Goal: Task Accomplishment & Management: Manage account settings

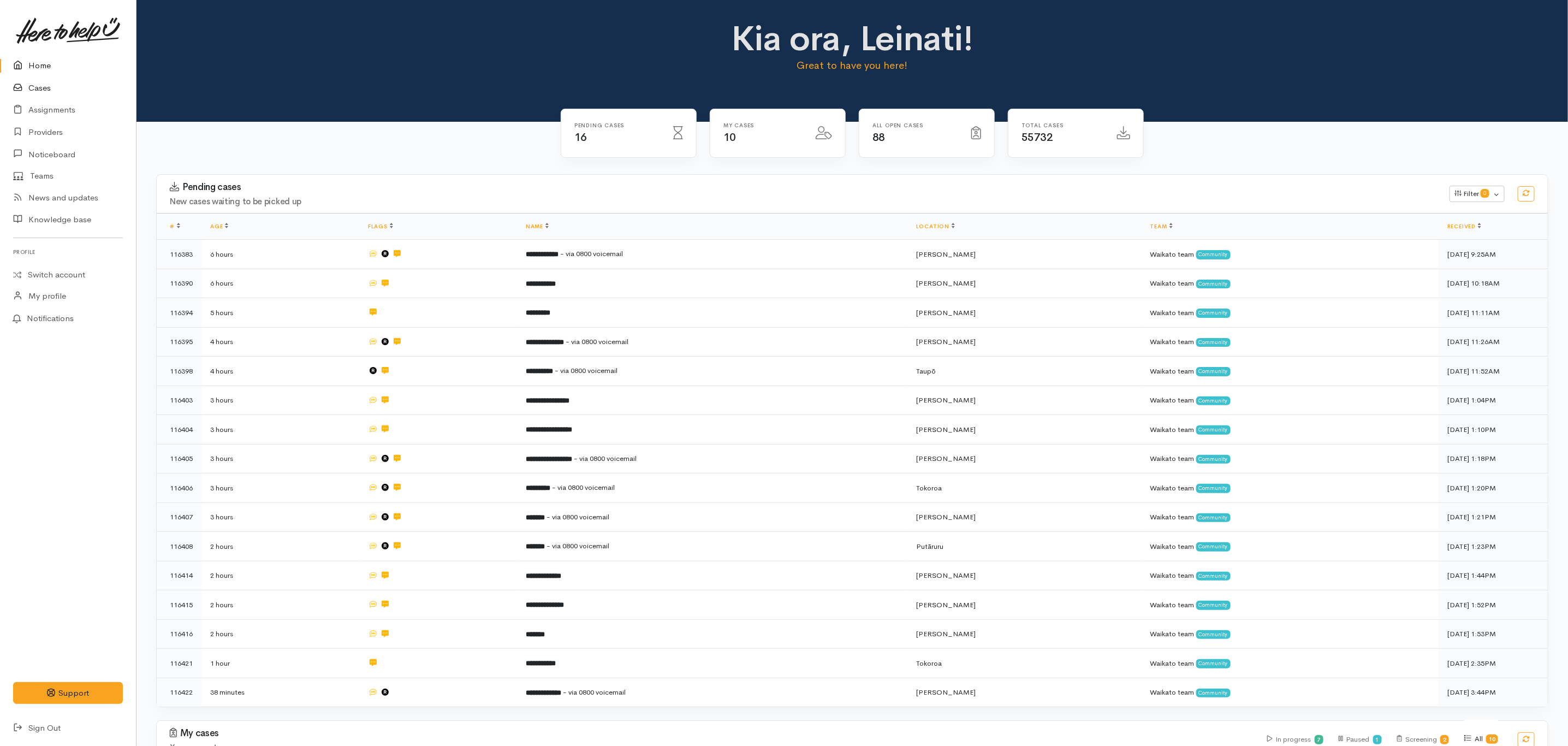
click at [53, 83] on link "Cases" at bounding box center [68, 88] width 136 height 22
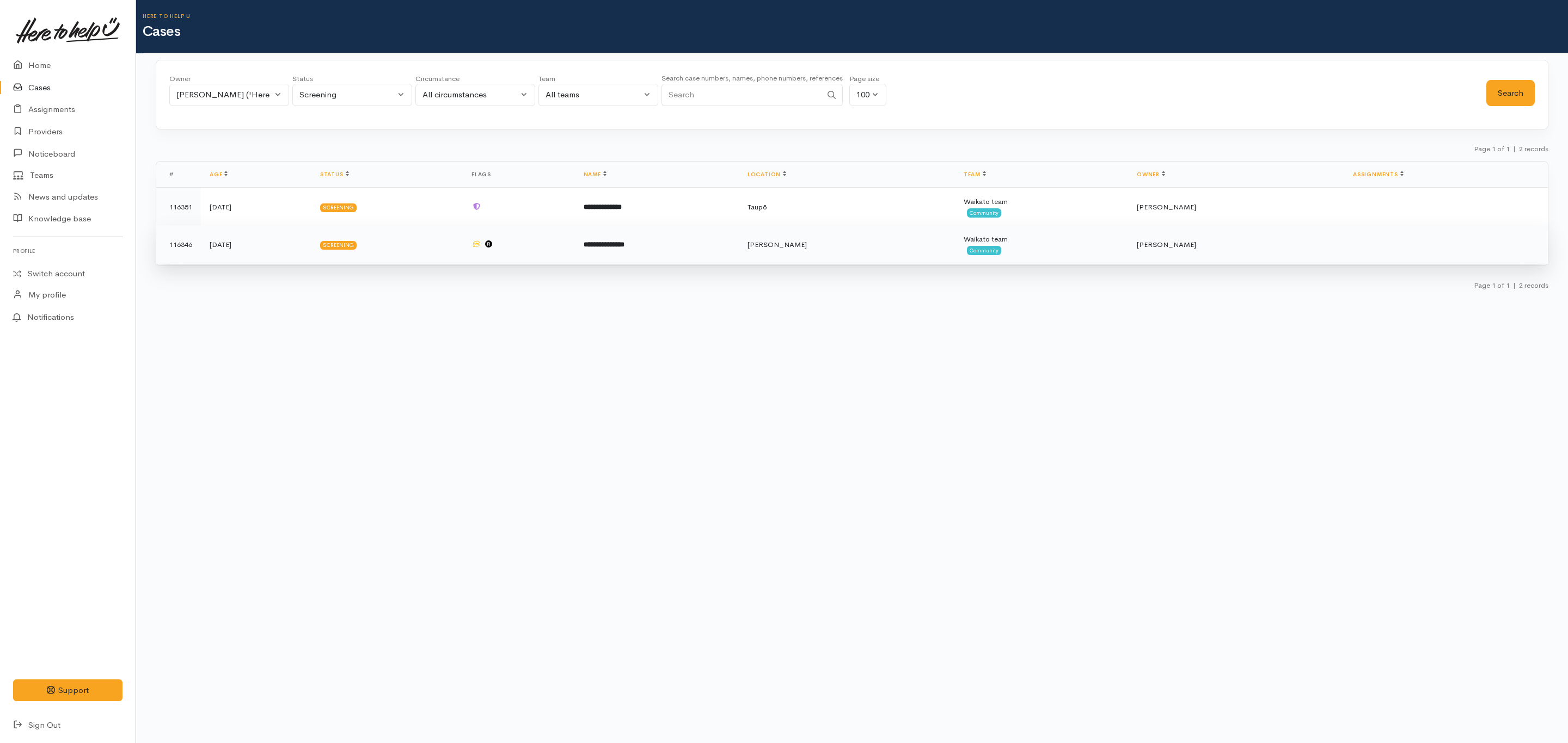
click at [705, 247] on td "**********" at bounding box center [657, 245] width 164 height 39
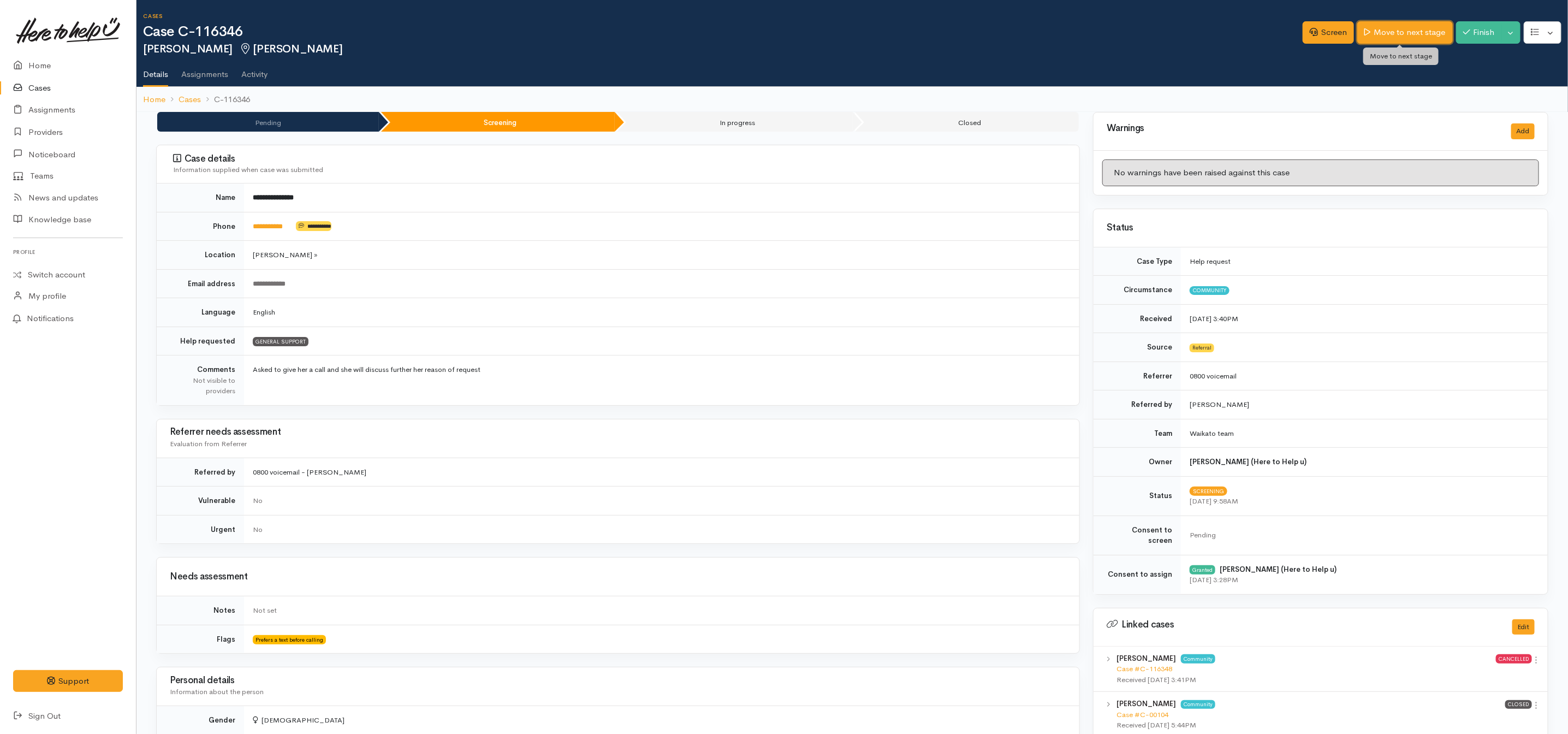
click at [1405, 25] on link "Move to next stage" at bounding box center [1405, 32] width 95 height 22
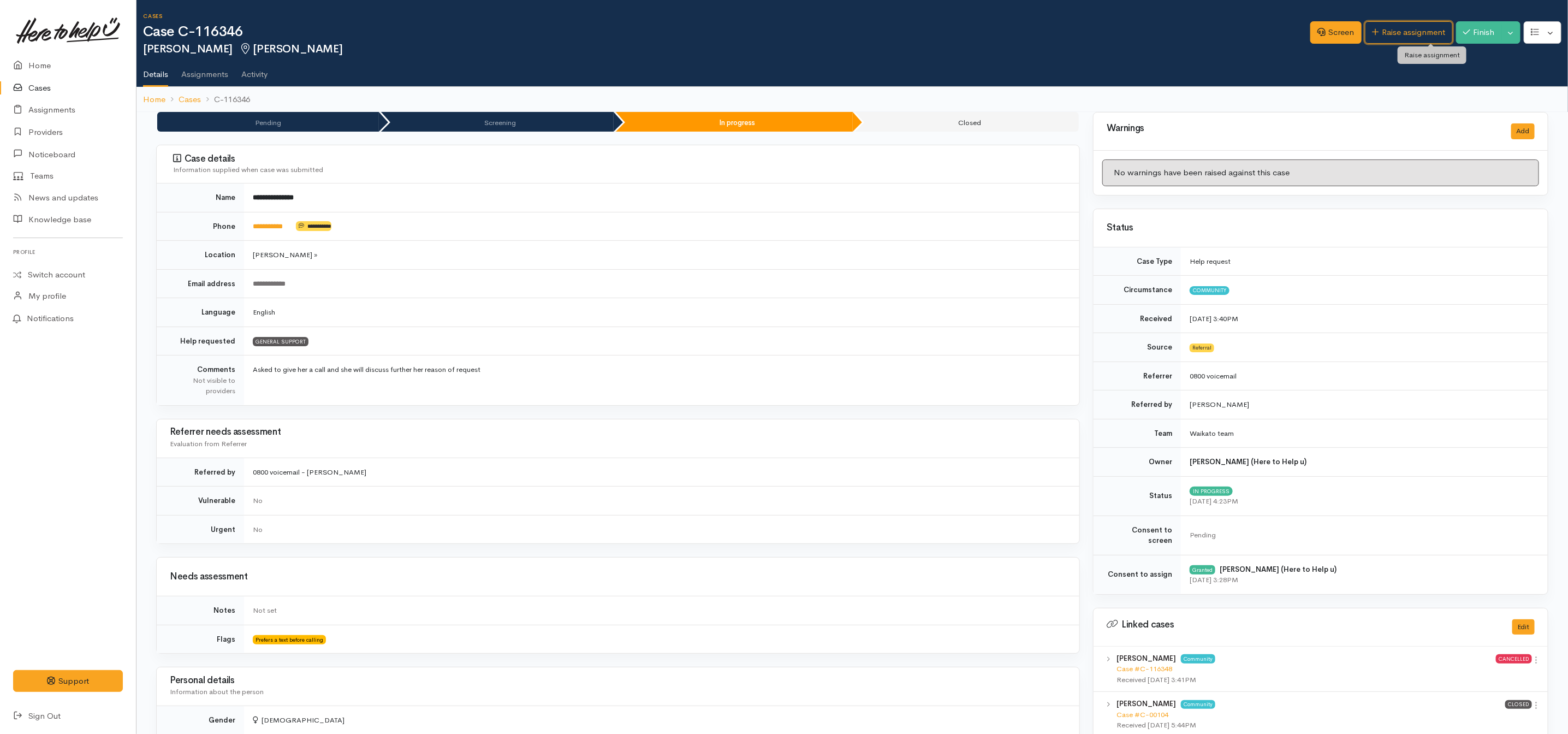
click at [1393, 32] on link "Raise assignment" at bounding box center [1409, 32] width 88 height 22
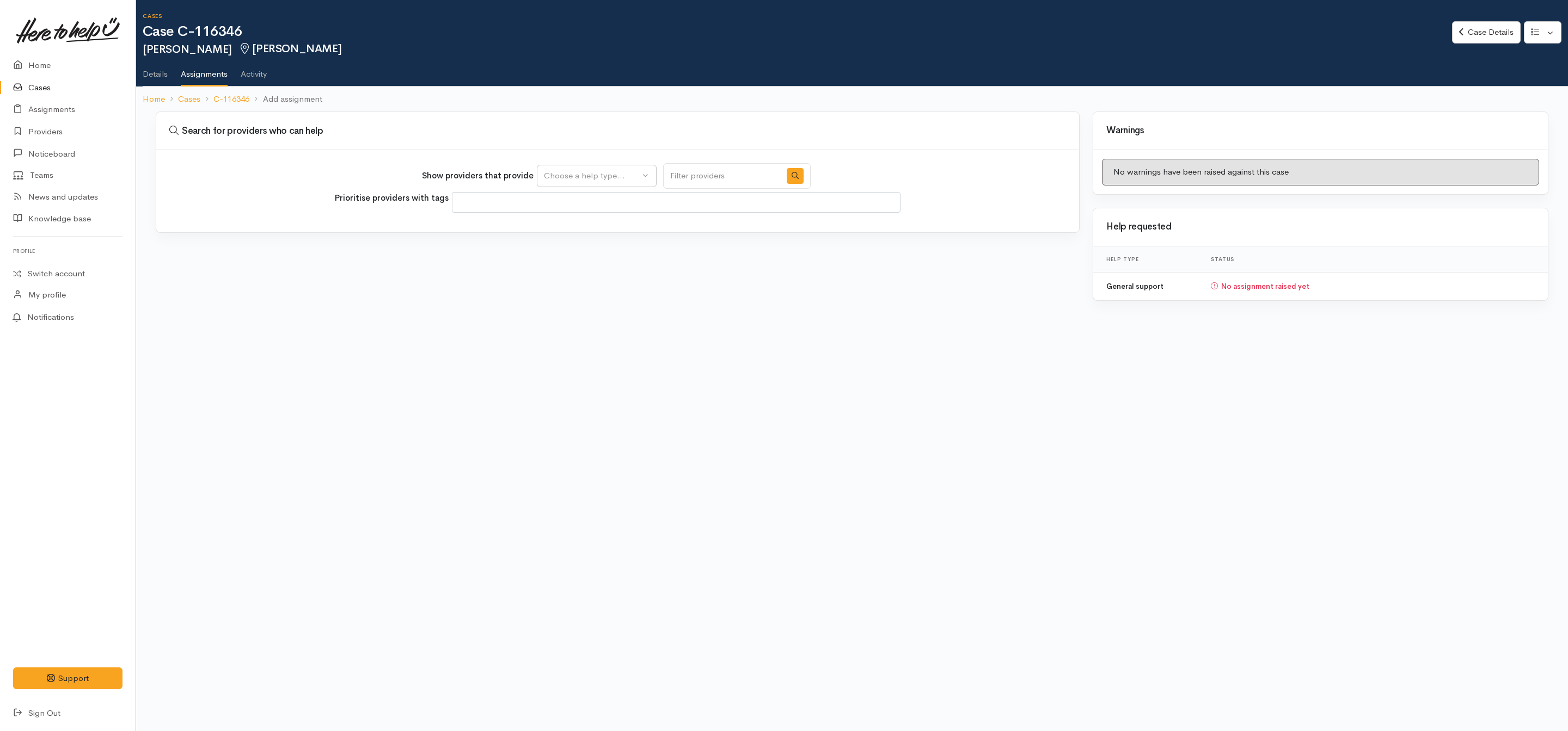
select select
click at [610, 180] on div "Choose a help type..." at bounding box center [591, 176] width 96 height 13
click at [588, 235] on span "General support" at bounding box center [581, 228] width 61 height 13
select select "4"
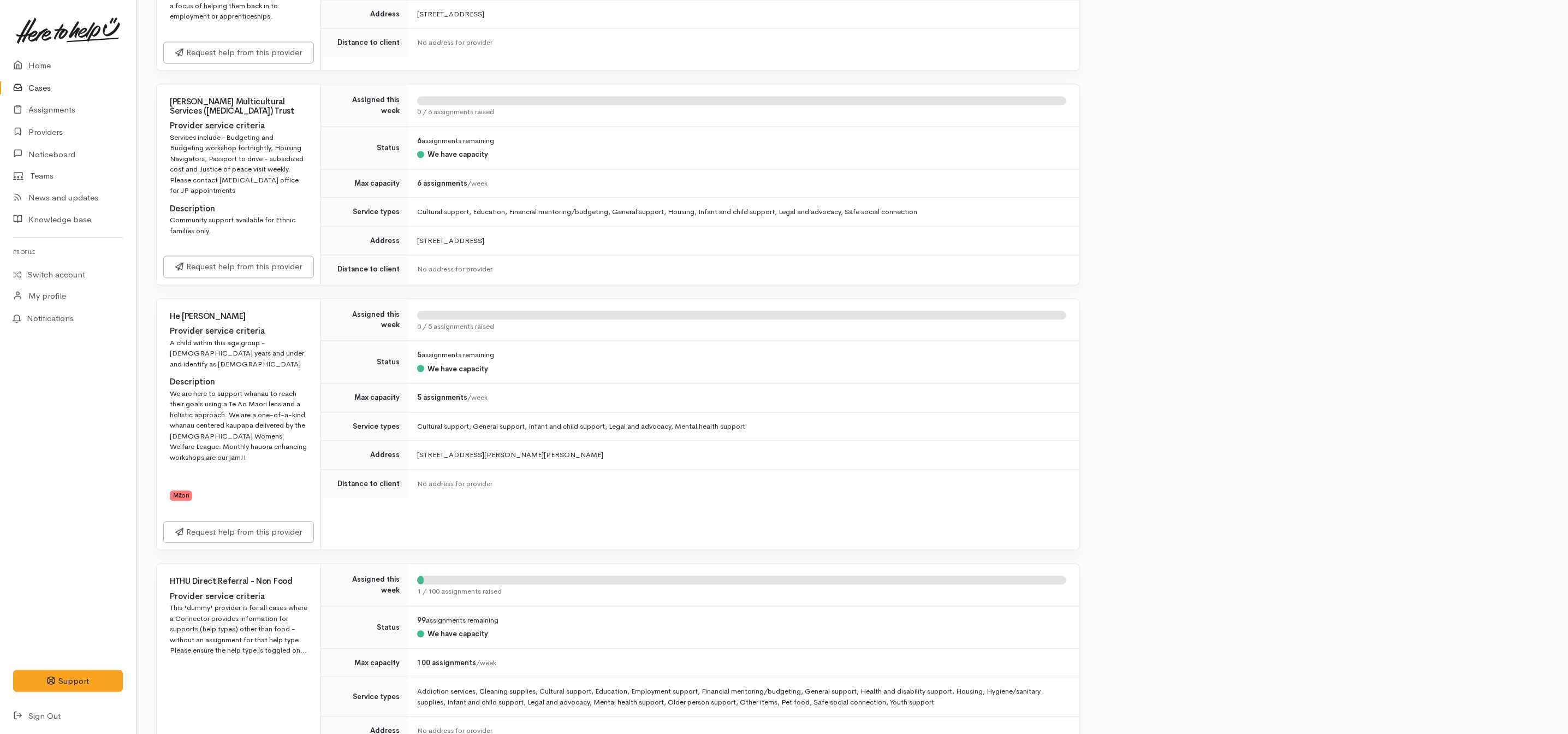
scroll to position [1721, 0]
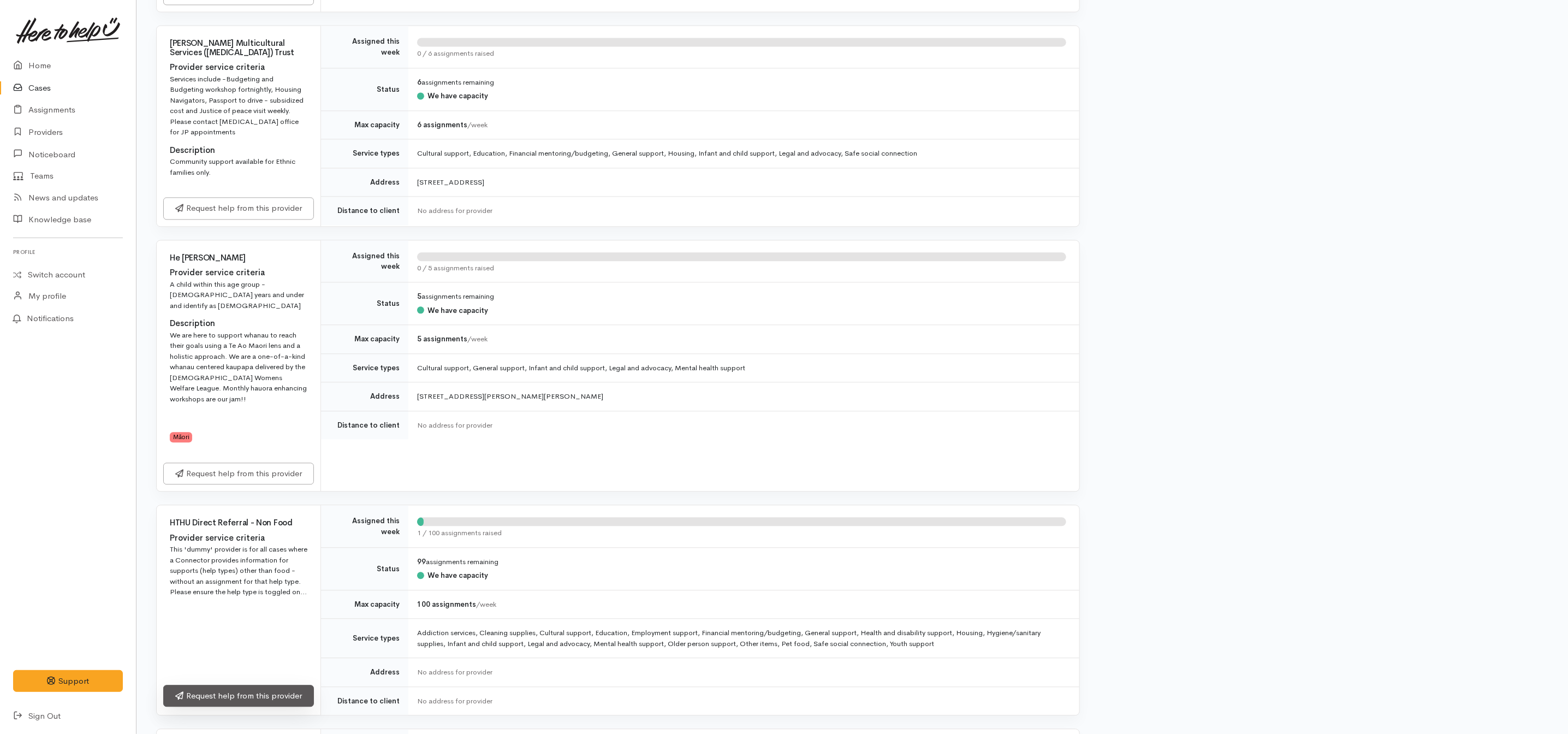
click at [274, 685] on link "Request help from this provider" at bounding box center [239, 696] width 151 height 22
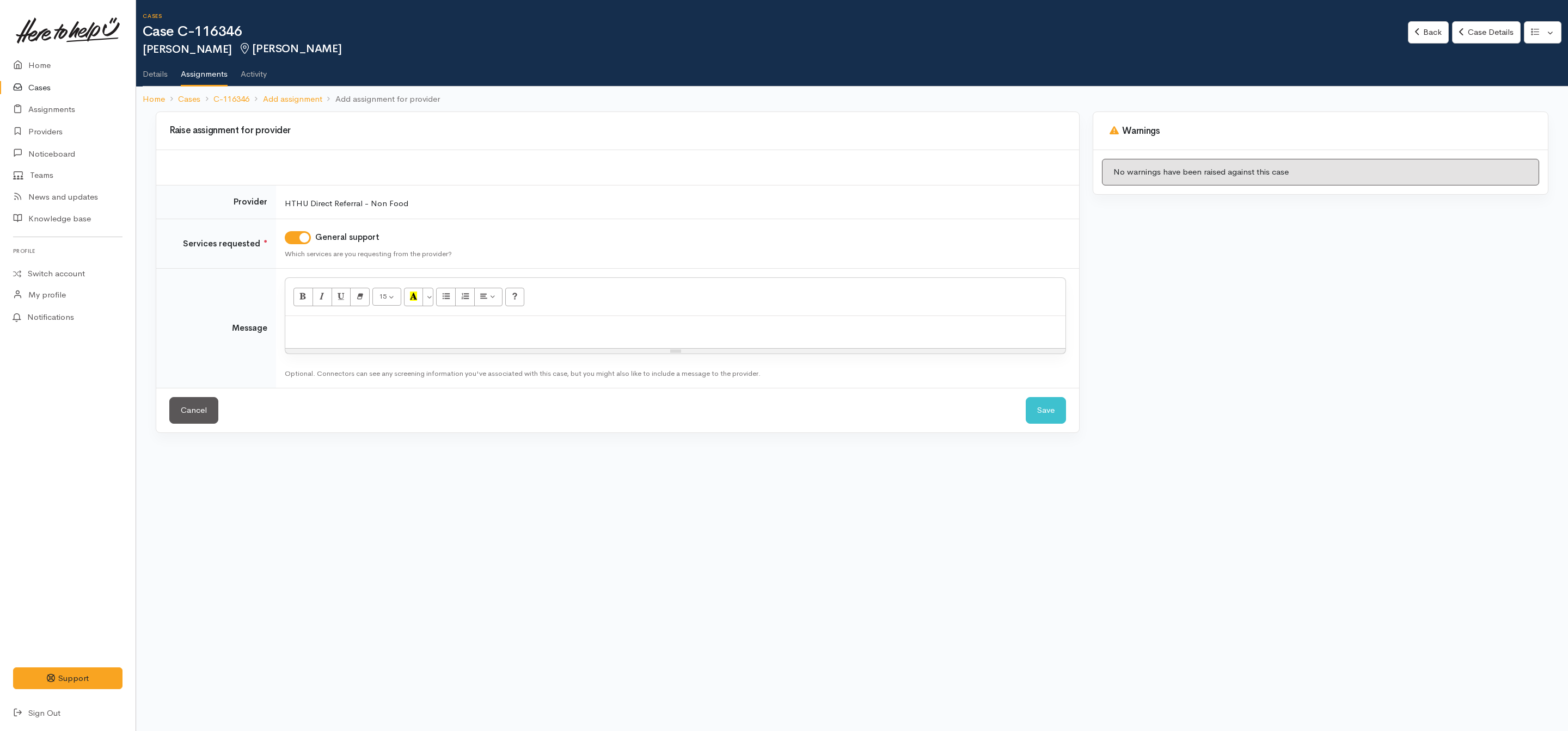
click at [455, 334] on p at bounding box center [675, 328] width 769 height 13
click at [1029, 409] on button "Save" at bounding box center [1046, 411] width 40 height 27
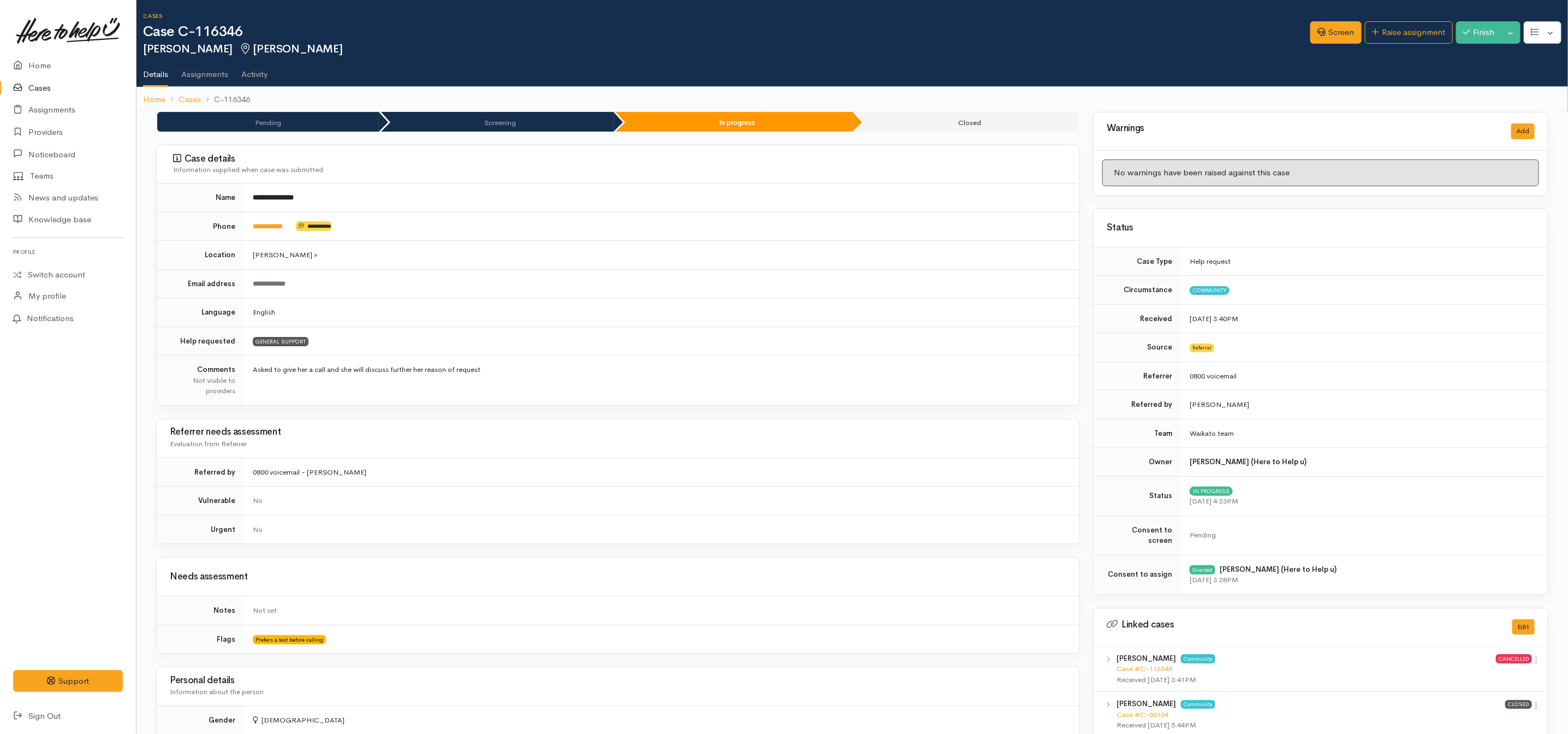
click at [25, 85] on icon at bounding box center [20, 88] width 15 height 13
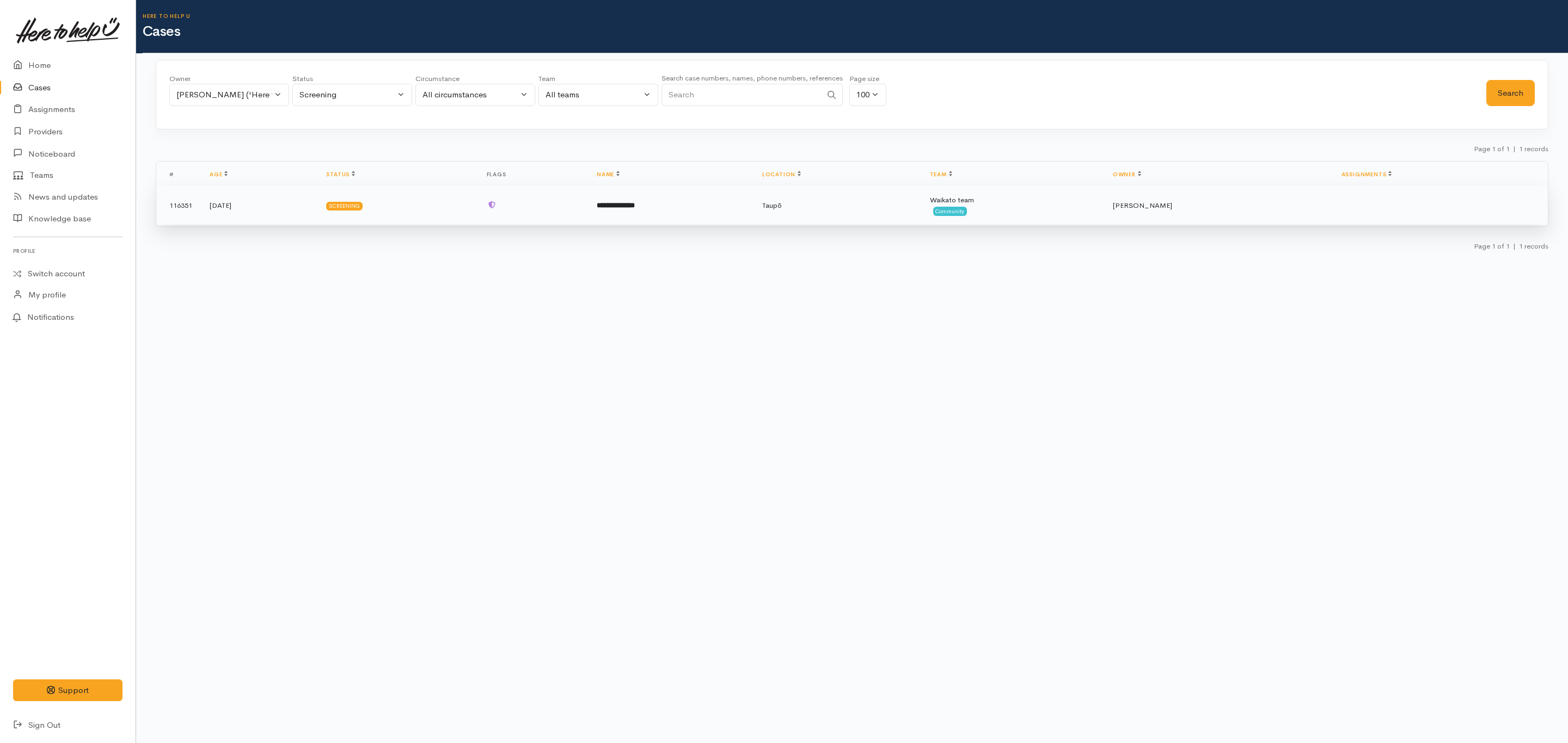
click at [827, 217] on td "Taupō" at bounding box center [837, 206] width 168 height 39
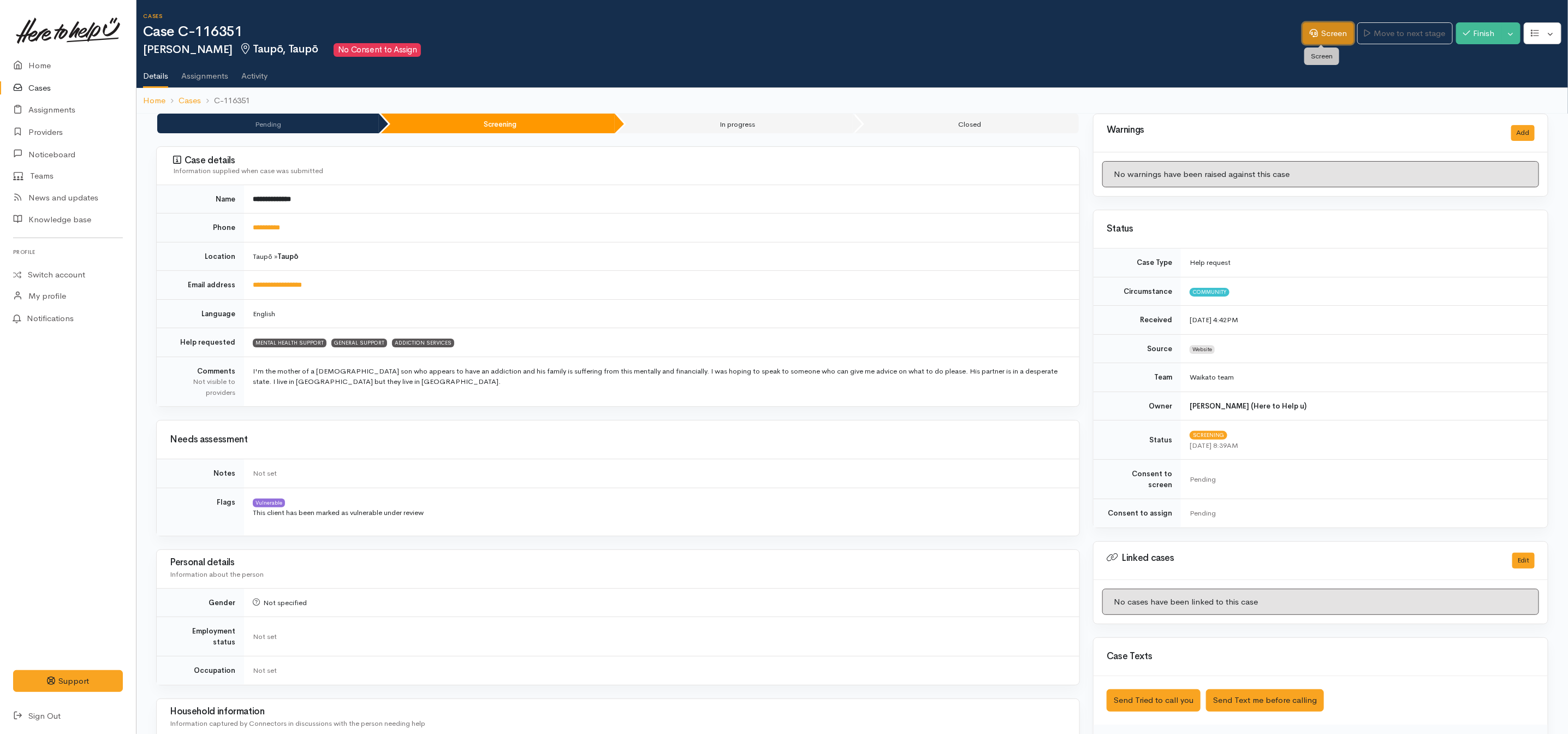
click at [1307, 25] on link "Screen" at bounding box center [1329, 33] width 51 height 22
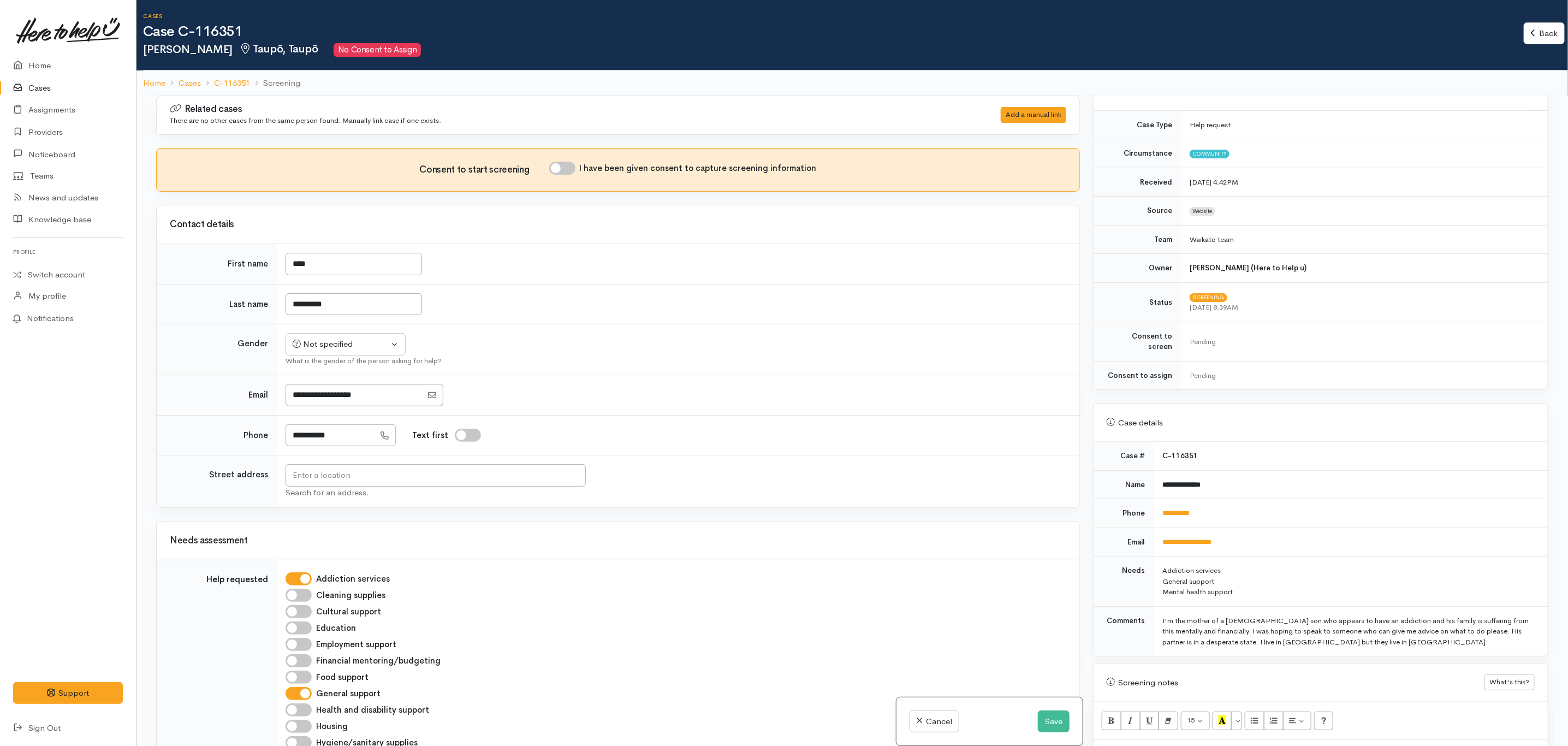
scroll to position [328, 0]
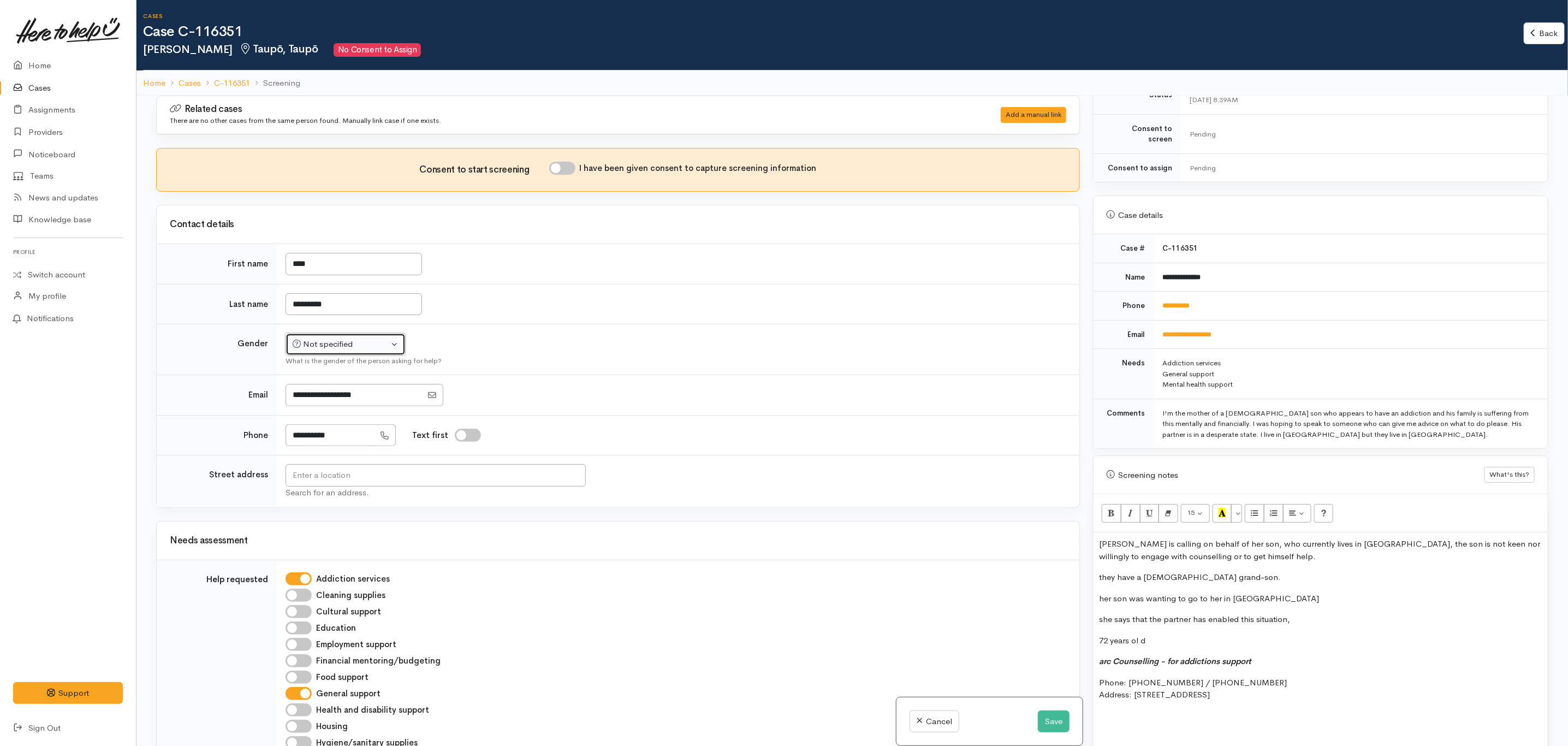
click at [389, 346] on button "Not specified" at bounding box center [346, 344] width 120 height 22
click at [336, 404] on link "[DEMOGRAPHIC_DATA]" at bounding box center [351, 403] width 129 height 17
select select "[DEMOGRAPHIC_DATA]"
click at [389, 479] on input "text" at bounding box center [436, 475] width 301 height 22
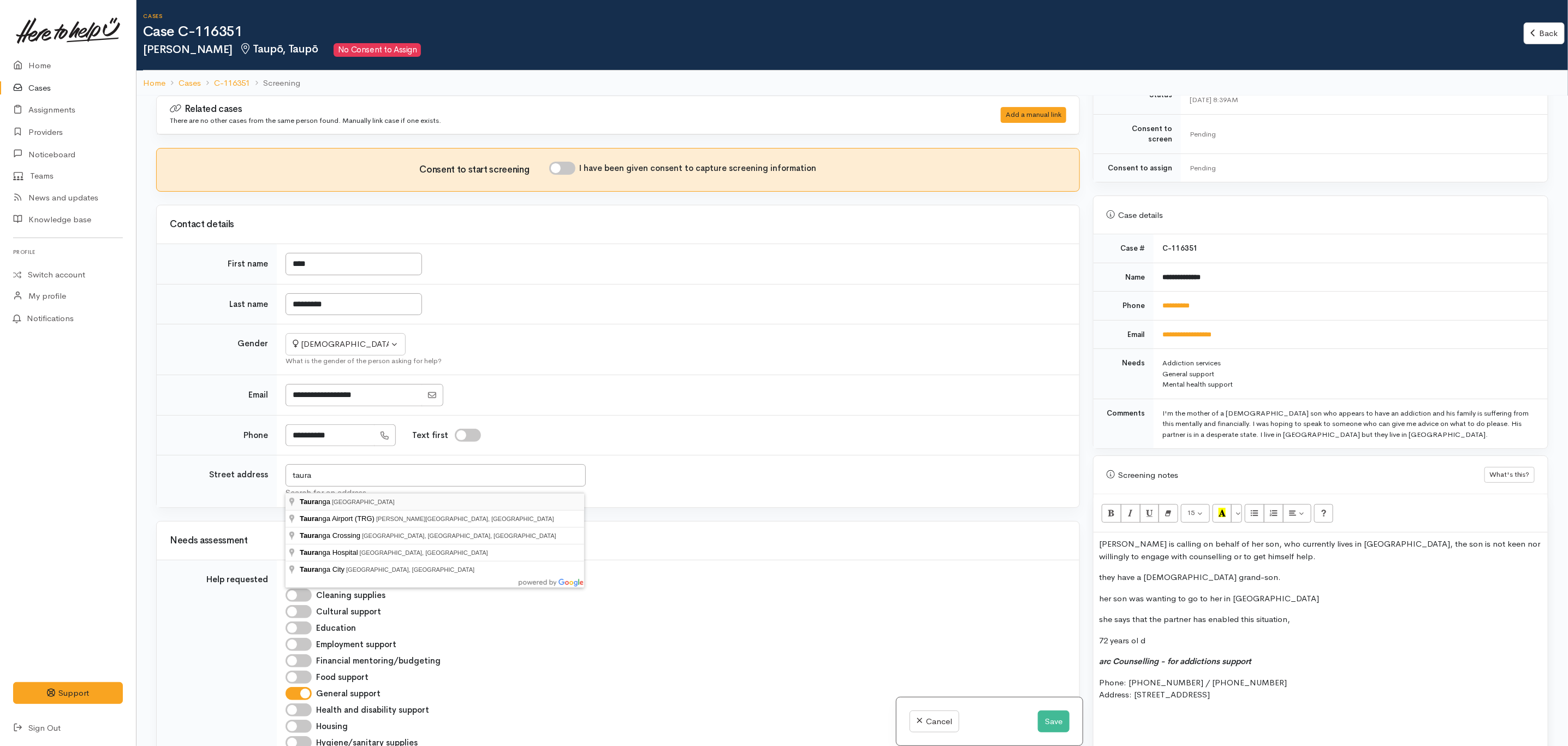
type input "Tauranga, New Zealand"
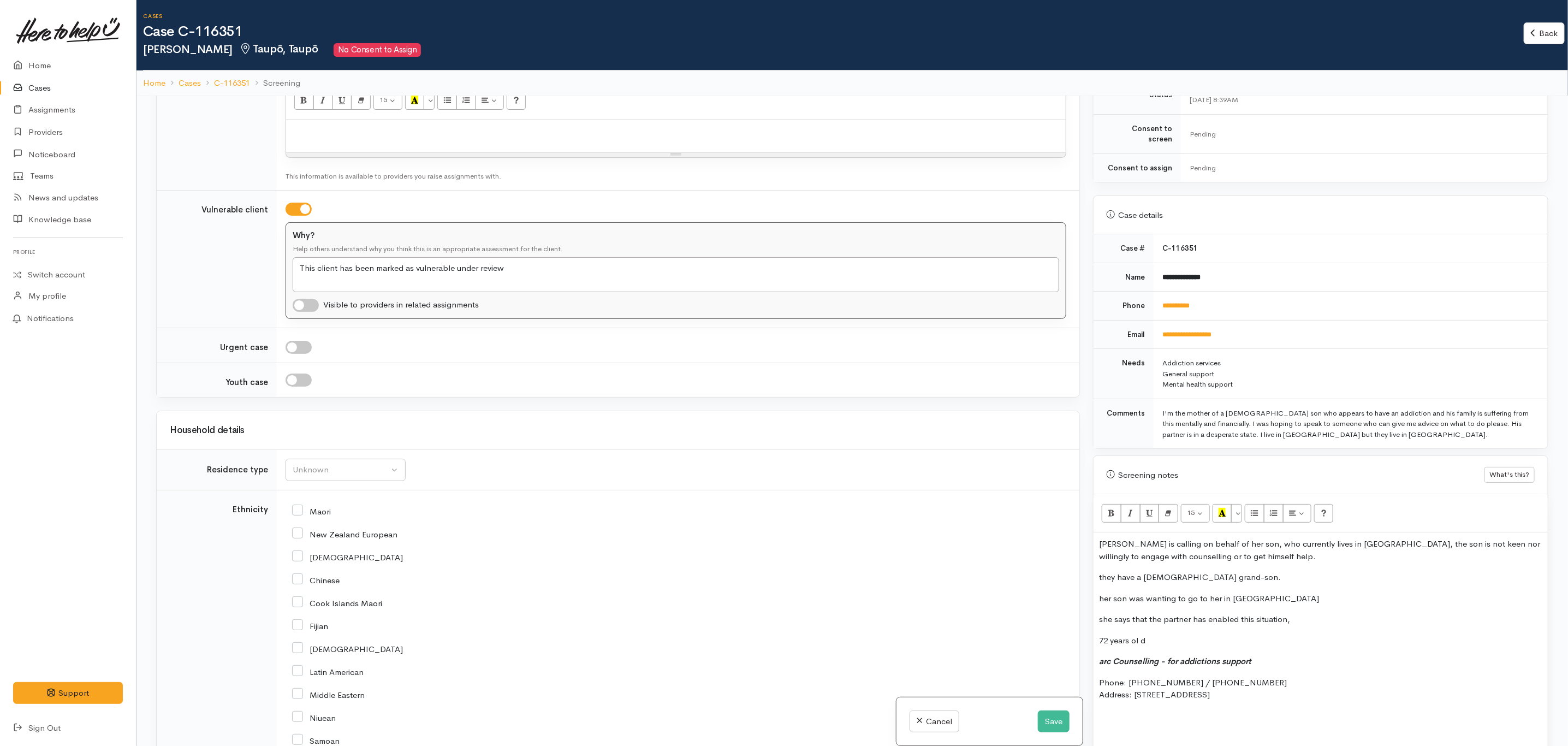
scroll to position [983, 0]
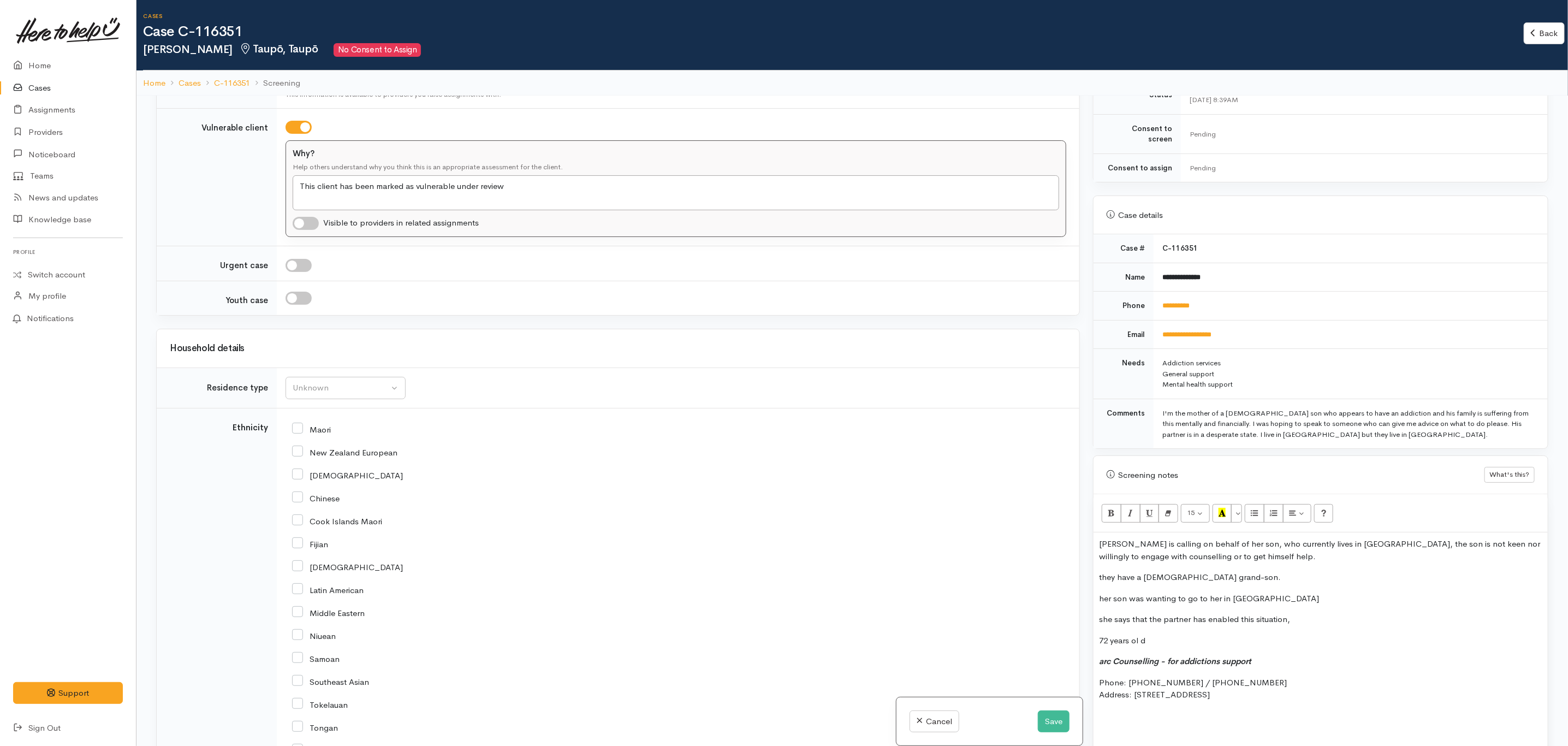
click at [372, 457] on input "New Zealand European" at bounding box center [344, 451] width 106 height 10
checkbox input "true"
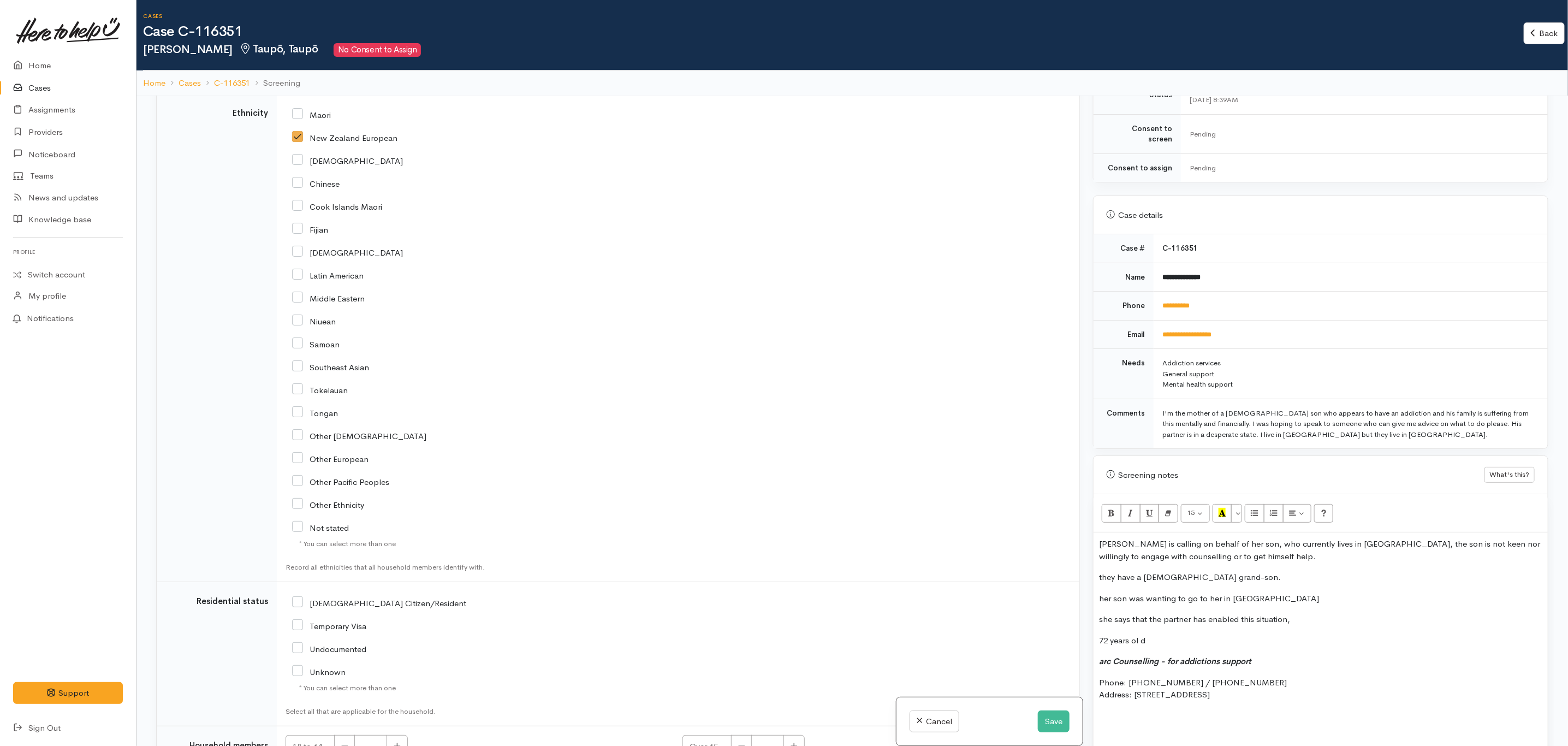
scroll to position [1311, 0]
click at [370, 597] on div "[DEMOGRAPHIC_DATA] Citizen/Resident" at bounding box center [545, 589] width 507 height 23
click at [373, 595] on input "NZ Citizen/Resident" at bounding box center [379, 589] width 174 height 10
checkbox input "true"
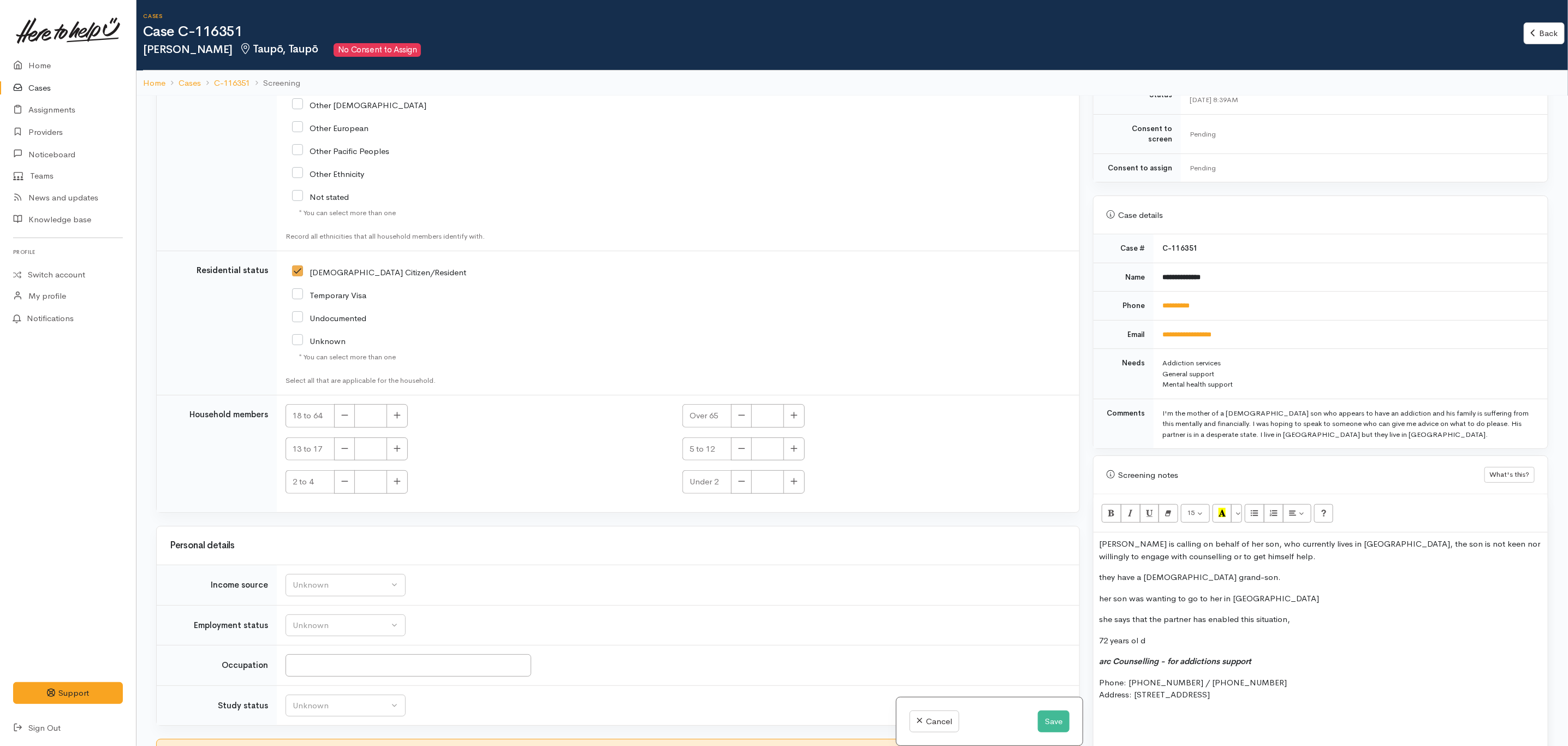
scroll to position [1639, 0]
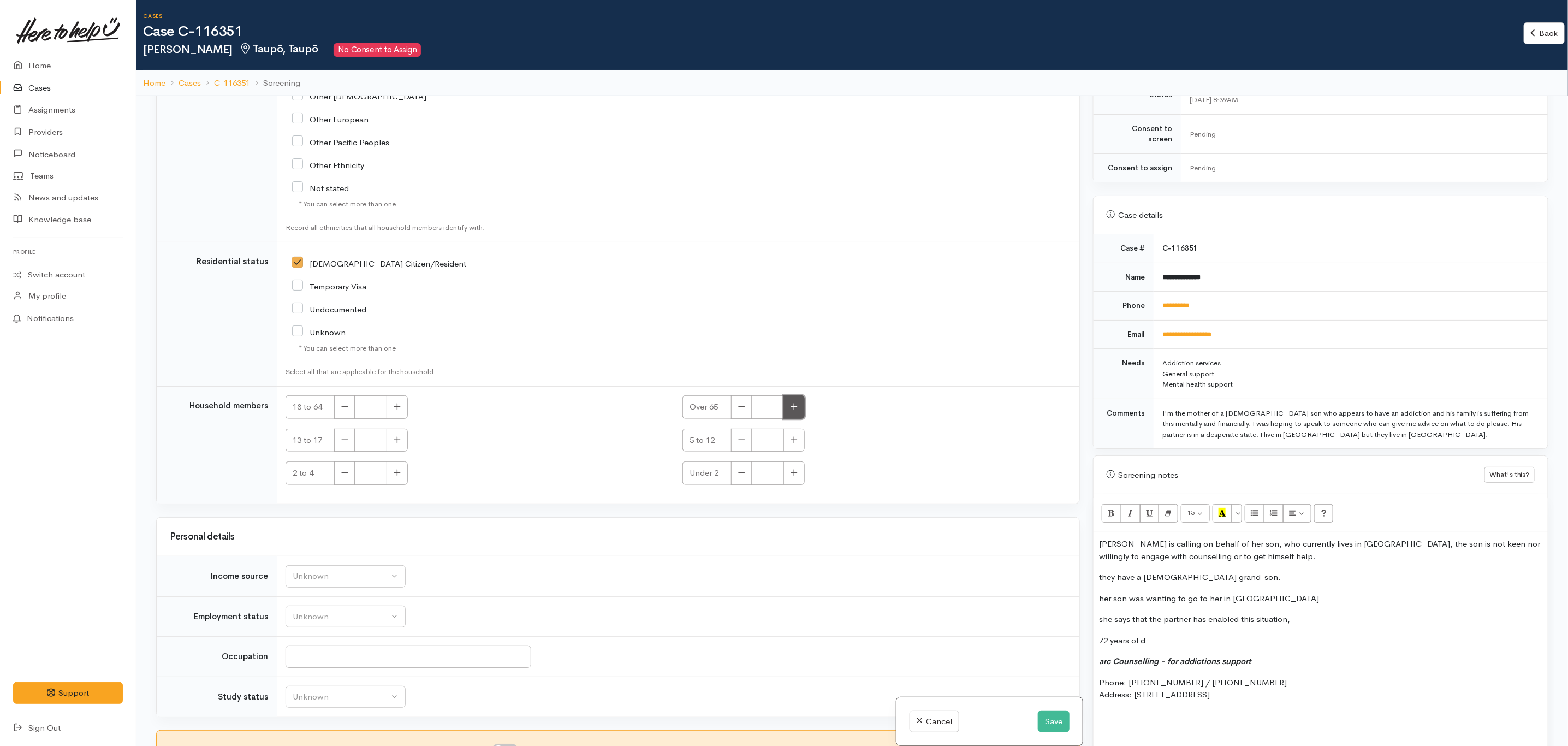
click at [795, 411] on icon "button" at bounding box center [794, 407] width 7 height 8
type input "1"
click at [375, 586] on td "Unknown ACC Maternity leave MSD - Away from Home Allowance MSD - Child Disabili…" at bounding box center [678, 577] width 803 height 40
click at [375, 579] on div "Unknown" at bounding box center [340, 576] width 96 height 13
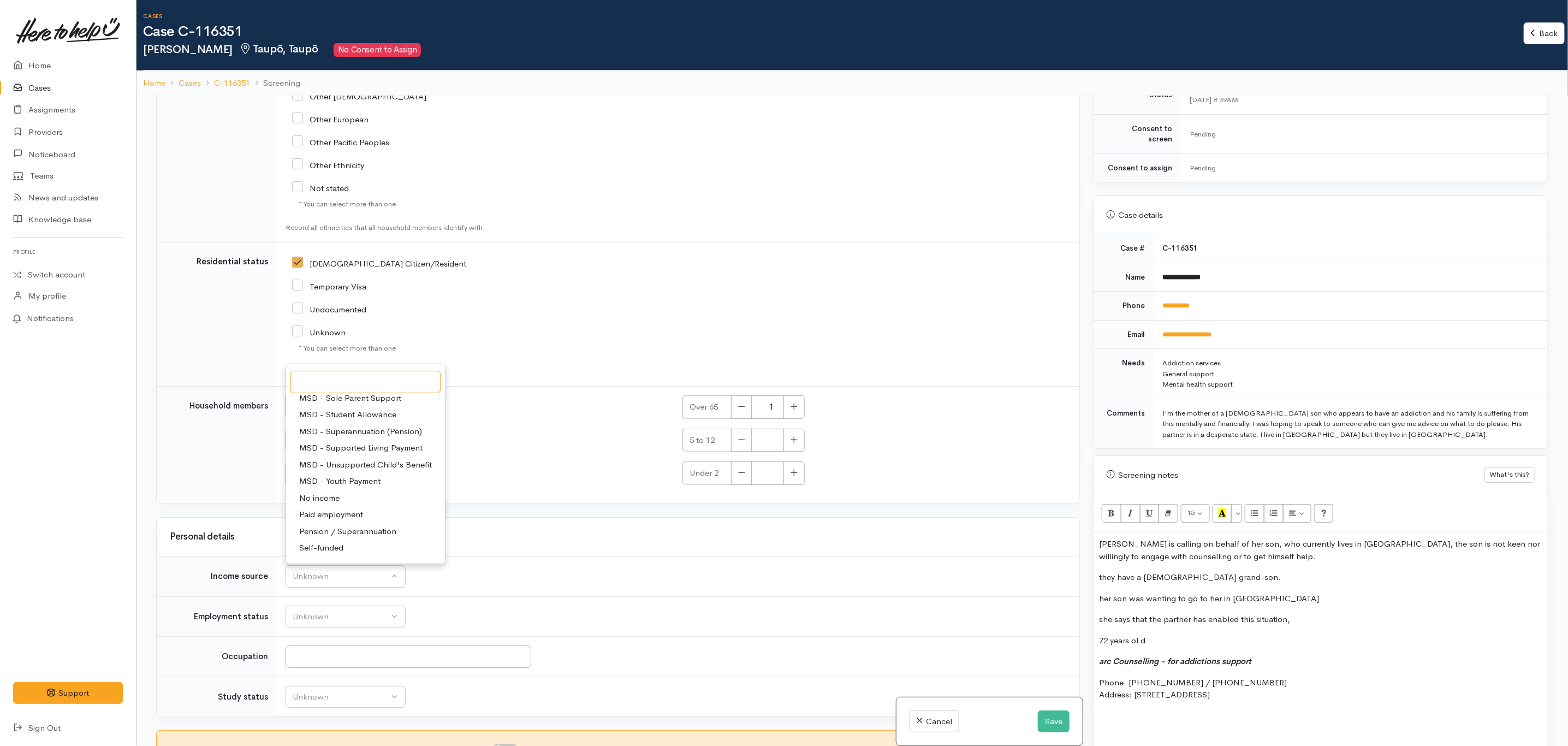
scroll to position [164, 0]
click at [346, 487] on span "Paid employment" at bounding box center [331, 490] width 64 height 13
select select "1"
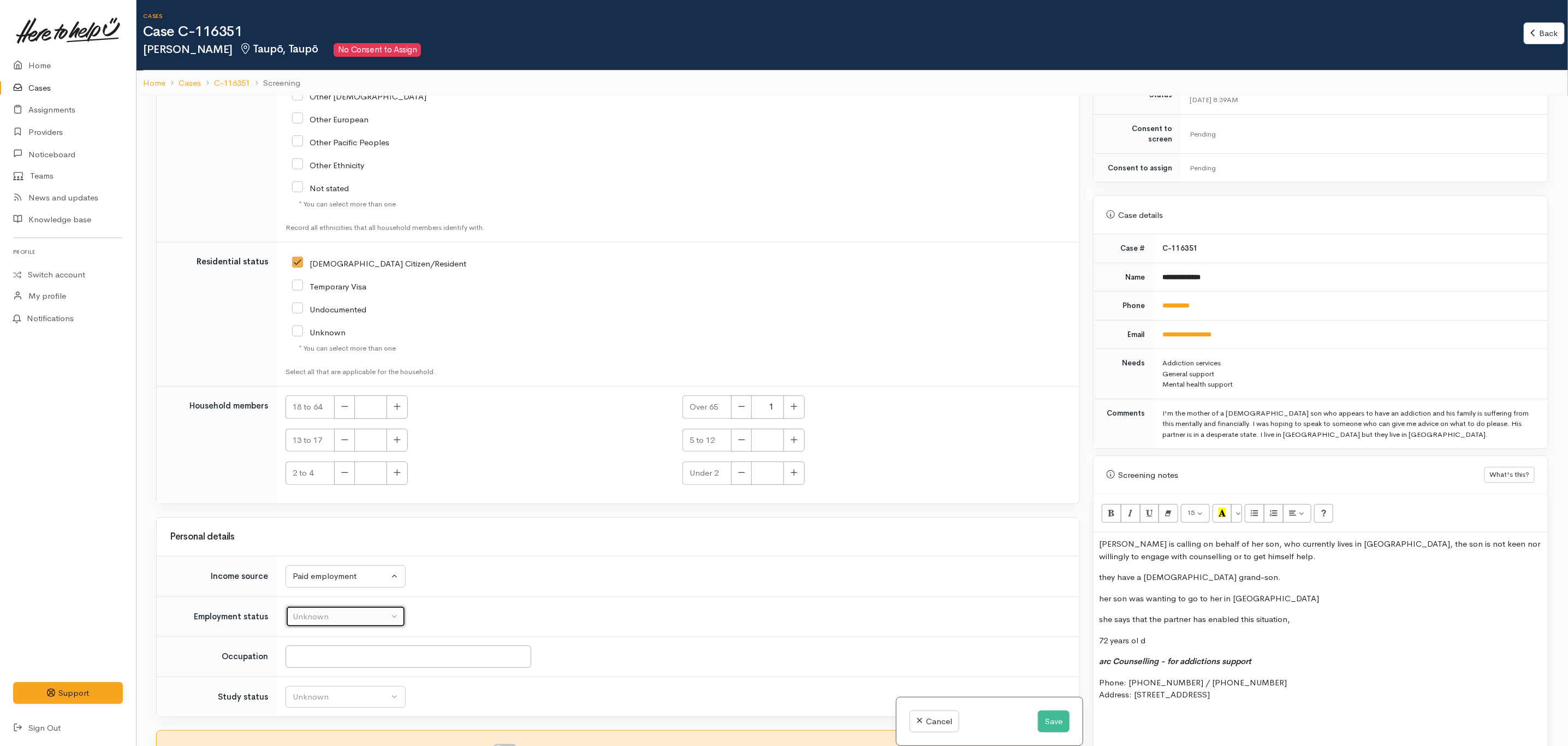
click at [333, 606] on button "Unknown" at bounding box center [346, 617] width 120 height 22
click at [344, 523] on span "Employed full time" at bounding box center [333, 525] width 68 height 13
select select "3"
click at [361, 696] on div "Unknown" at bounding box center [340, 697] width 96 height 13
click at [328, 620] on span "Unknown" at bounding box center [317, 621] width 36 height 13
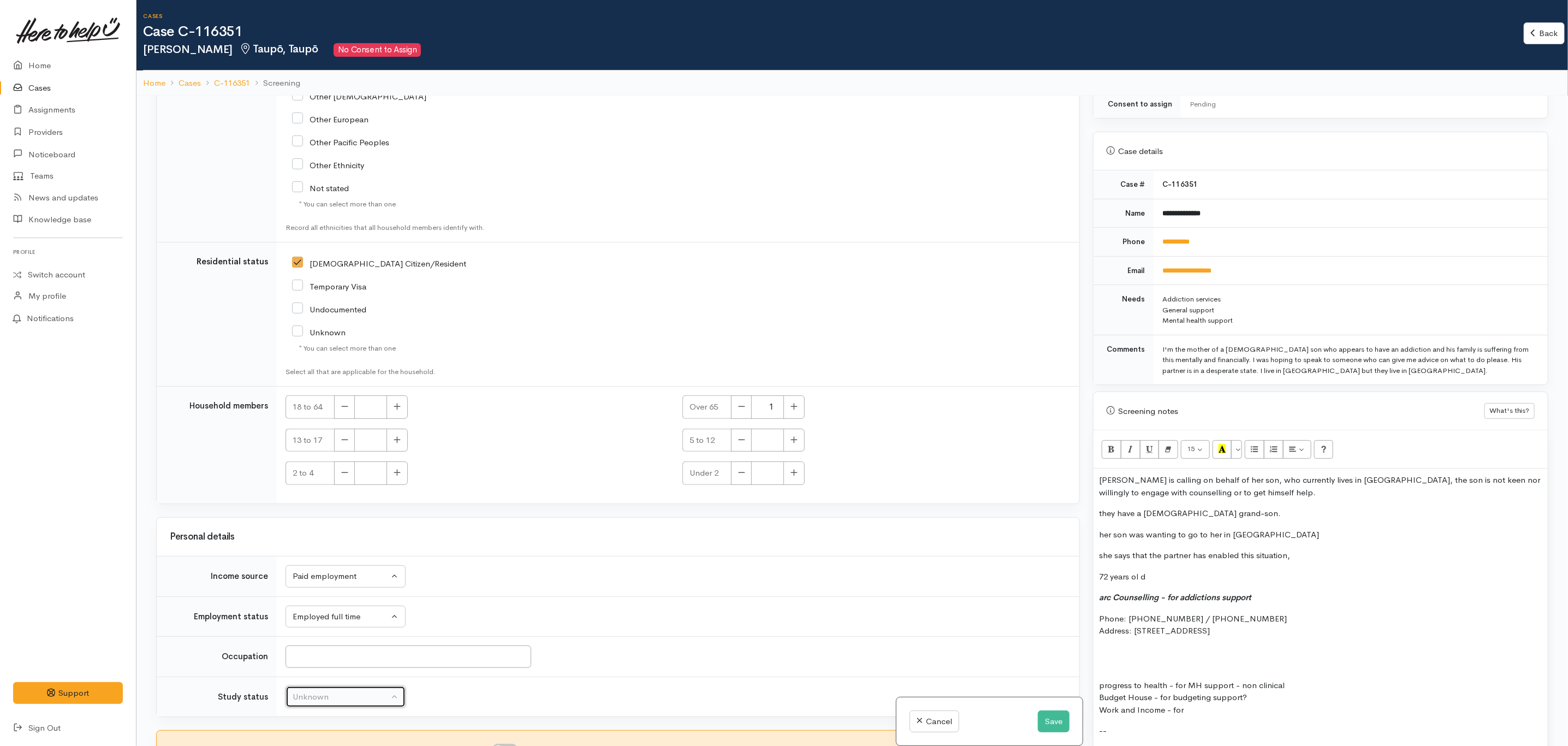
scroll to position [492, 0]
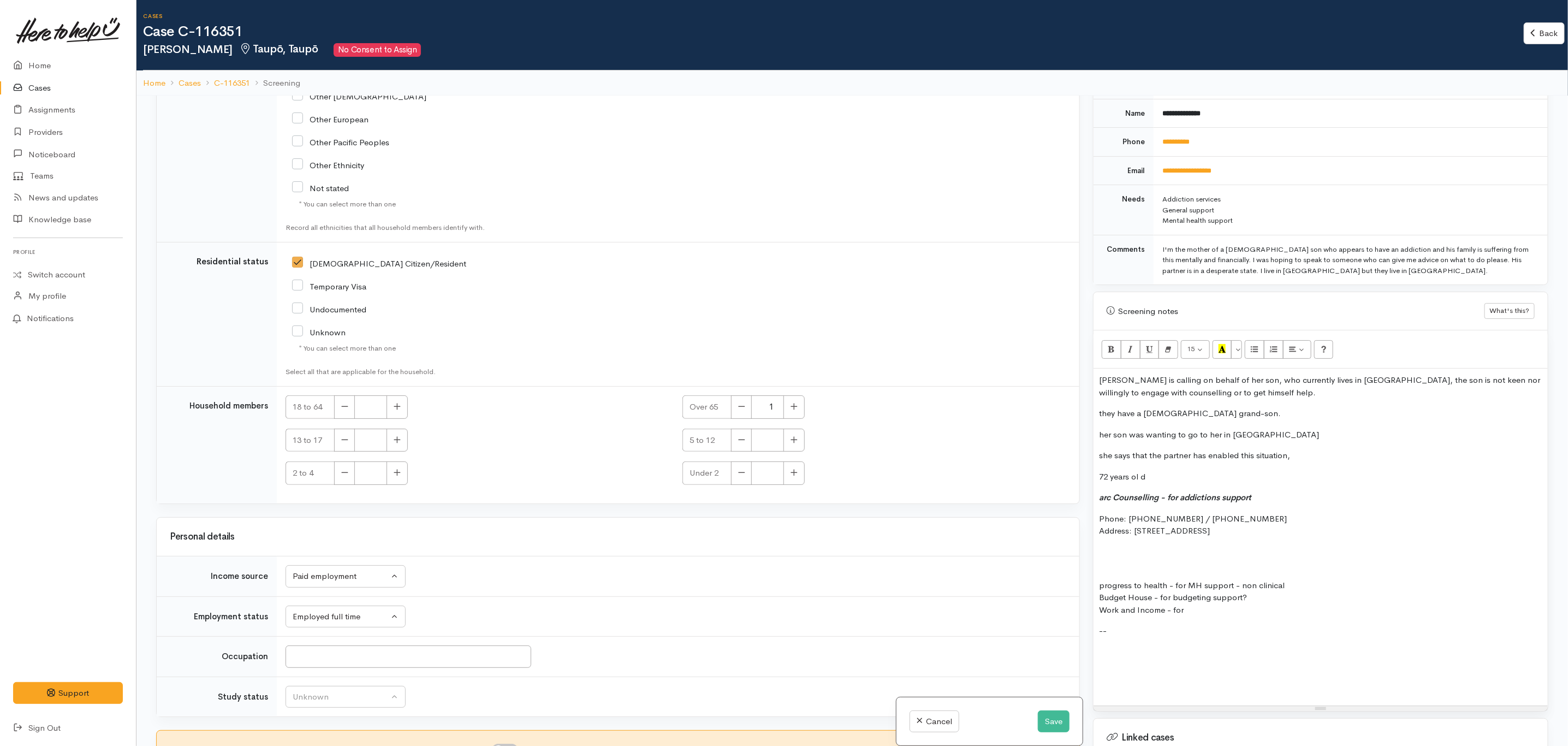
click at [1216, 377] on p "Kohe is calling on behalf of her son, who currently lives in taupō, the son is …" at bounding box center [1321, 386] width 443 height 25
click at [1357, 374] on p "Kohe is calling on behalf of her 34 year old son, who currently lives in taupō,…" at bounding box center [1321, 386] width 443 height 25
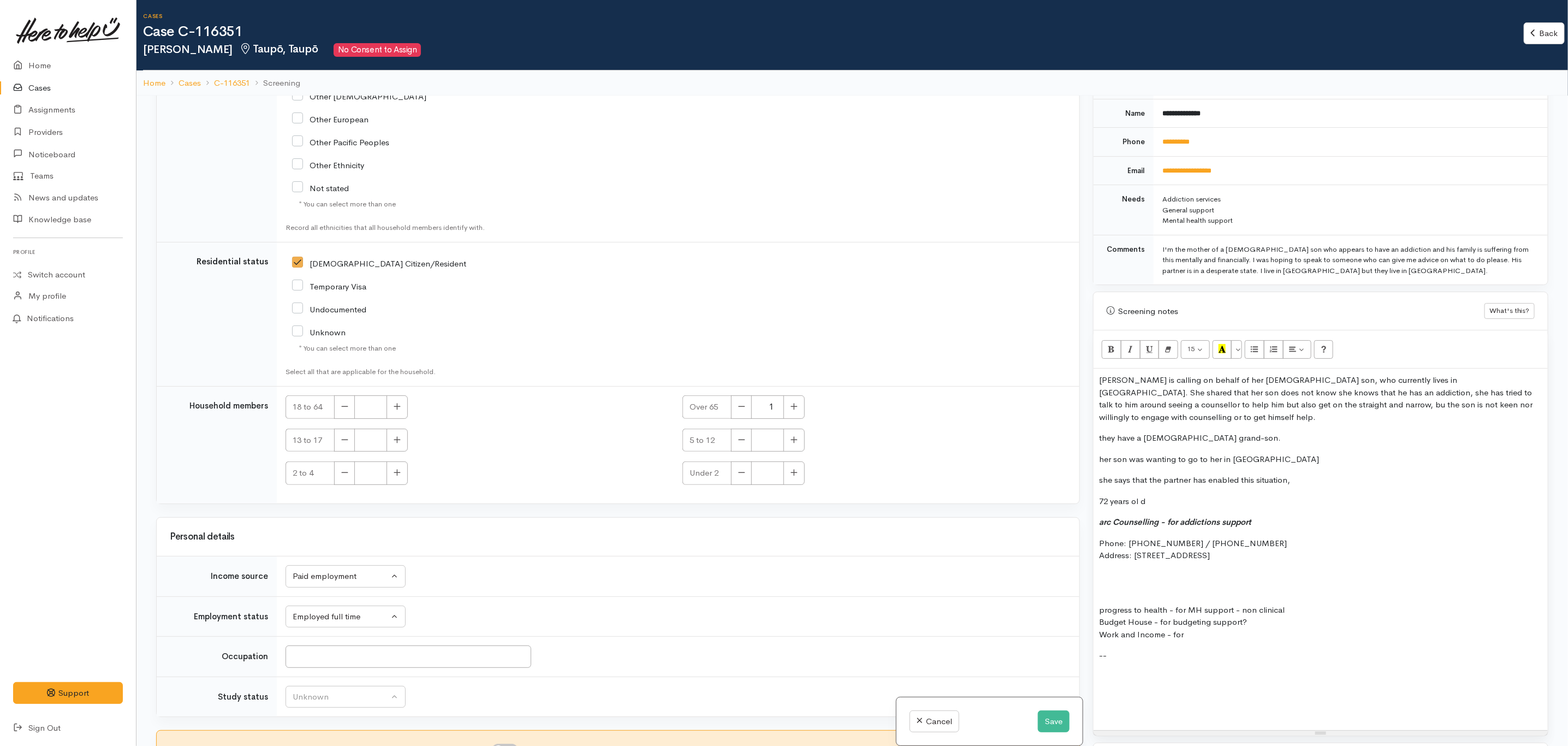
click at [1286, 400] on p "Kohe is calling on behalf of her 34 year old son, who currently lives in Taupō.…" at bounding box center [1321, 398] width 443 height 49
click at [1512, 397] on p "Kohe is calling on behalf of her 34 year old son, who currently lives in Taupō.…" at bounding box center [1321, 398] width 443 height 49
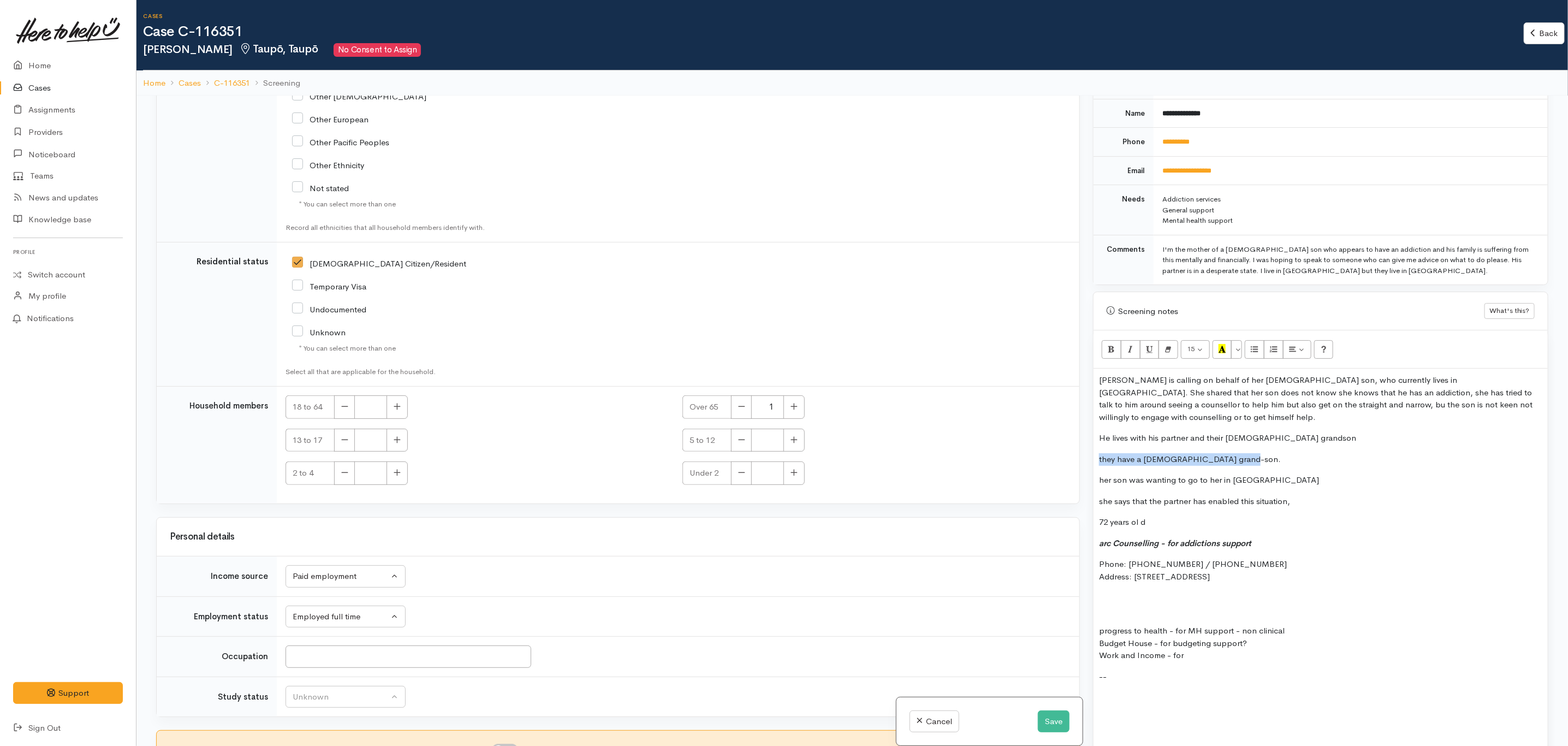
drag, startPoint x: 1100, startPoint y: 446, endPoint x: 1268, endPoint y: 433, distance: 168.5
click at [1268, 433] on div "Kohe is calling on behalf of her 34 year old son, who currently lives in Taupō.…" at bounding box center [1321, 560] width 455 height 383
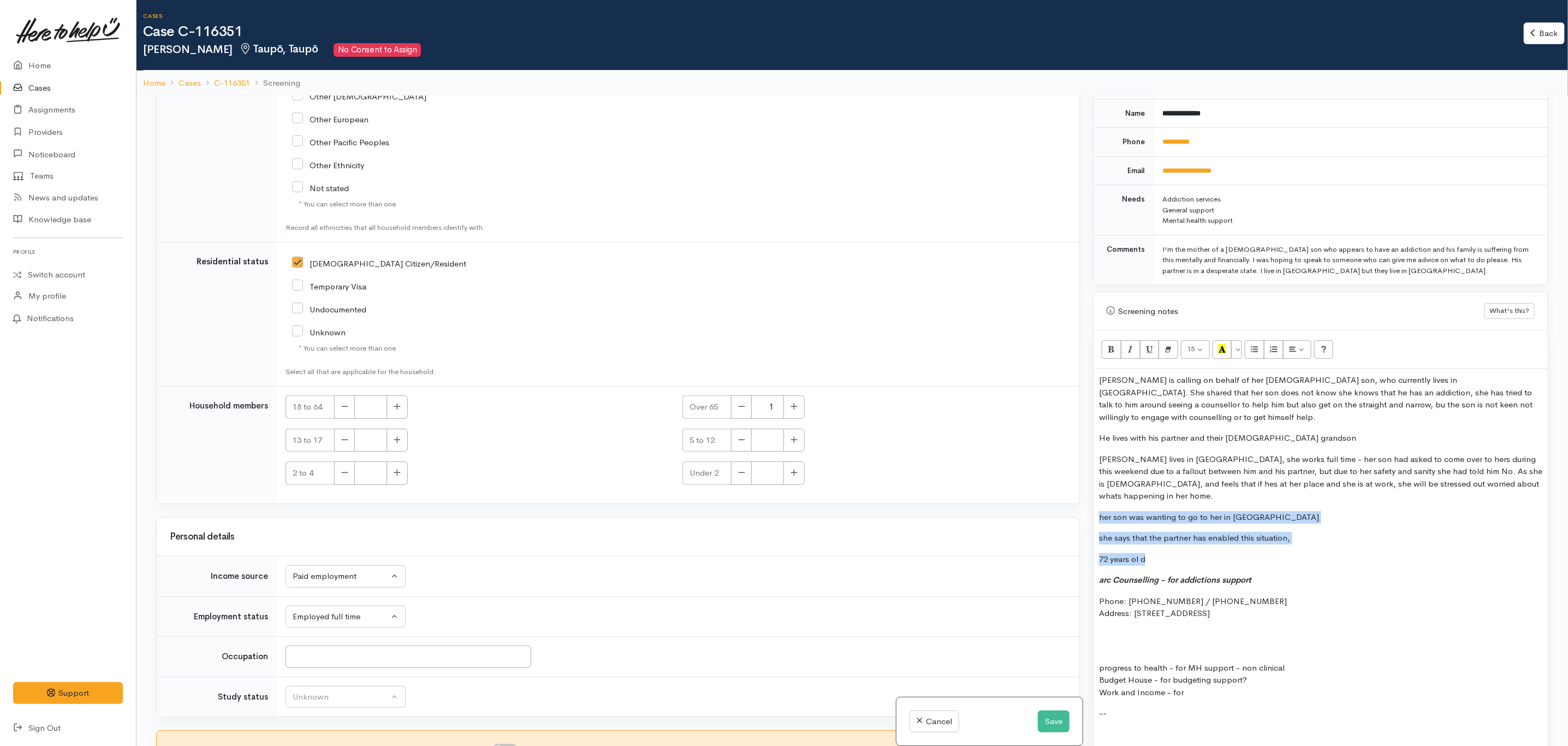
drag, startPoint x: 1175, startPoint y: 531, endPoint x: 1091, endPoint y: 487, distance: 94.8
click at [1091, 487] on div "Warnings Add No warnings have been raised against this case Add Warning Title ●…" at bounding box center [1321, 468] width 469 height 746
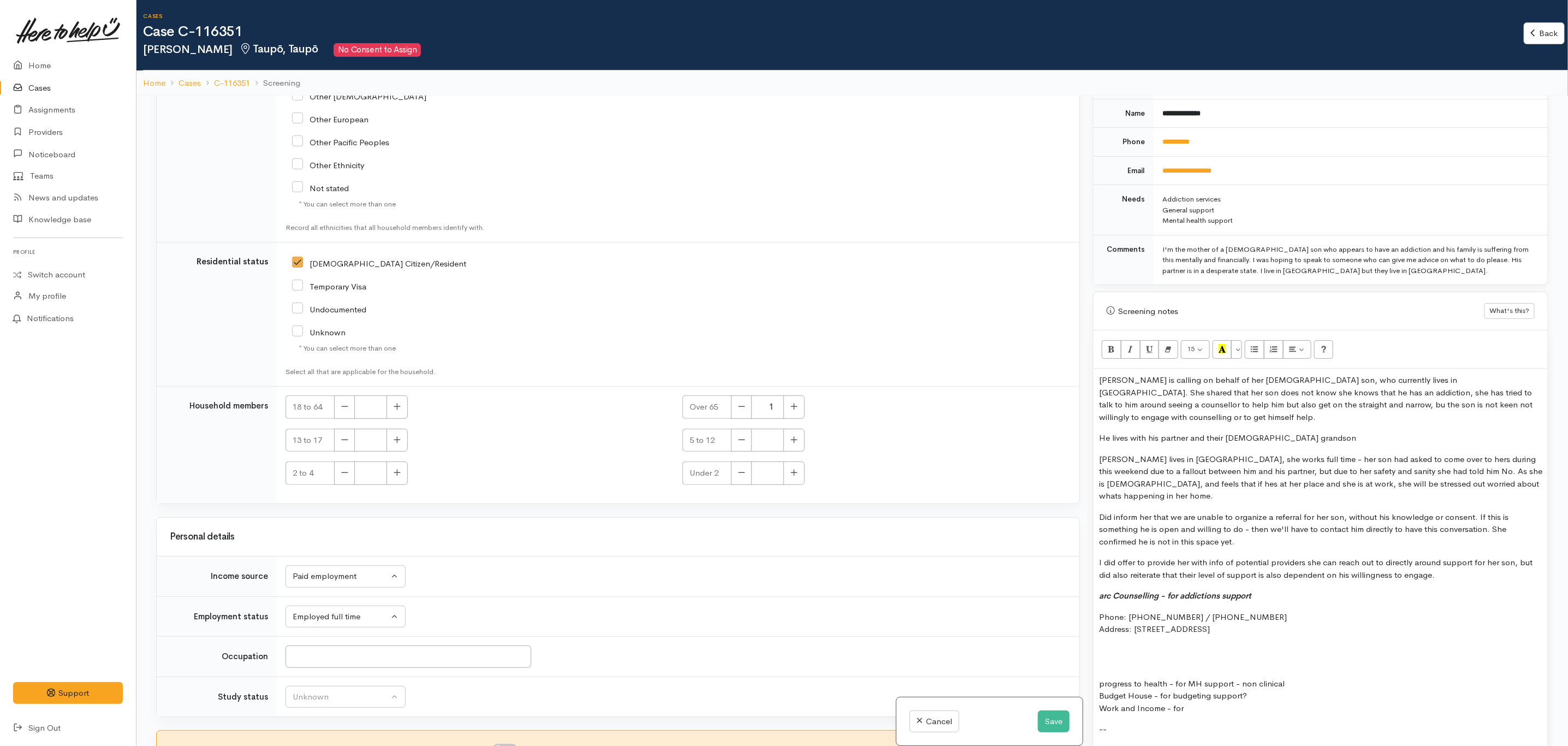
scroll to position [574, 0]
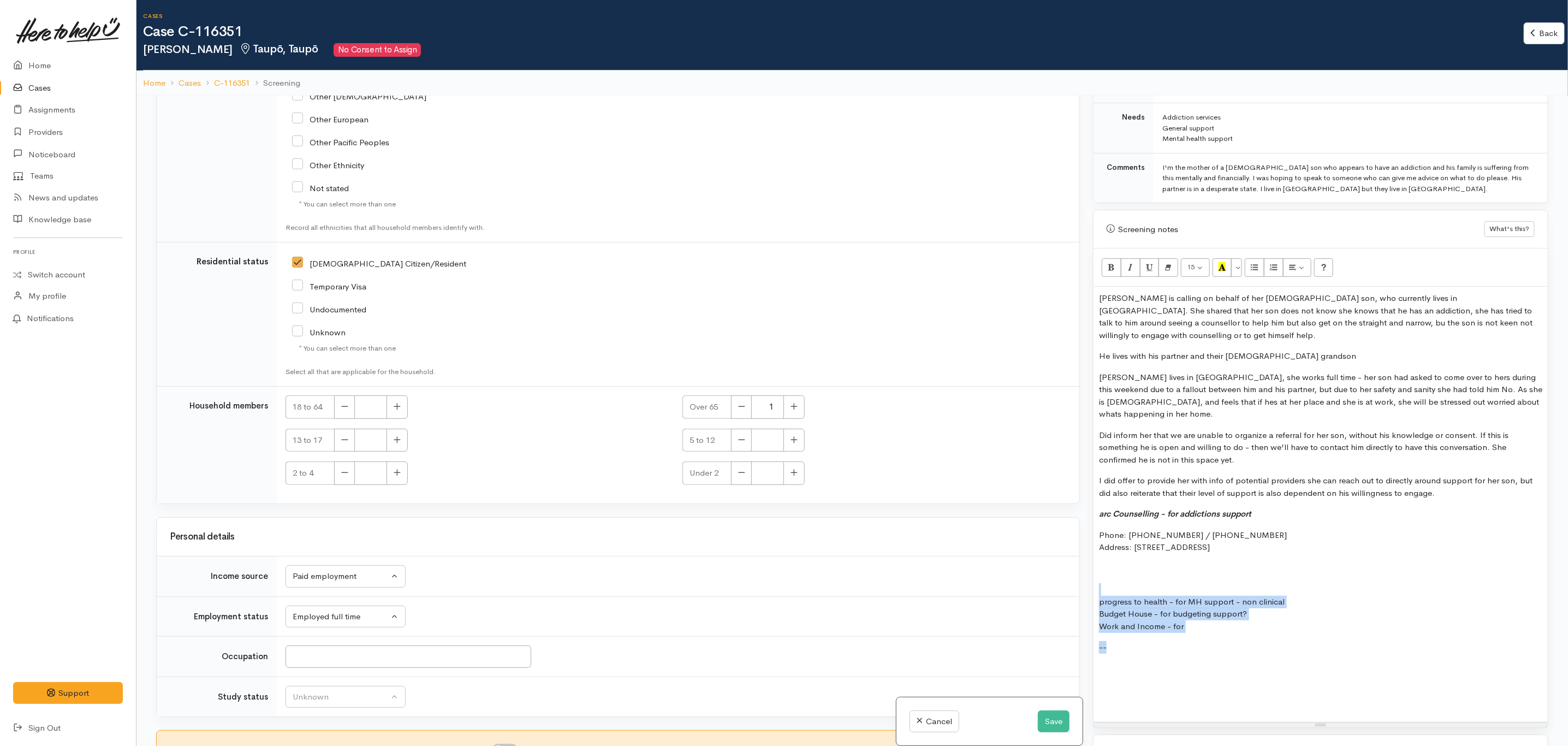
drag, startPoint x: 1095, startPoint y: 564, endPoint x: 1315, endPoint y: 612, distance: 225.2
click at [1315, 612] on div "Kohe is calling on behalf of her 34 year old son, who currently lives in Taupō.…" at bounding box center [1321, 504] width 455 height 435
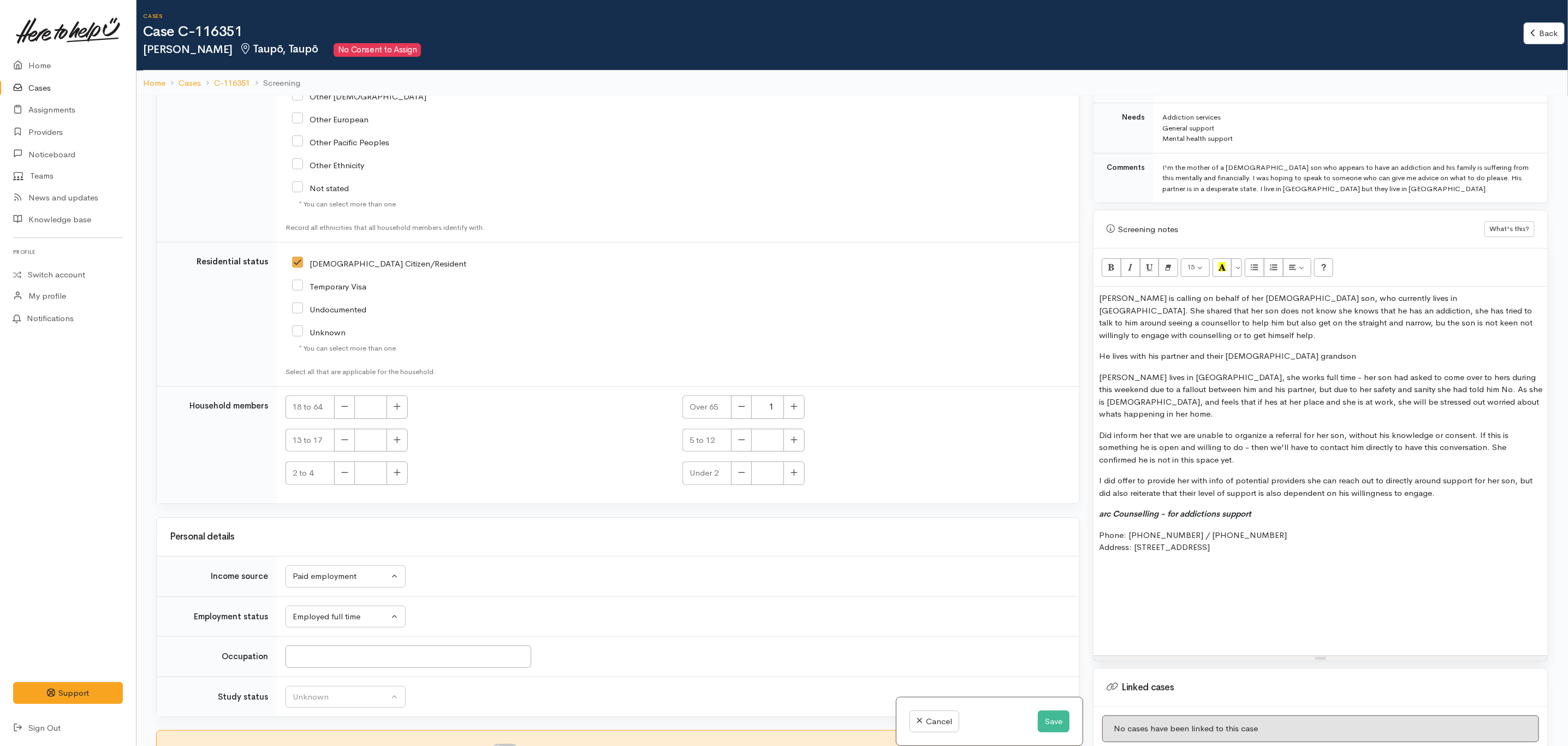
click at [1097, 295] on div "Kohe is calling on behalf of her 34 year old son, who currently lives in Taupō.…" at bounding box center [1321, 471] width 455 height 369
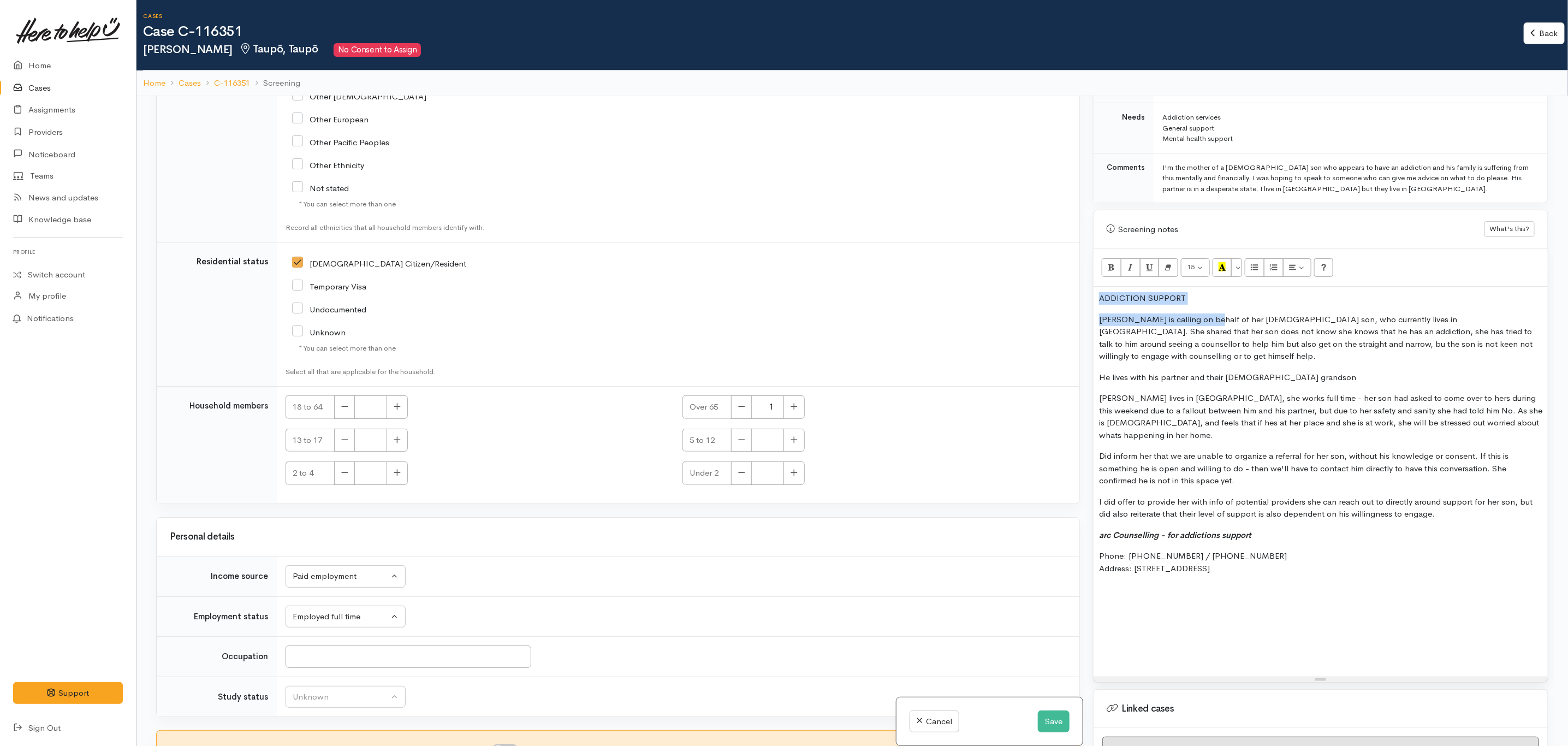
drag, startPoint x: 1206, startPoint y: 302, endPoint x: 1097, endPoint y: 298, distance: 109.1
click at [1097, 298] on div "ADDICTION SUPPORT Kohe is calling on behalf of her 34 year old son, who current…" at bounding box center [1321, 482] width 455 height 390
click at [1219, 304] on div "ADDICTION SUPPORT Kohe is calling on behalf of her 34 year old son, who current…" at bounding box center [1321, 482] width 455 height 390
drag, startPoint x: 1208, startPoint y: 286, endPoint x: 1065, endPoint y: 295, distance: 143.3
click at [1065, 295] on div "Related cases There are no other cases from the same person found. Manually lin…" at bounding box center [853, 468] width 1405 height 746
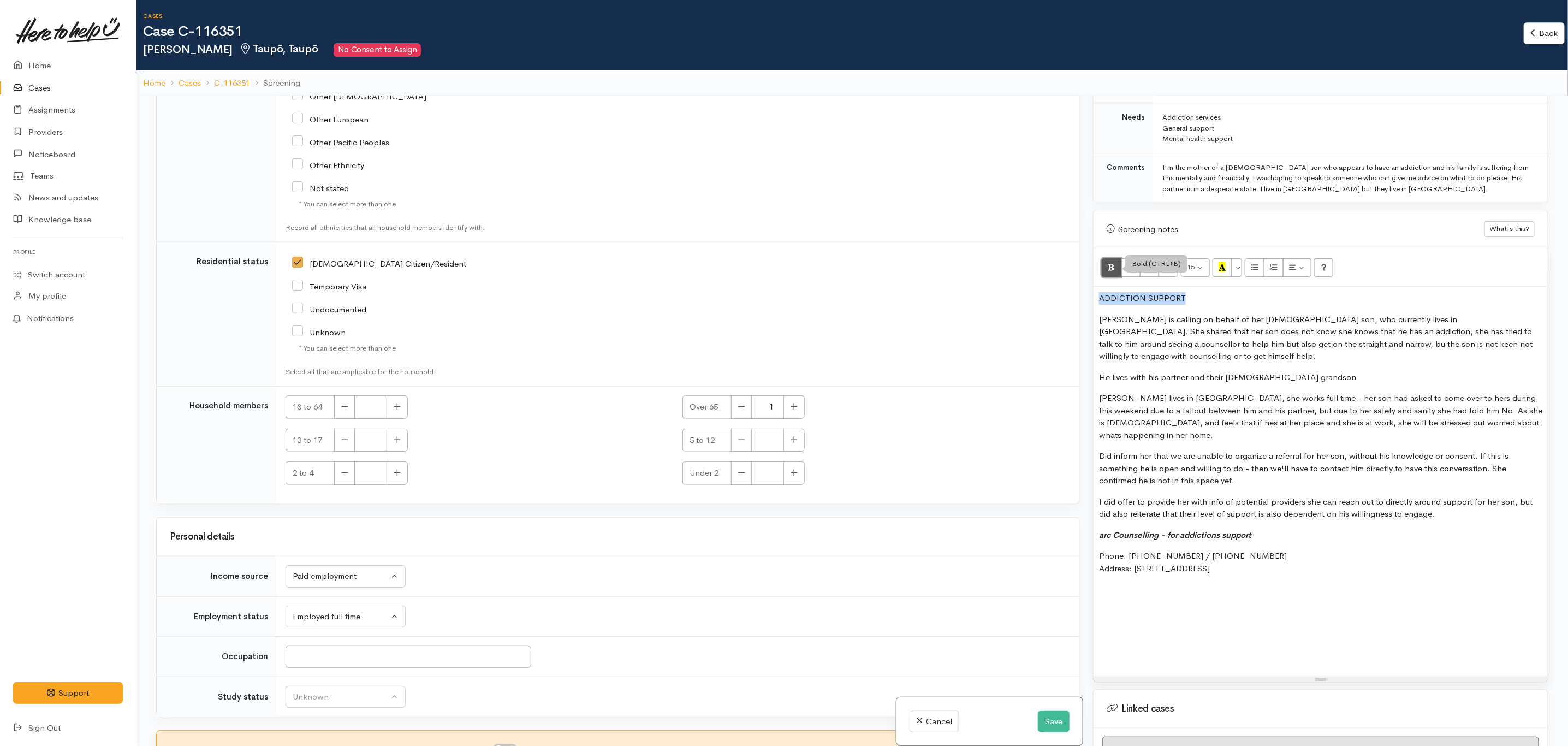
click at [1108, 258] on button "Bold (CTRL+B)" at bounding box center [1111, 268] width 19 height 19
click at [1203, 292] on p "ADDICTION SUPPORT" at bounding box center [1321, 298] width 443 height 13
drag, startPoint x: 1214, startPoint y: 291, endPoint x: 1021, endPoint y: 292, distance: 193.0
click at [1021, 292] on div "Related cases There are no other cases from the same person found. Manually lin…" at bounding box center [853, 468] width 1405 height 746
click at [1226, 262] on icon "Recent Color" at bounding box center [1222, 267] width 7 height 9
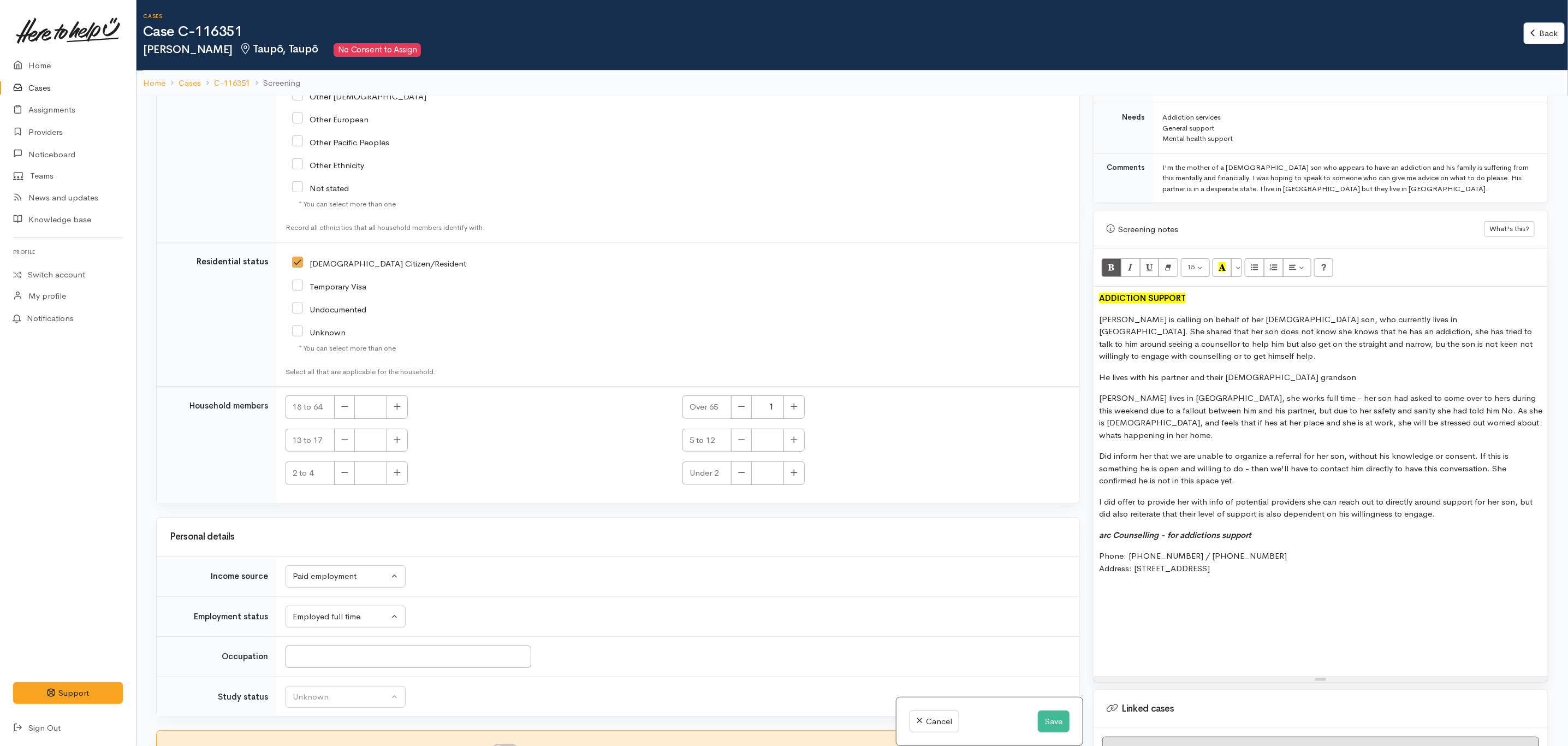
click at [1171, 617] on p at bounding box center [1321, 623] width 443 height 13
click at [1126, 583] on p at bounding box center [1321, 589] width 443 height 13
click at [1236, 626] on p "This is covered in request above" at bounding box center [1321, 632] width 443 height 13
drag, startPoint x: 1204, startPoint y: 634, endPoint x: 1065, endPoint y: 647, distance: 139.6
click at [1065, 647] on div "Related cases There are no other cases from the same person found. Manually lin…" at bounding box center [853, 468] width 1405 height 746
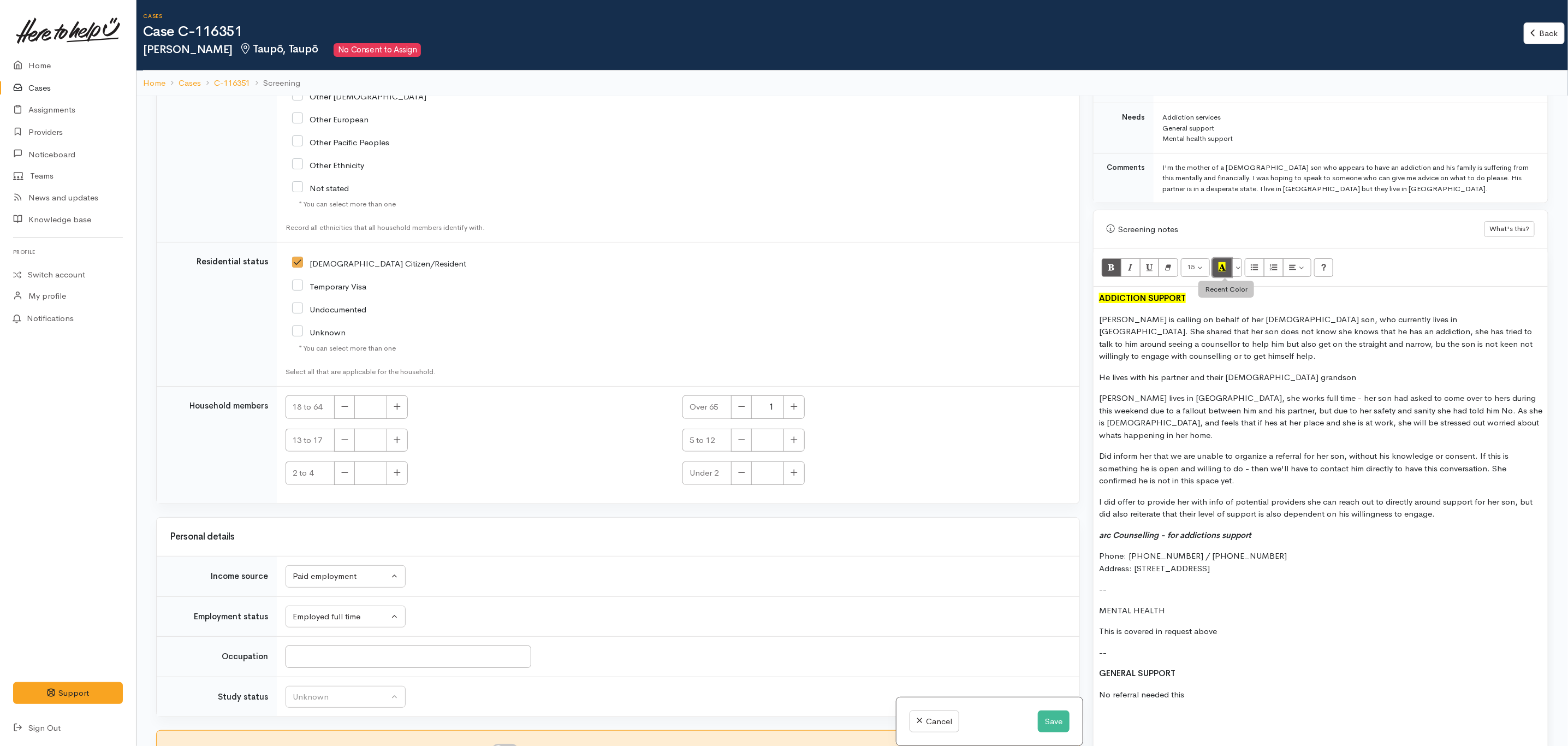
click at [1217, 258] on button "Recent Color" at bounding box center [1222, 268] width 19 height 19
drag, startPoint x: 1165, startPoint y: 585, endPoint x: 1068, endPoint y: 583, distance: 97.0
click at [1068, 583] on div "Related cases There are no other cases from the same person found. Manually lin…" at bounding box center [853, 468] width 1405 height 746
click at [1219, 263] on button "Recent Color" at bounding box center [1222, 268] width 19 height 19
click at [1251, 626] on p "This is covered in request above" at bounding box center [1321, 632] width 443 height 13
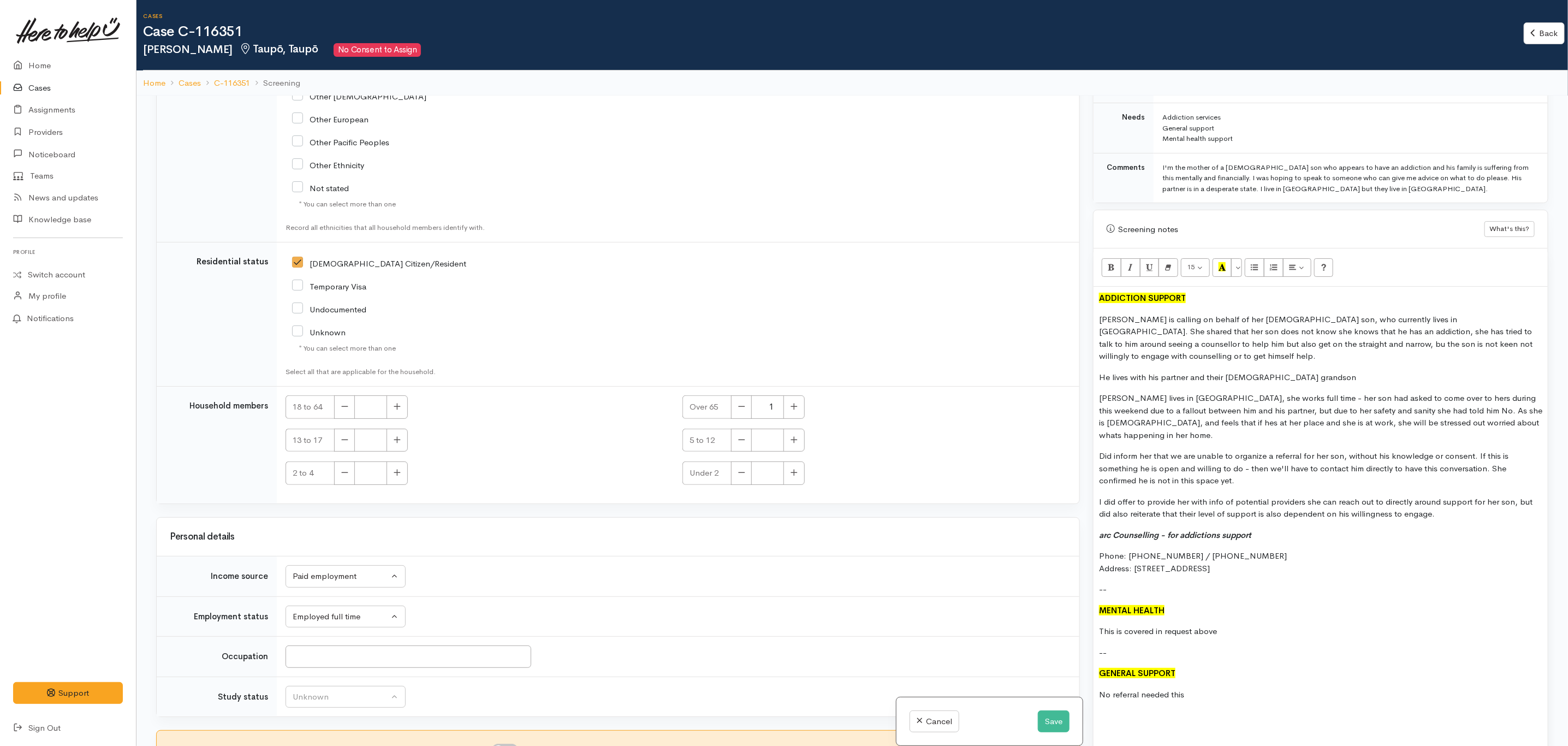
click at [1222, 689] on p "No referral needed this" at bounding box center [1321, 695] width 443 height 13
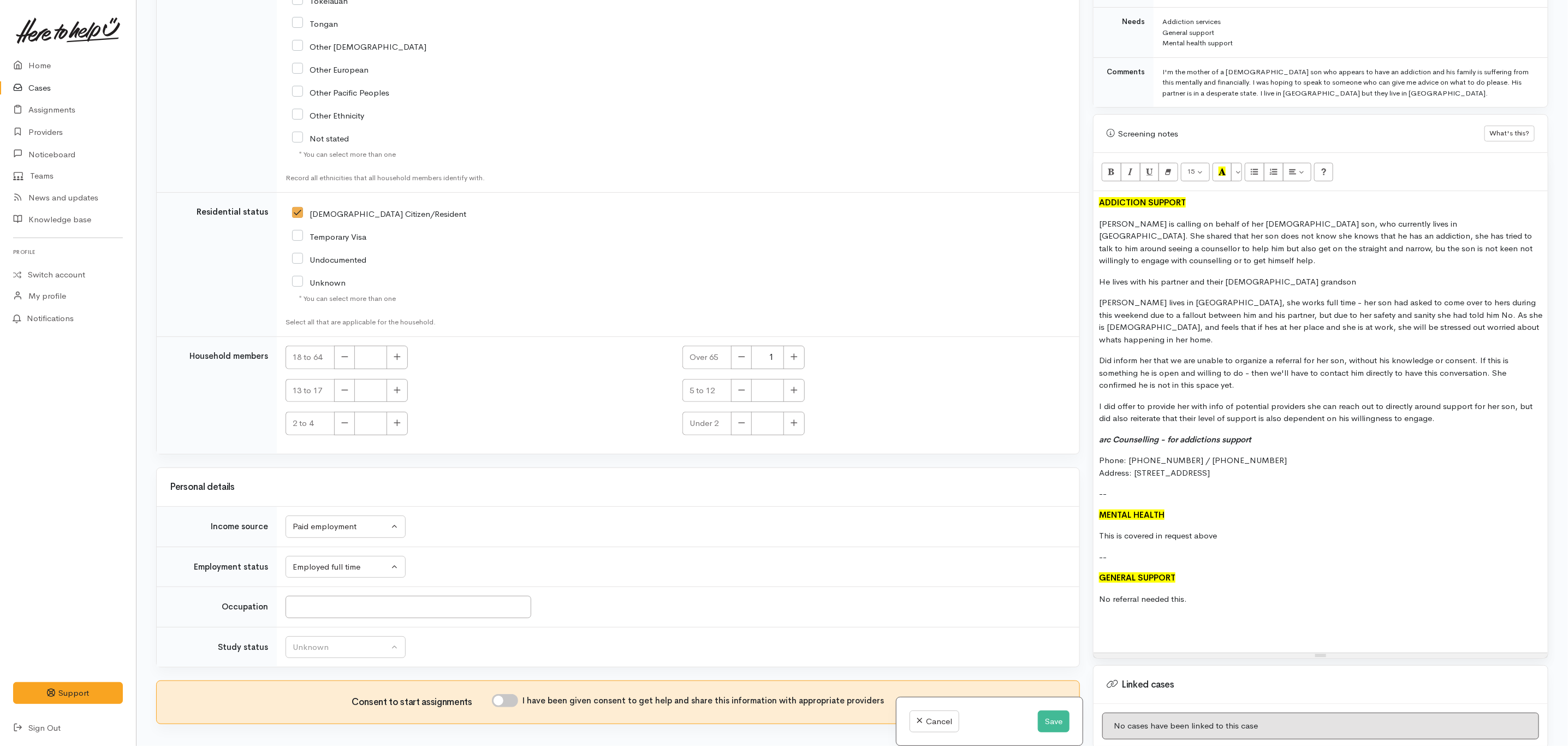
scroll to position [1575, 0]
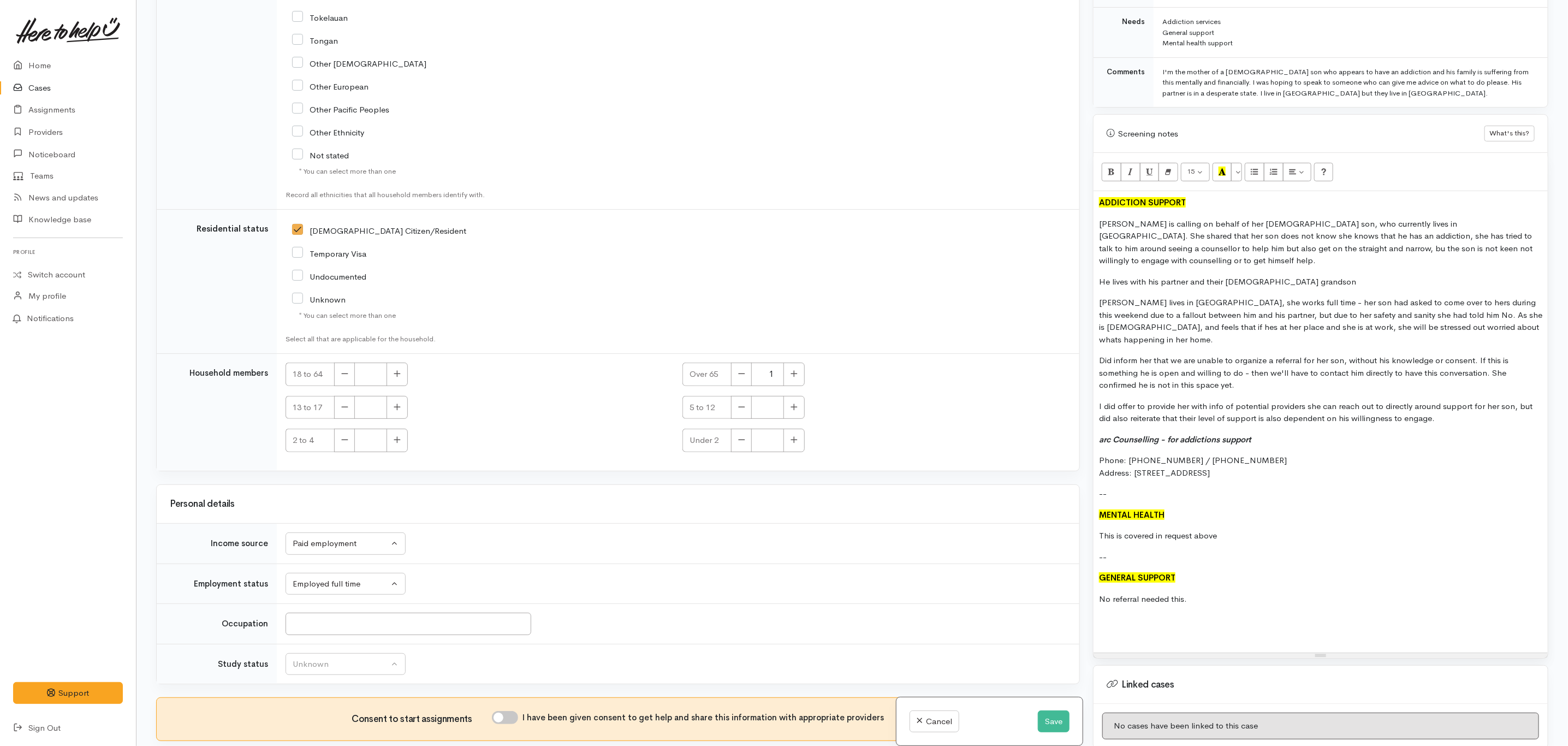
click at [514, 724] on input "I have been given consent to get help and share this information with appropria…" at bounding box center [505, 717] width 26 height 13
checkbox input "true"
click at [1216, 435] on icon "arc Counselling - for addictions support" at bounding box center [1175, 439] width 153 height 10
click at [1052, 729] on button "Save" at bounding box center [1054, 722] width 32 height 22
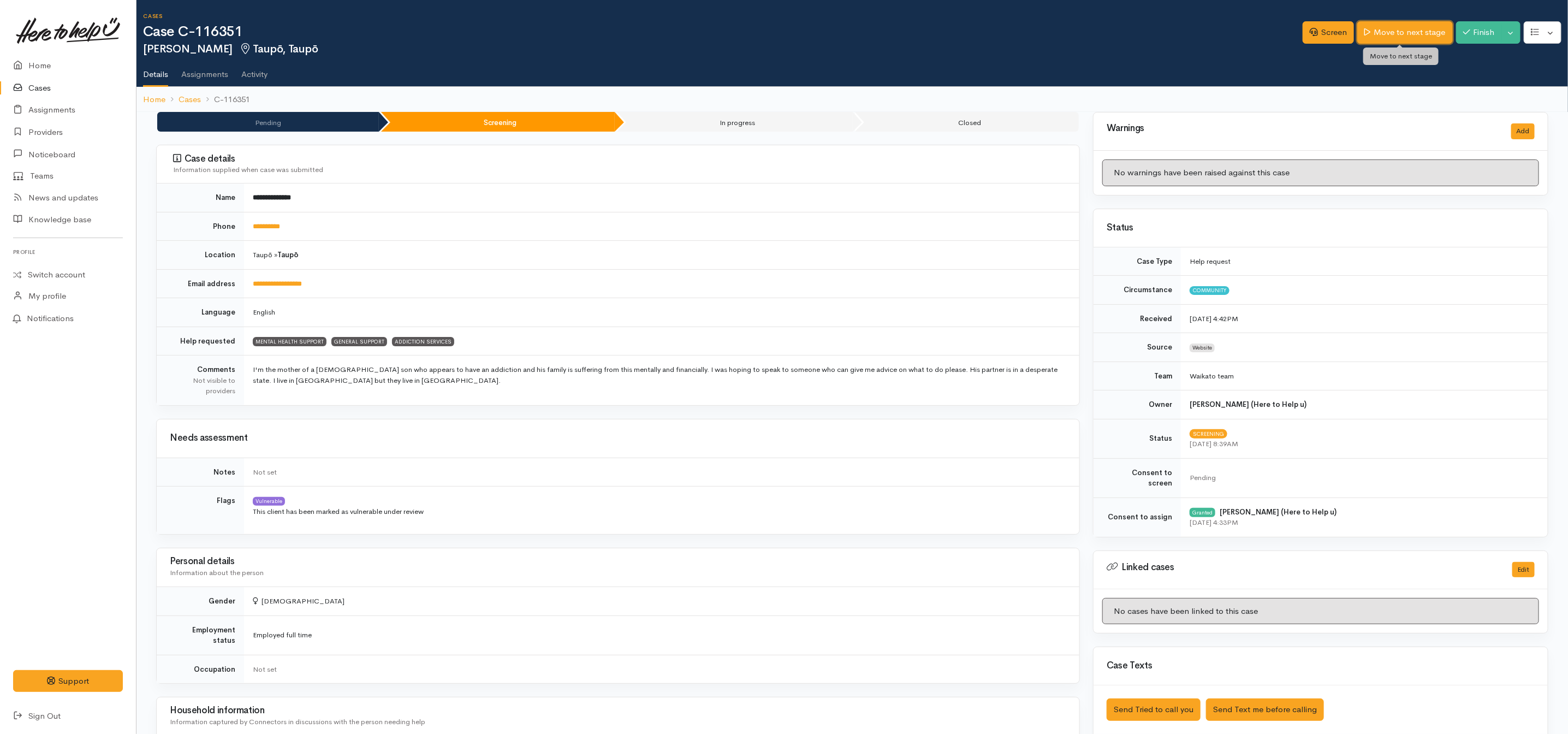
click at [1391, 38] on link "Move to next stage" at bounding box center [1405, 32] width 95 height 22
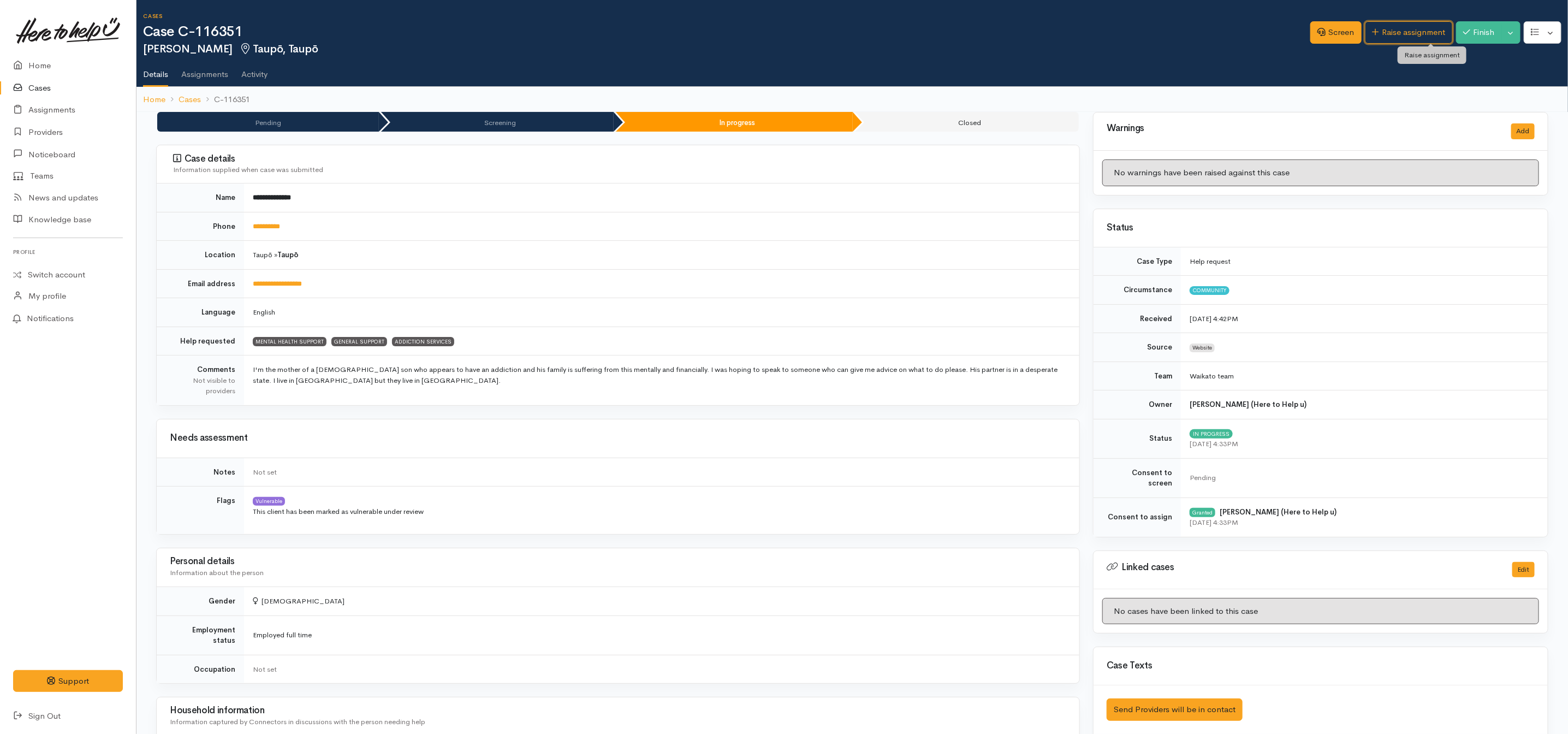
click at [1391, 38] on link "Raise assignment" at bounding box center [1409, 32] width 88 height 22
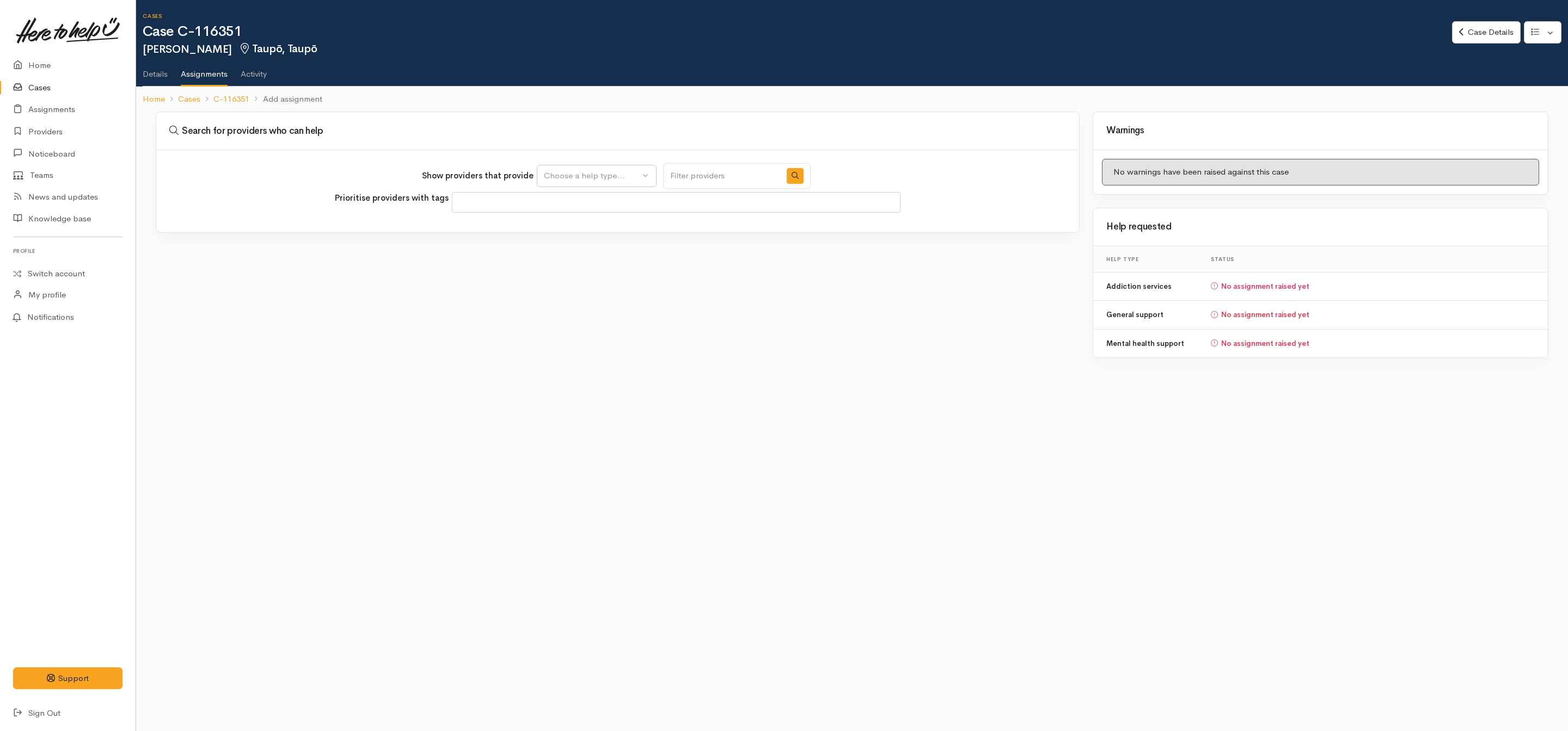
select select
click at [607, 178] on div "Choose a help type..." at bounding box center [591, 176] width 96 height 13
click at [591, 228] on span "Mental health support" at bounding box center [592, 228] width 83 height 13
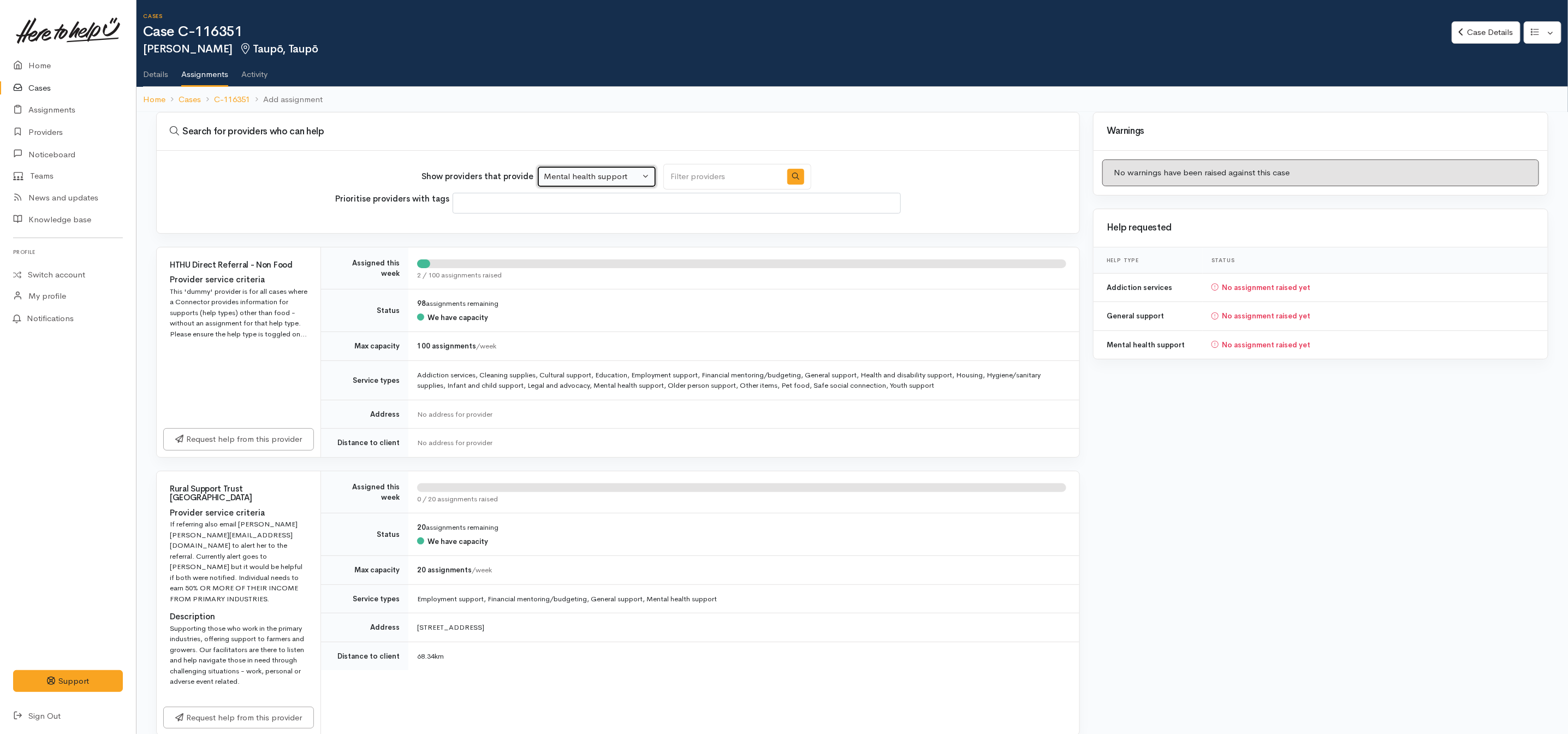
click at [583, 166] on button "Mental health support" at bounding box center [596, 176] width 120 height 22
click at [582, 266] on span "Addiction services" at bounding box center [584, 262] width 67 height 13
select select "28"
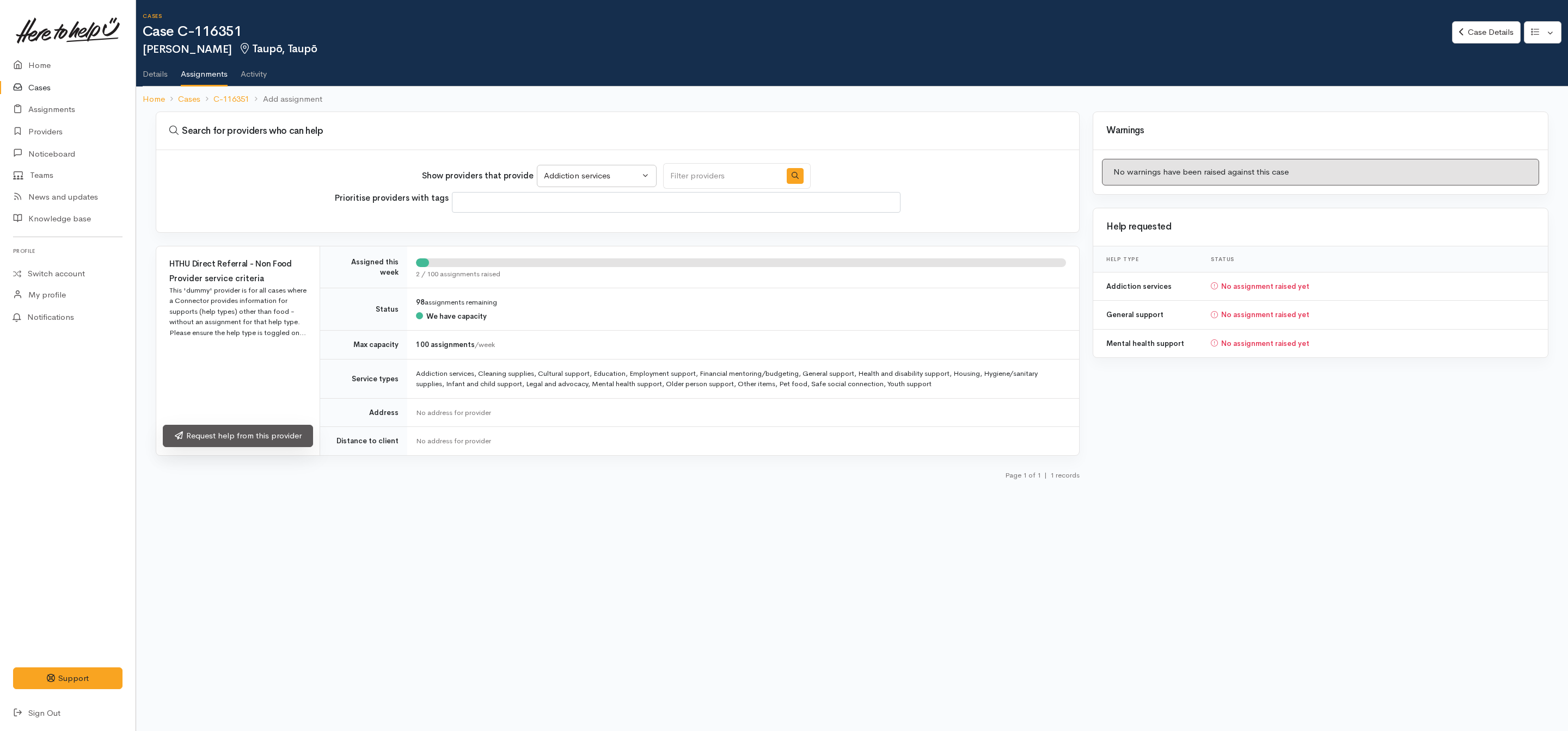
click at [272, 446] on link "Request help from this provider" at bounding box center [238, 436] width 150 height 22
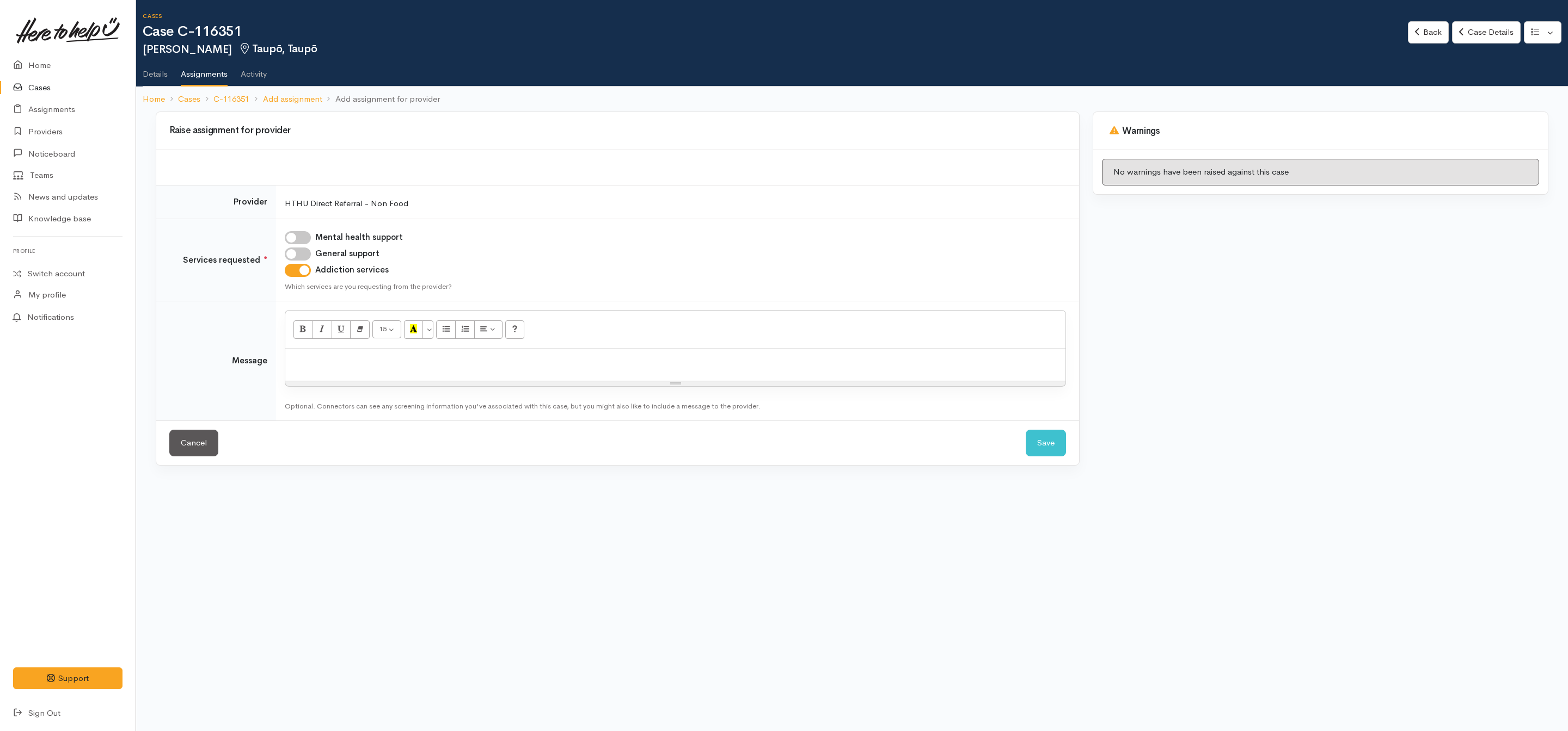
click at [435, 375] on div at bounding box center [676, 365] width 780 height 32
click at [1054, 436] on button "Save" at bounding box center [1046, 444] width 40 height 27
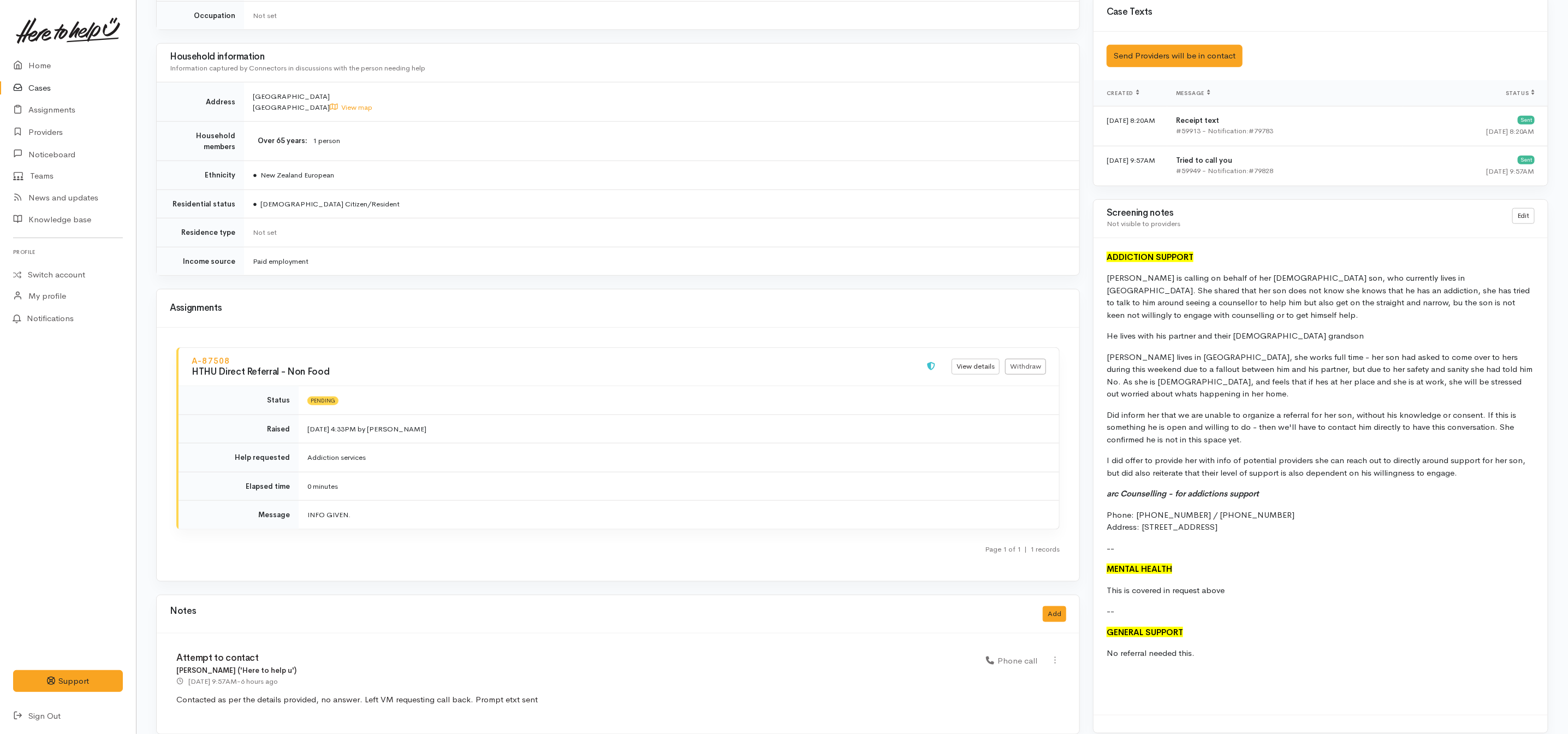
scroll to position [667, 0]
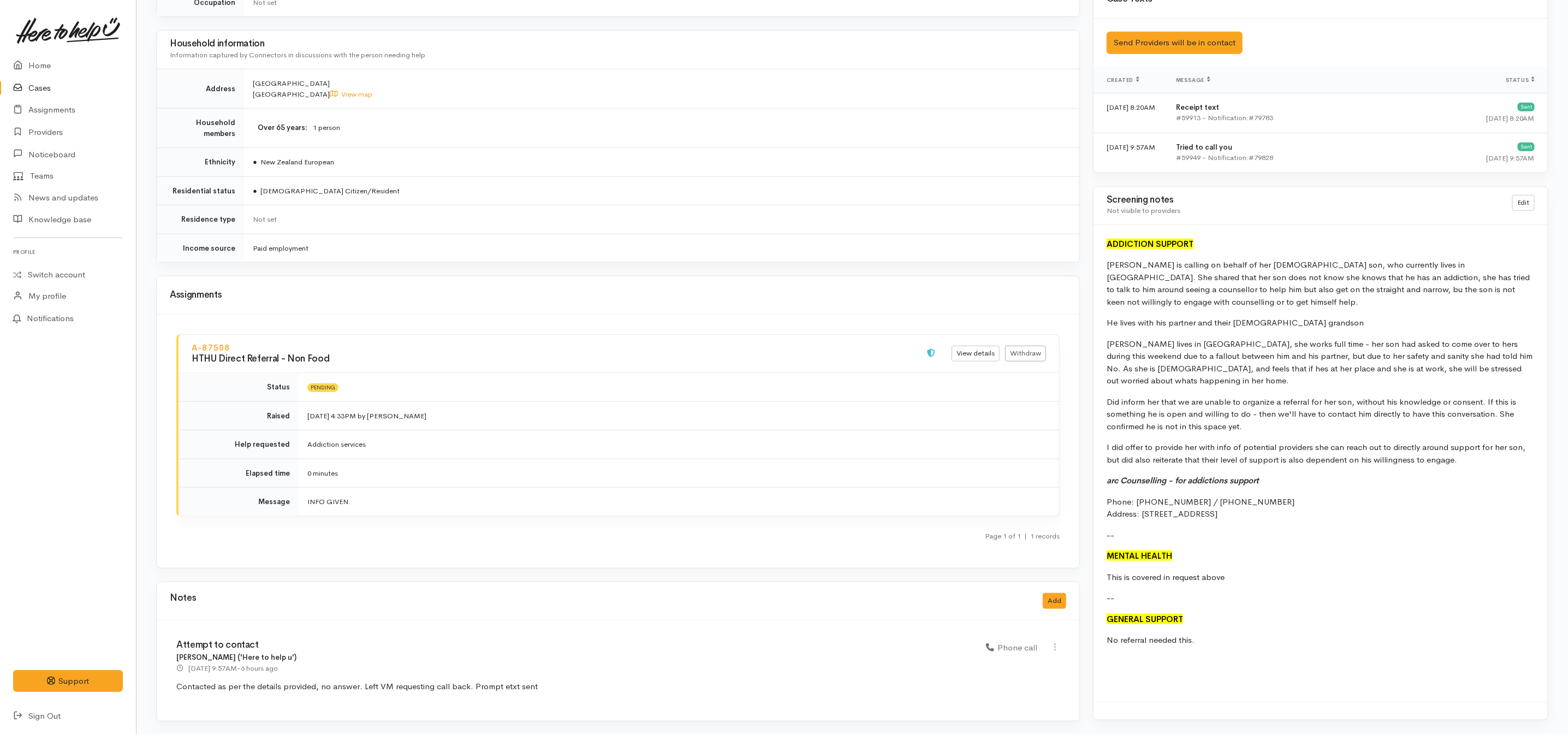
click at [35, 83] on link "Cases" at bounding box center [68, 88] width 136 height 22
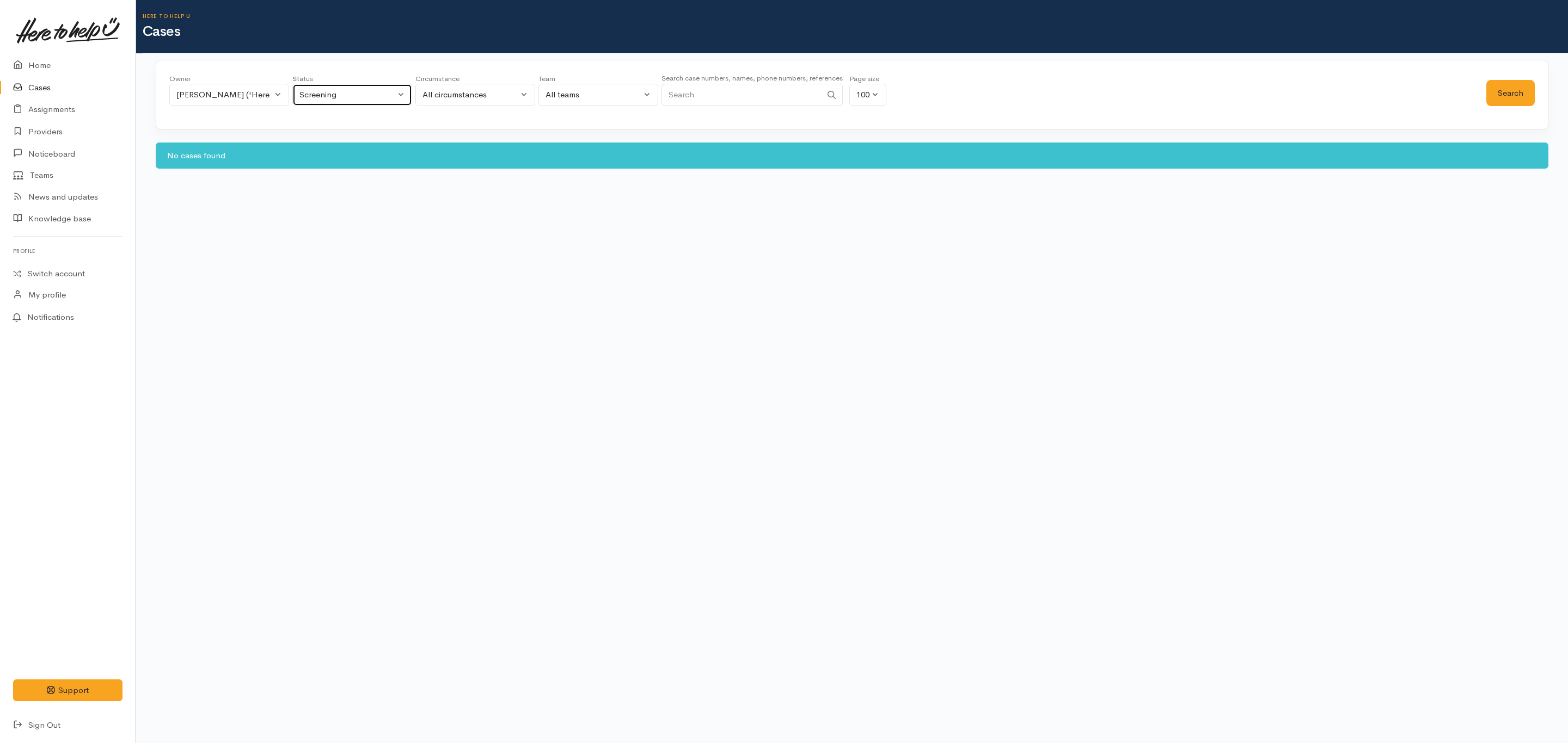
click at [324, 105] on button "Screening" at bounding box center [352, 94] width 120 height 22
click at [350, 166] on span "All current cases" at bounding box center [342, 166] width 61 height 13
select select "Unresolved"
click at [1508, 90] on button "Search" at bounding box center [1510, 93] width 48 height 27
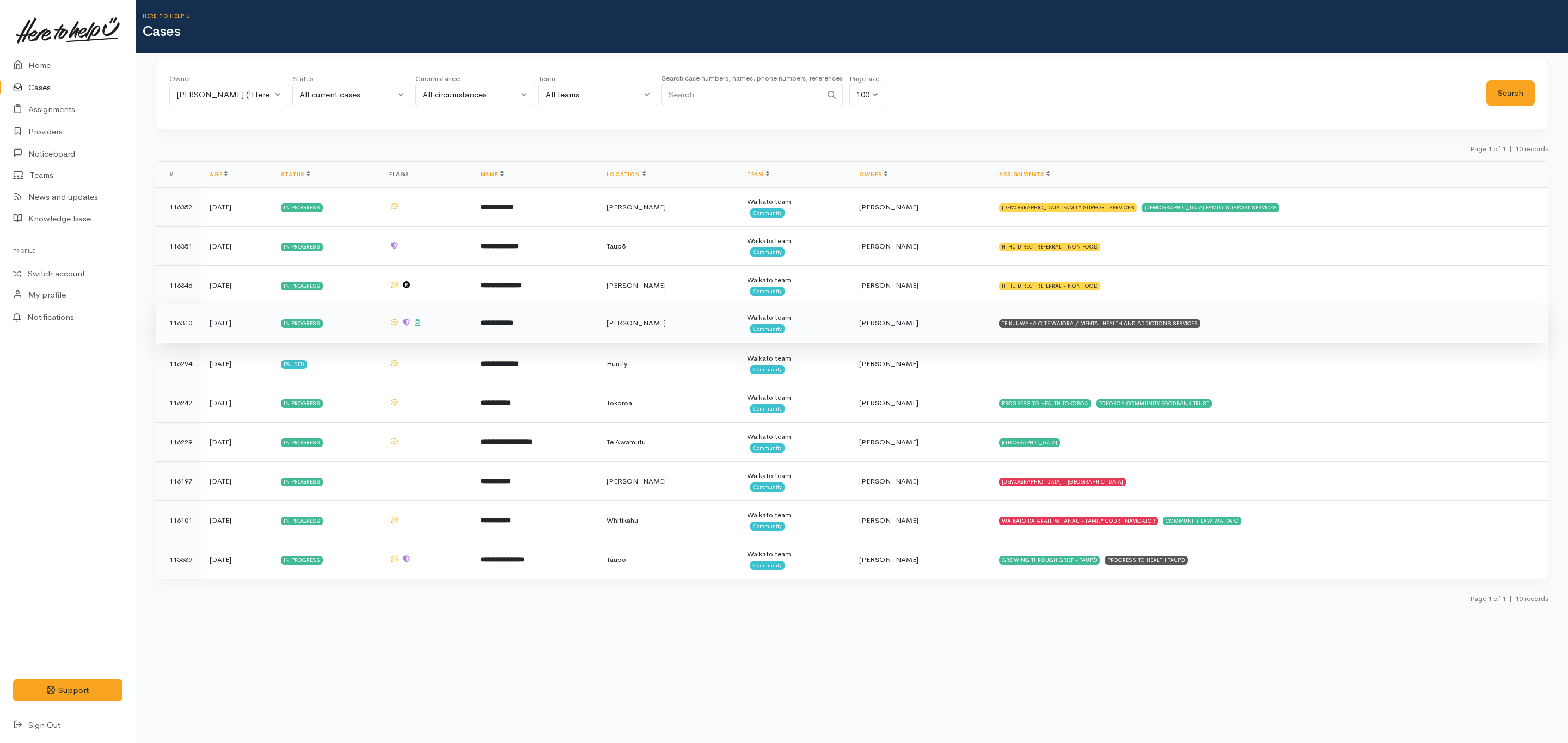
click at [990, 334] on td "[PERSON_NAME]" at bounding box center [920, 323] width 140 height 39
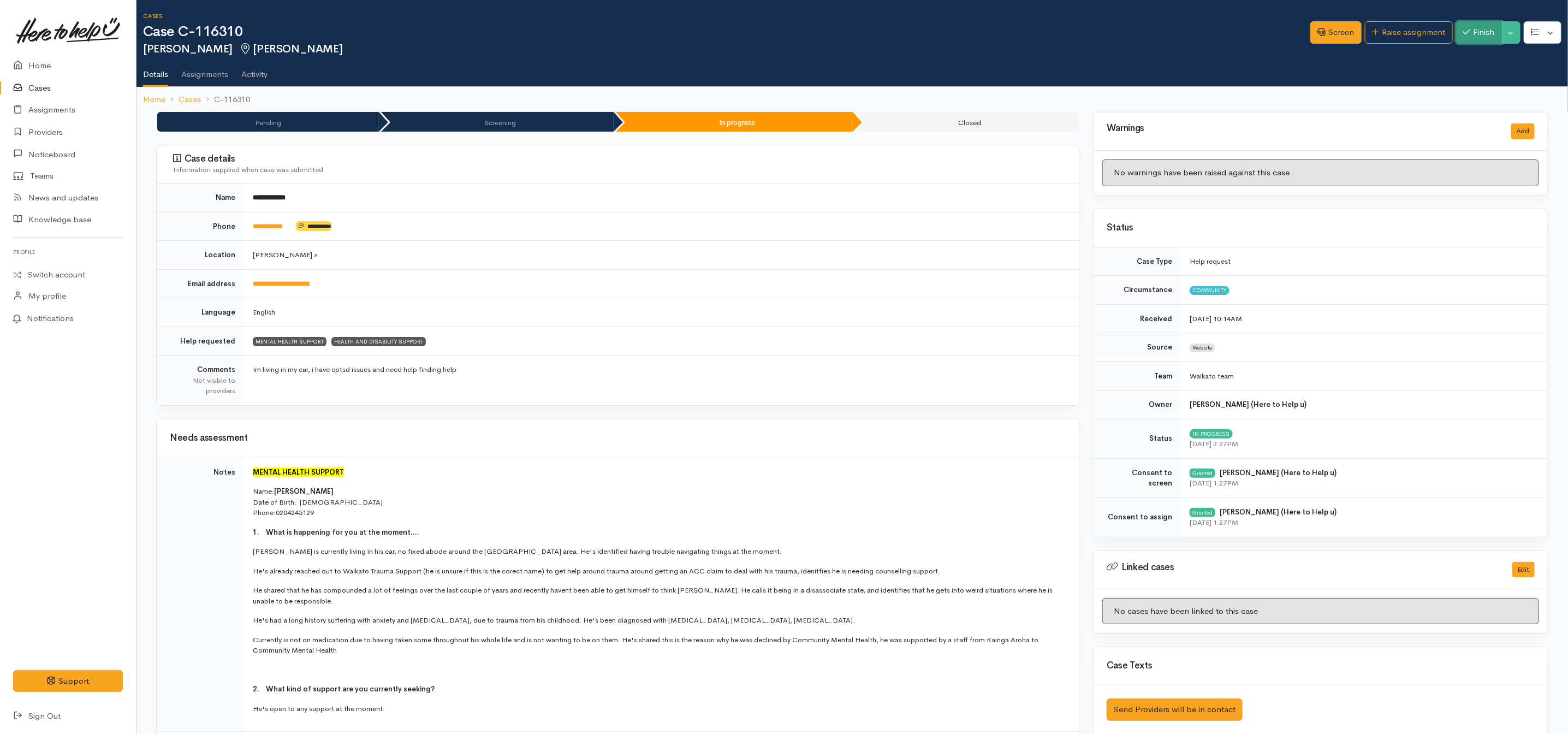
click at [1476, 35] on button "Finish" at bounding box center [1479, 32] width 46 height 22
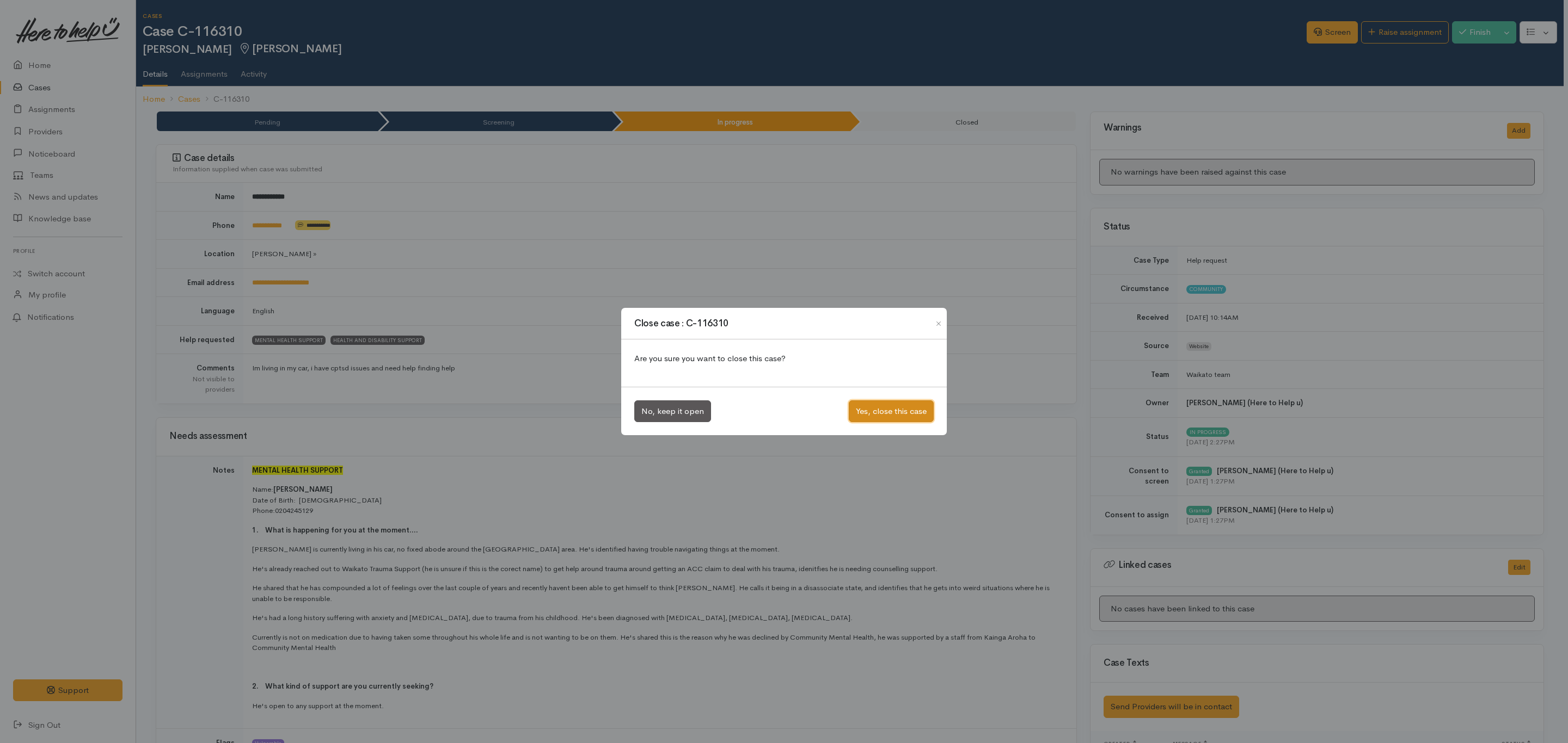
click at [903, 409] on button "Yes, close this case" at bounding box center [891, 411] width 85 height 22
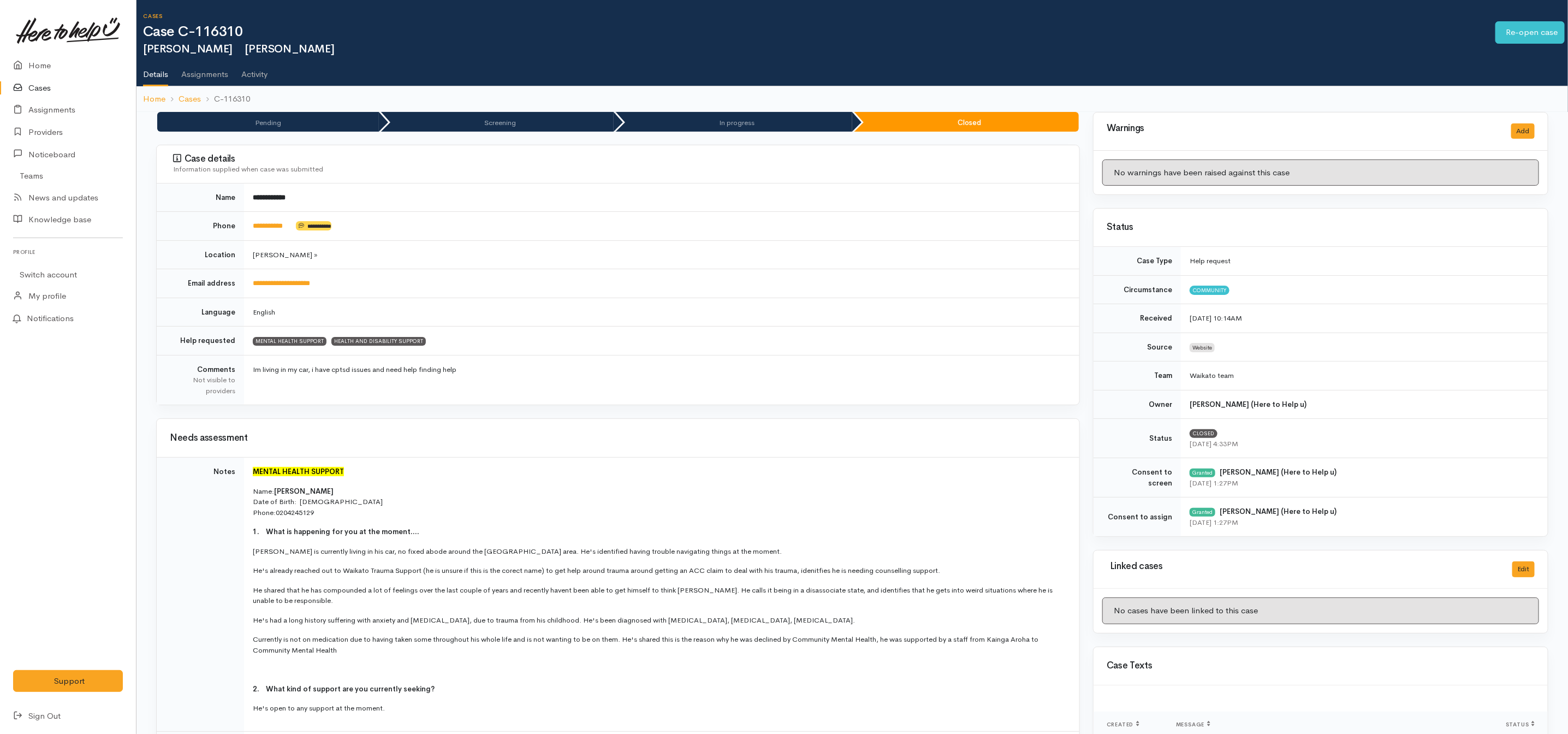
click at [48, 89] on link "Cases" at bounding box center [68, 88] width 136 height 22
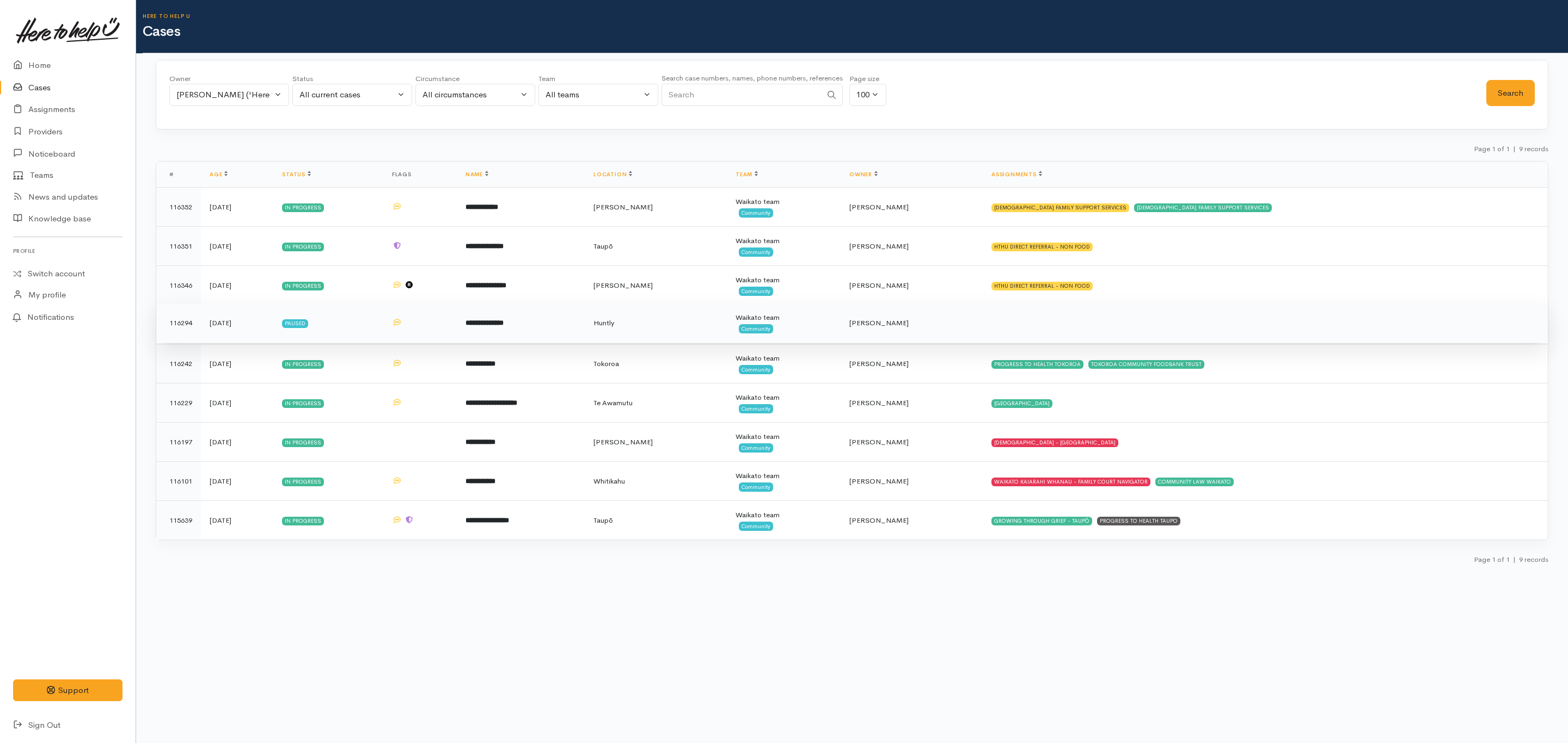
click at [572, 330] on td "**********" at bounding box center [520, 323] width 128 height 39
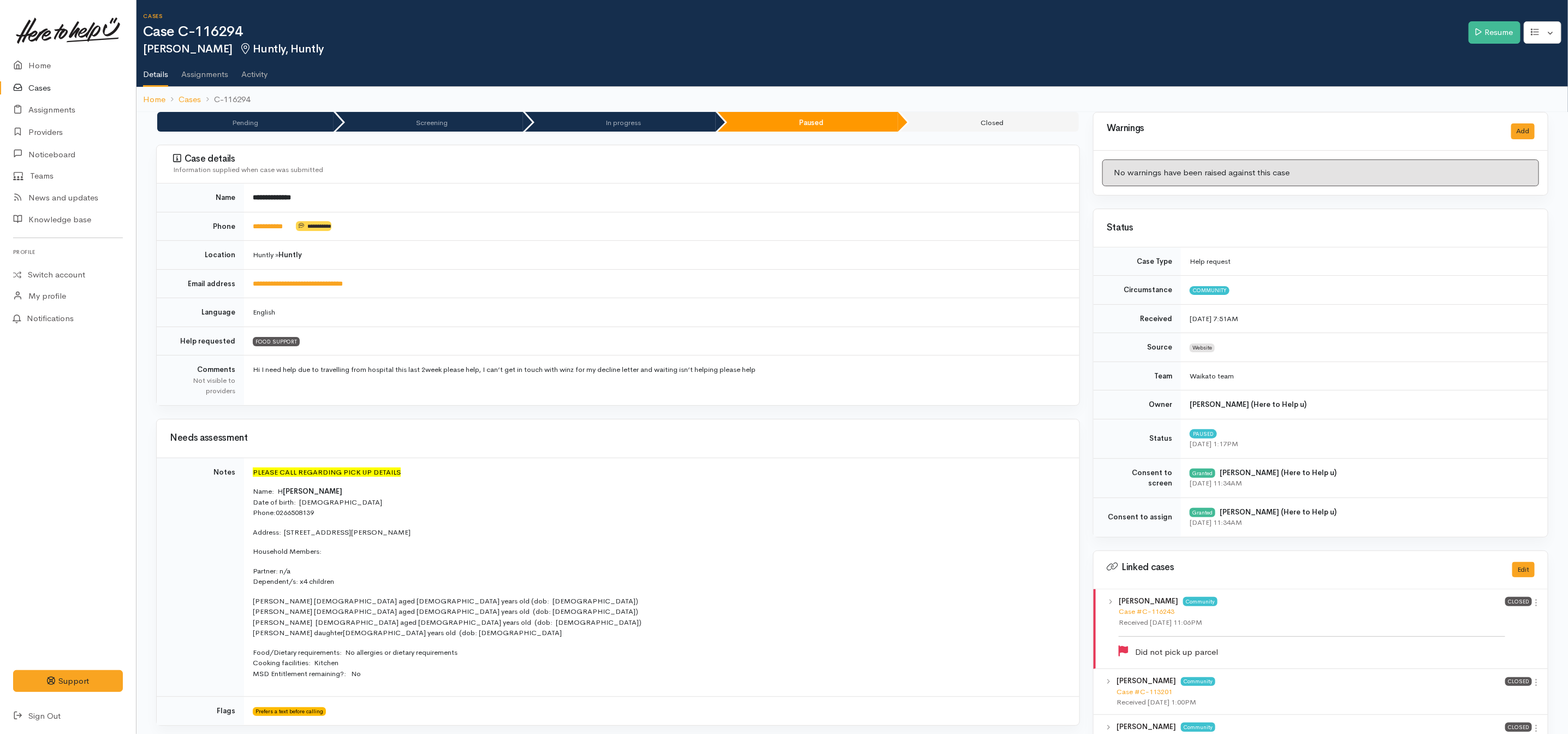
click at [35, 77] on link "Cases" at bounding box center [68, 88] width 136 height 22
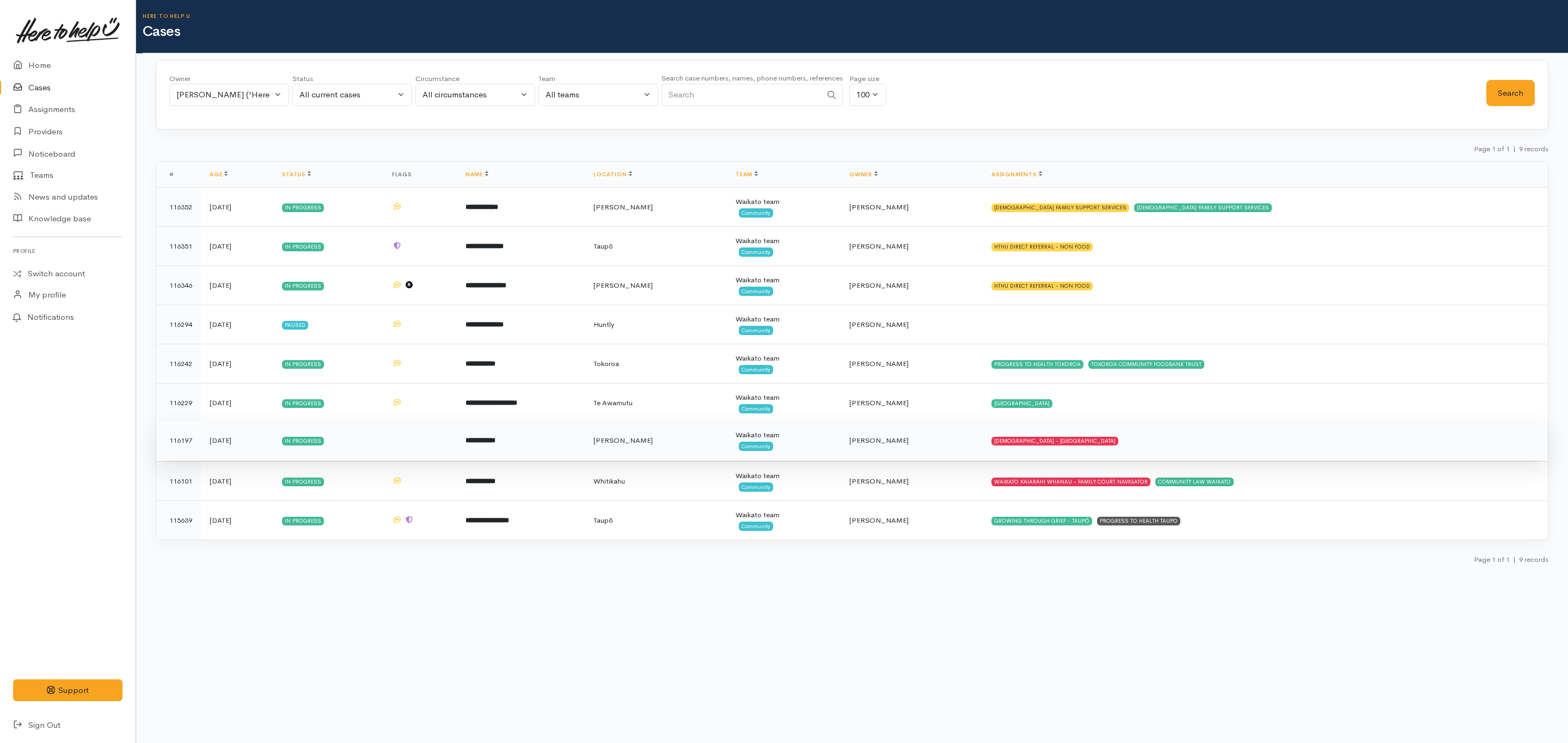
click at [965, 456] on td "[PERSON_NAME]" at bounding box center [912, 441] width 142 height 39
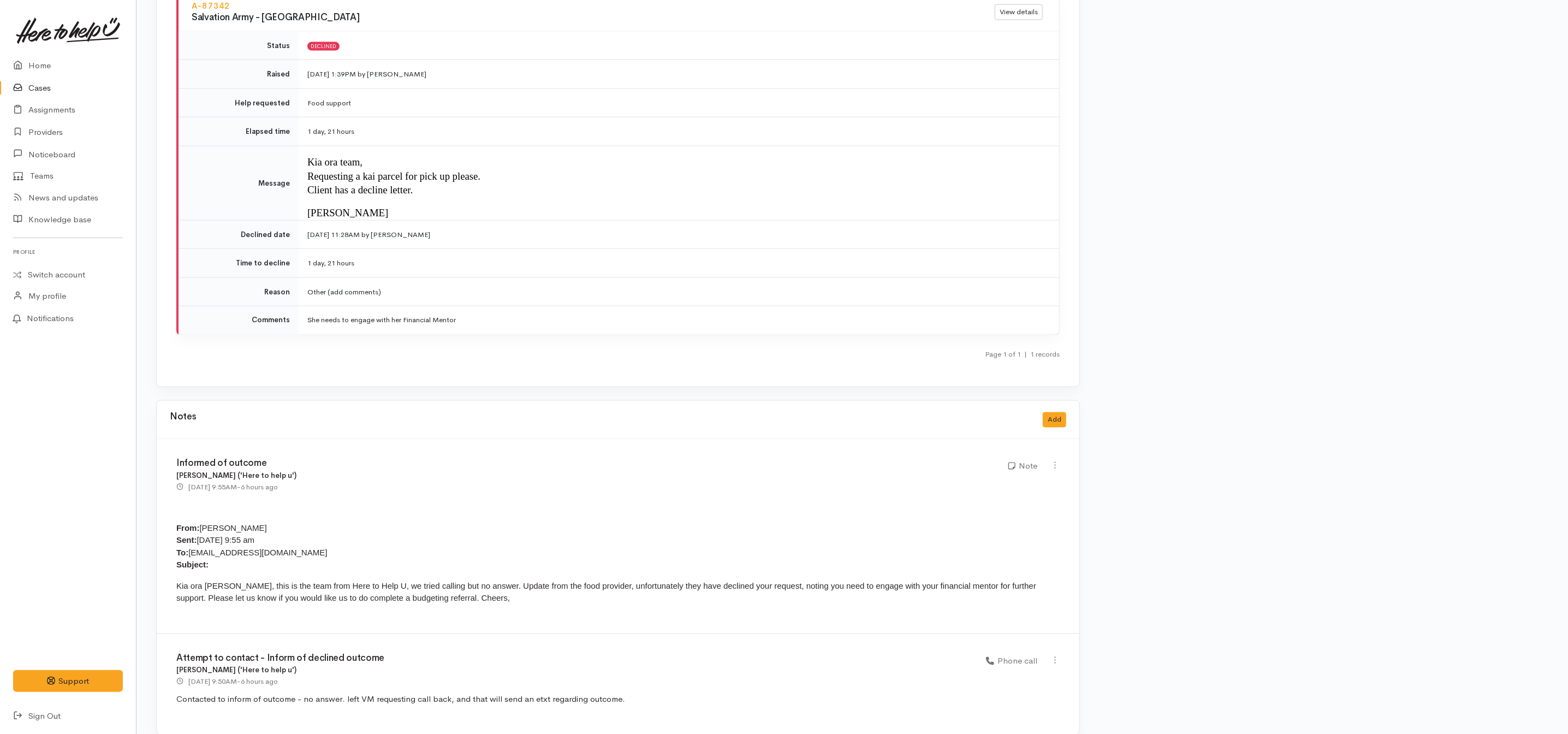
scroll to position [1271, 0]
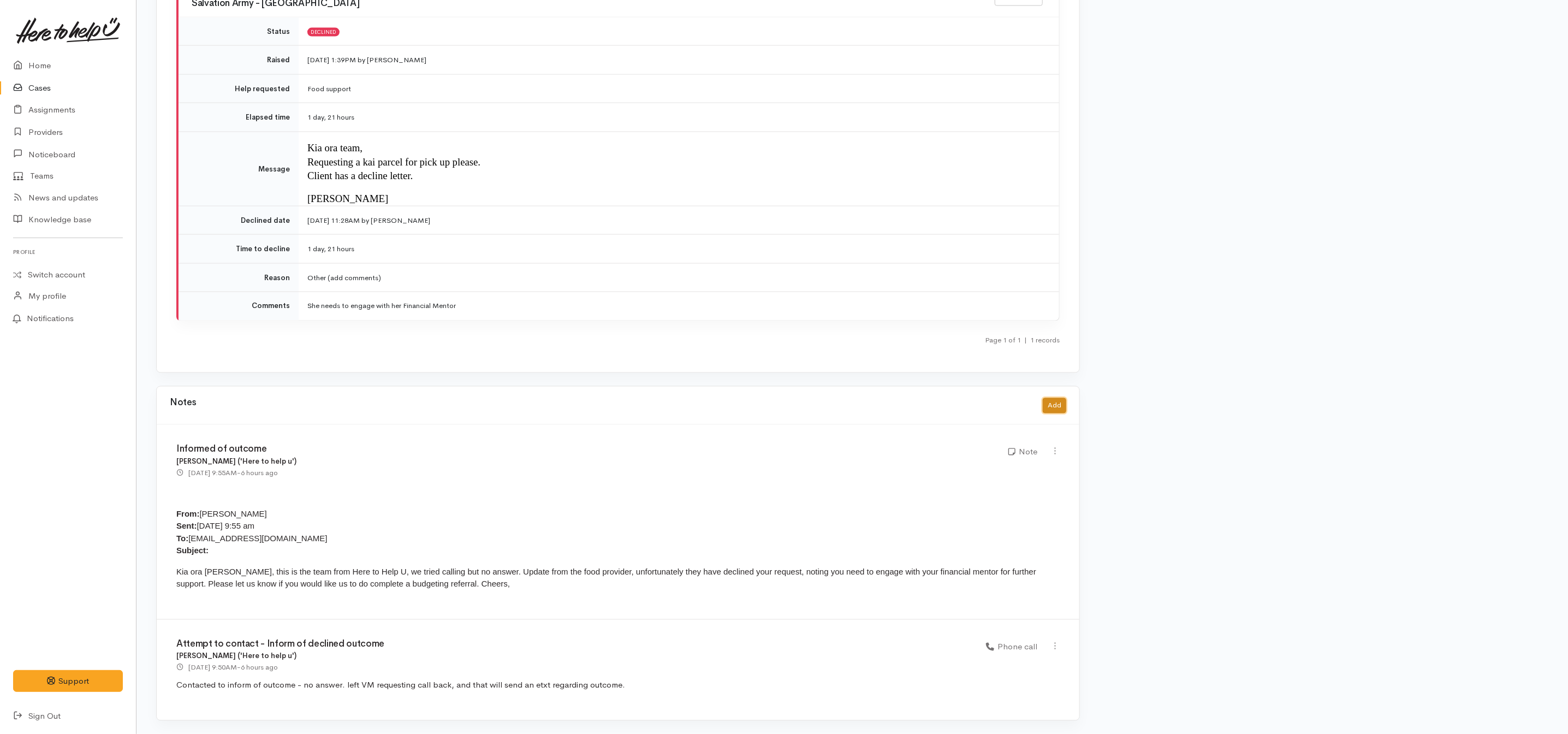
click at [1054, 408] on button "Add" at bounding box center [1054, 406] width 24 height 16
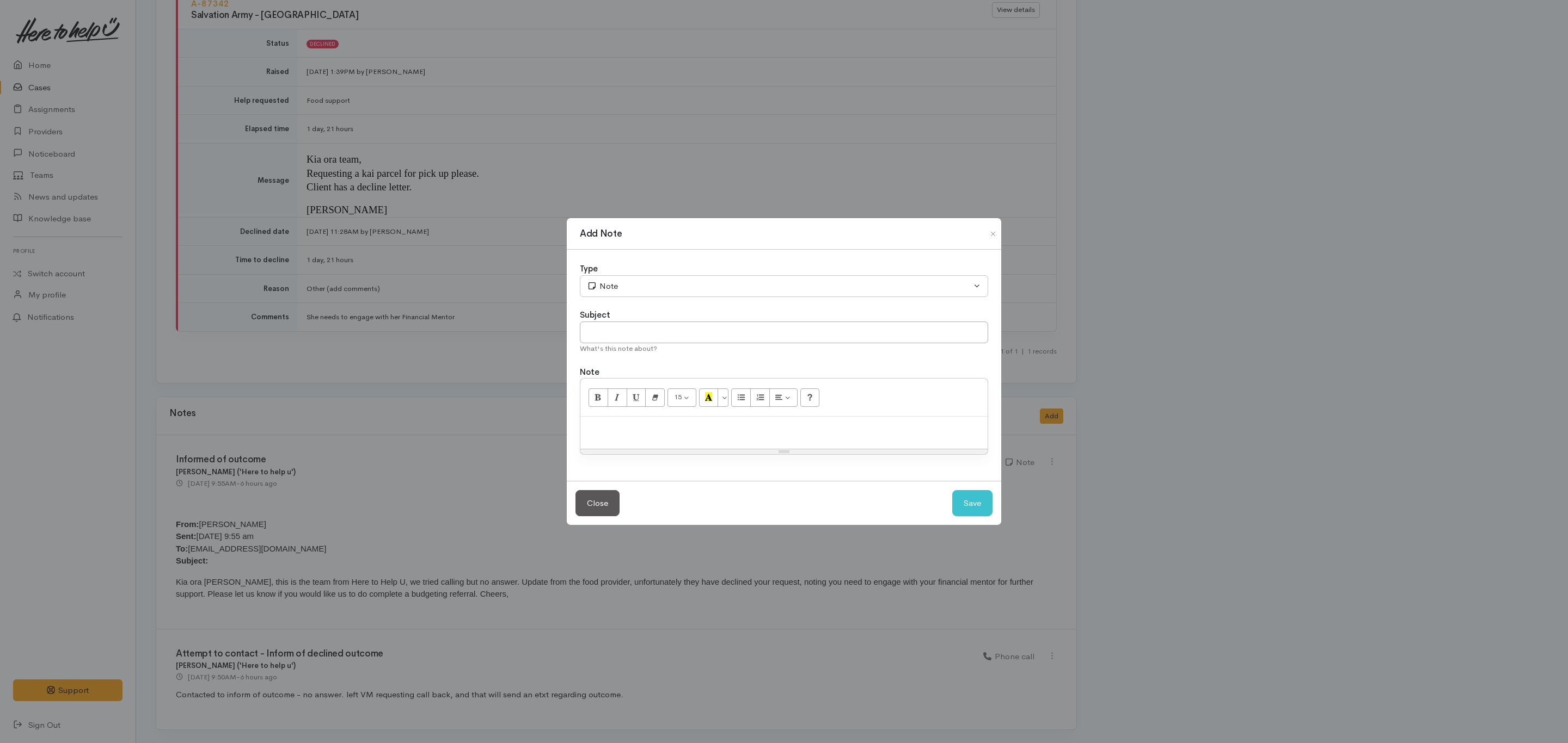
click at [640, 431] on p at bounding box center [784, 428] width 396 height 13
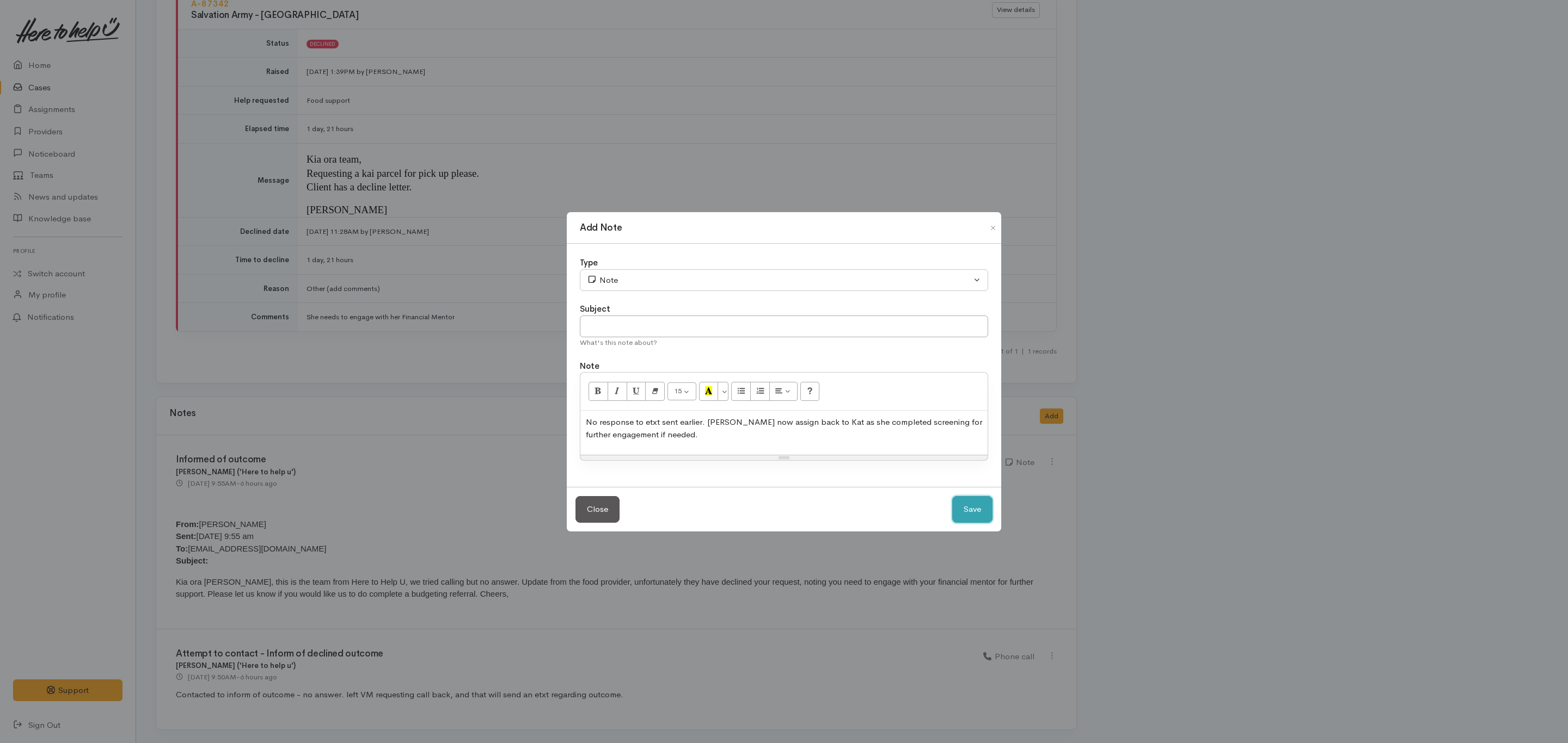
click at [955, 510] on button "Save" at bounding box center [972, 510] width 40 height 27
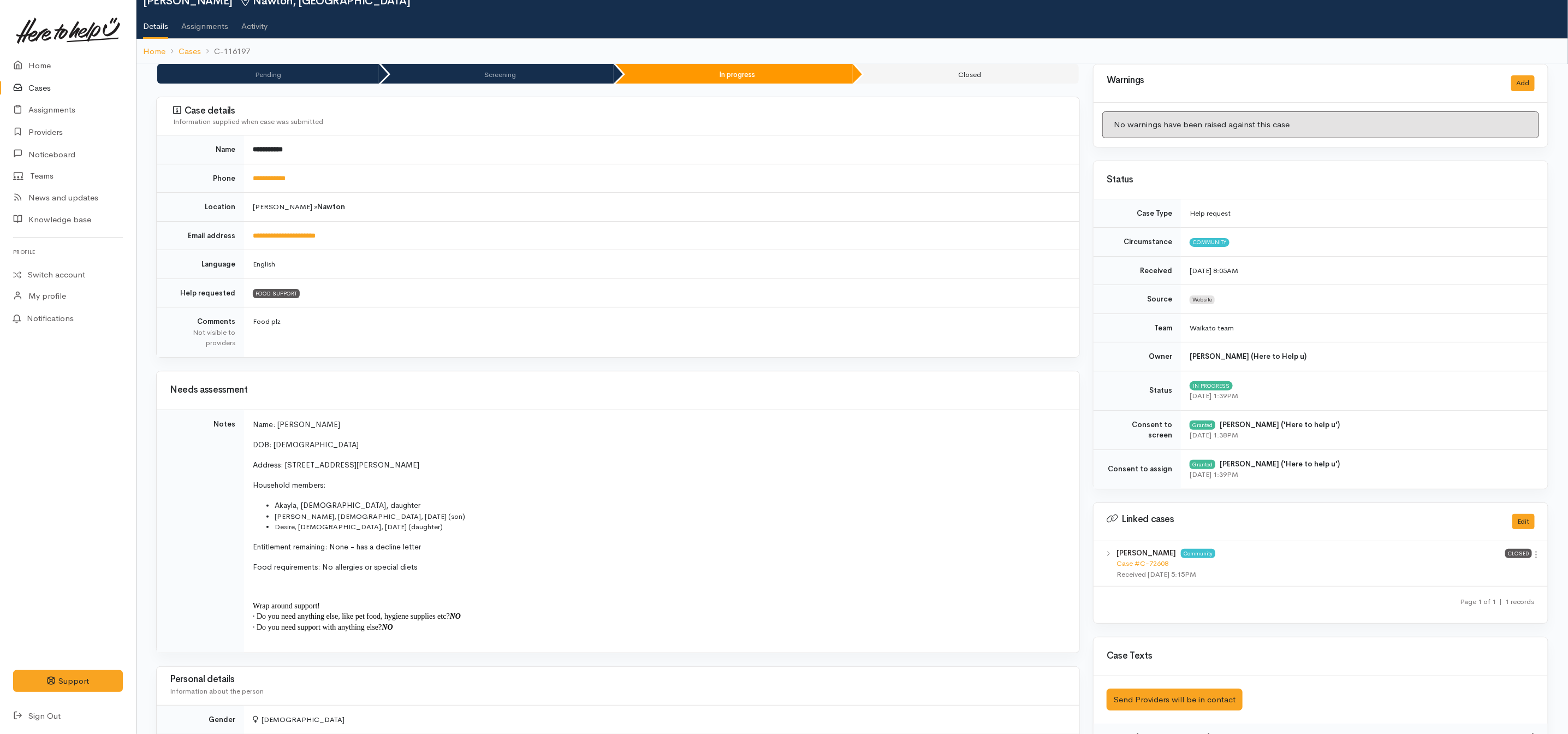
scroll to position [0, 0]
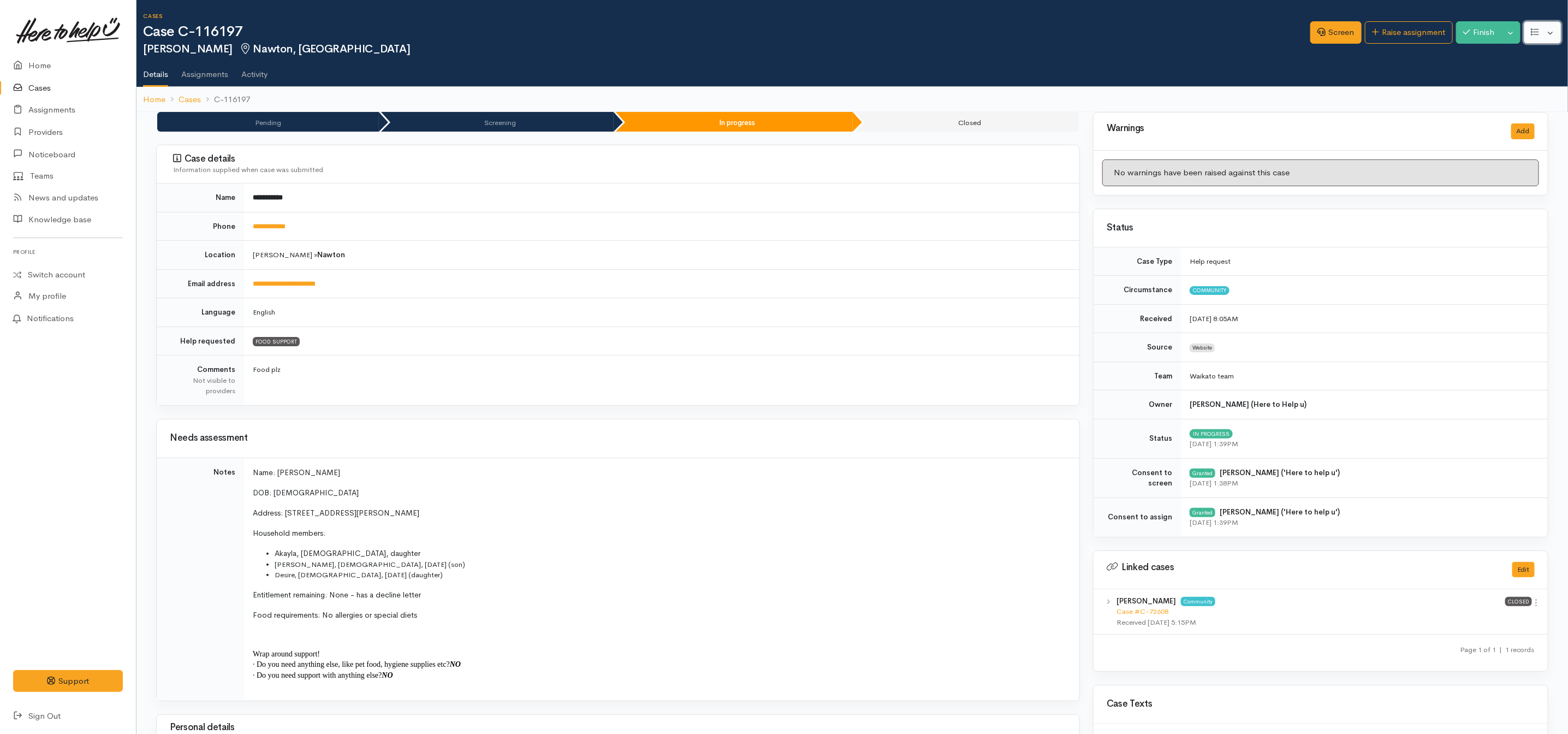
click at [1540, 28] on button "button" at bounding box center [1543, 32] width 38 height 22
click at [1483, 90] on link "Re-assign team" at bounding box center [1503, 91] width 117 height 17
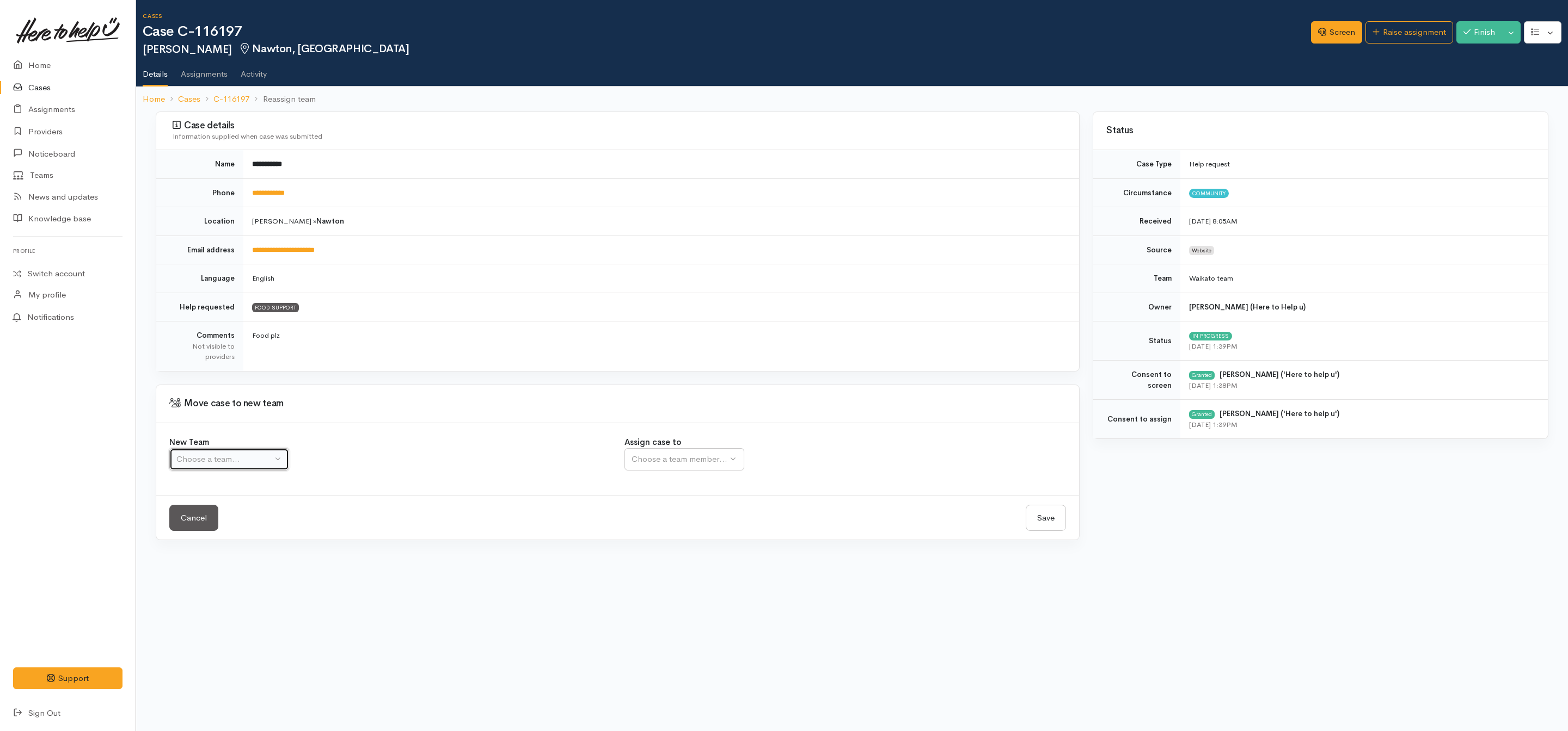
click at [207, 470] on button "Choose a team..." at bounding box center [229, 459] width 120 height 22
click at [210, 514] on span "Waikato team" at bounding box center [208, 511] width 50 height 13
select select "1"
click at [670, 457] on div "Choose a team member..." at bounding box center [715, 459] width 166 height 13
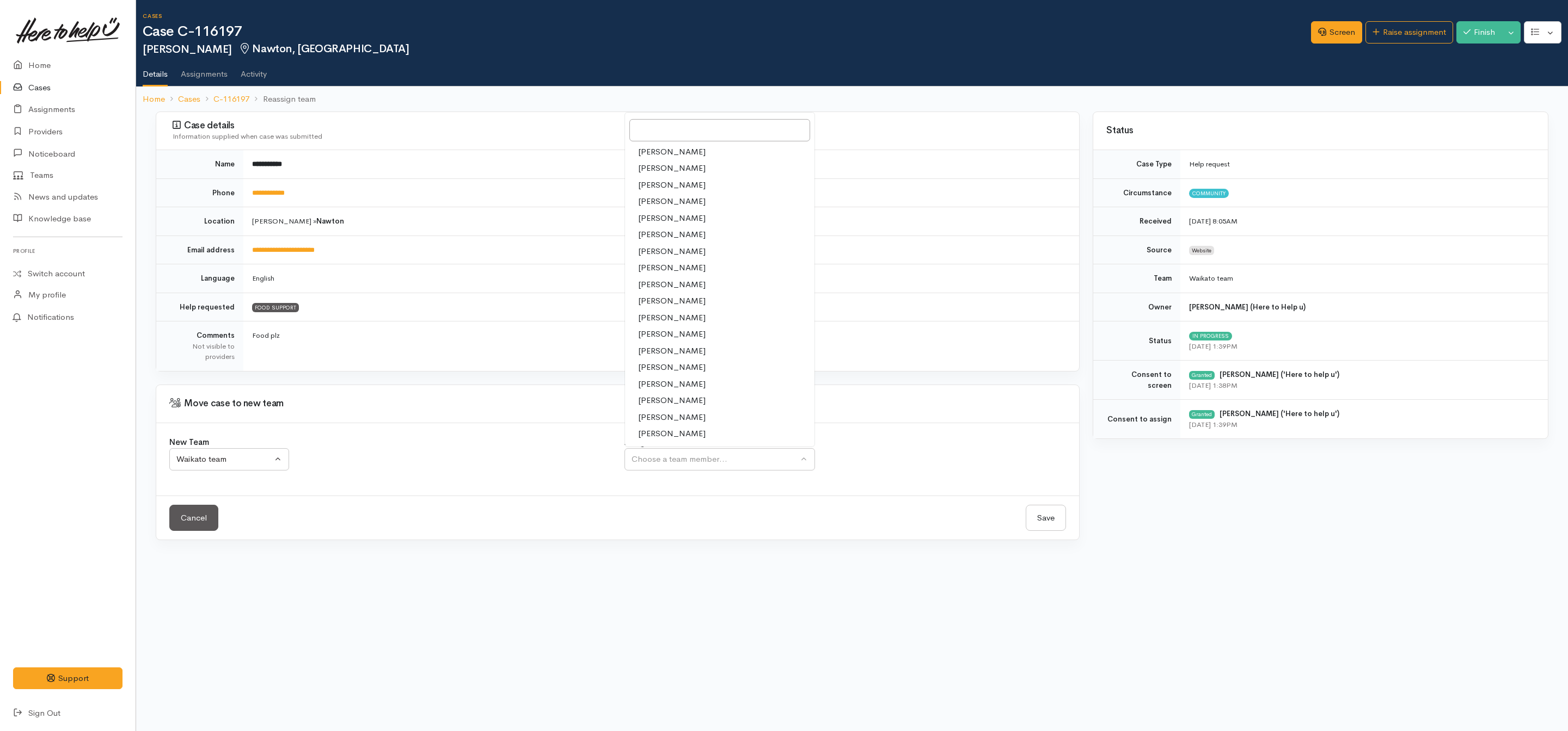
click at [665, 302] on span "[PERSON_NAME]" at bounding box center [672, 301] width 68 height 13
select select "1252"
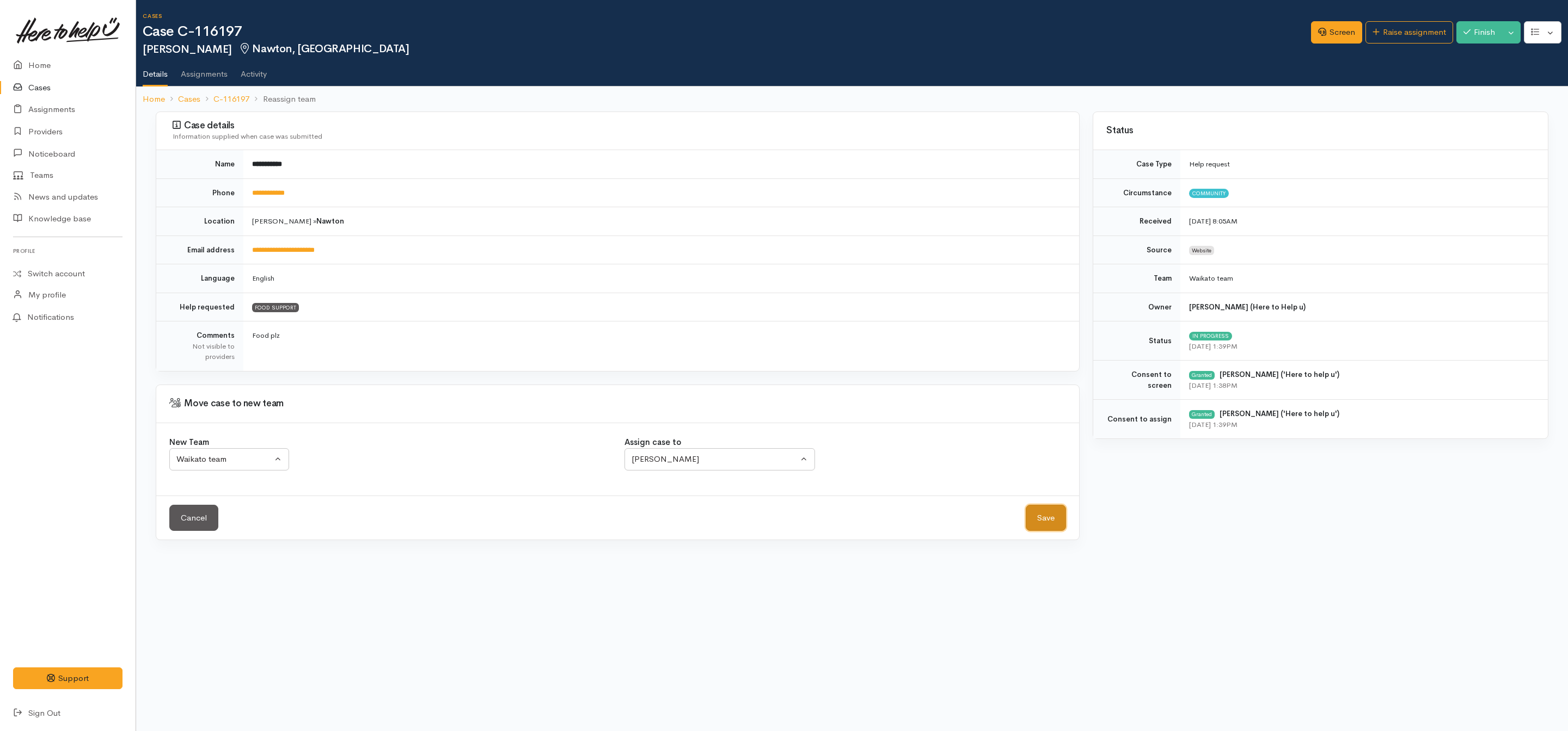
click at [1047, 523] on button "Save" at bounding box center [1046, 519] width 40 height 27
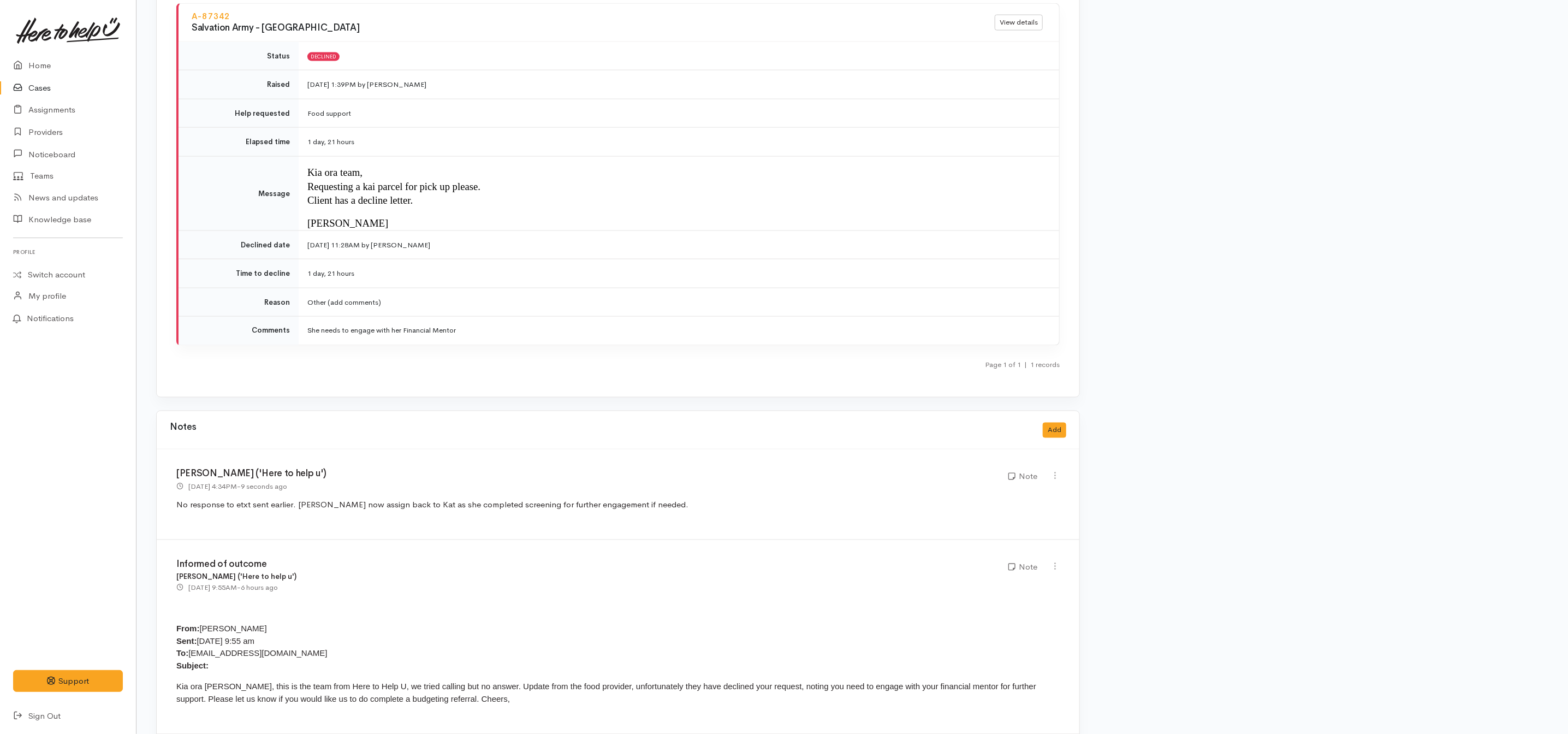
scroll to position [1362, 0]
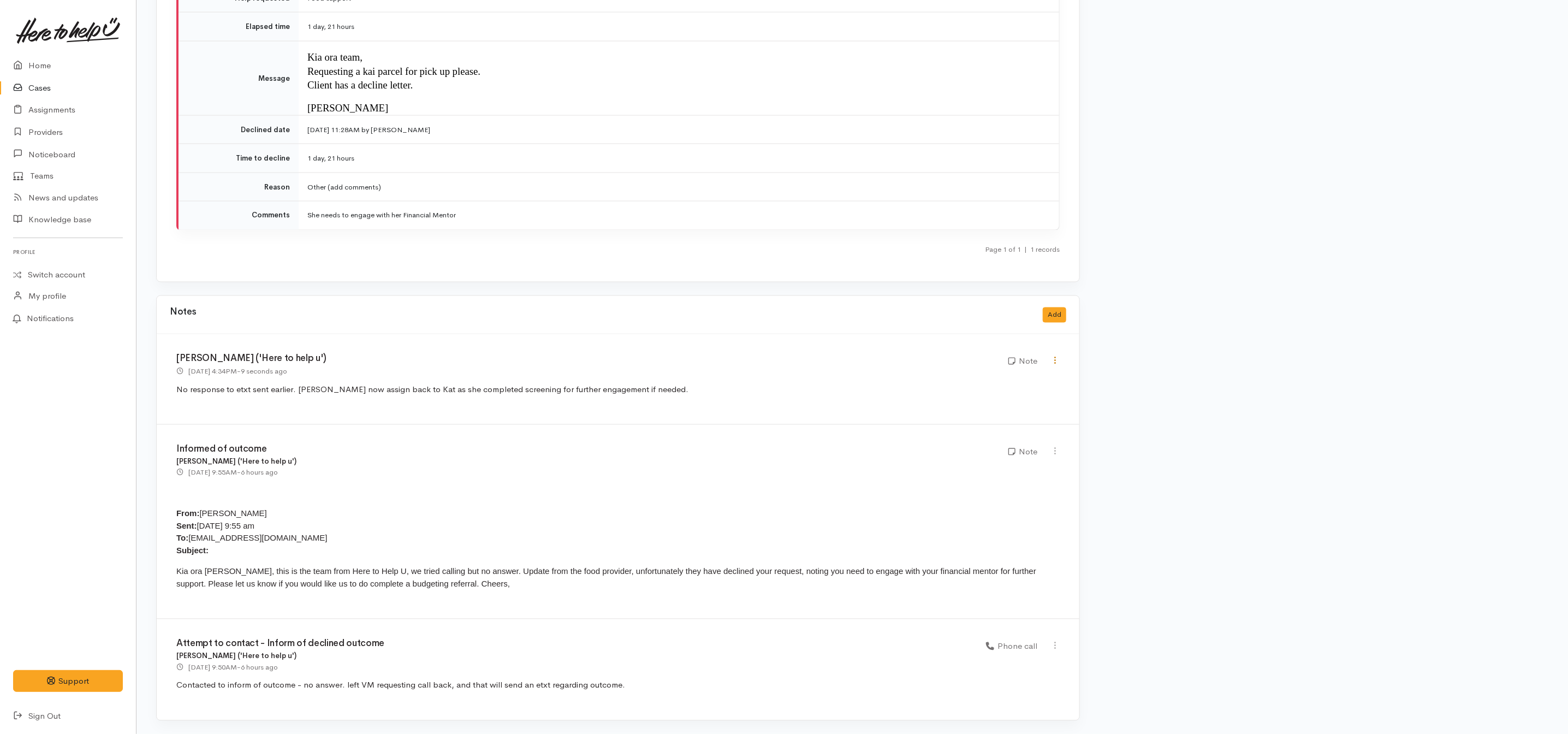
click at [1059, 361] on icon at bounding box center [1055, 361] width 9 height 9
click at [1003, 380] on link "Edit" at bounding box center [1017, 381] width 86 height 17
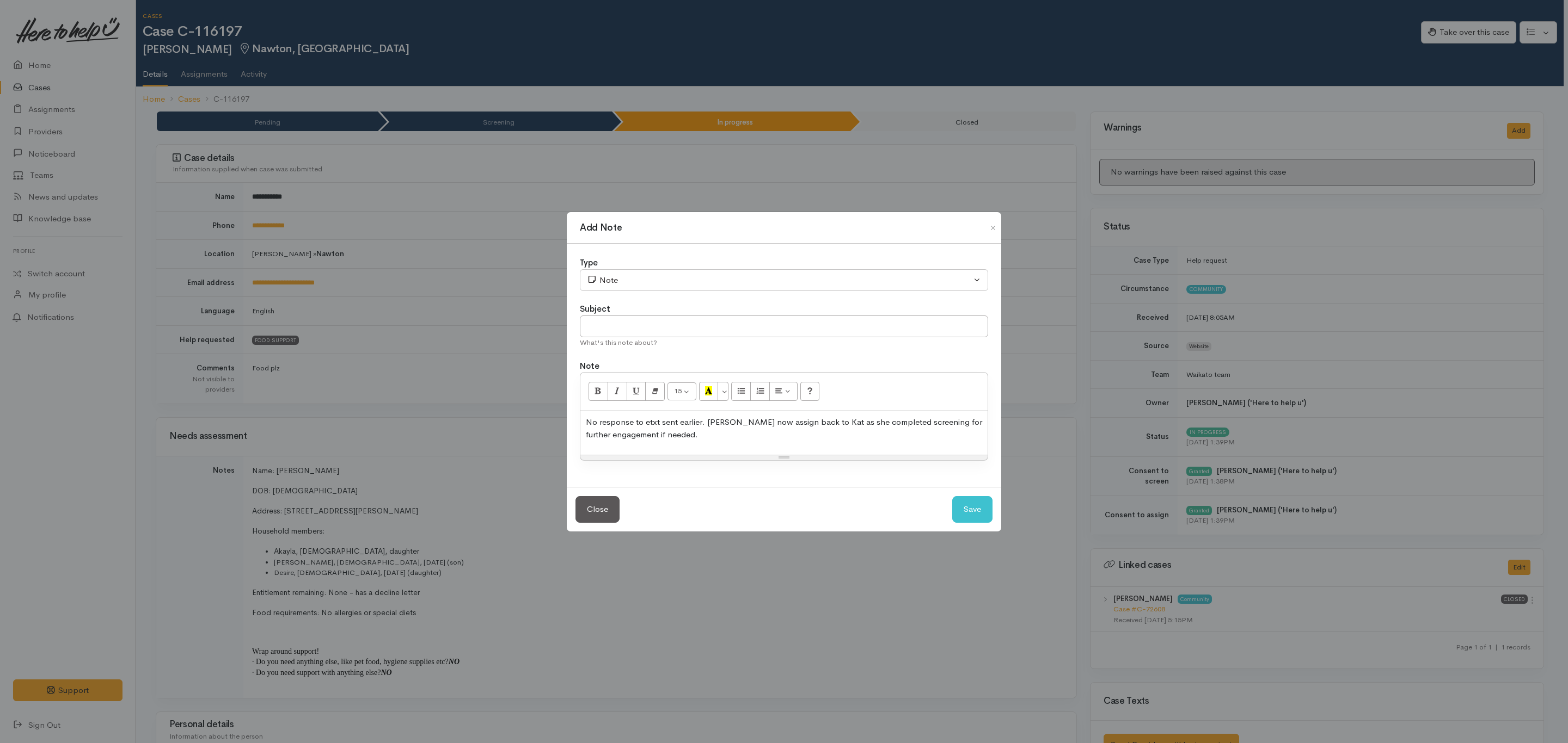
click at [802, 449] on div "No response to etxt sent earlier. Will now assign back to Kat as she completed …" at bounding box center [784, 433] width 407 height 44
click at [969, 498] on button "Save" at bounding box center [972, 510] width 40 height 27
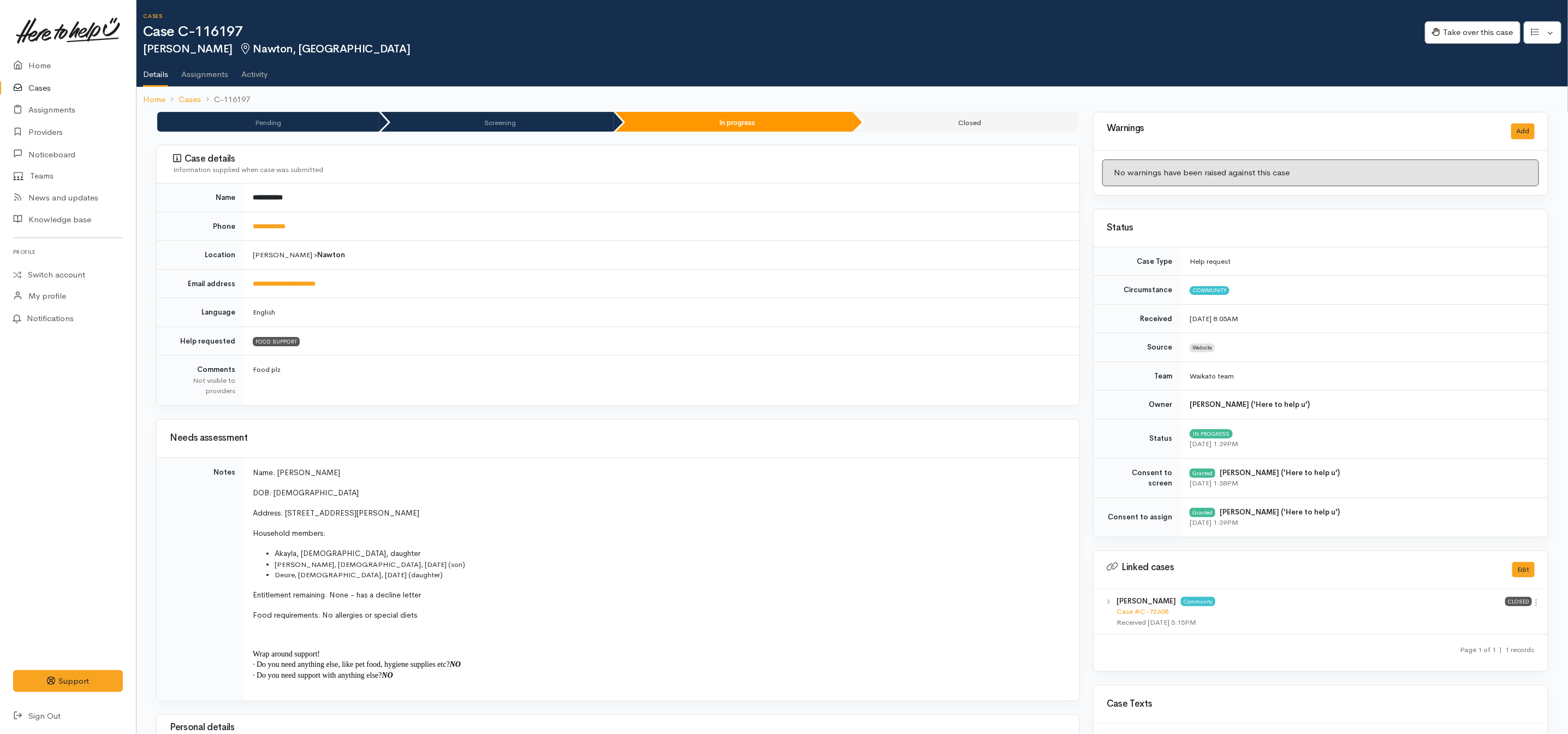
scroll to position [164, 0]
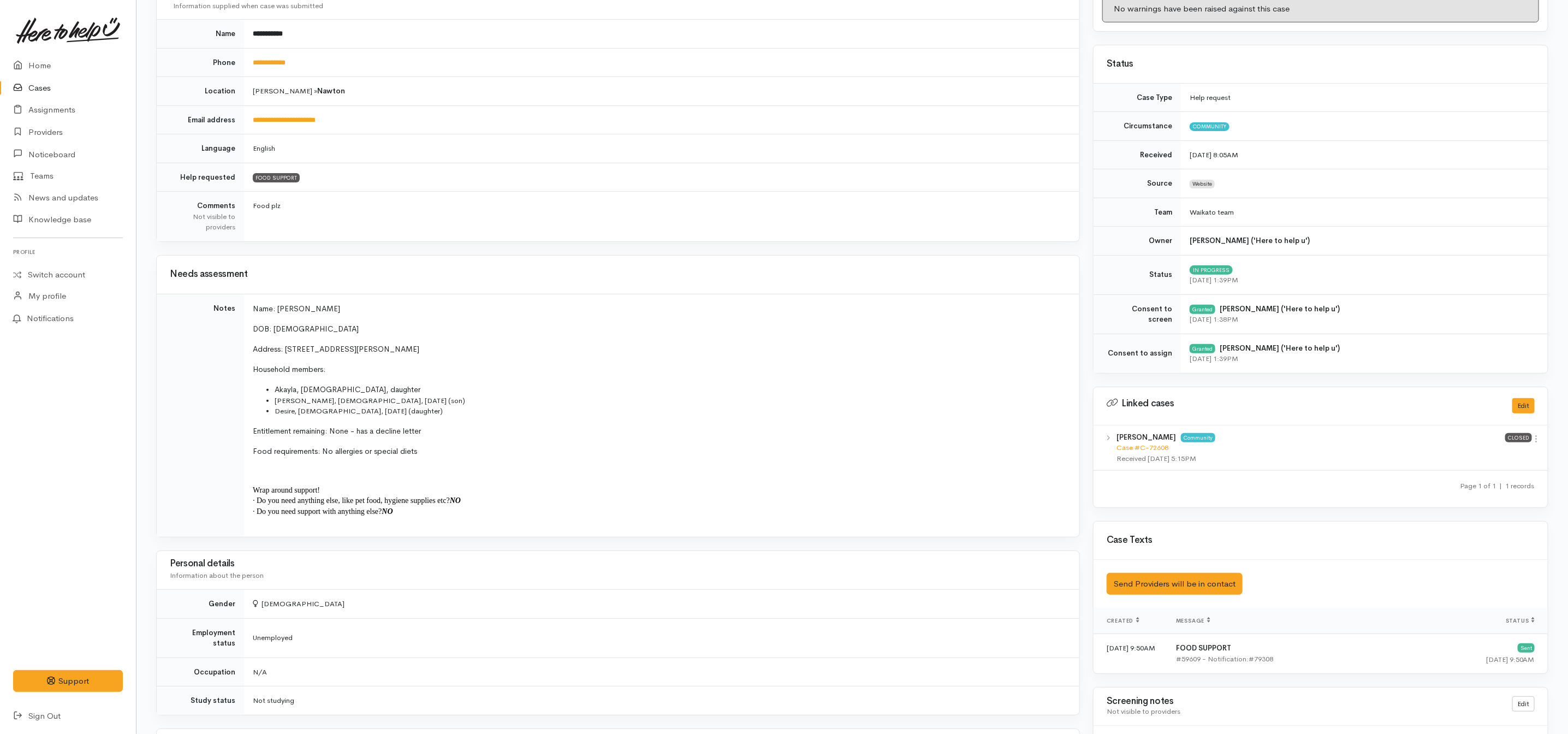
click at [20, 91] on icon at bounding box center [20, 88] width 15 height 13
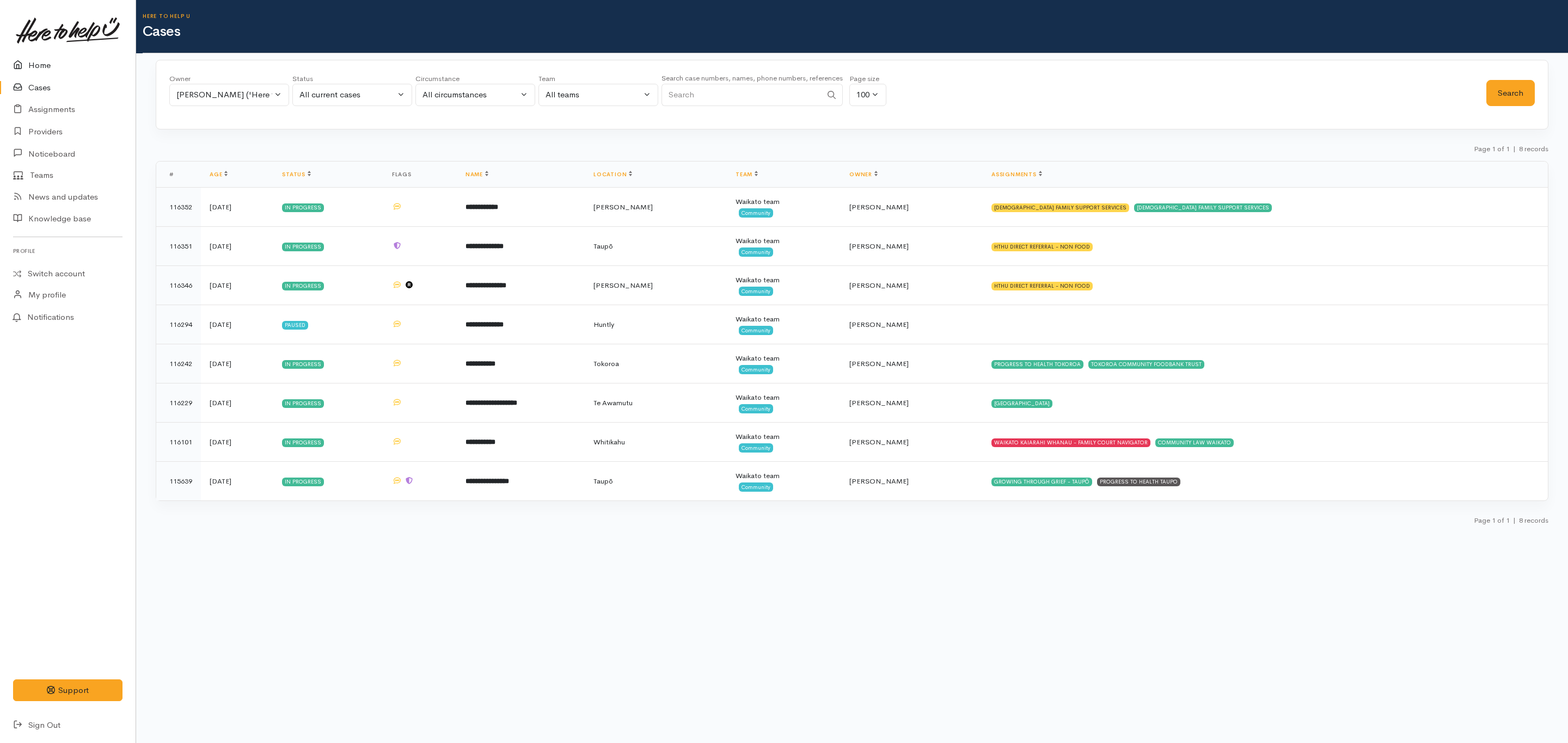
click at [26, 61] on icon at bounding box center [20, 66] width 15 height 13
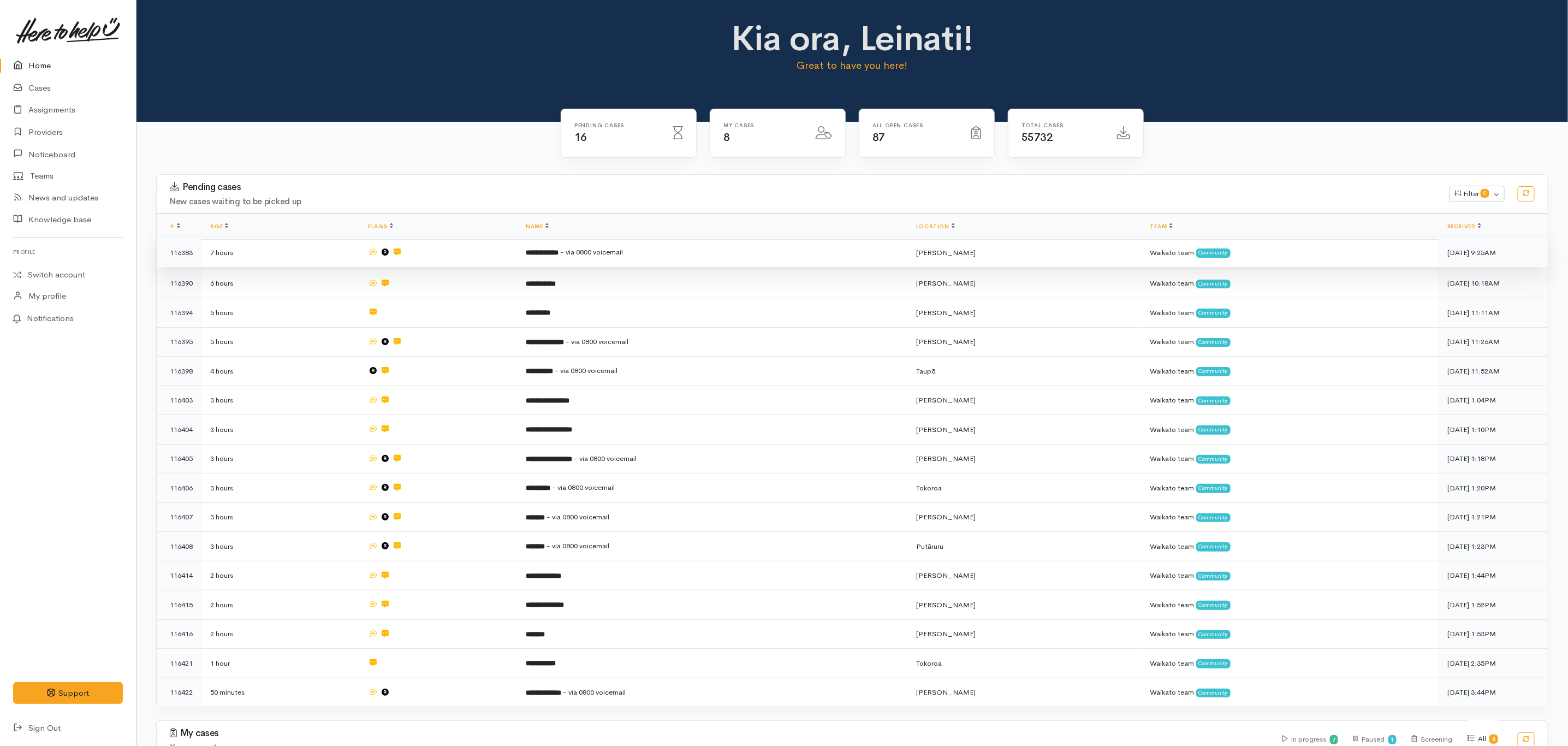
click at [553, 264] on td "**********" at bounding box center [712, 253] width 391 height 30
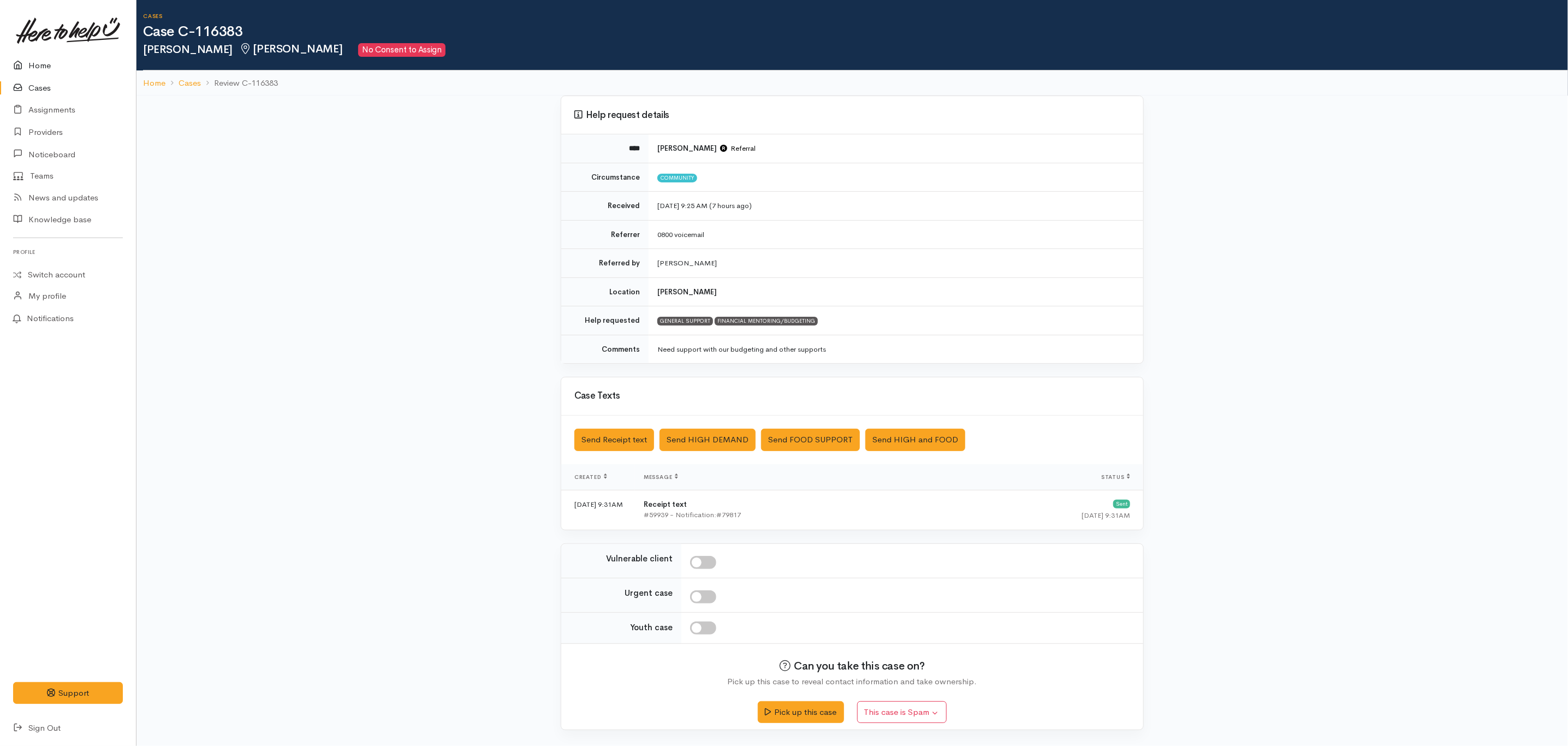
click at [38, 64] on link "Home" at bounding box center [68, 65] width 136 height 22
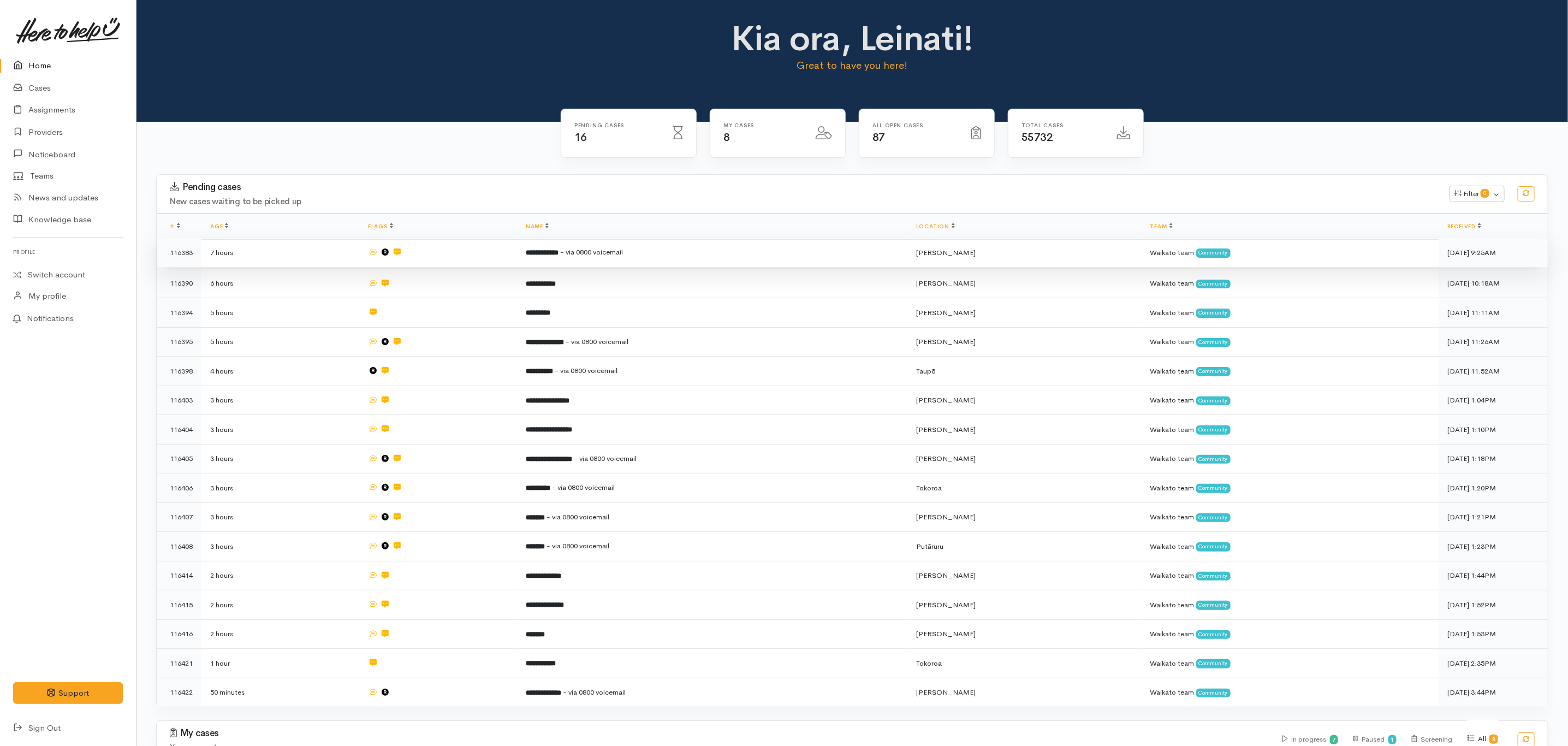
click at [783, 246] on td "**********" at bounding box center [712, 253] width 391 height 30
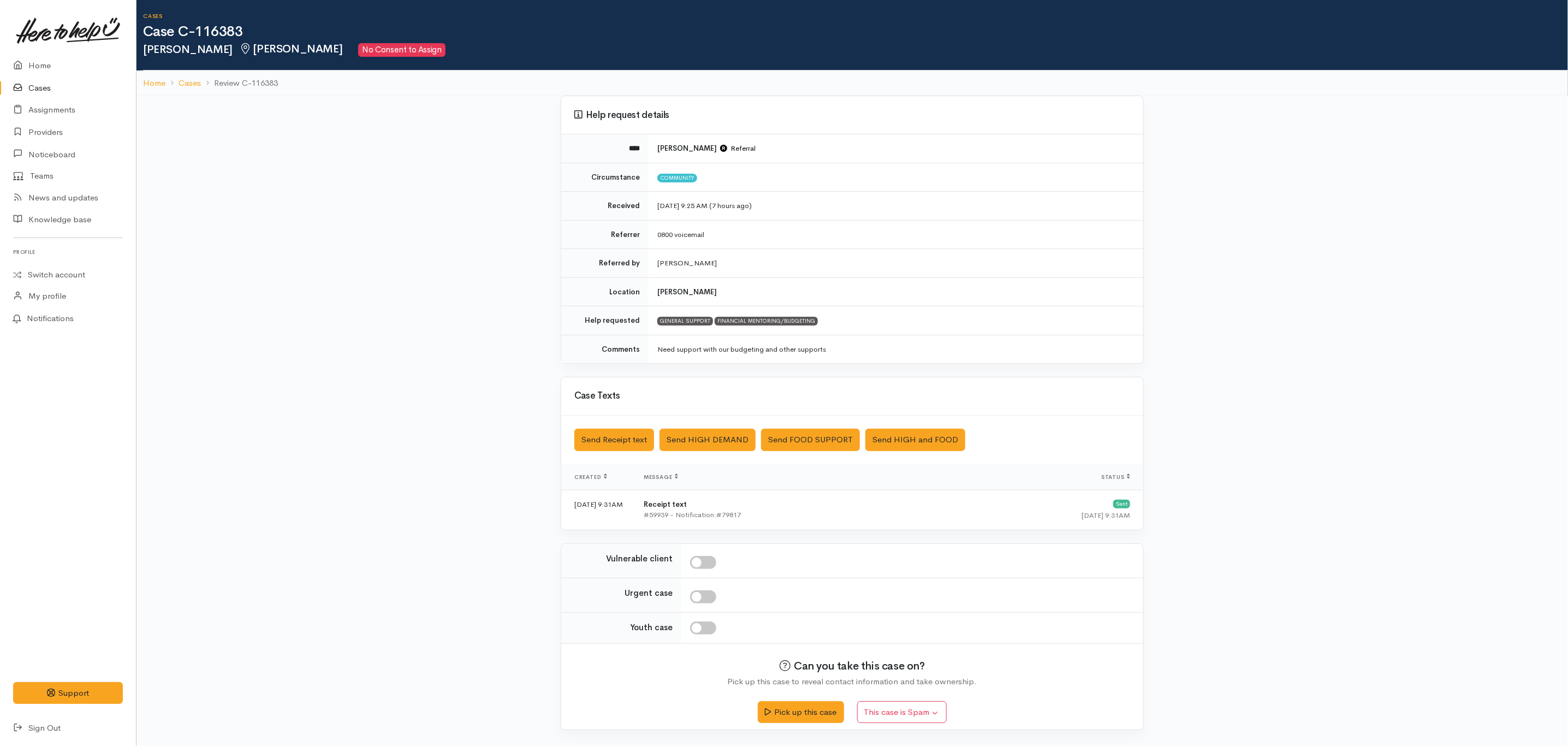
scroll to position [3, 0]
click at [812, 714] on button "Pick up this case" at bounding box center [800, 710] width 85 height 22
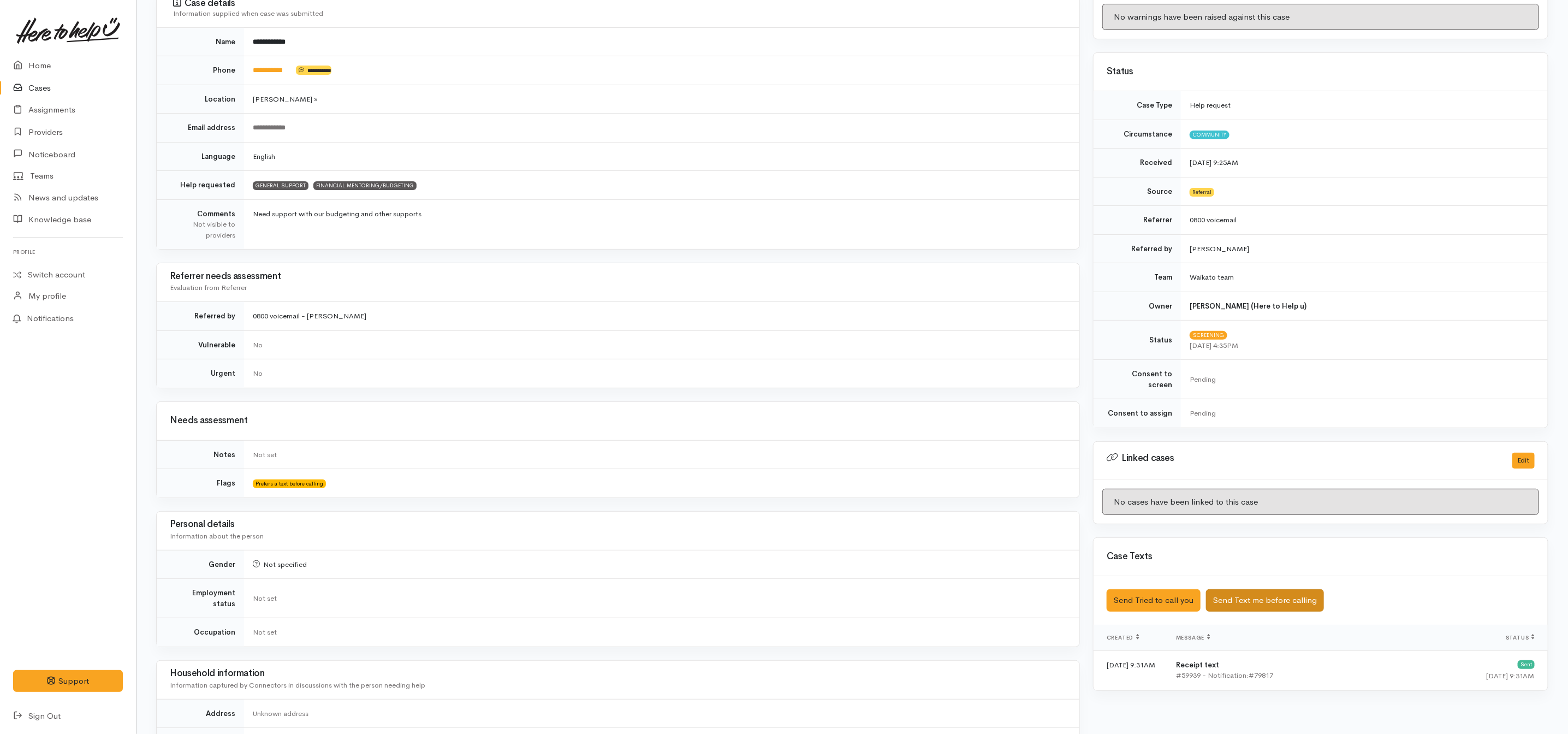
scroll to position [164, 0]
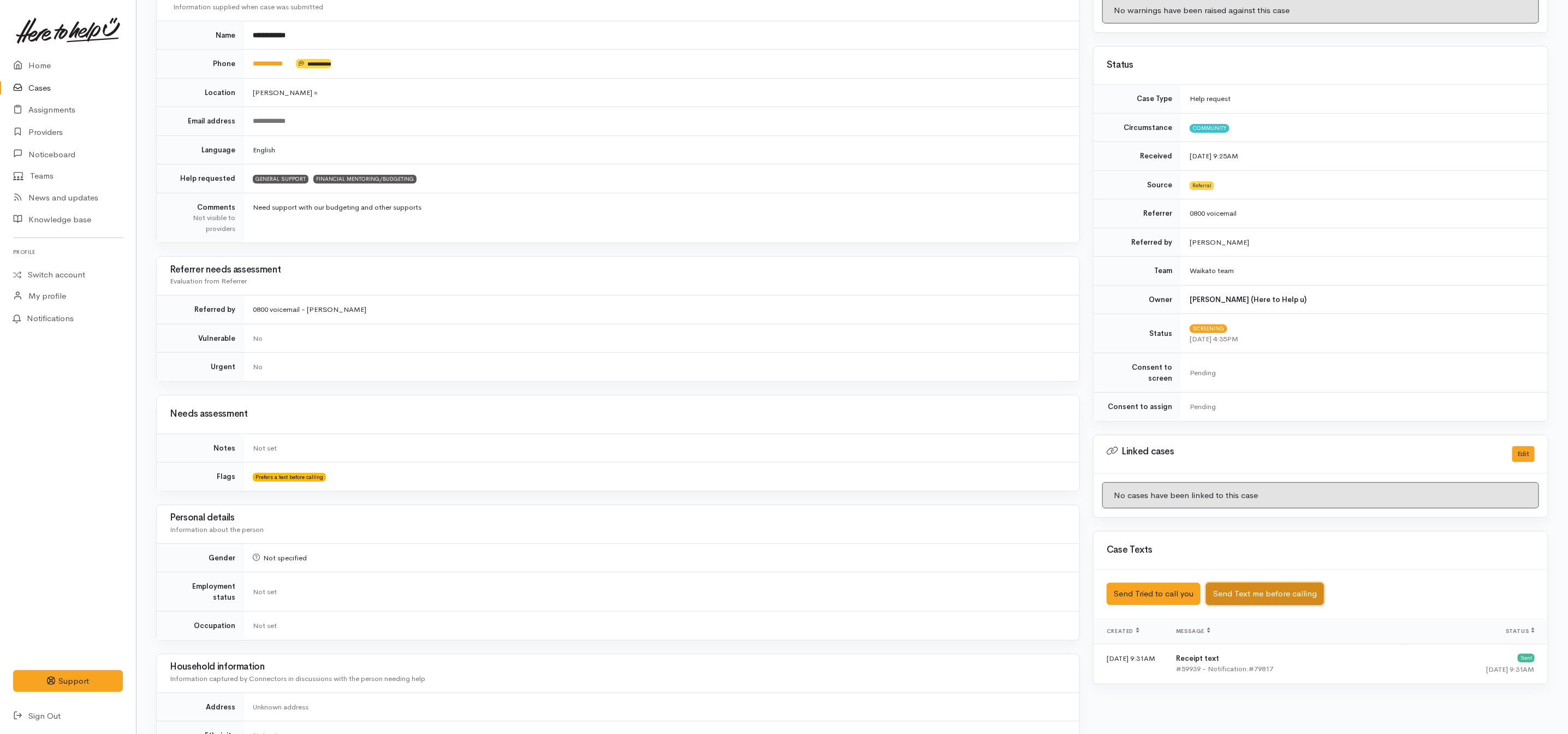
click at [1299, 593] on button "Send Text me before calling" at bounding box center [1265, 593] width 118 height 22
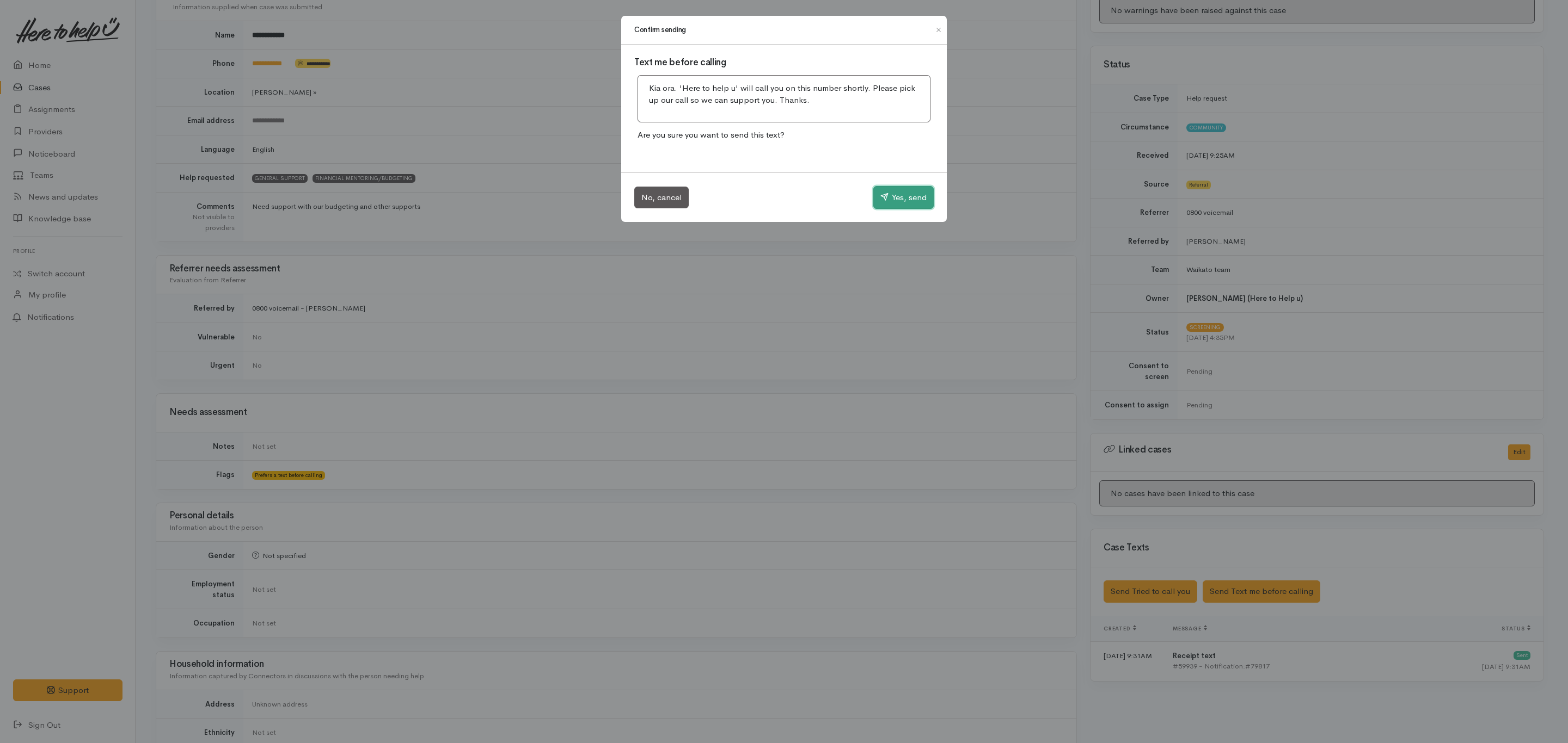
click at [896, 196] on button "Yes, send" at bounding box center [904, 198] width 60 height 23
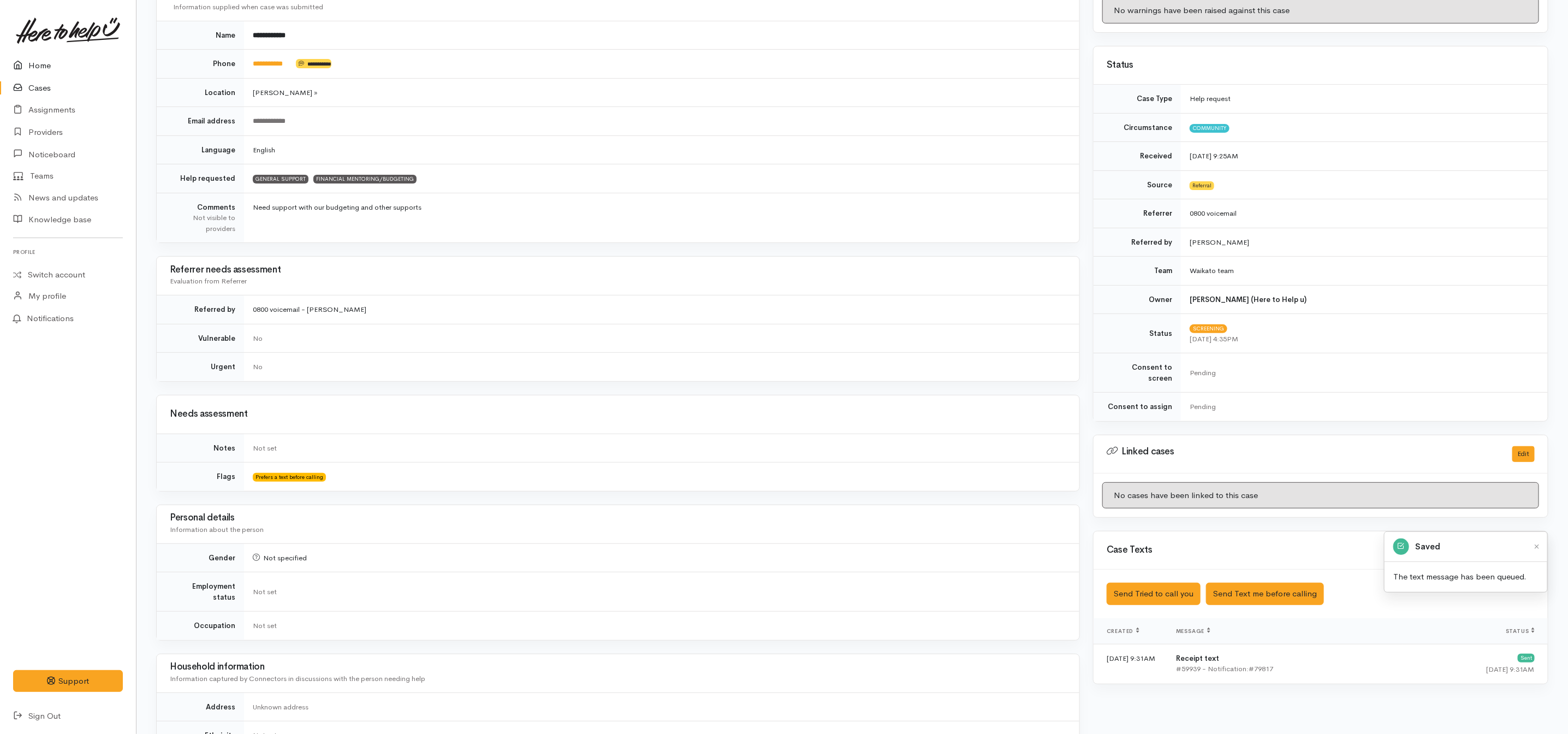
click at [50, 63] on link "Home" at bounding box center [68, 65] width 136 height 22
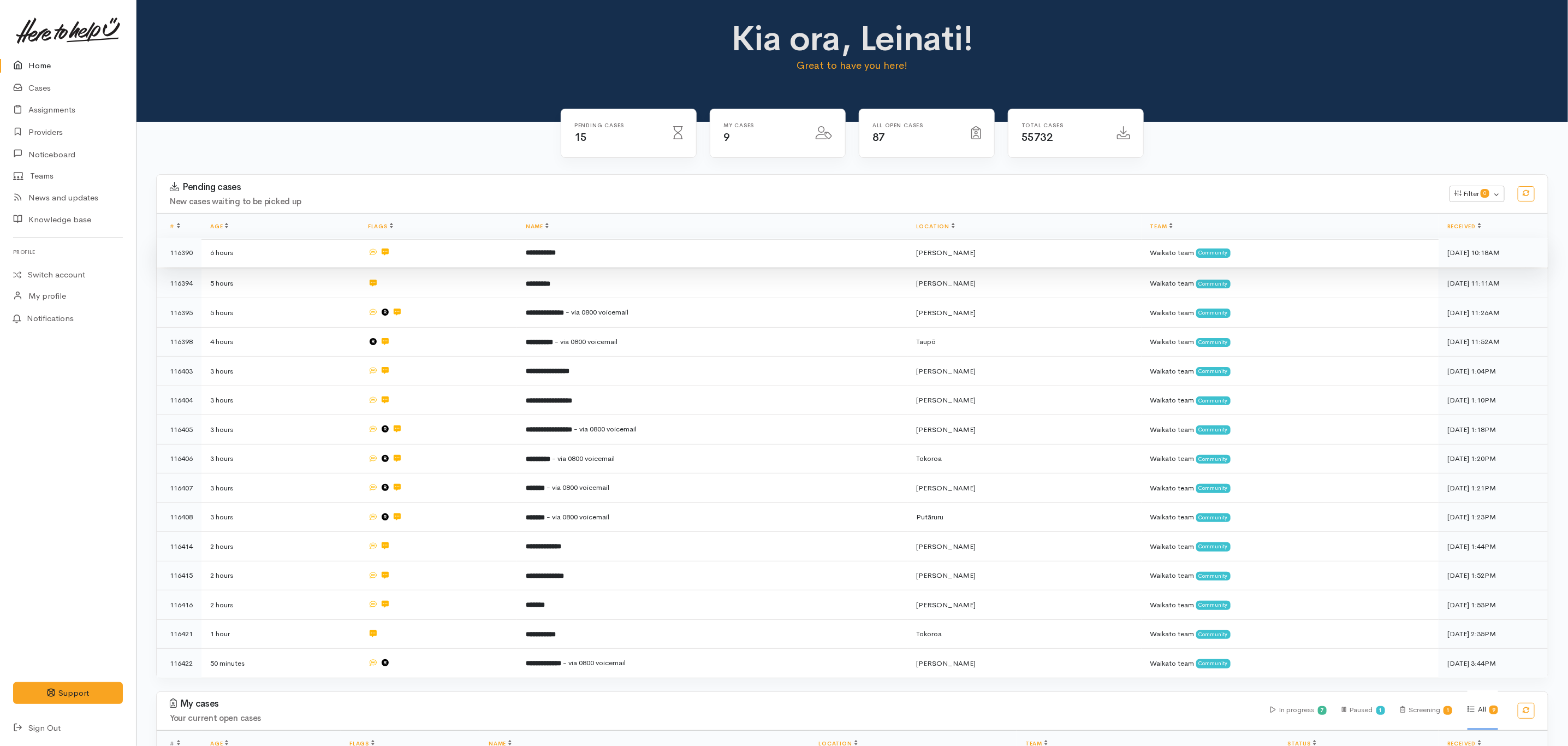
click at [654, 258] on td "**********" at bounding box center [712, 253] width 391 height 30
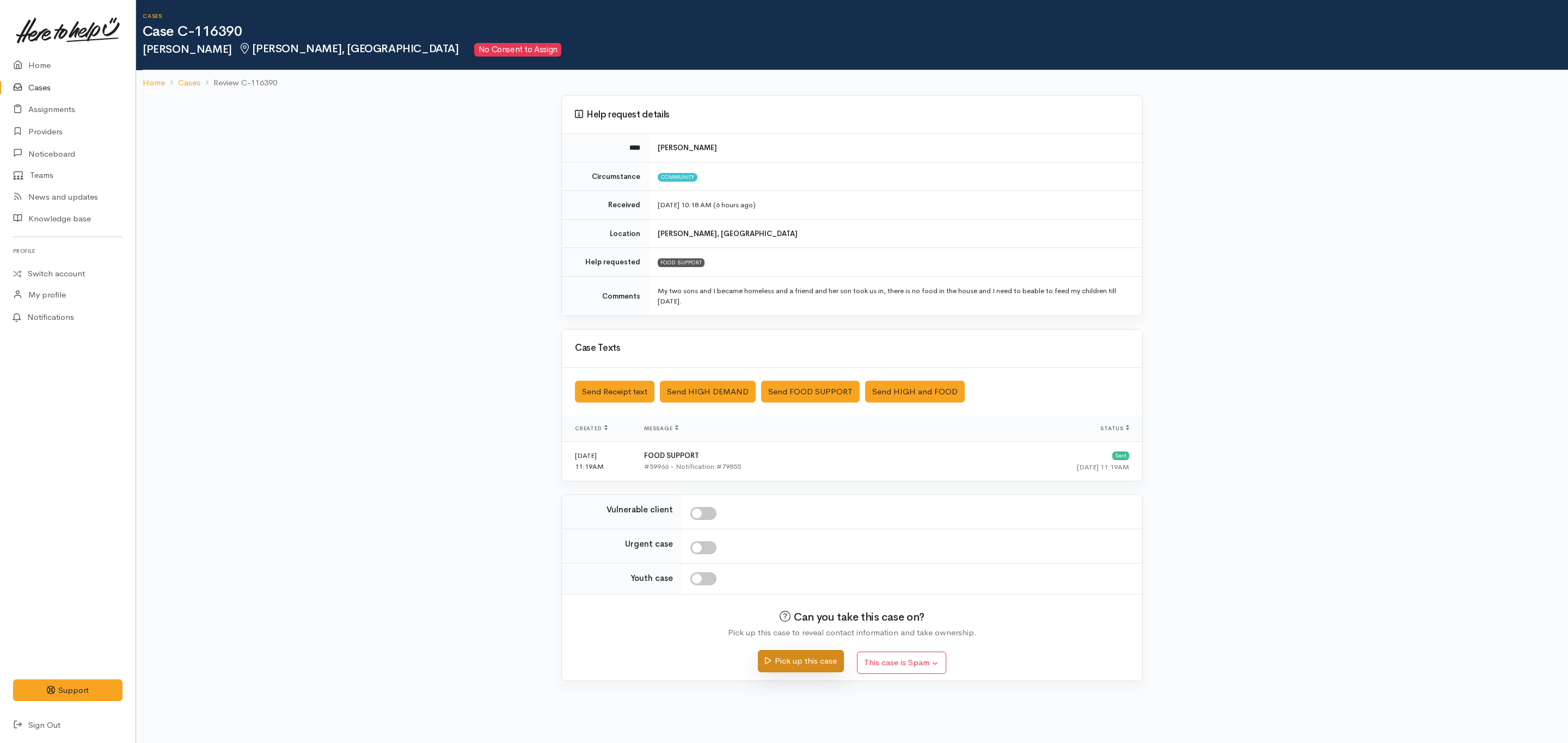
click at [817, 665] on button "Pick up this case" at bounding box center [800, 661] width 85 height 22
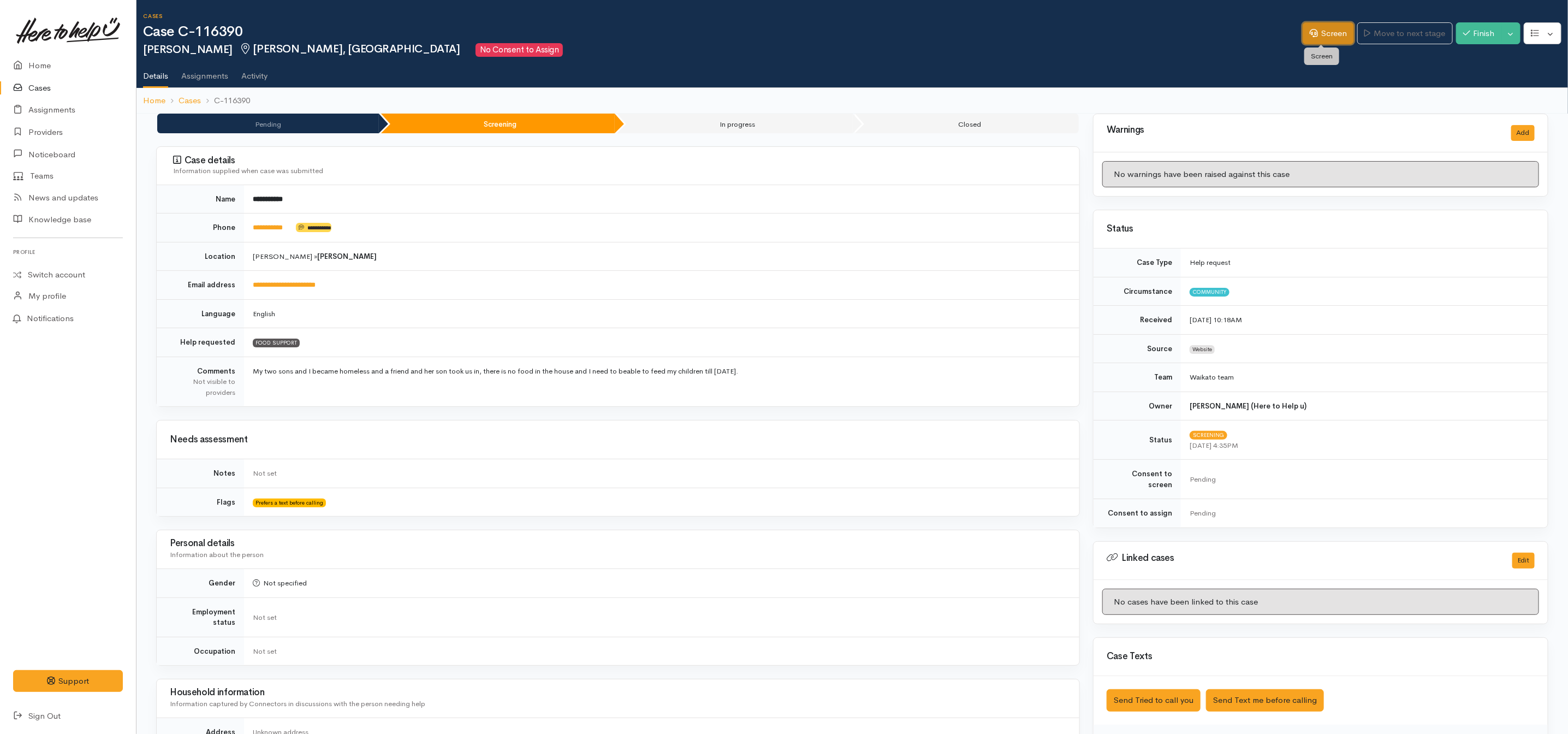
click at [1329, 22] on link "Screen" at bounding box center [1329, 33] width 51 height 22
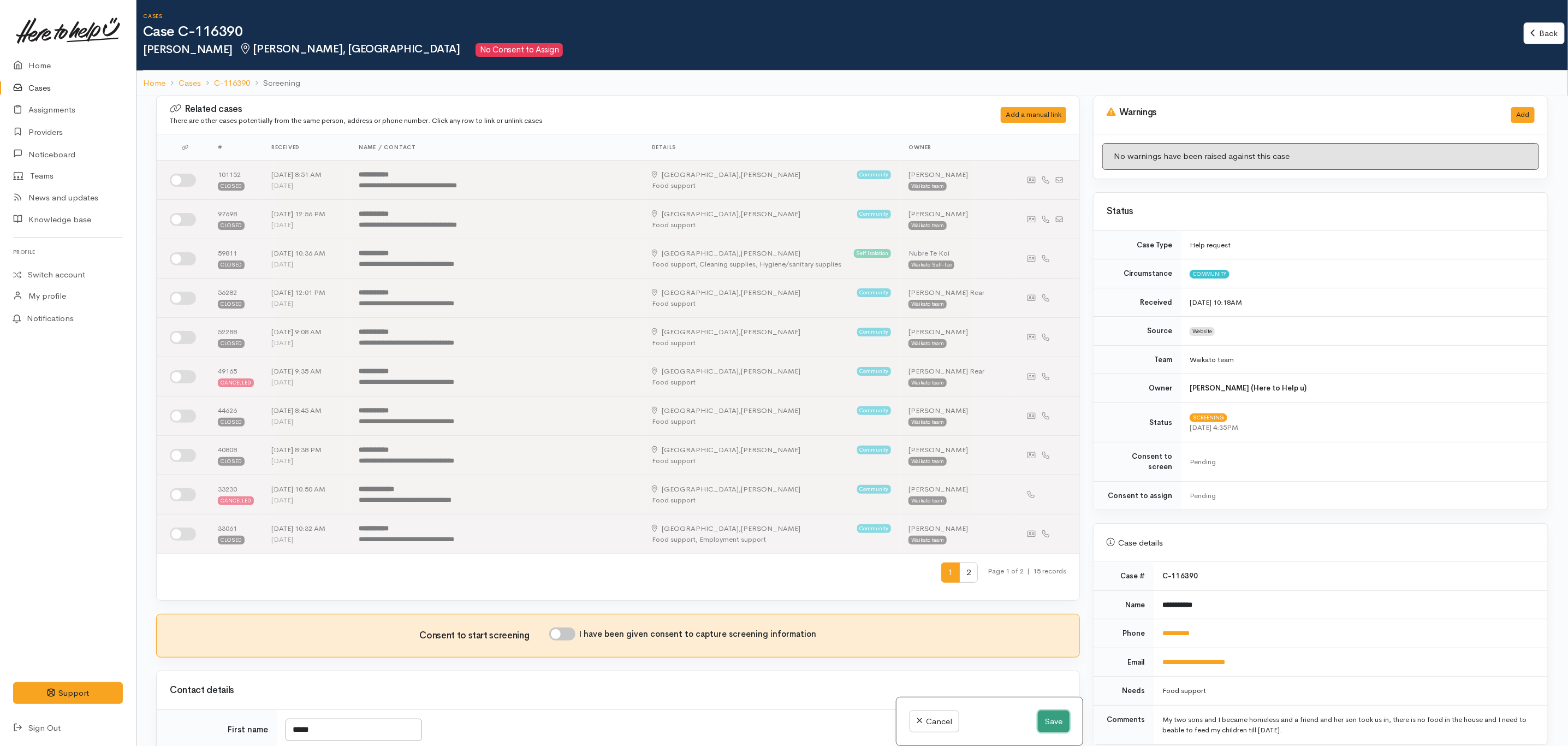
click at [1055, 720] on button "Save" at bounding box center [1054, 722] width 32 height 22
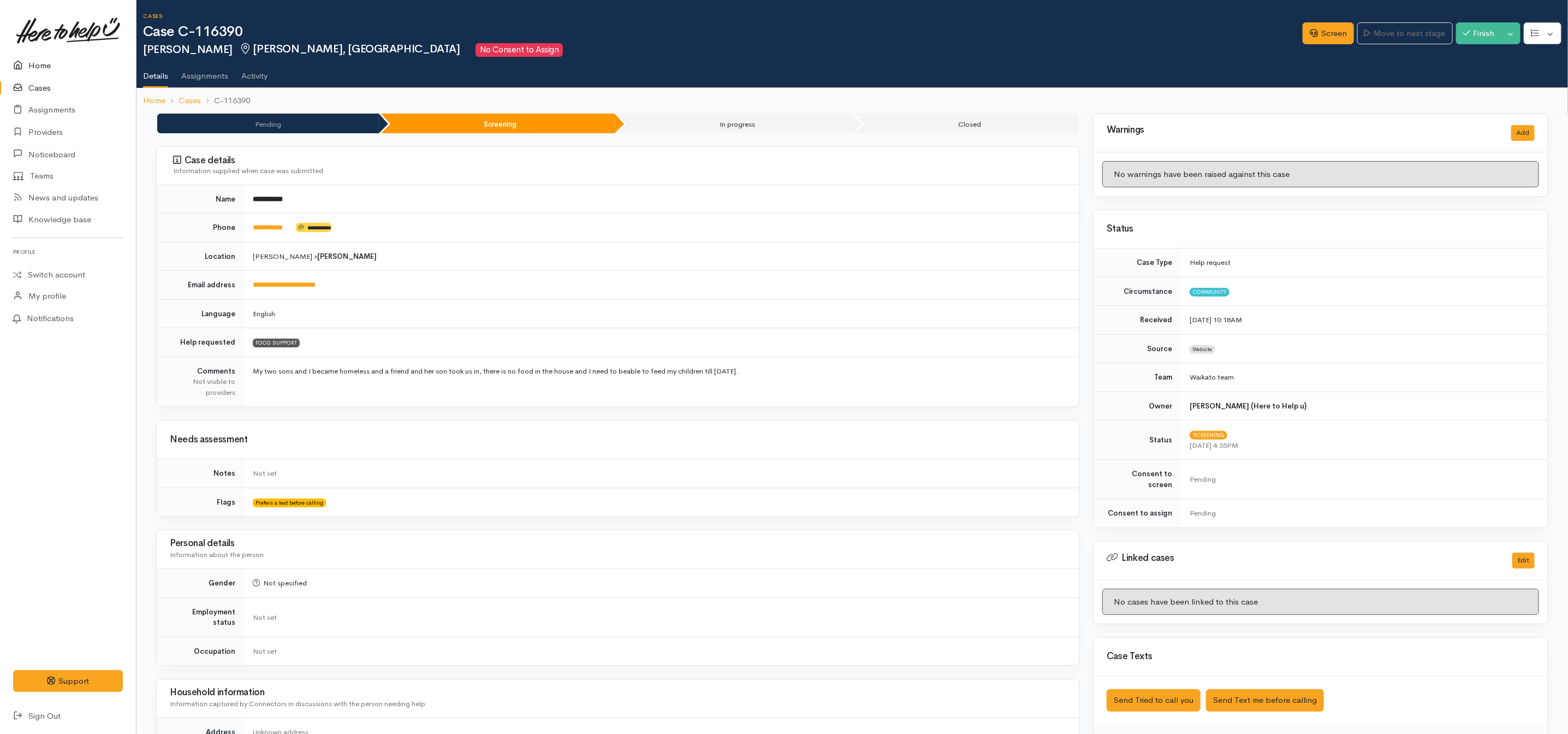
click at [33, 63] on link "Home" at bounding box center [68, 65] width 136 height 22
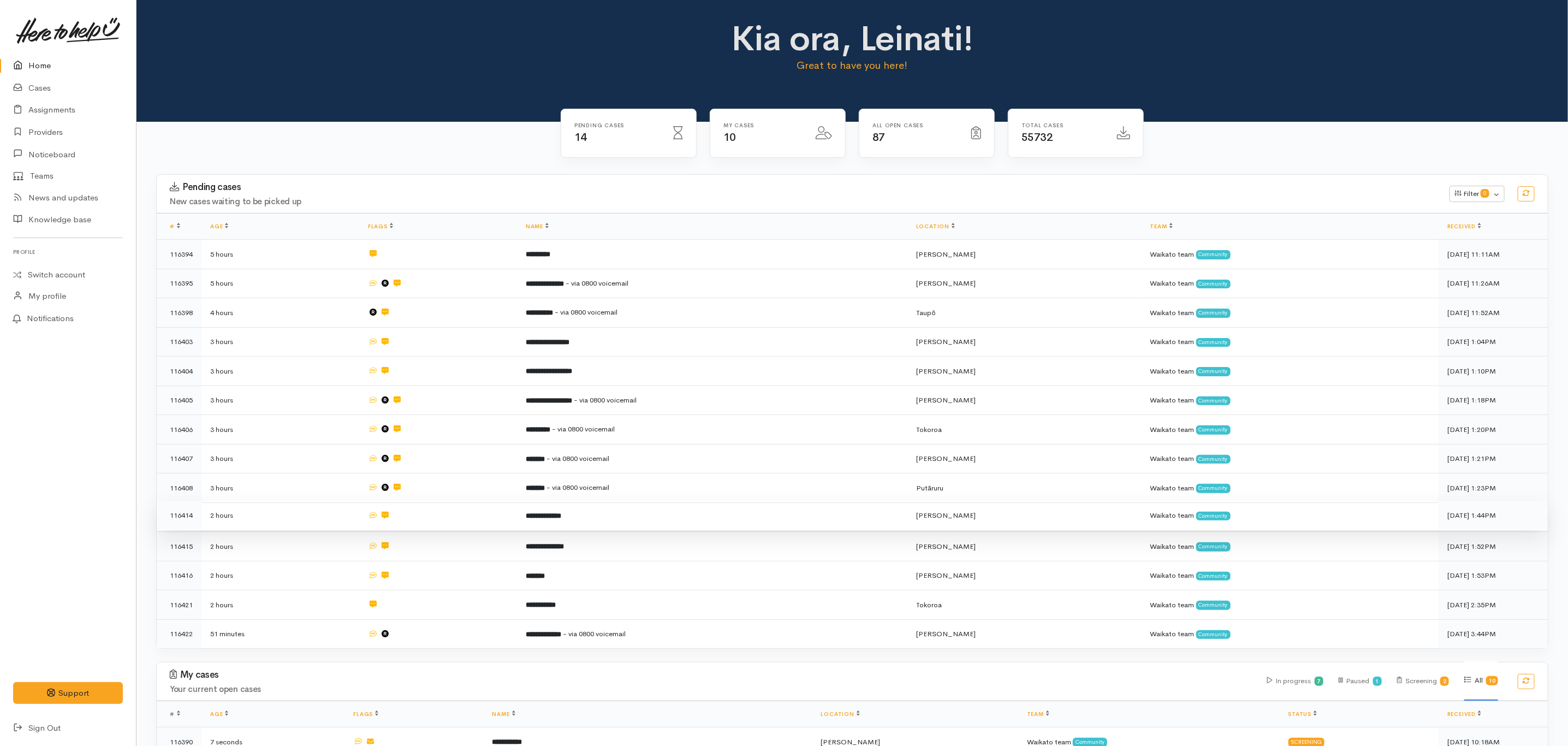
click at [908, 527] on td "**********" at bounding box center [712, 516] width 391 height 30
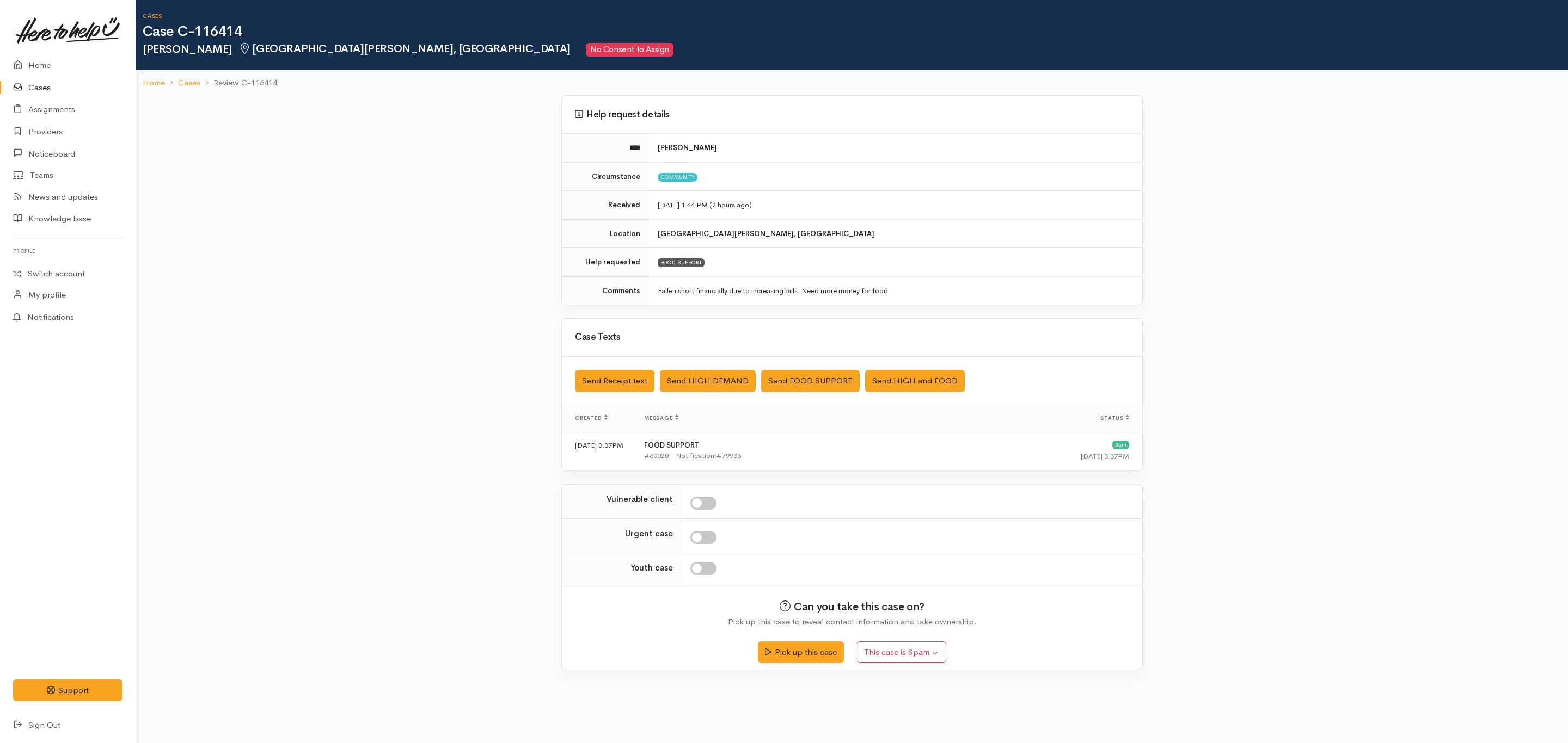
click at [42, 97] on link "Cases" at bounding box center [68, 88] width 135 height 22
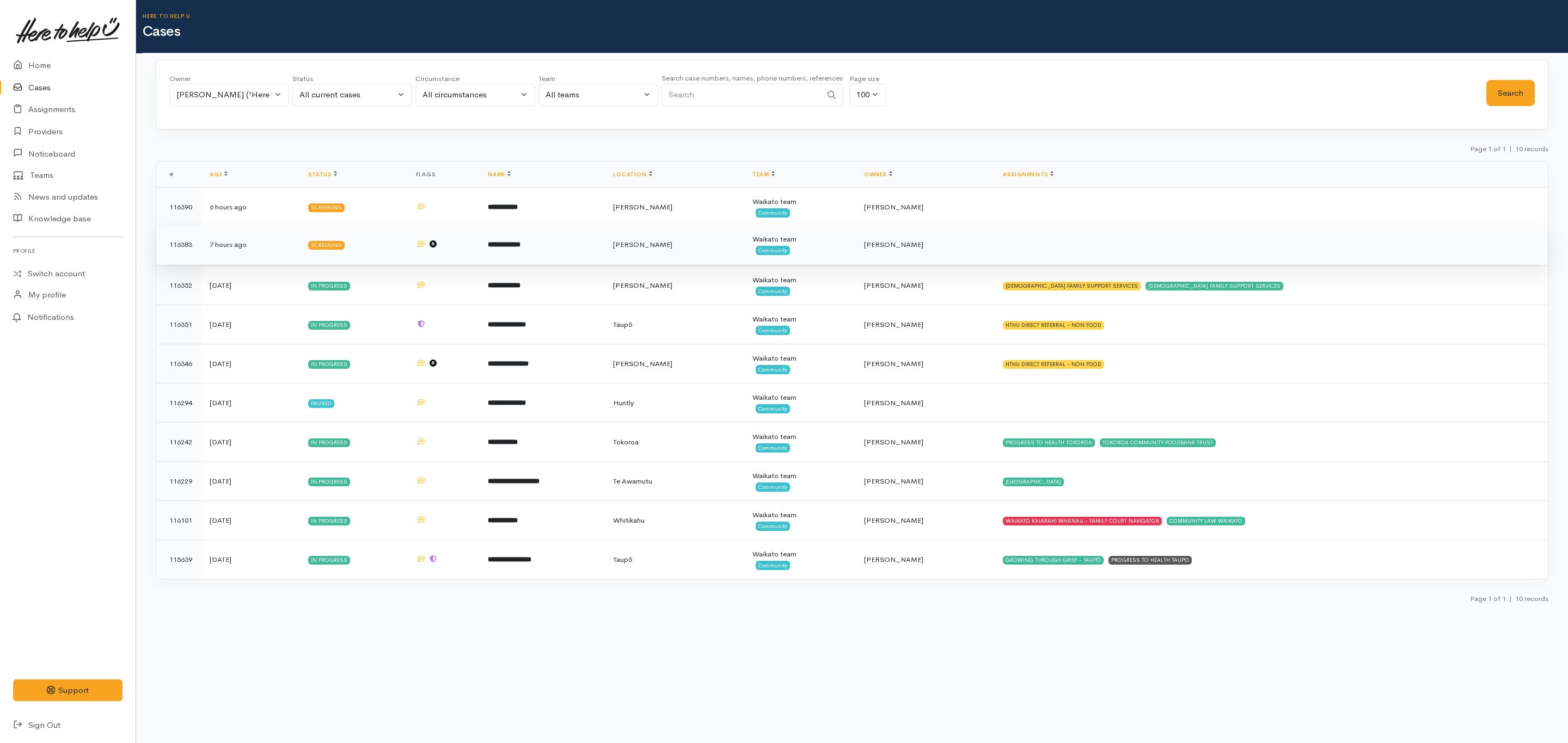
click at [604, 252] on td "**********" at bounding box center [542, 245] width 125 height 39
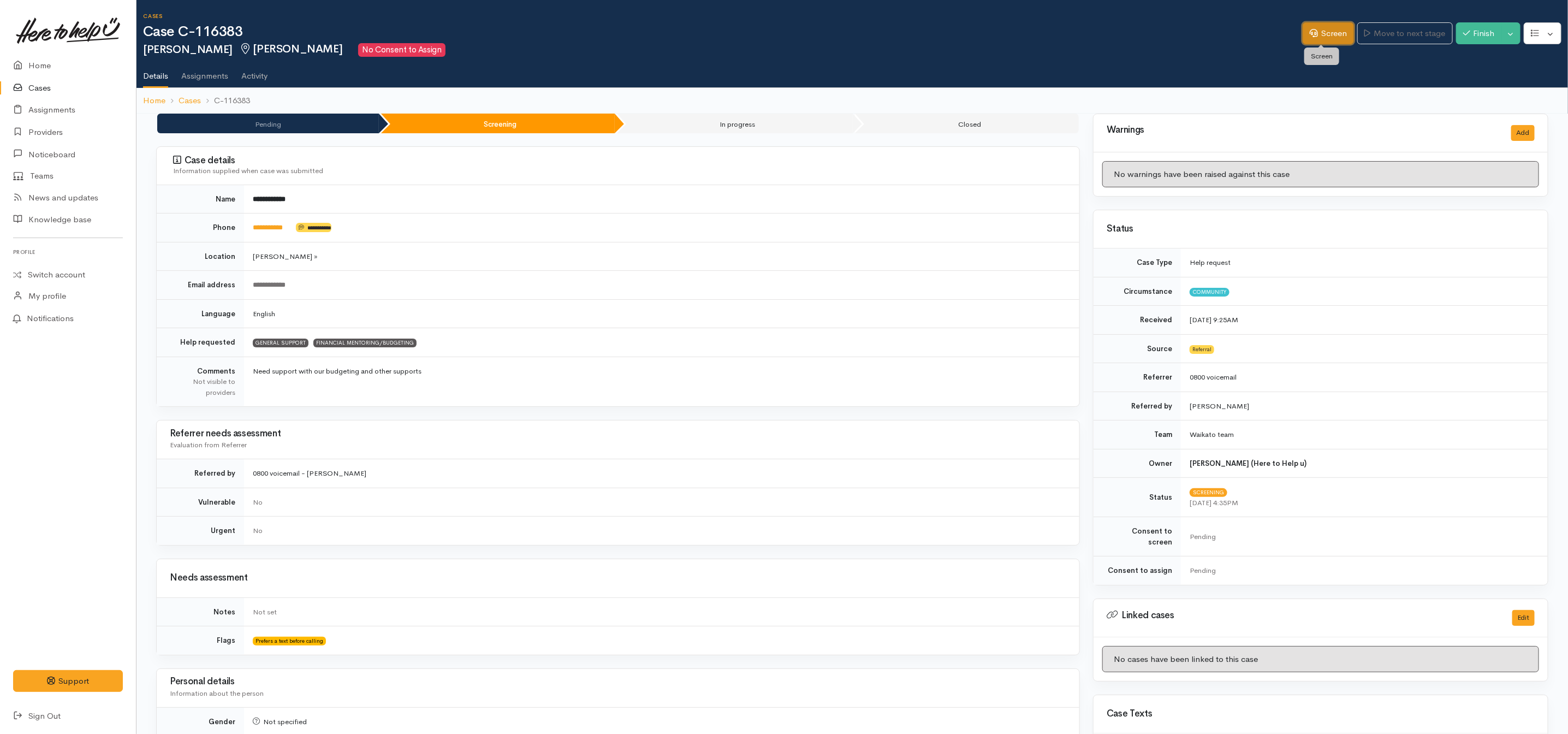
click at [1316, 30] on link "Screen" at bounding box center [1329, 33] width 51 height 22
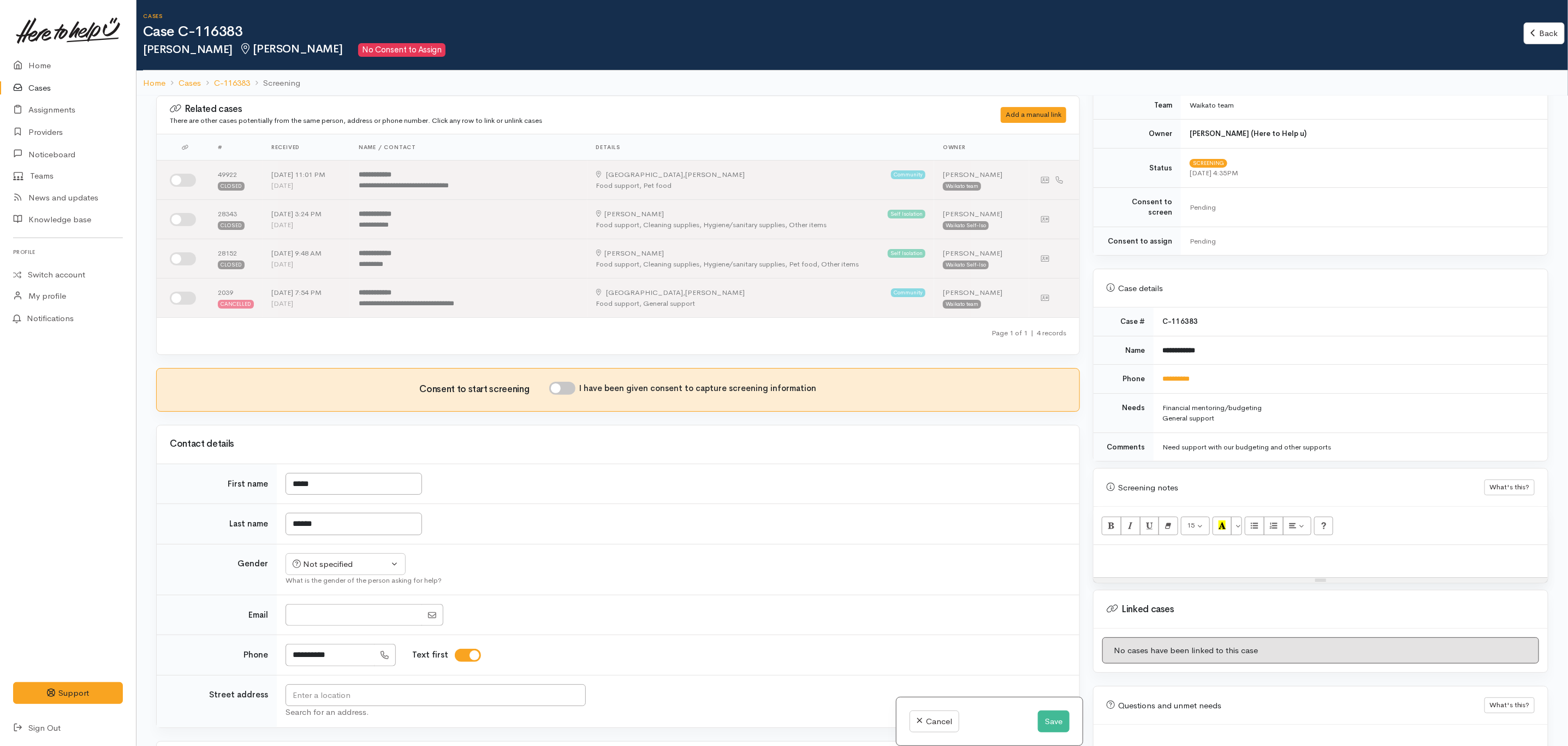
scroll to position [357, 0]
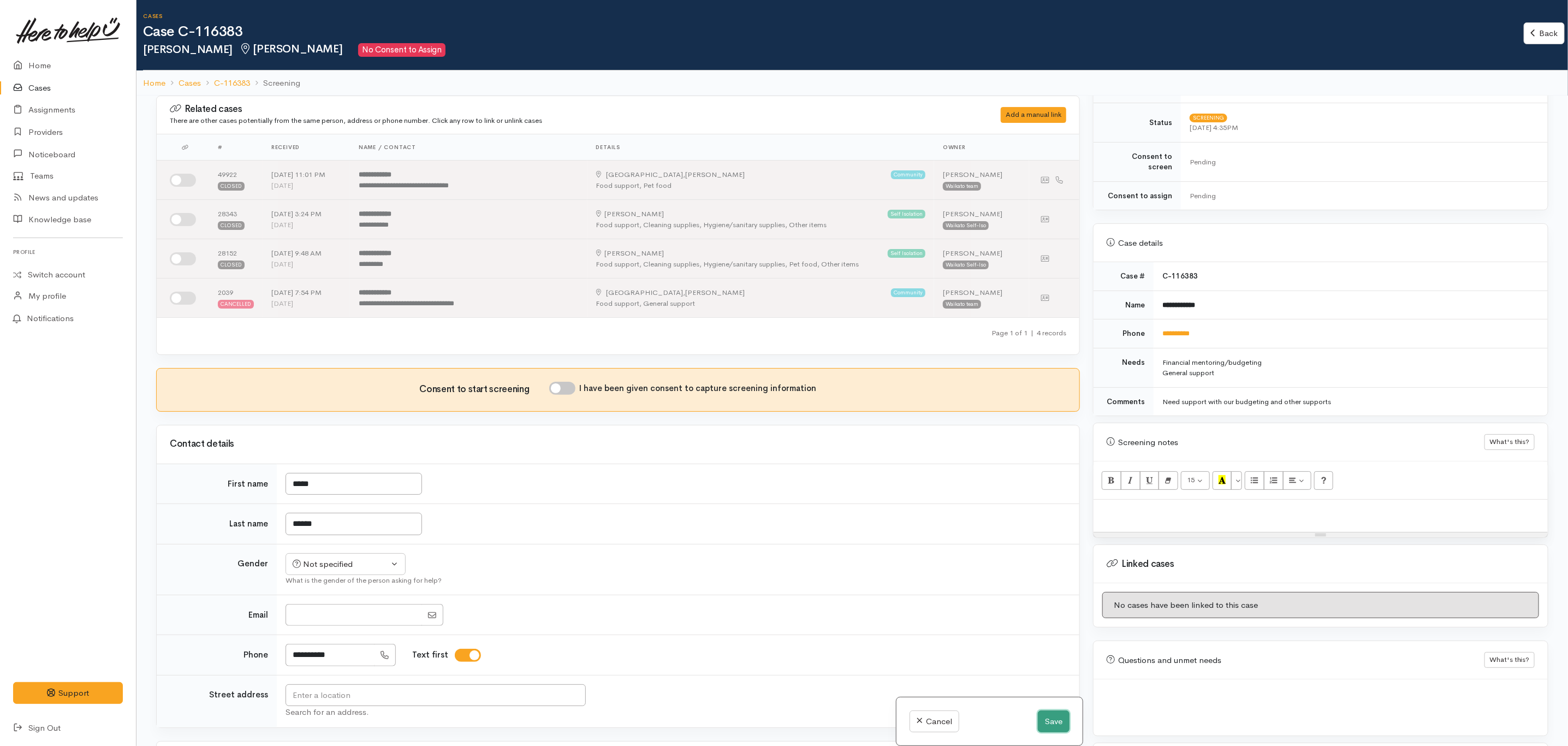
click at [1050, 713] on button "Save" at bounding box center [1054, 722] width 32 height 22
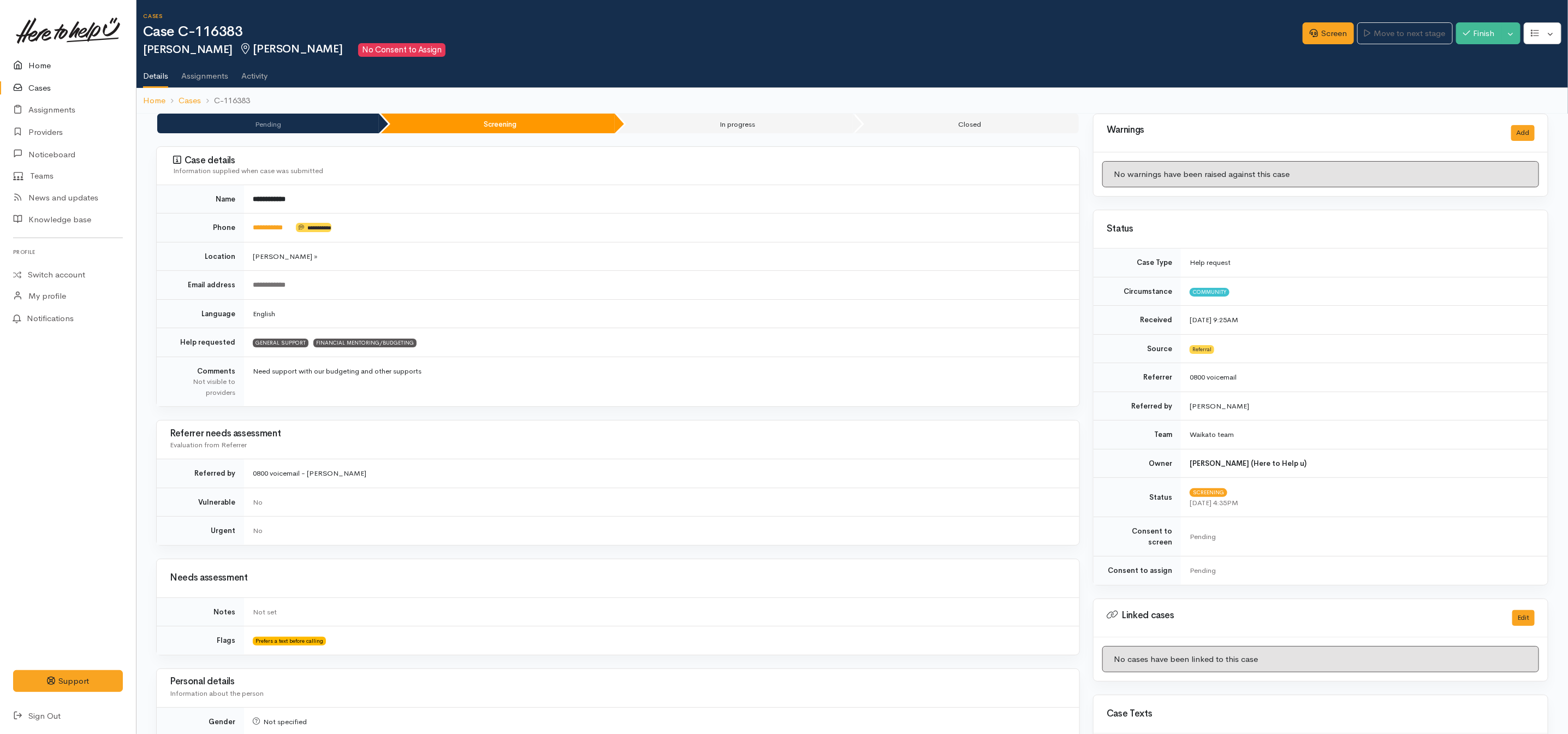
click at [38, 63] on link "Home" at bounding box center [68, 65] width 136 height 22
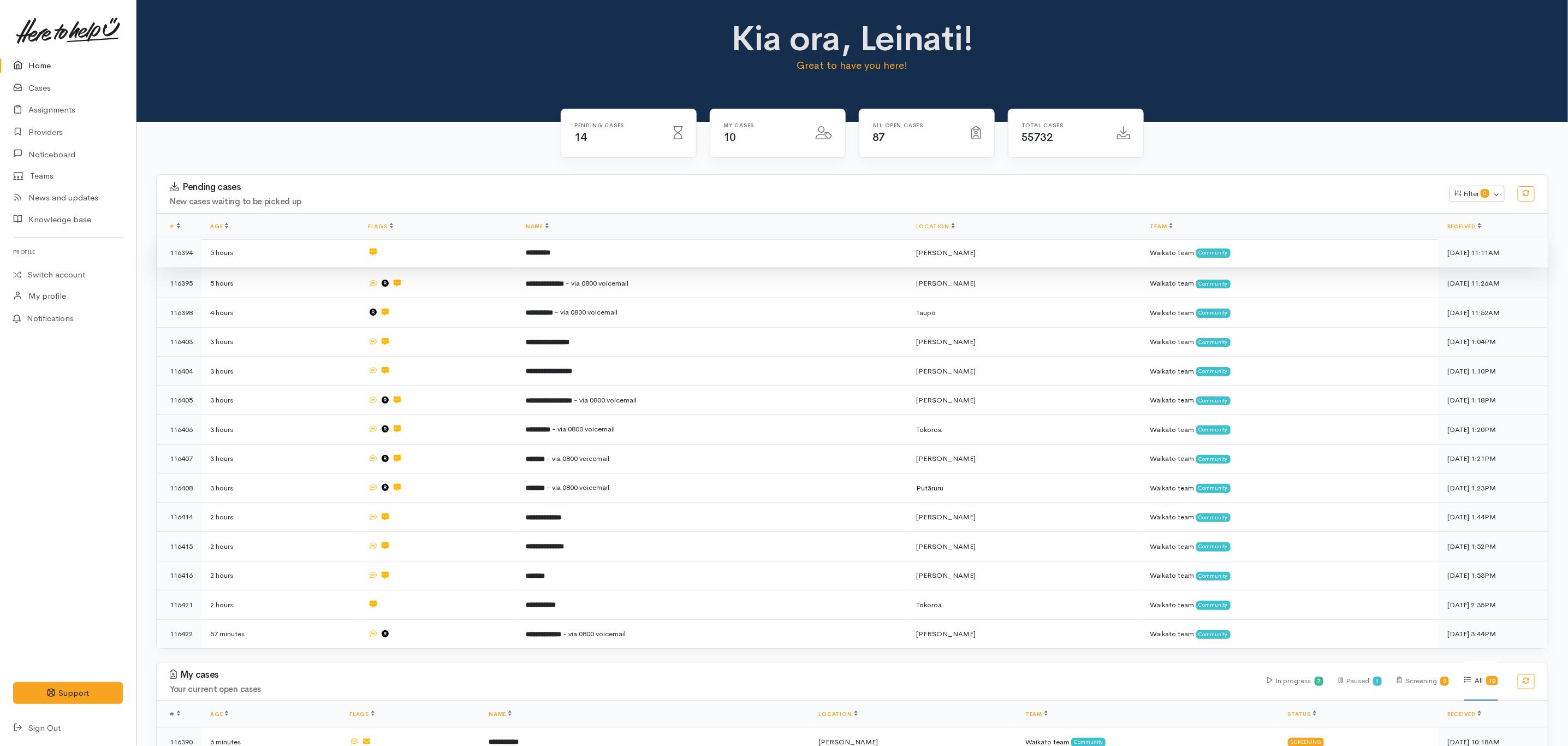
click at [654, 260] on td "*********" at bounding box center [712, 253] width 391 height 30
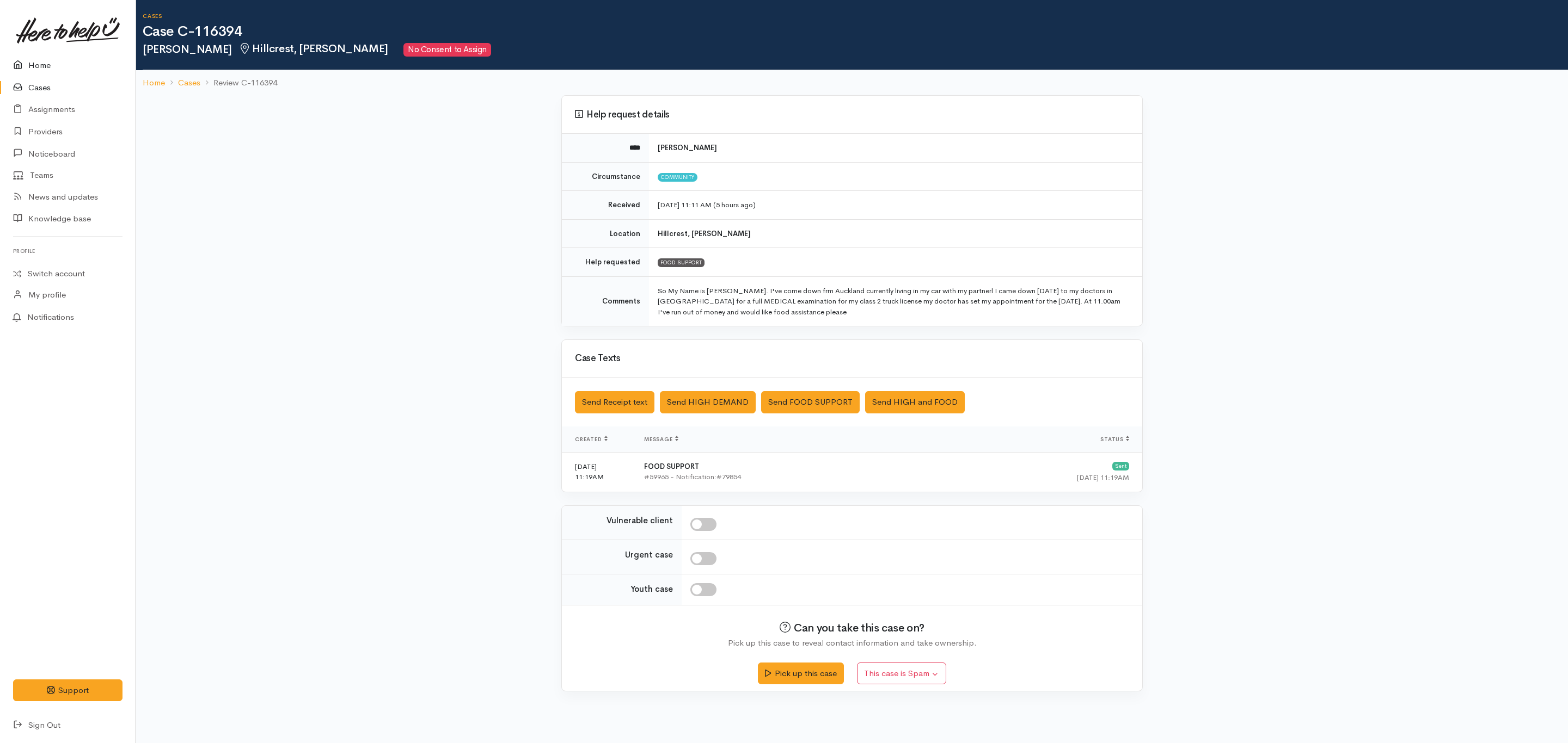
click at [33, 62] on link "Home" at bounding box center [68, 65] width 135 height 22
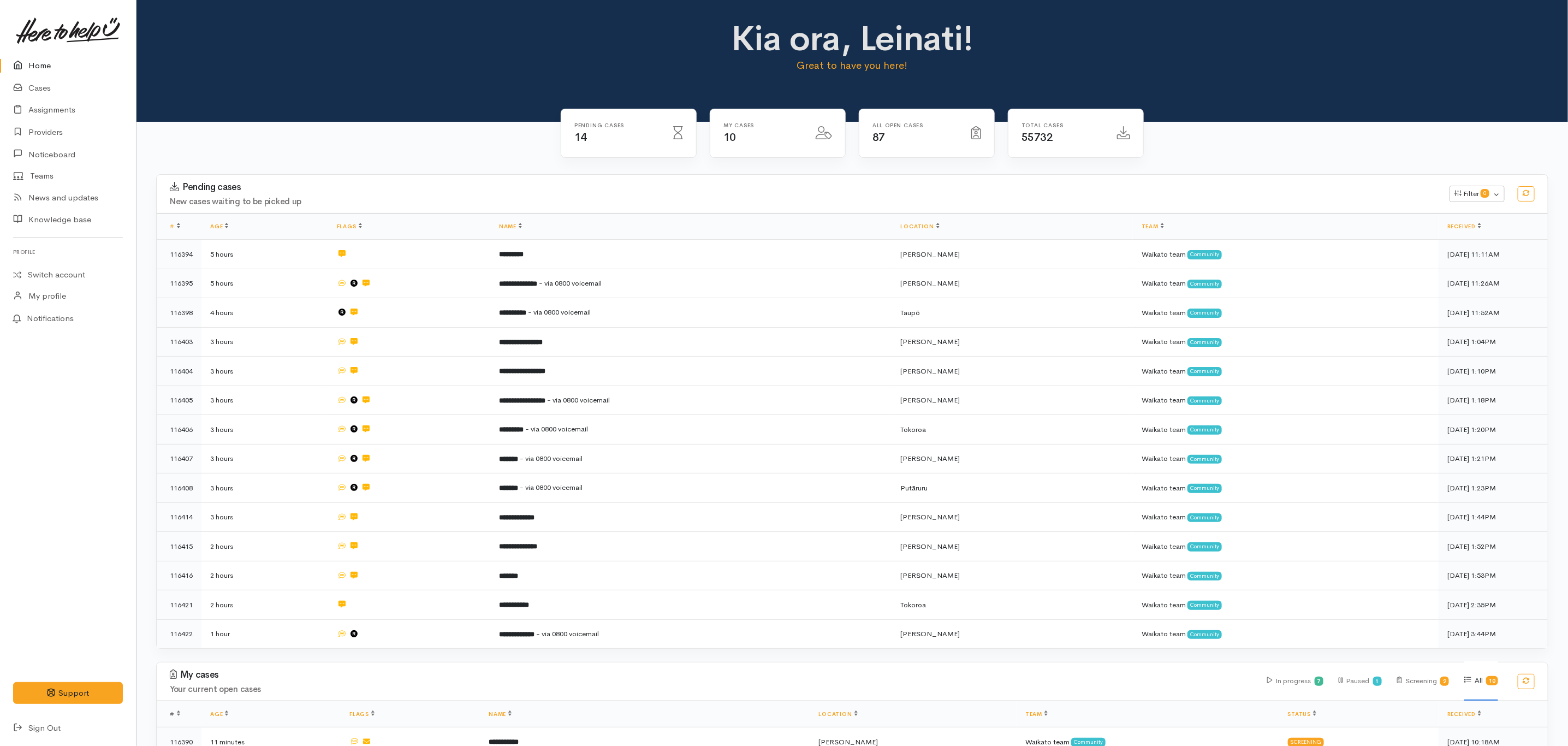
click at [38, 65] on link "Home" at bounding box center [68, 65] width 136 height 22
click at [43, 85] on link "Cases" at bounding box center [68, 88] width 136 height 22
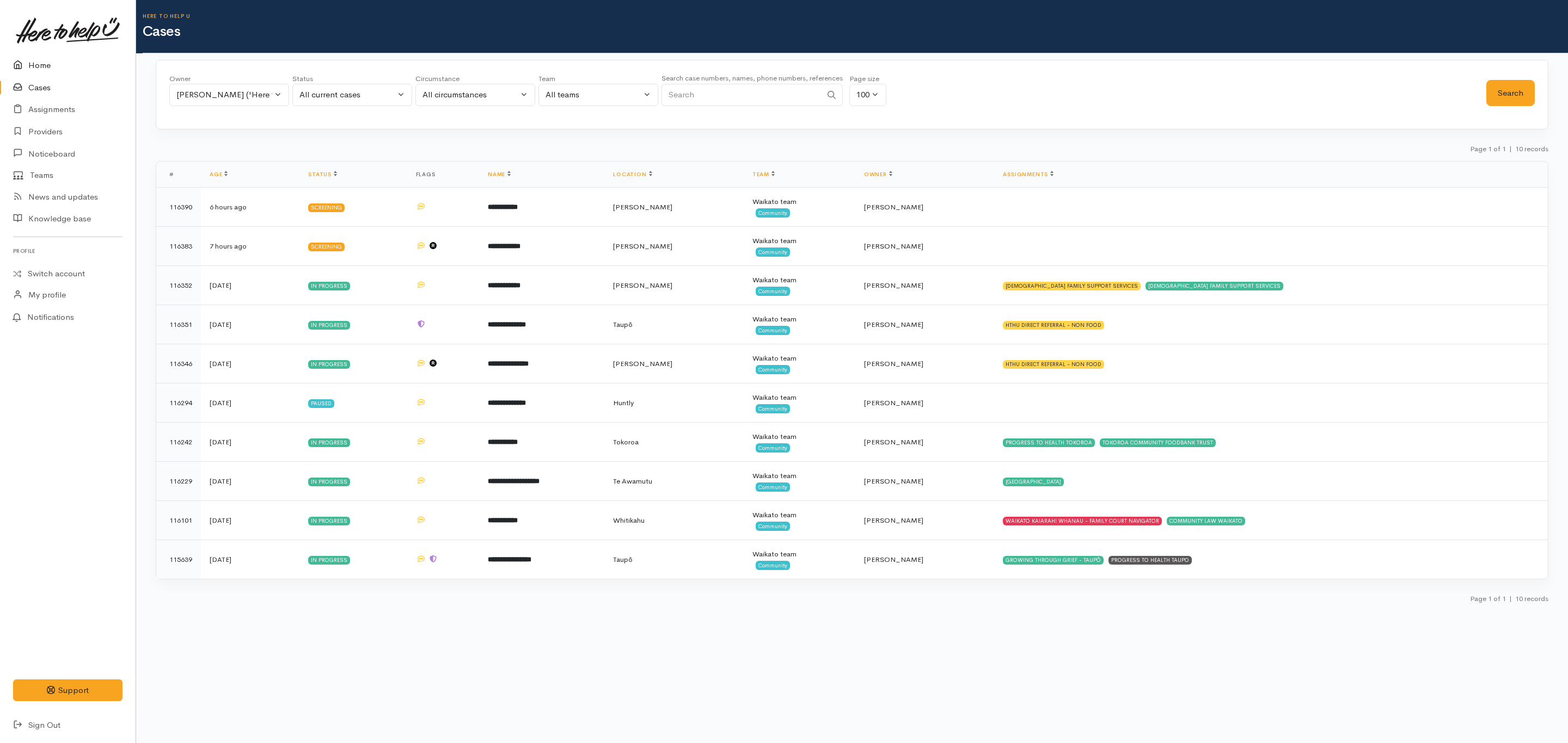
click at [17, 60] on icon at bounding box center [20, 66] width 15 height 13
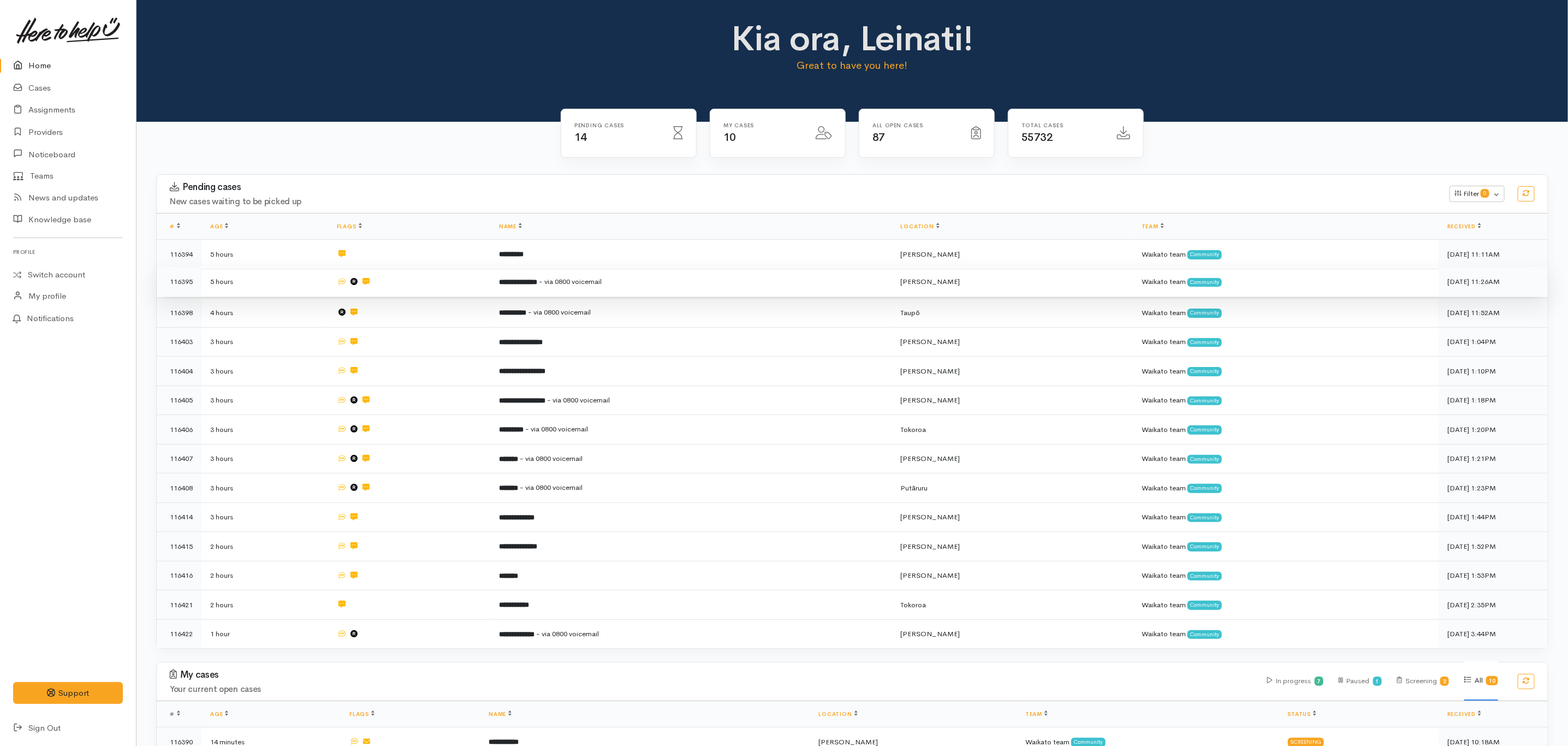
click at [695, 284] on td "**********" at bounding box center [691, 282] width 402 height 30
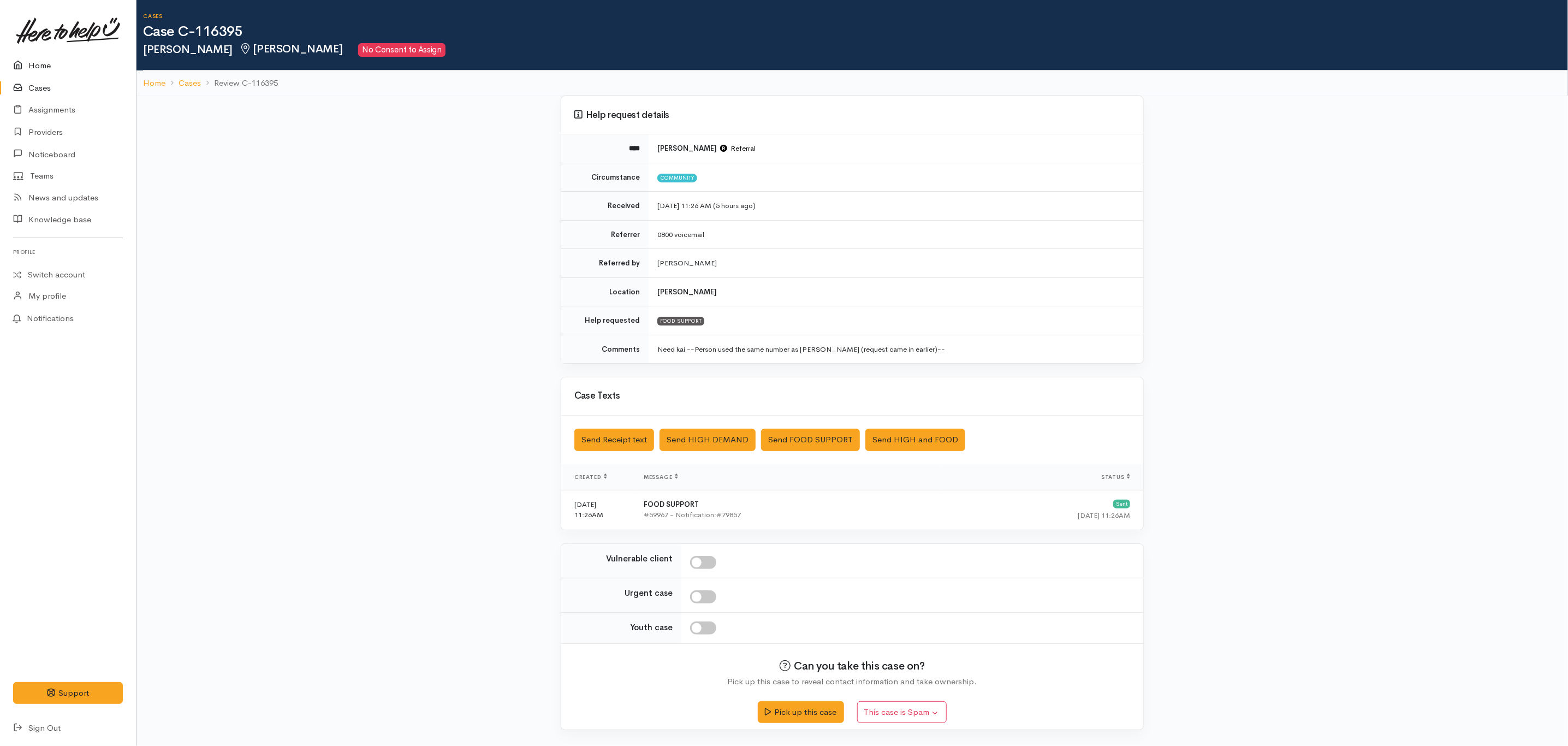
click at [19, 63] on icon at bounding box center [20, 66] width 15 height 13
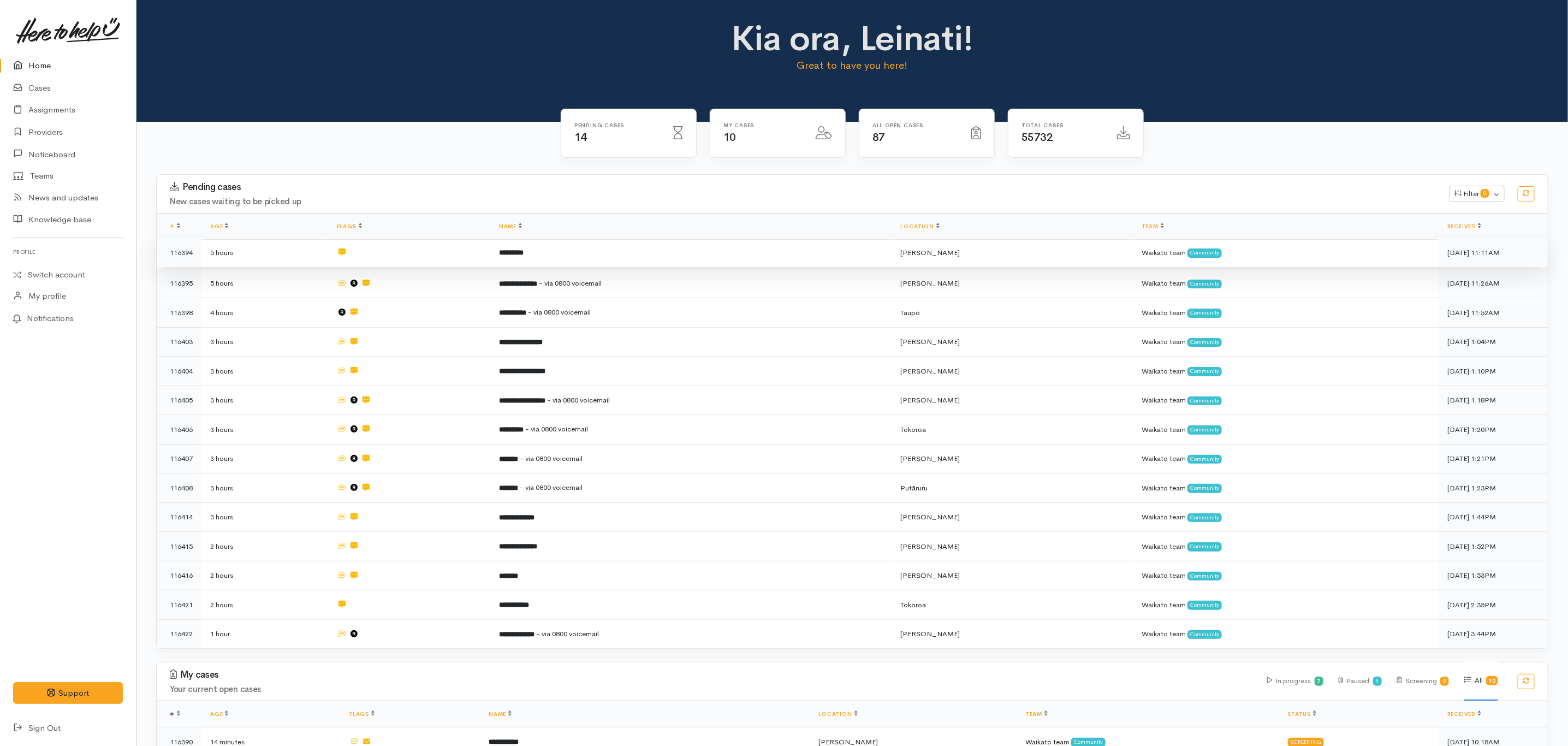
click at [562, 257] on td "*********" at bounding box center [691, 253] width 402 height 30
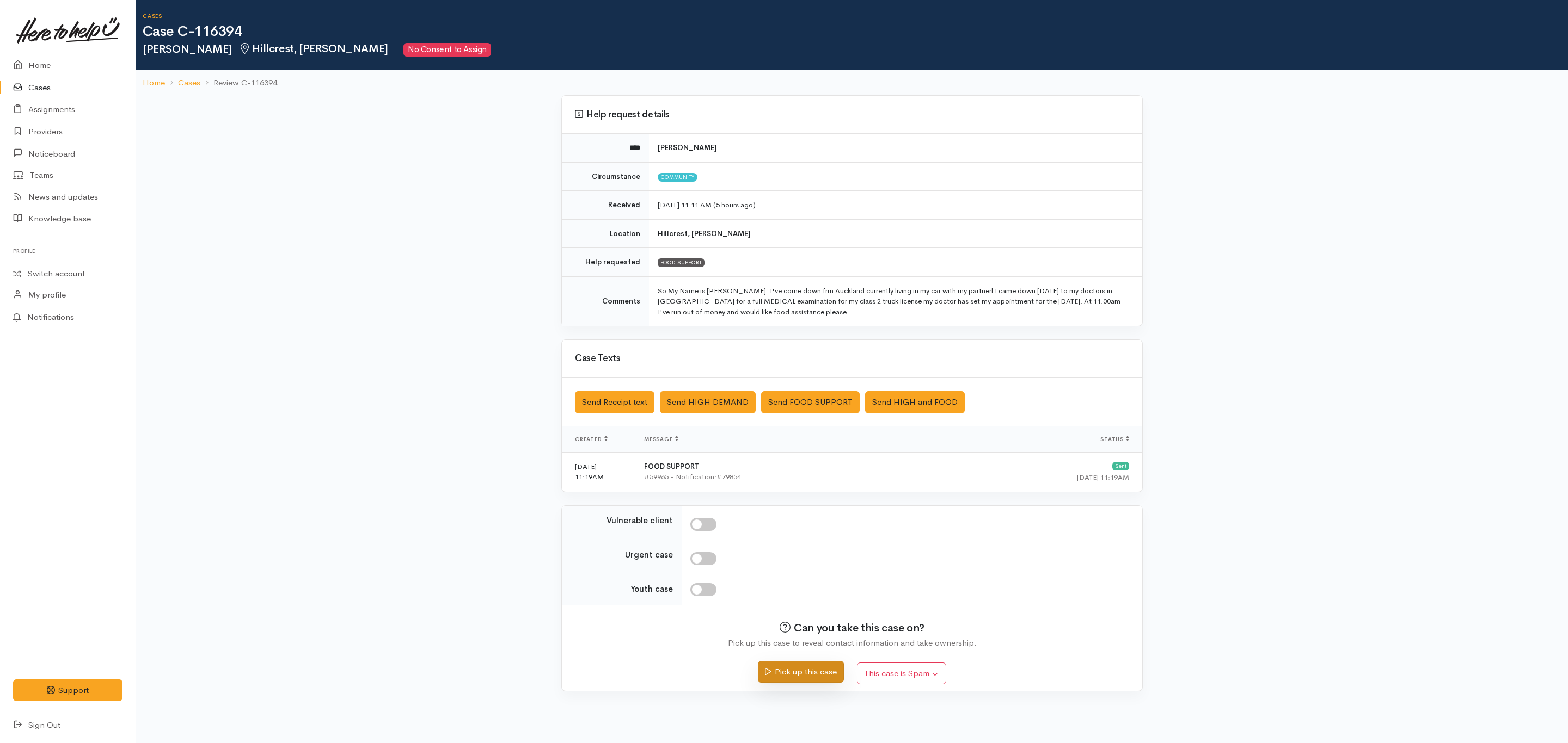
click at [792, 676] on button "Pick up this case" at bounding box center [800, 672] width 85 height 22
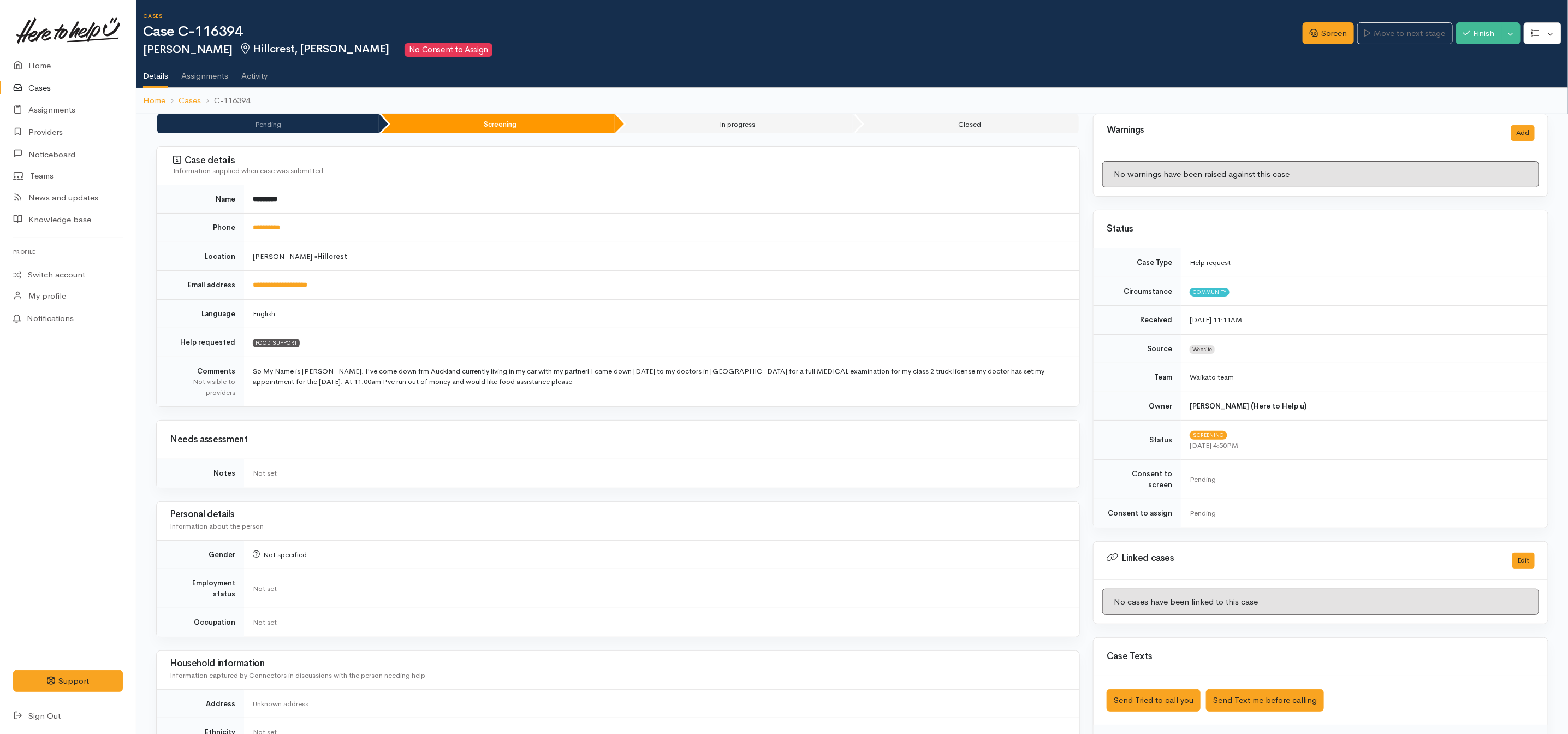
click at [1323, 45] on div "Screen Move to next stage Finish Toggle Dropdown Pause" at bounding box center [1436, 34] width 266 height 37
click at [1325, 36] on link "Screen" at bounding box center [1329, 33] width 51 height 22
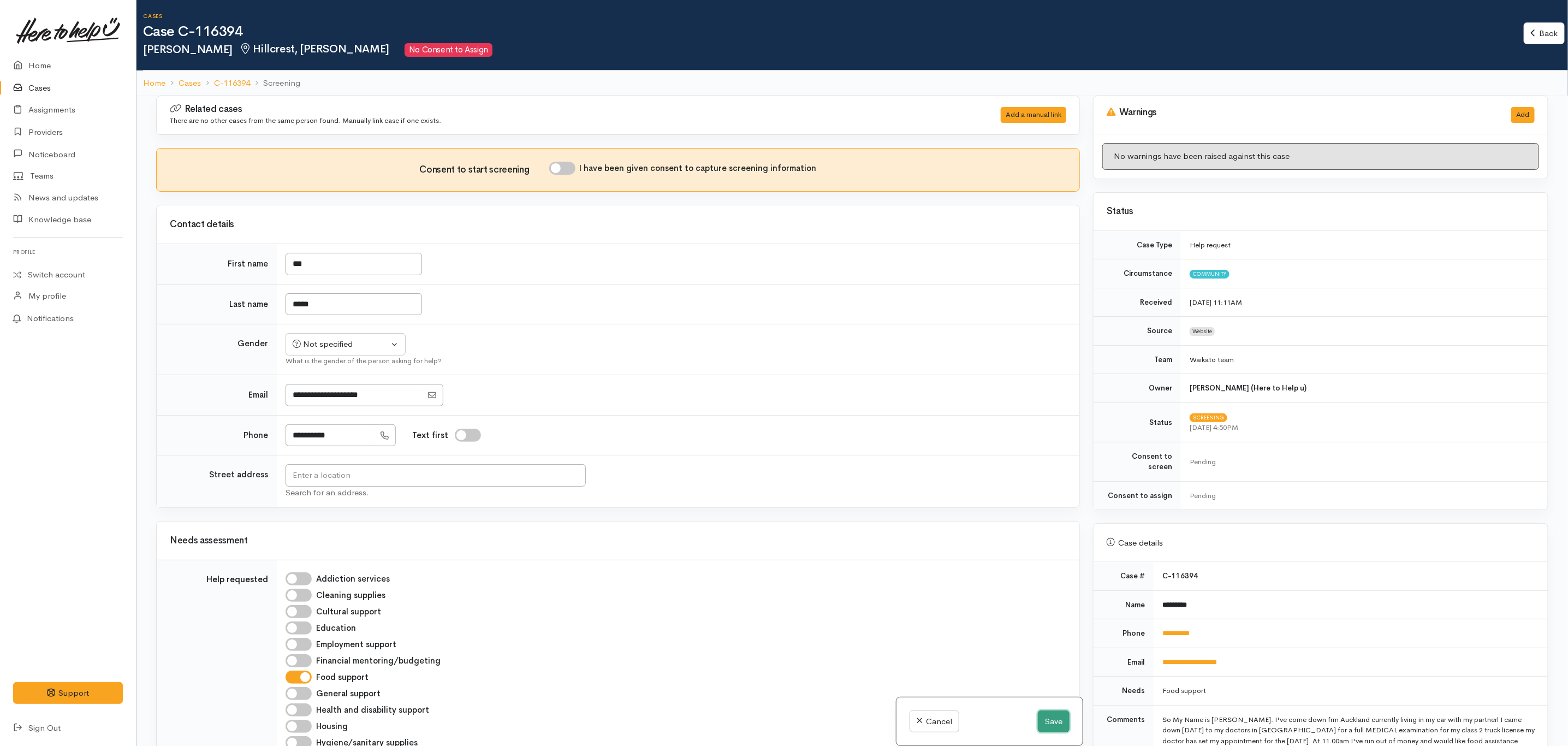
click at [1058, 718] on button "Save" at bounding box center [1054, 722] width 32 height 22
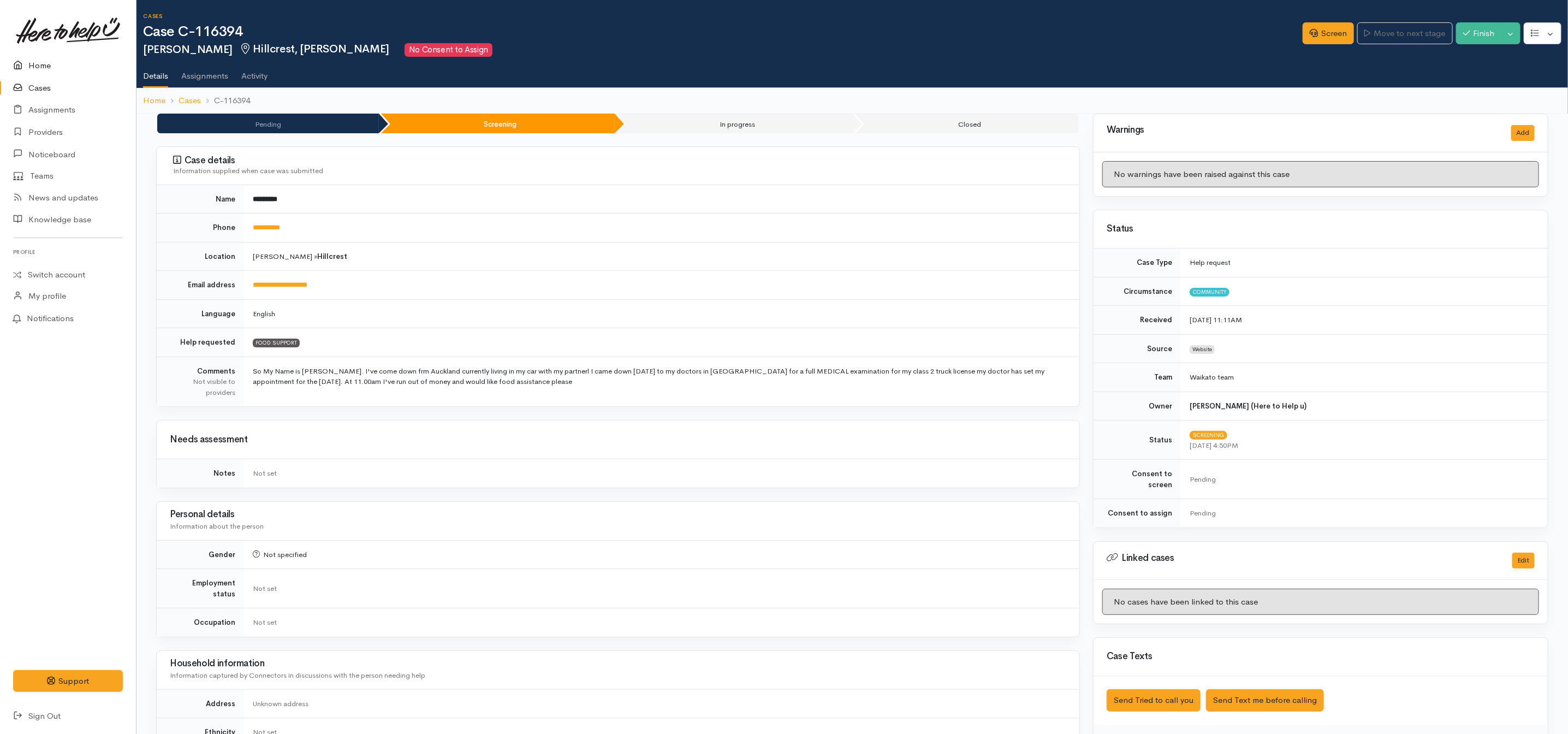
click at [36, 61] on link "Home" at bounding box center [68, 65] width 136 height 22
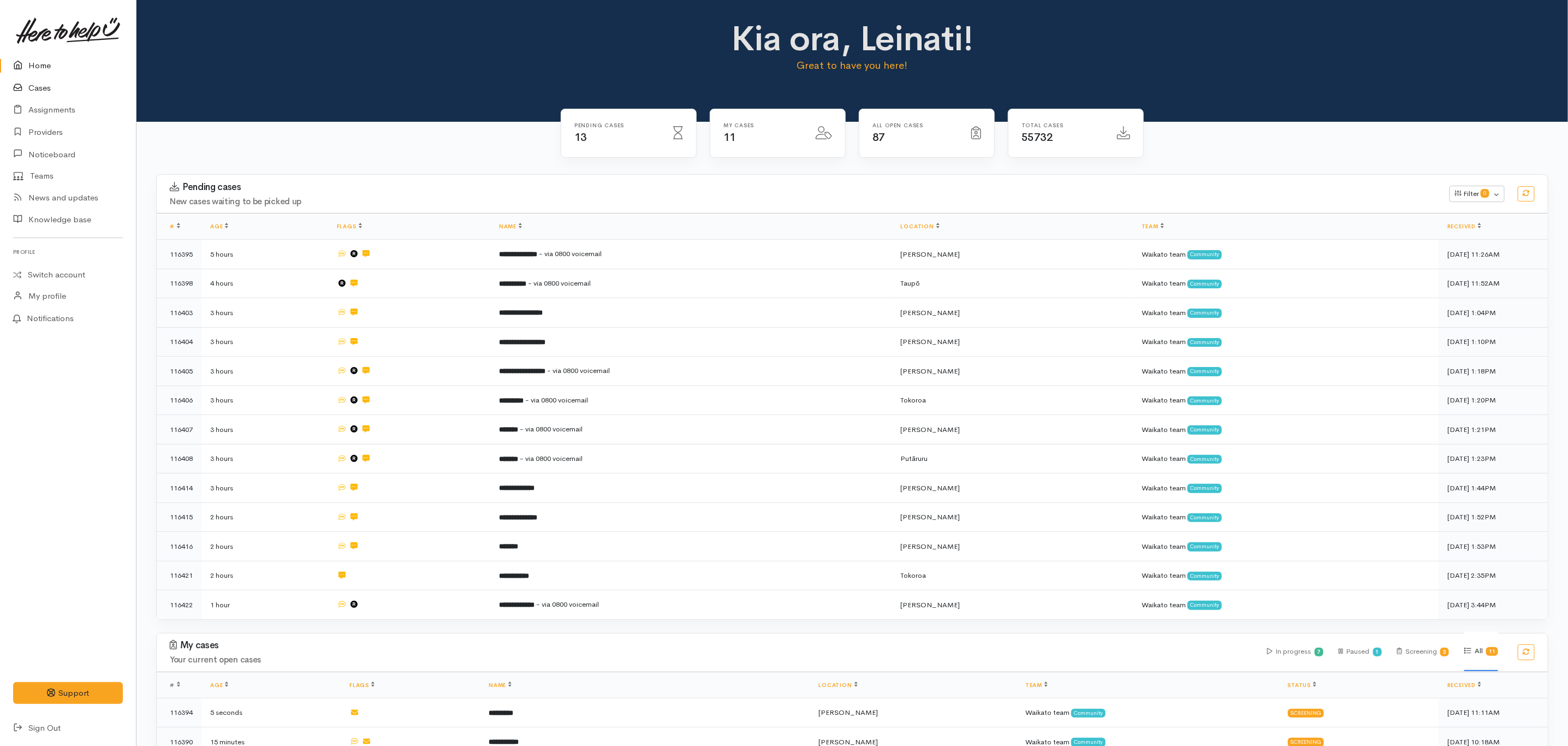
click at [46, 81] on link "Cases" at bounding box center [68, 88] width 136 height 22
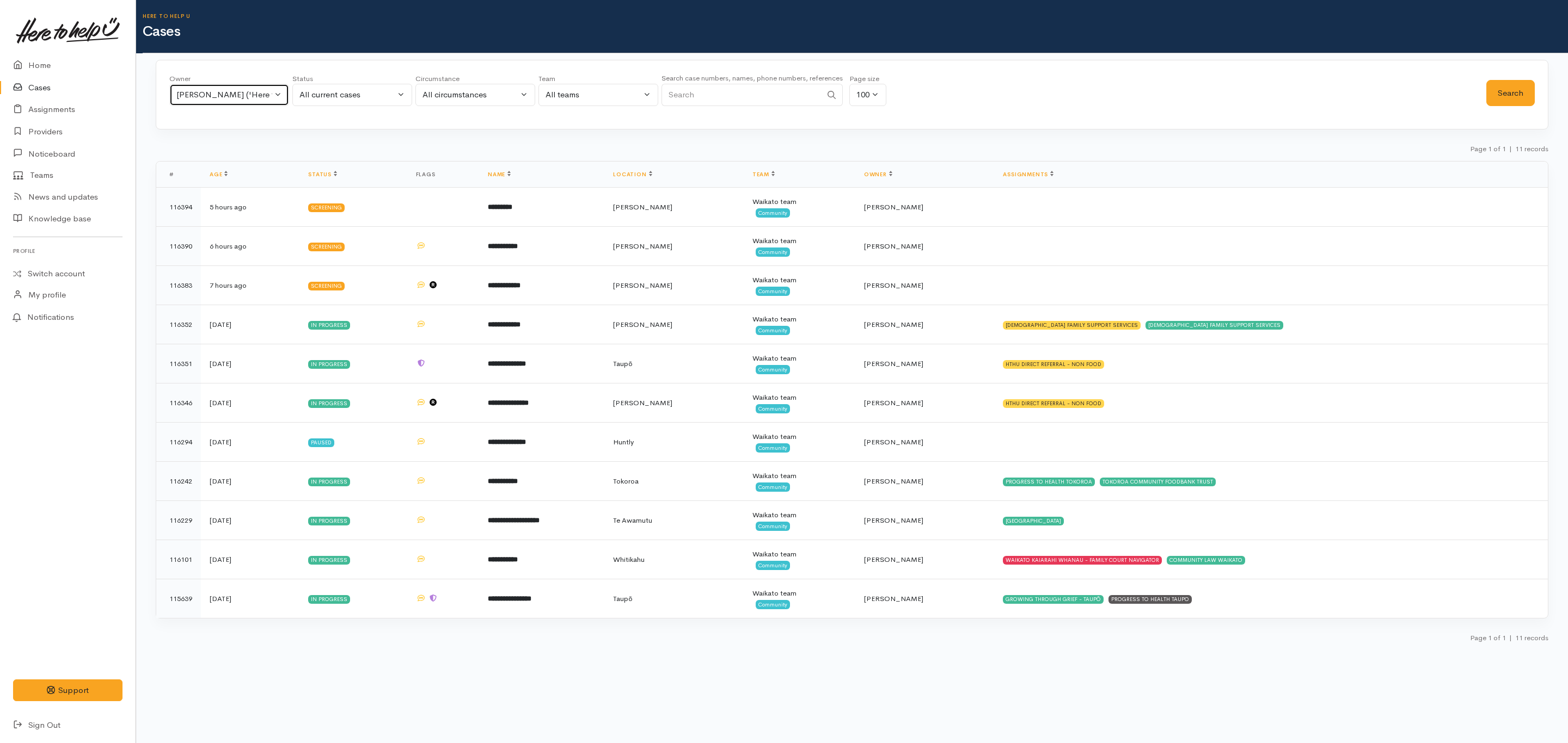
drag, startPoint x: 233, startPoint y: 98, endPoint x: 221, endPoint y: 117, distance: 22.5
click at [233, 100] on div "Leinati Lima ('Here to help u')" at bounding box center [224, 94] width 96 height 13
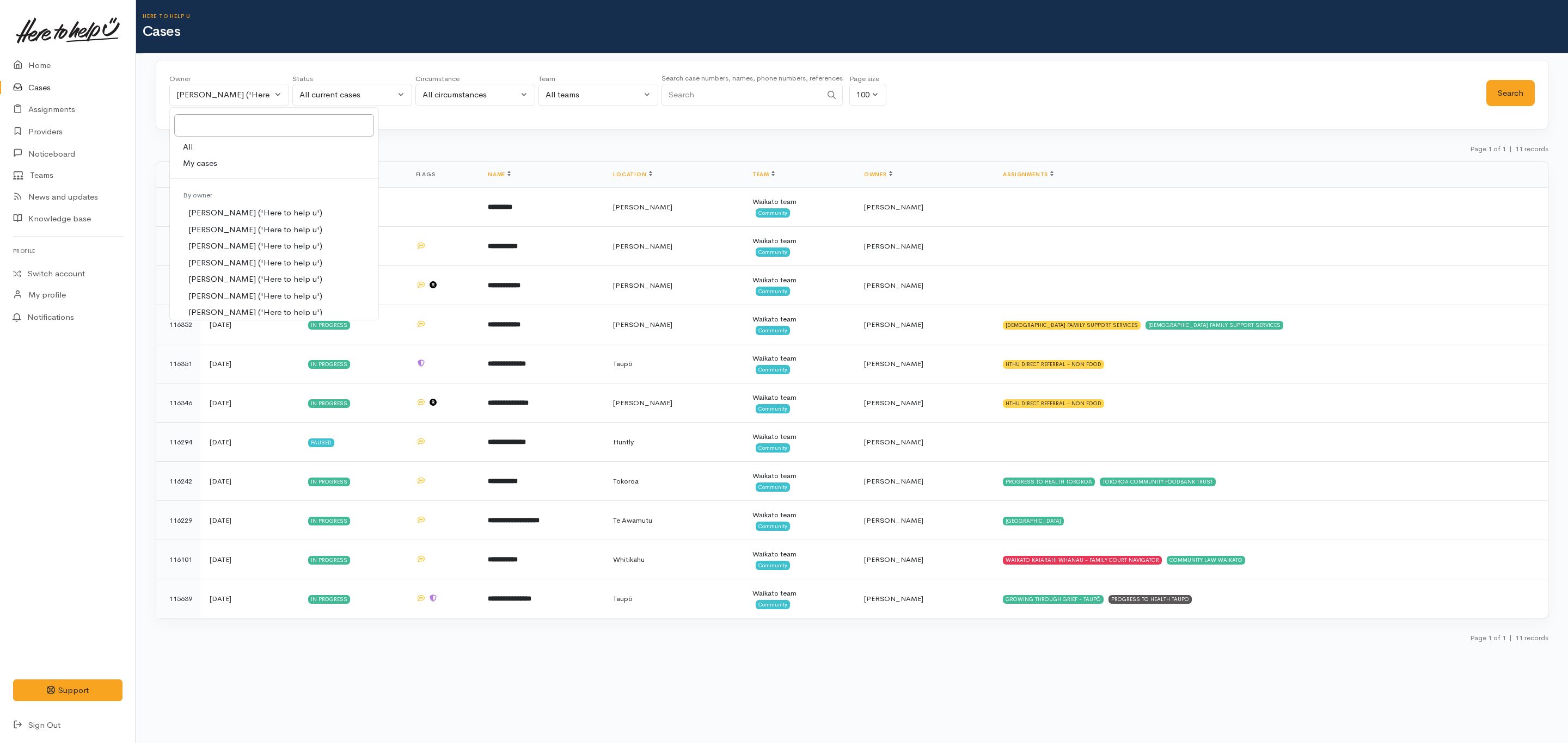
drag, startPoint x: 199, startPoint y: 149, endPoint x: 294, endPoint y: 139, distance: 95.5
click at [207, 149] on link "All" at bounding box center [274, 147] width 208 height 17
select select "-1"
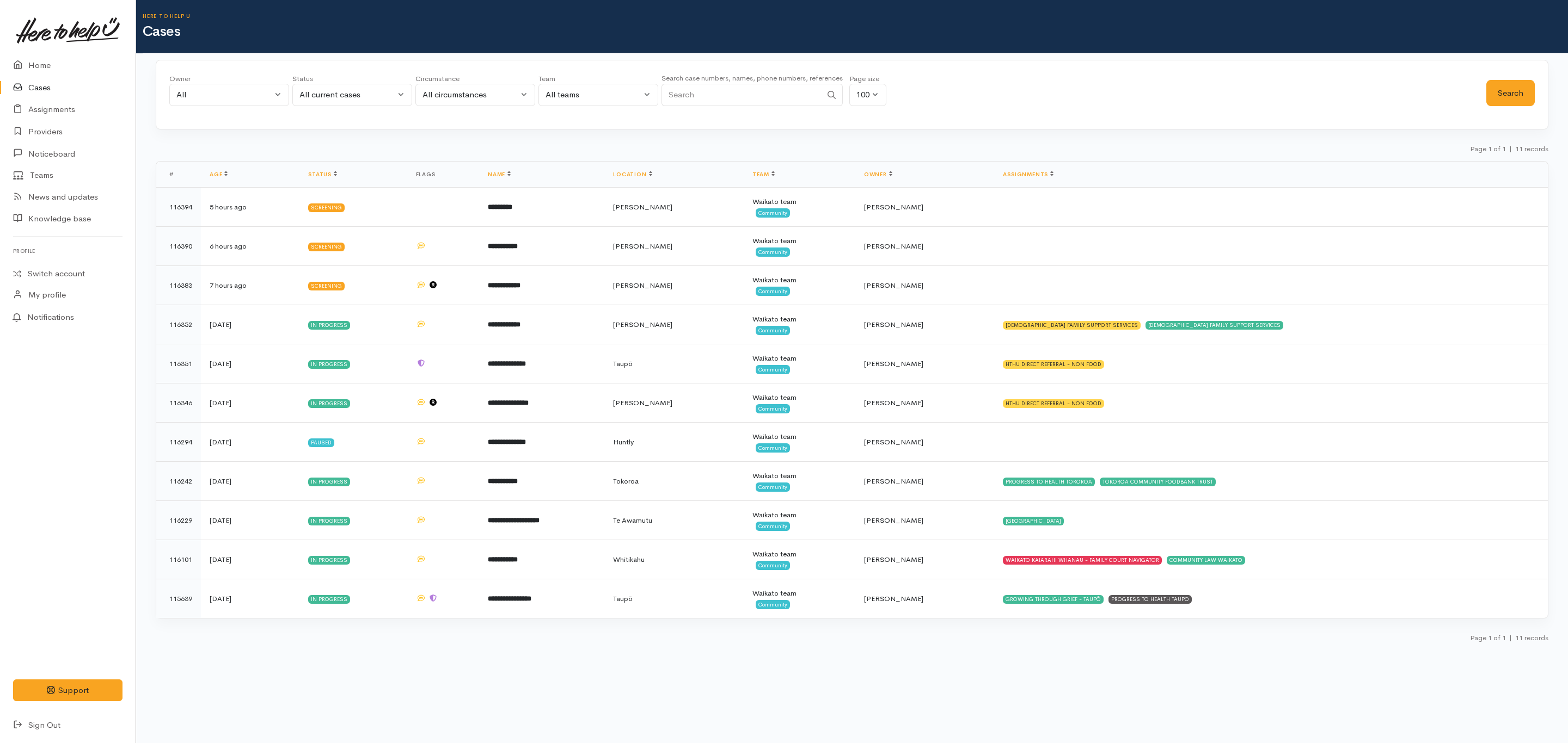
click at [717, 100] on input "Search" at bounding box center [741, 94] width 160 height 22
type input "Peggy"
click at [1506, 98] on button "Search" at bounding box center [1510, 93] width 48 height 27
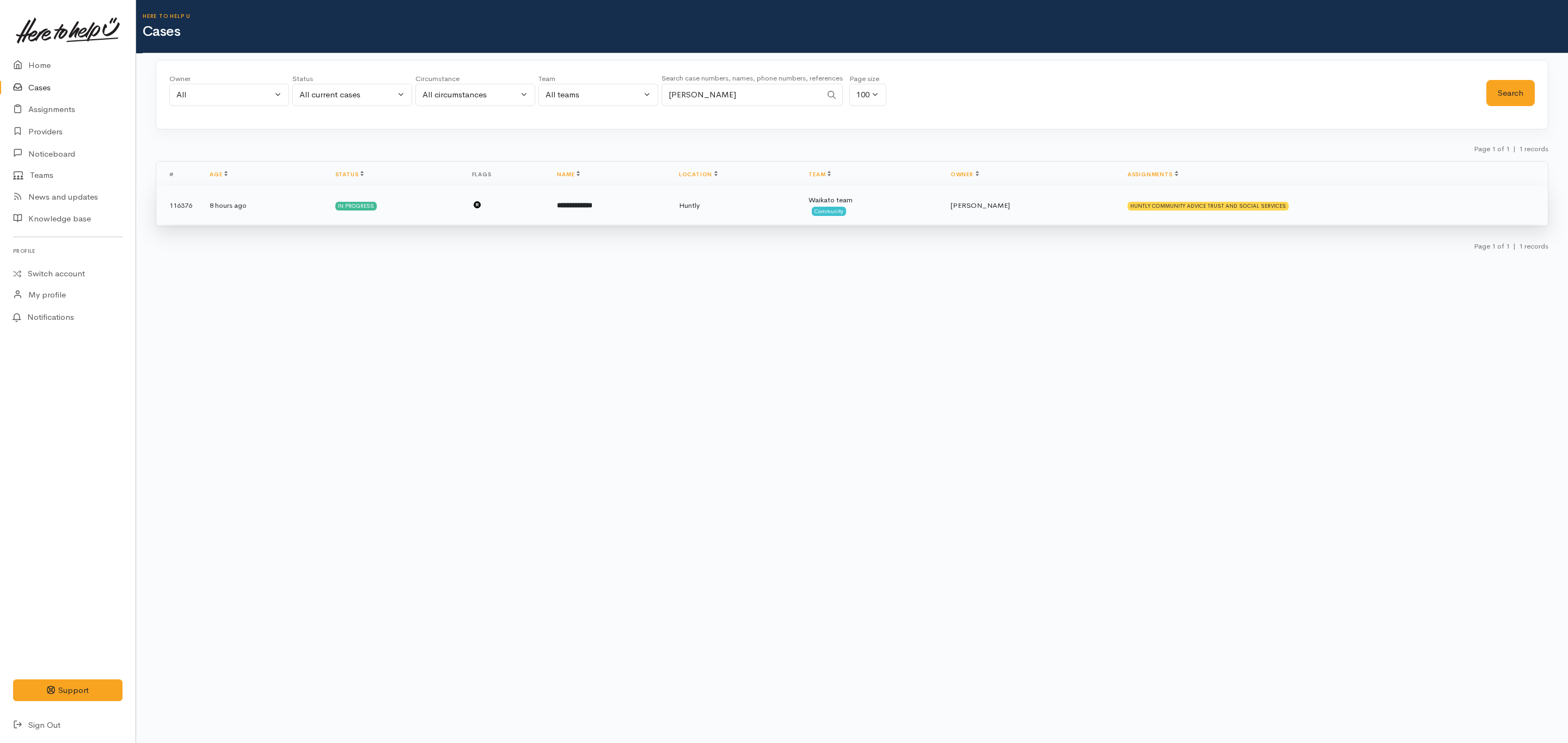
click at [700, 204] on span "Huntly" at bounding box center [689, 206] width 21 height 9
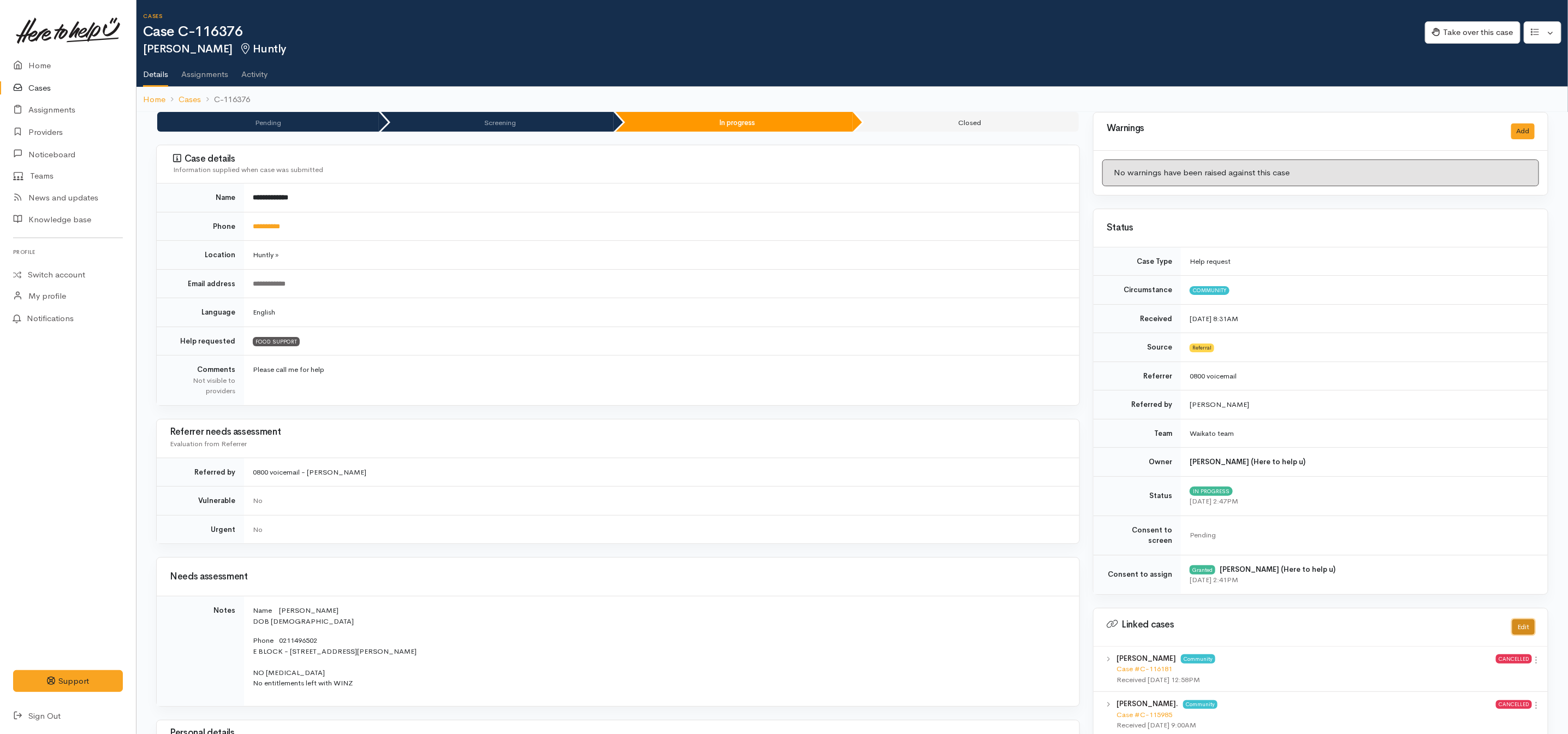
click at [1521, 620] on button "Edit" at bounding box center [1523, 628] width 22 height 16
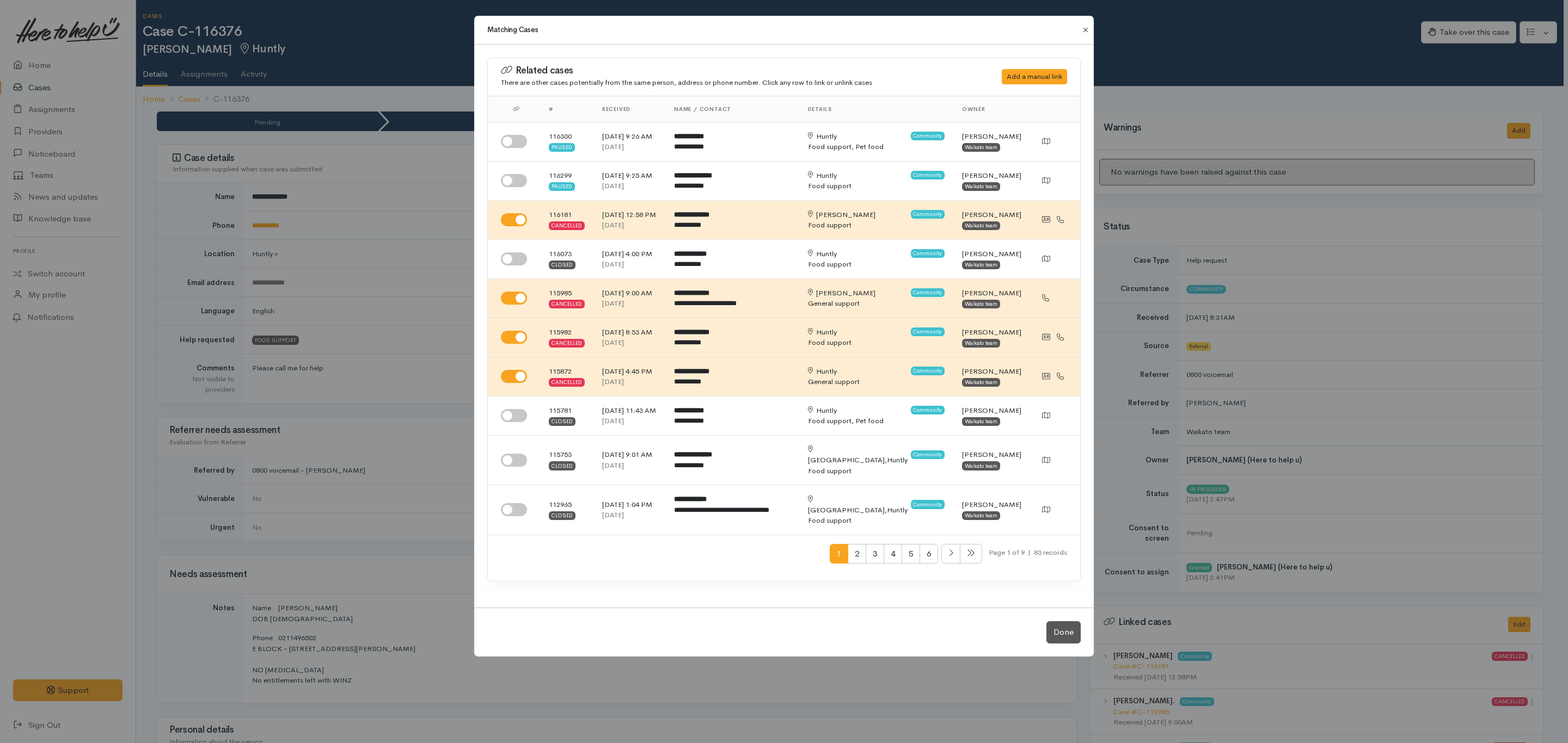
click at [1090, 25] on button "Close" at bounding box center [1085, 29] width 17 height 13
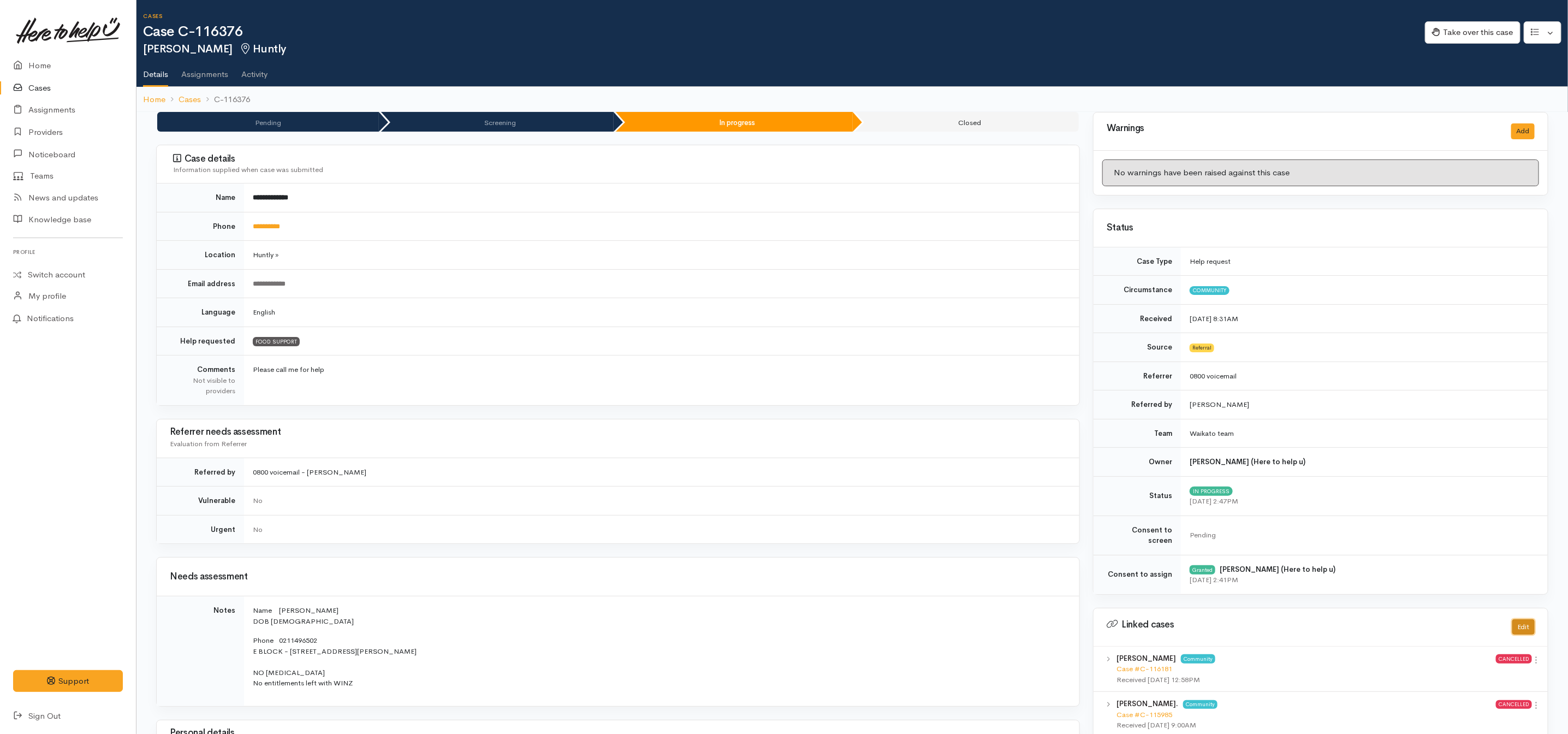
click at [1521, 620] on button "Edit" at bounding box center [1523, 628] width 22 height 16
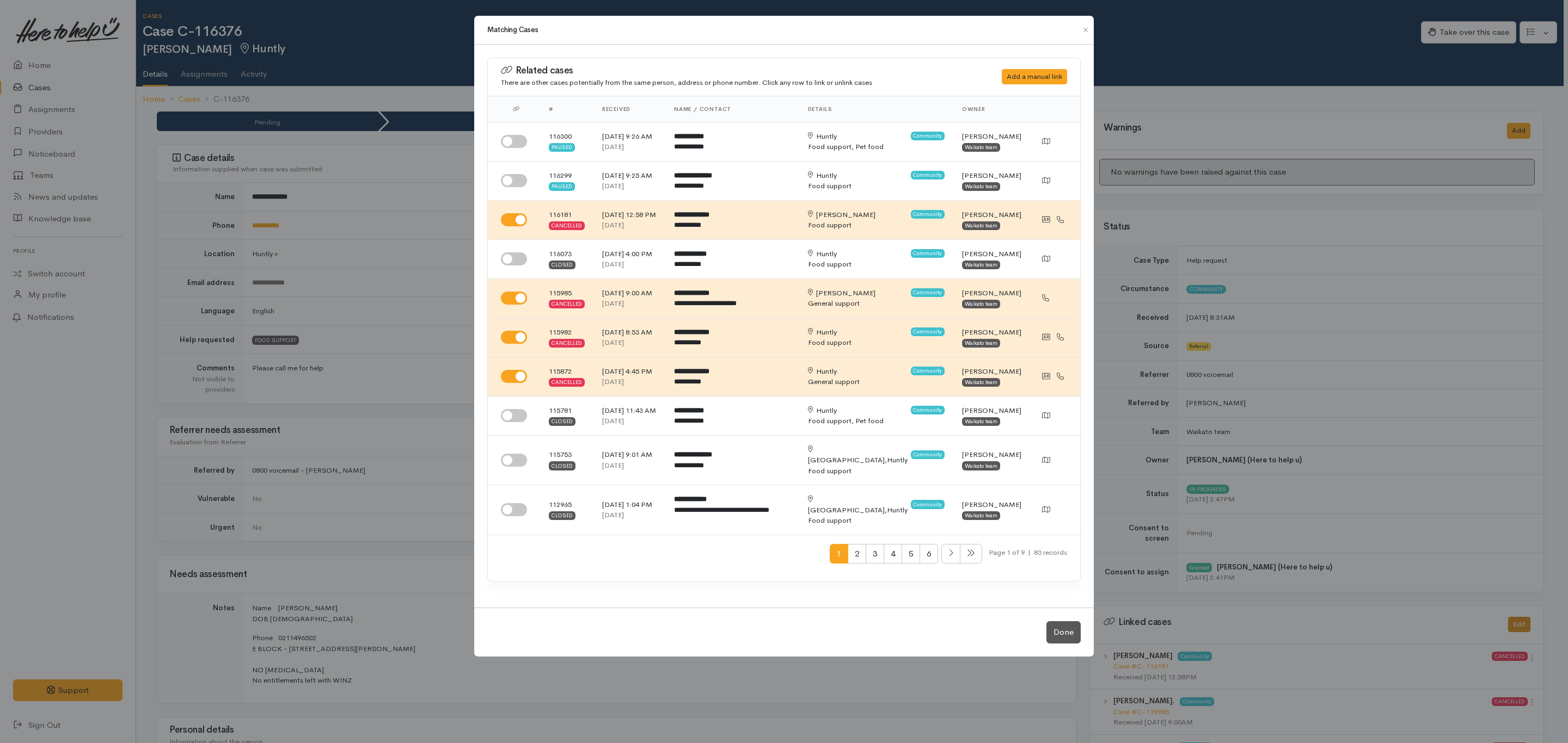
click at [1516, 618] on div "Matching Cases Related cases There are other cases potentially from the same pe…" at bounding box center [784, 371] width 1568 height 743
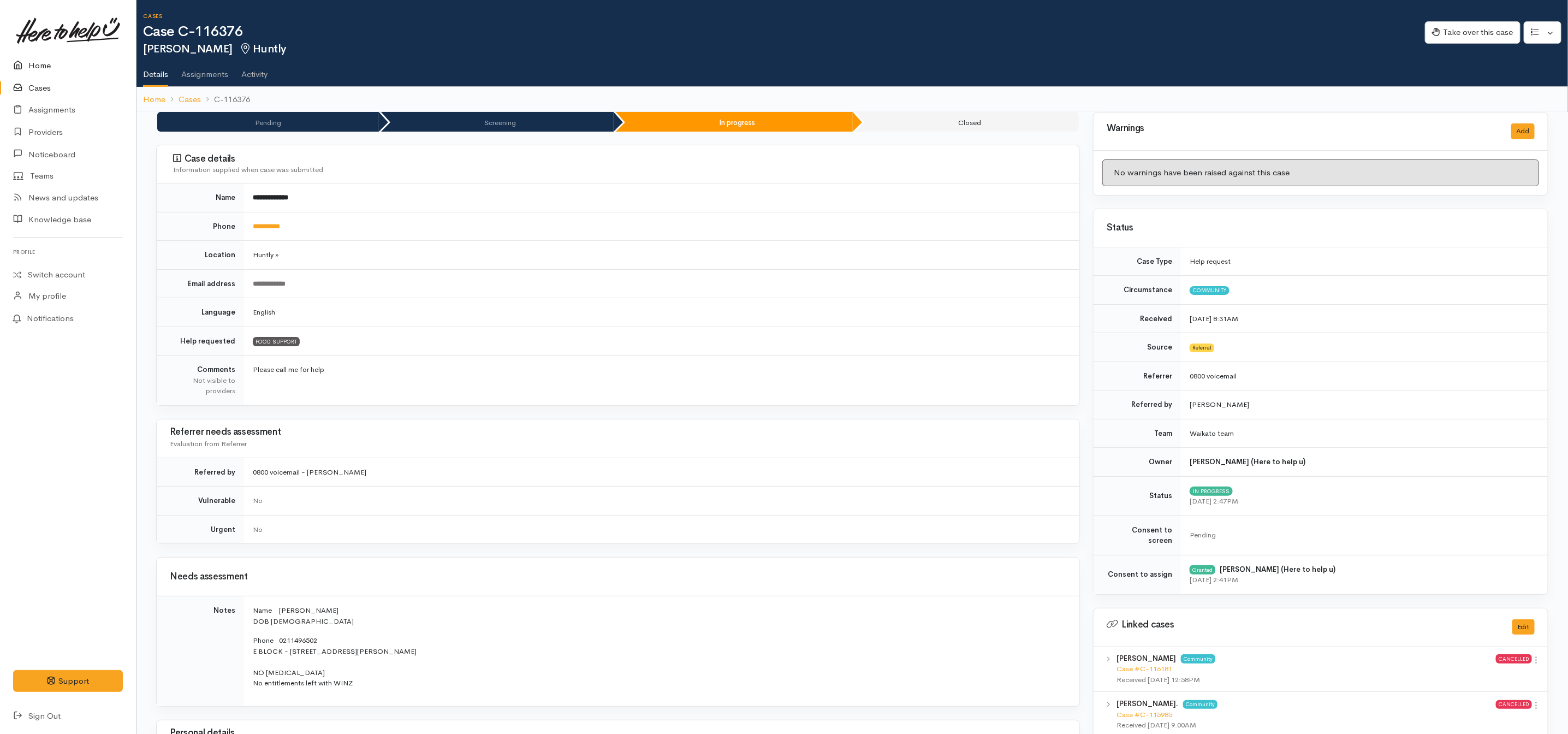
click at [42, 69] on link "Home" at bounding box center [68, 65] width 136 height 22
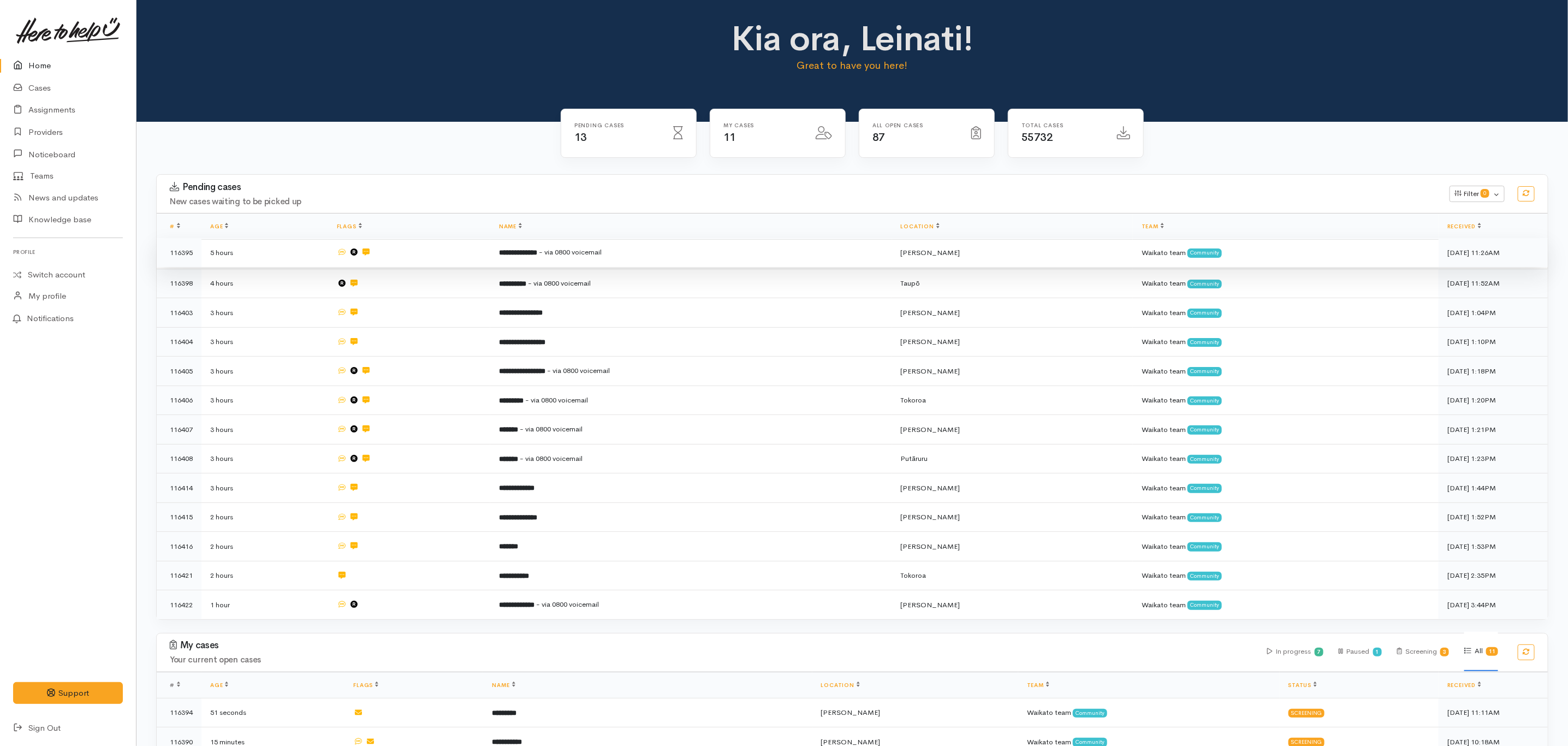
click at [651, 251] on td "**********" at bounding box center [691, 253] width 402 height 30
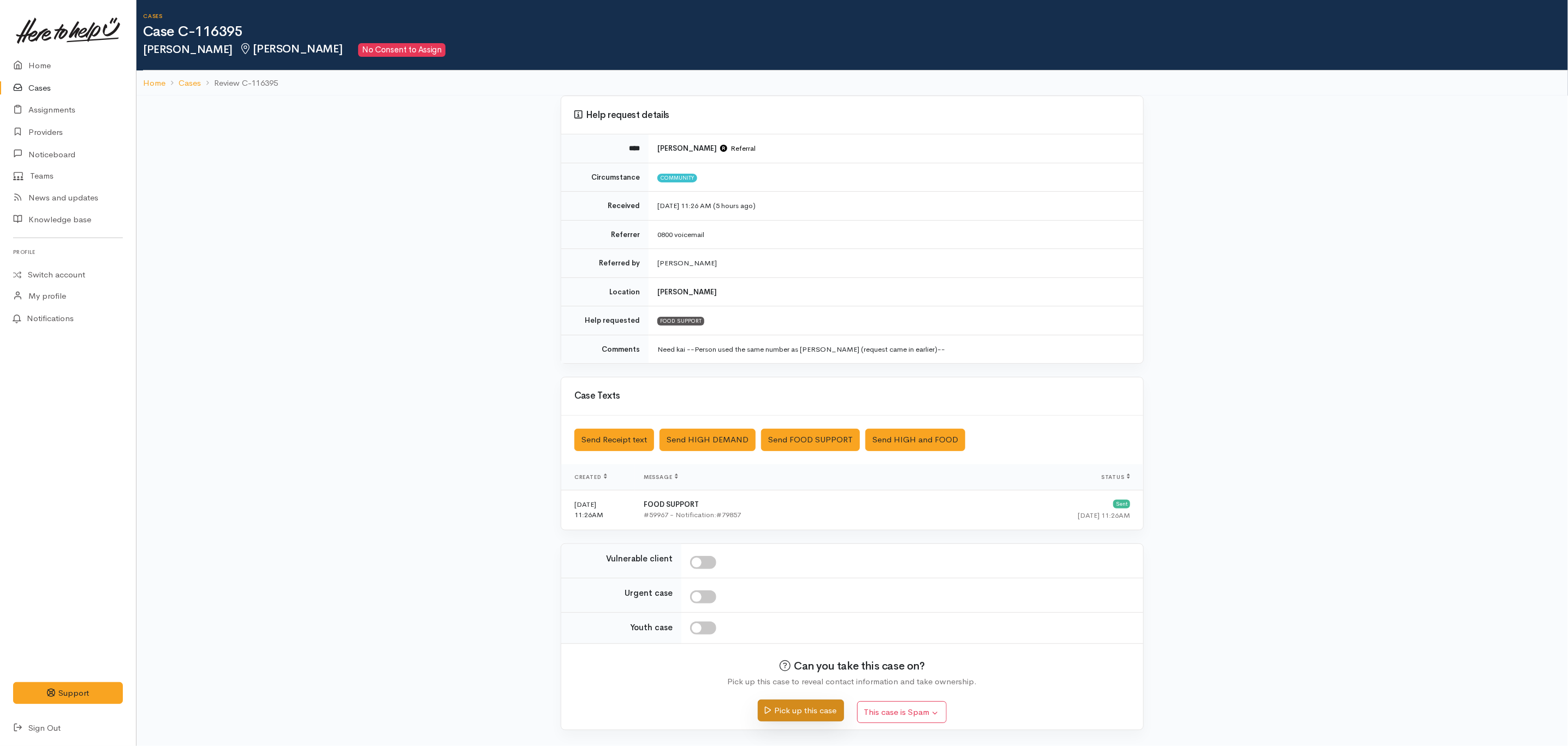
click at [795, 722] on button "Pick up this case" at bounding box center [800, 710] width 85 height 22
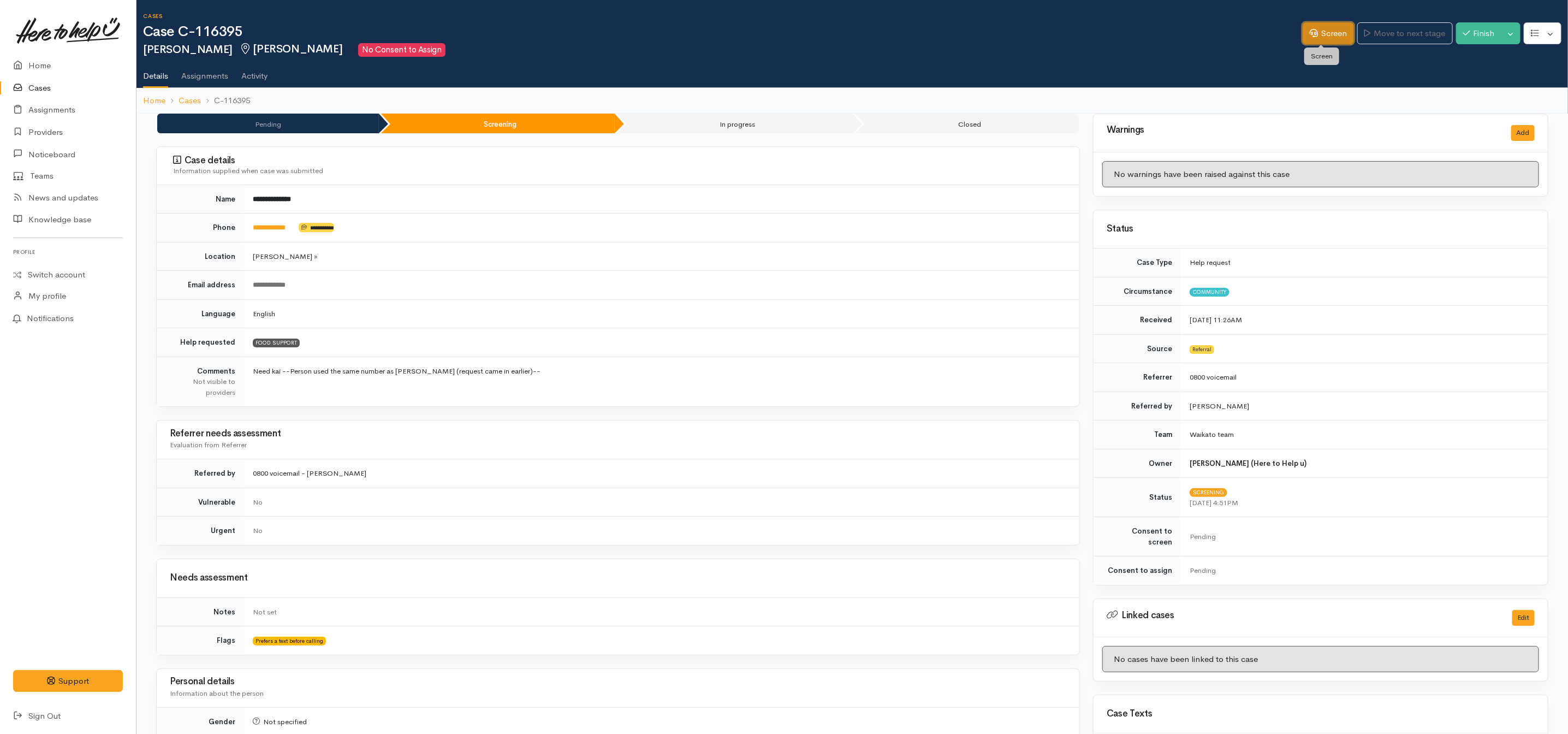
click at [1318, 22] on link "Screen" at bounding box center [1329, 33] width 51 height 22
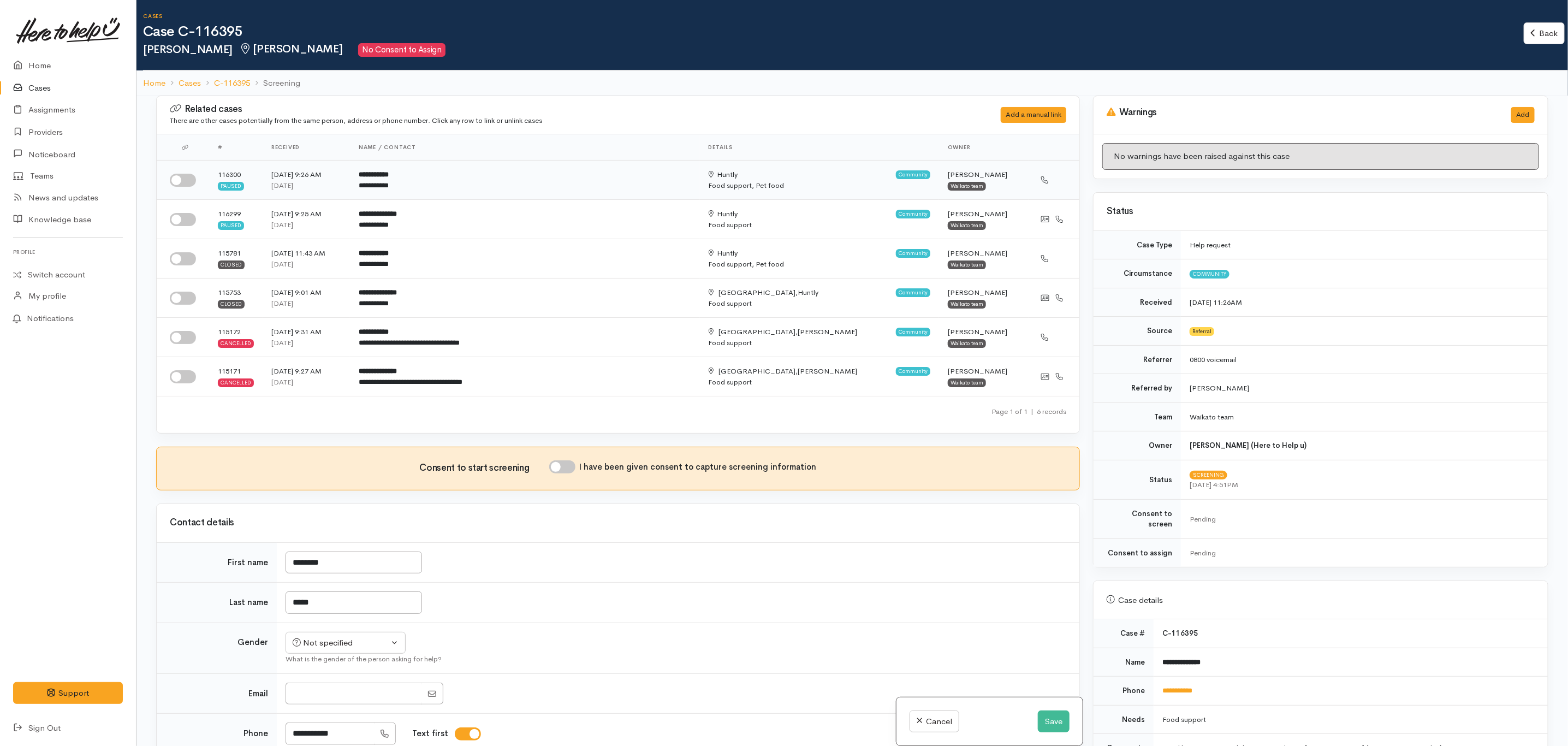
click at [193, 179] on input "checkbox" at bounding box center [183, 180] width 26 height 13
checkbox input "true"
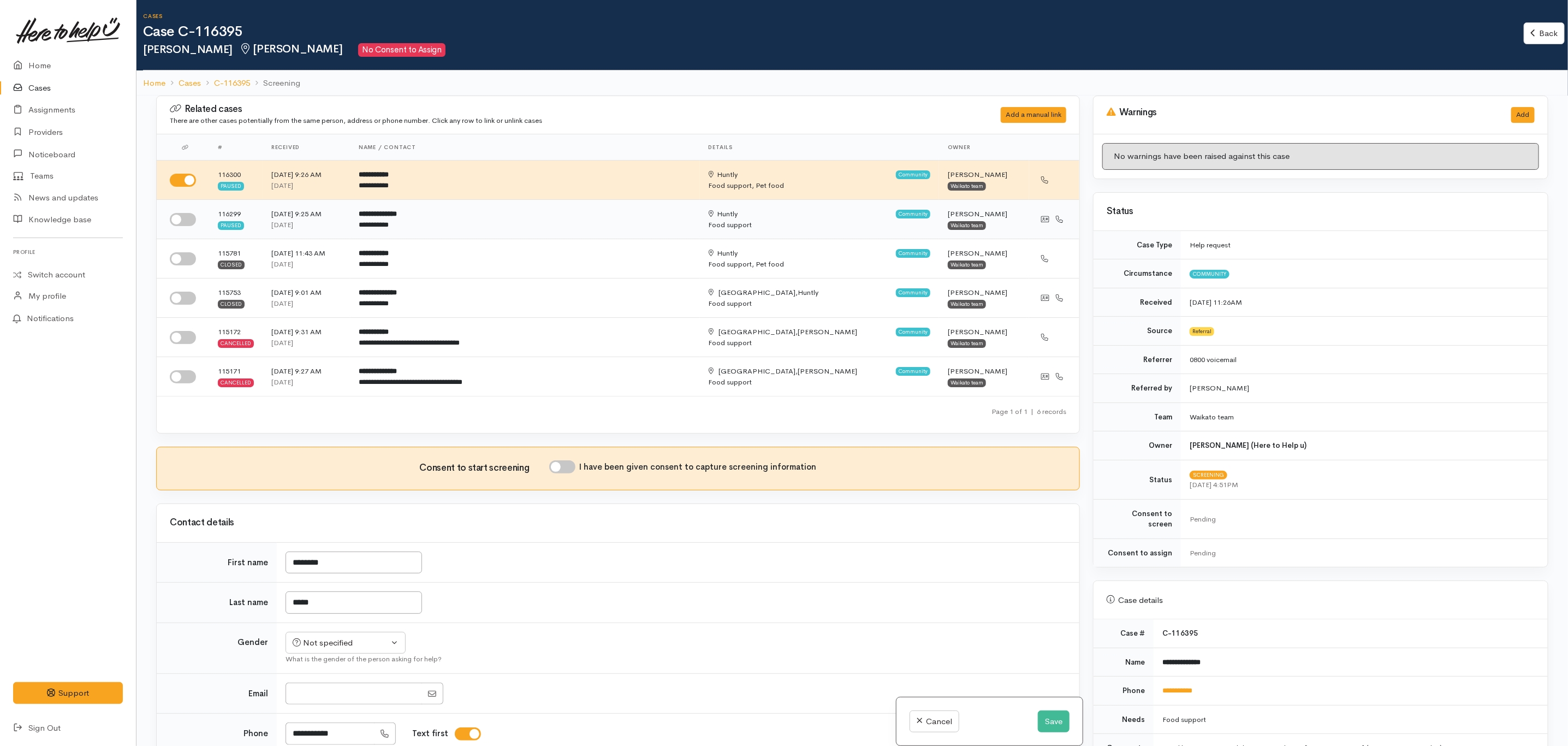
click at [187, 221] on input "checkbox" at bounding box center [183, 219] width 26 height 13
checkbox input "true"
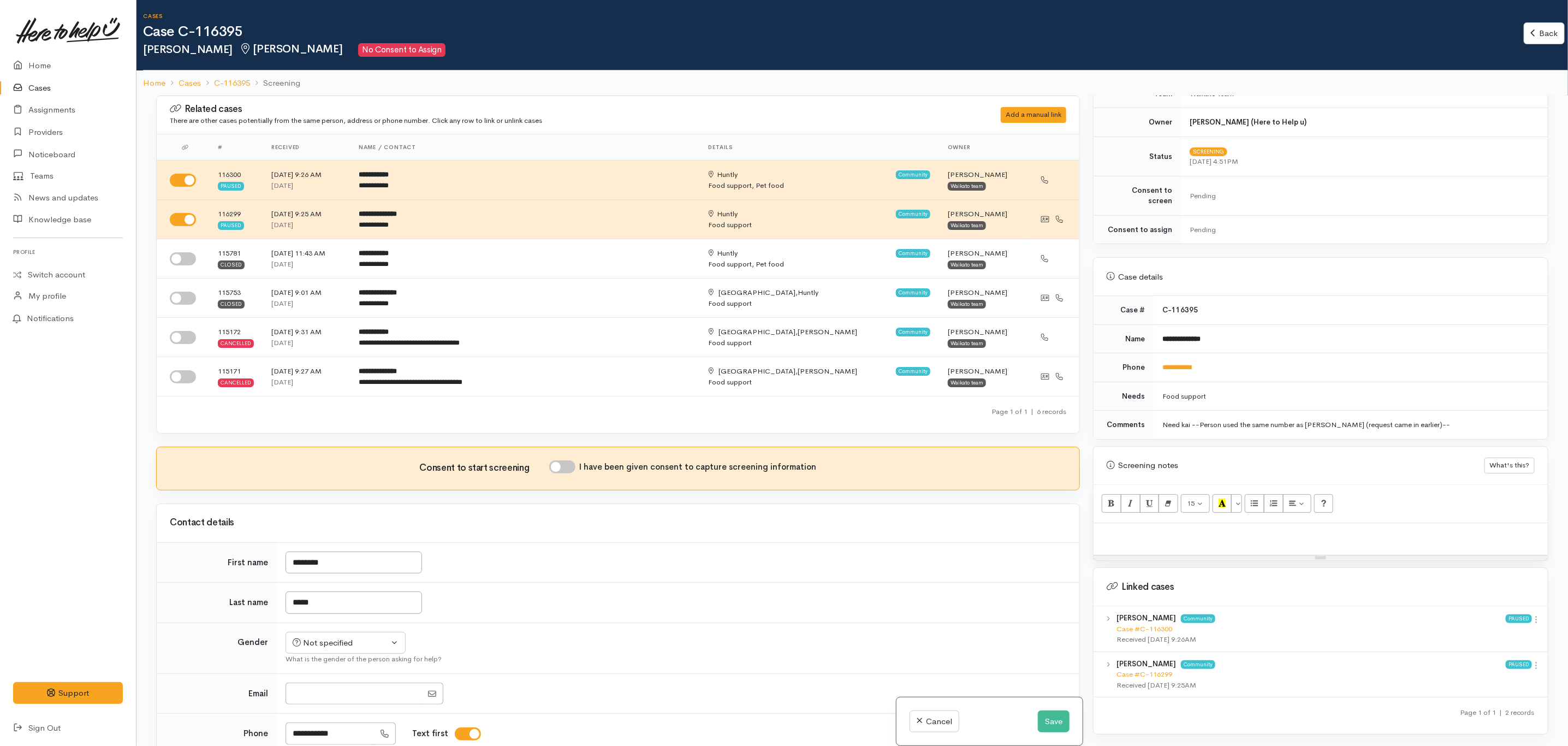
scroll to position [328, 0]
click at [1150, 665] on link "Case #C-116299" at bounding box center [1144, 670] width 56 height 9
click at [1049, 723] on button "Save" at bounding box center [1054, 722] width 32 height 22
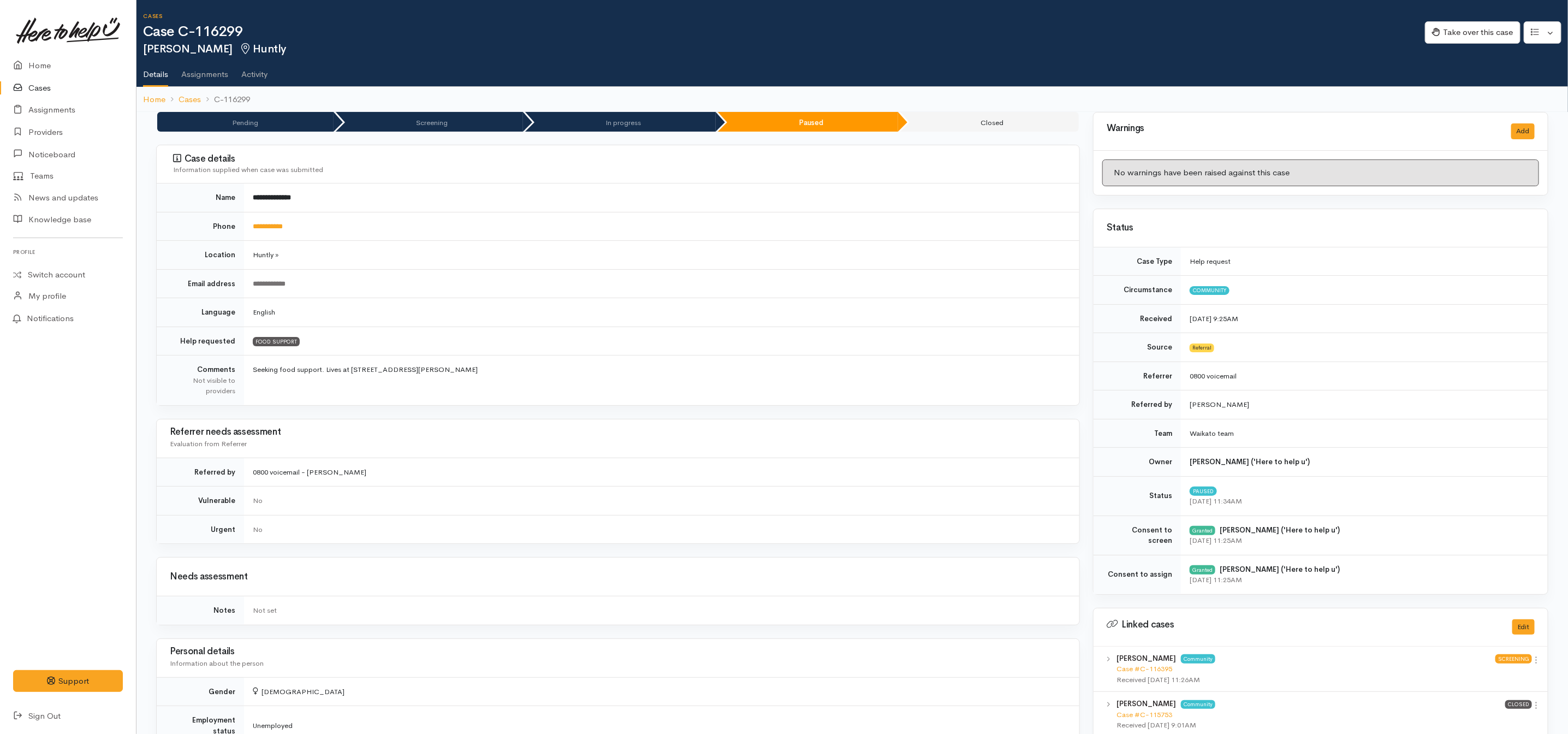
click at [463, 318] on td "English" at bounding box center [662, 312] width 835 height 29
click at [28, 79] on link "Cases" at bounding box center [68, 88] width 136 height 22
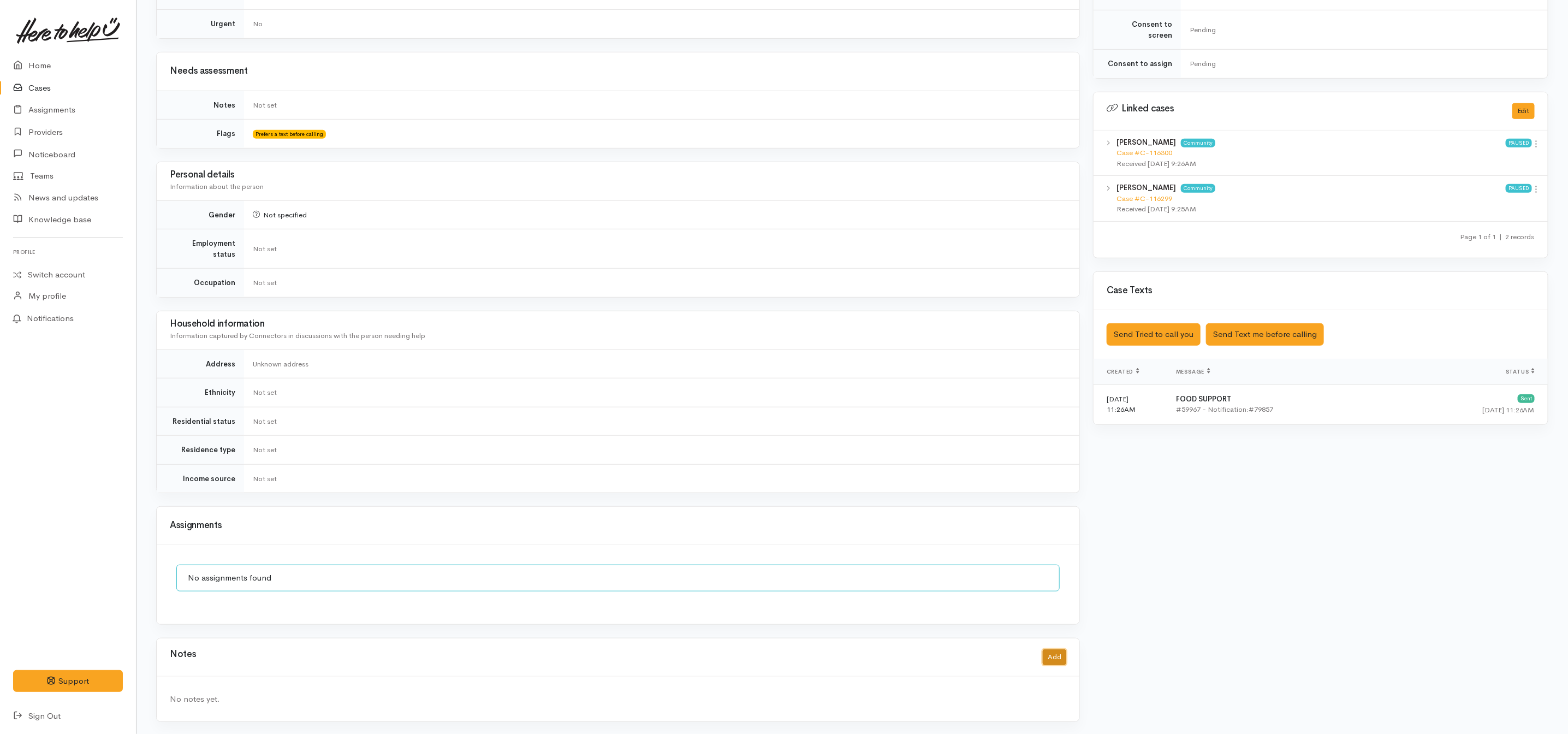
click at [1058, 651] on button "Add" at bounding box center [1054, 658] width 24 height 16
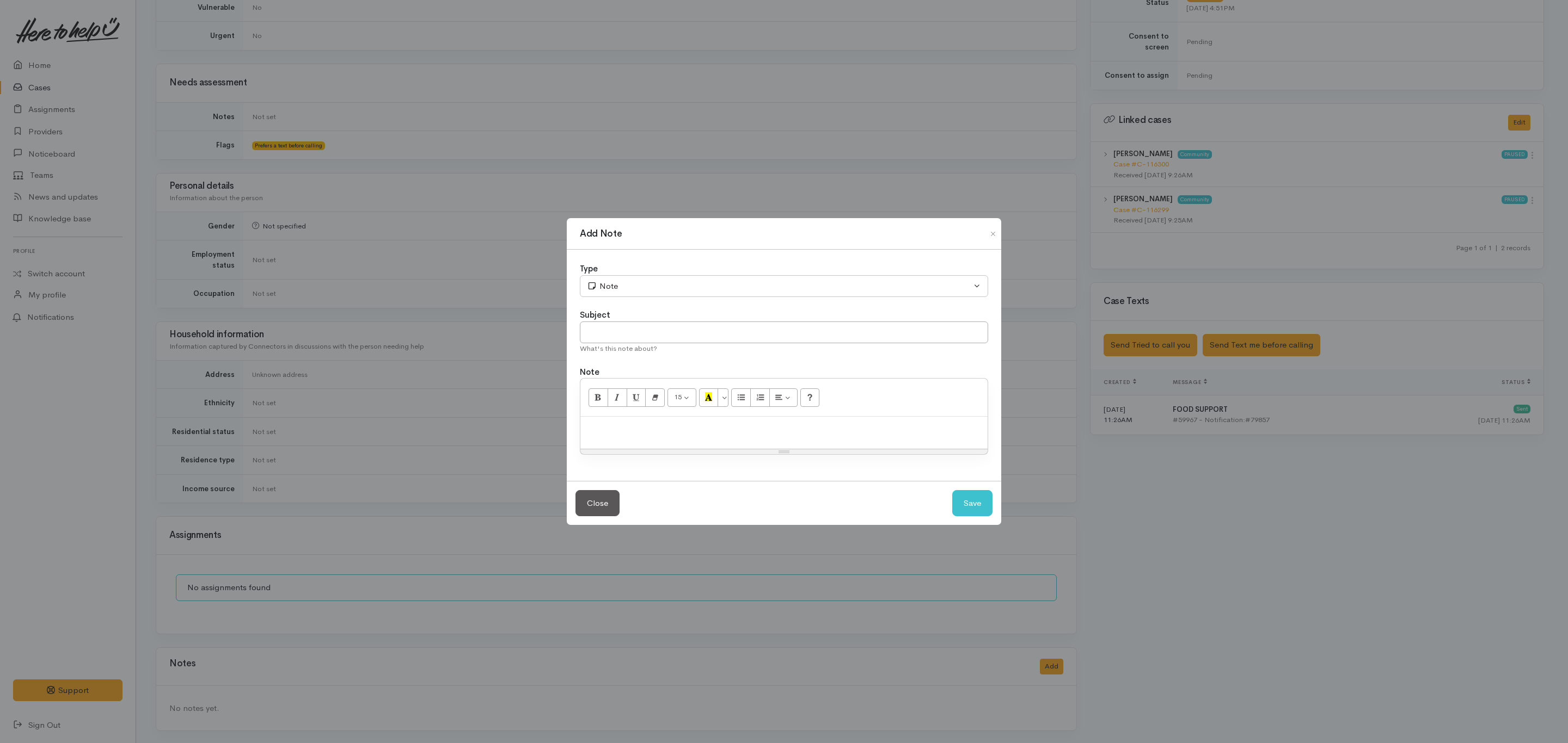
click at [646, 433] on p at bounding box center [784, 428] width 396 height 13
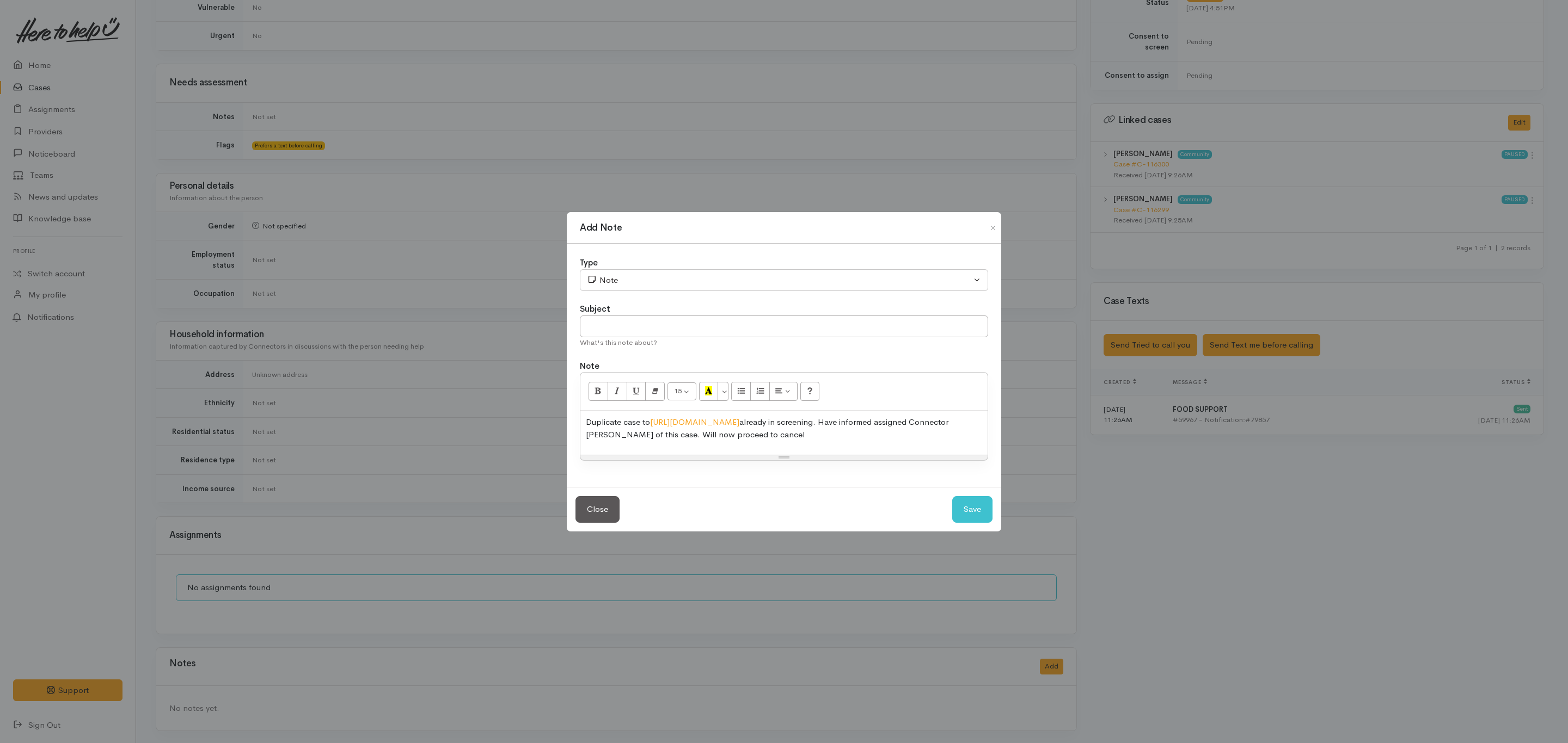
click at [730, 435] on p "Duplicate case to https://heretohelpu.nz/Admin/Cases/116299 already in screenin…" at bounding box center [784, 428] width 396 height 25
click at [627, 322] on input "text" at bounding box center [784, 326] width 408 height 22
type input "Cancel case - duplicate"
click at [980, 510] on button "Save" at bounding box center [972, 510] width 40 height 27
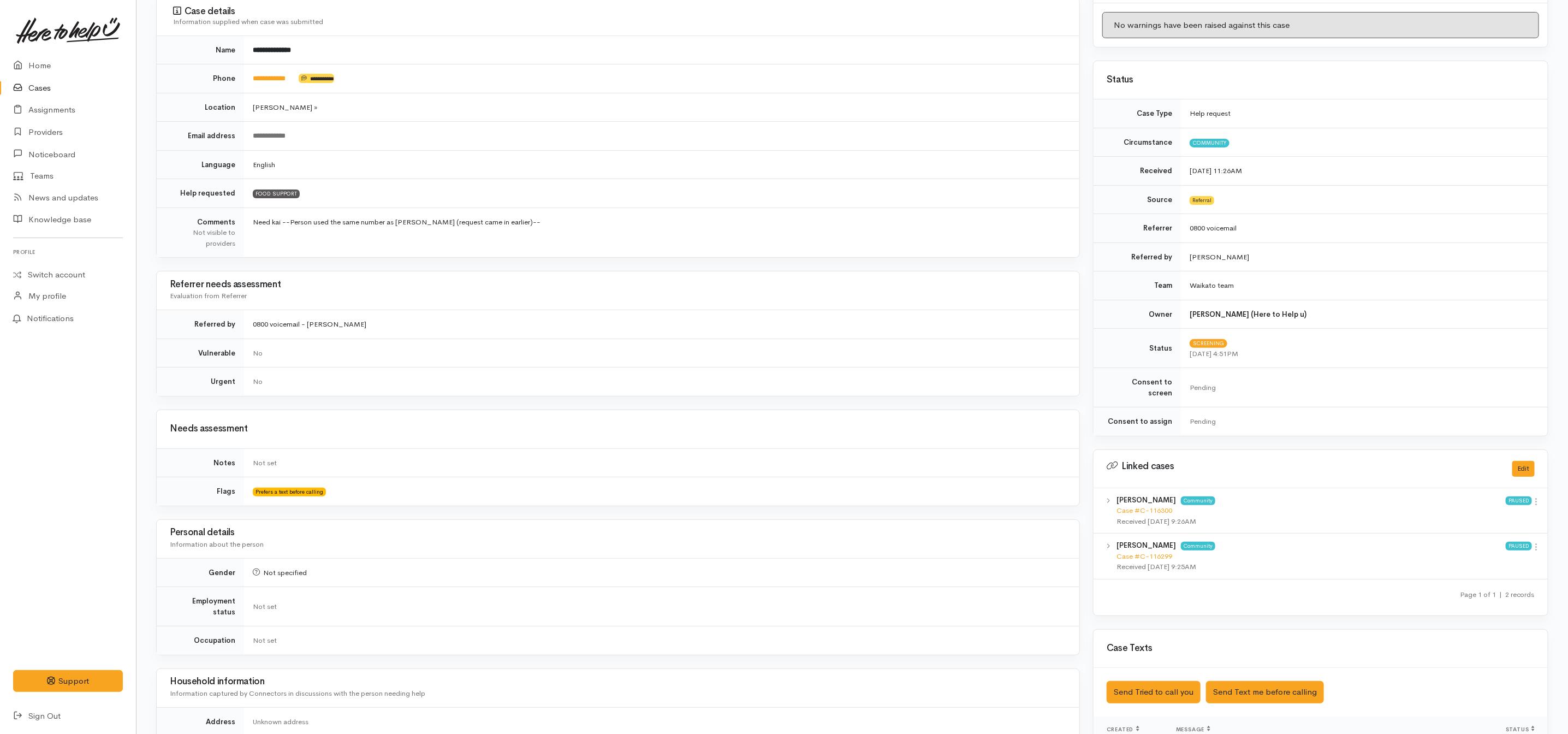
scroll to position [0, 0]
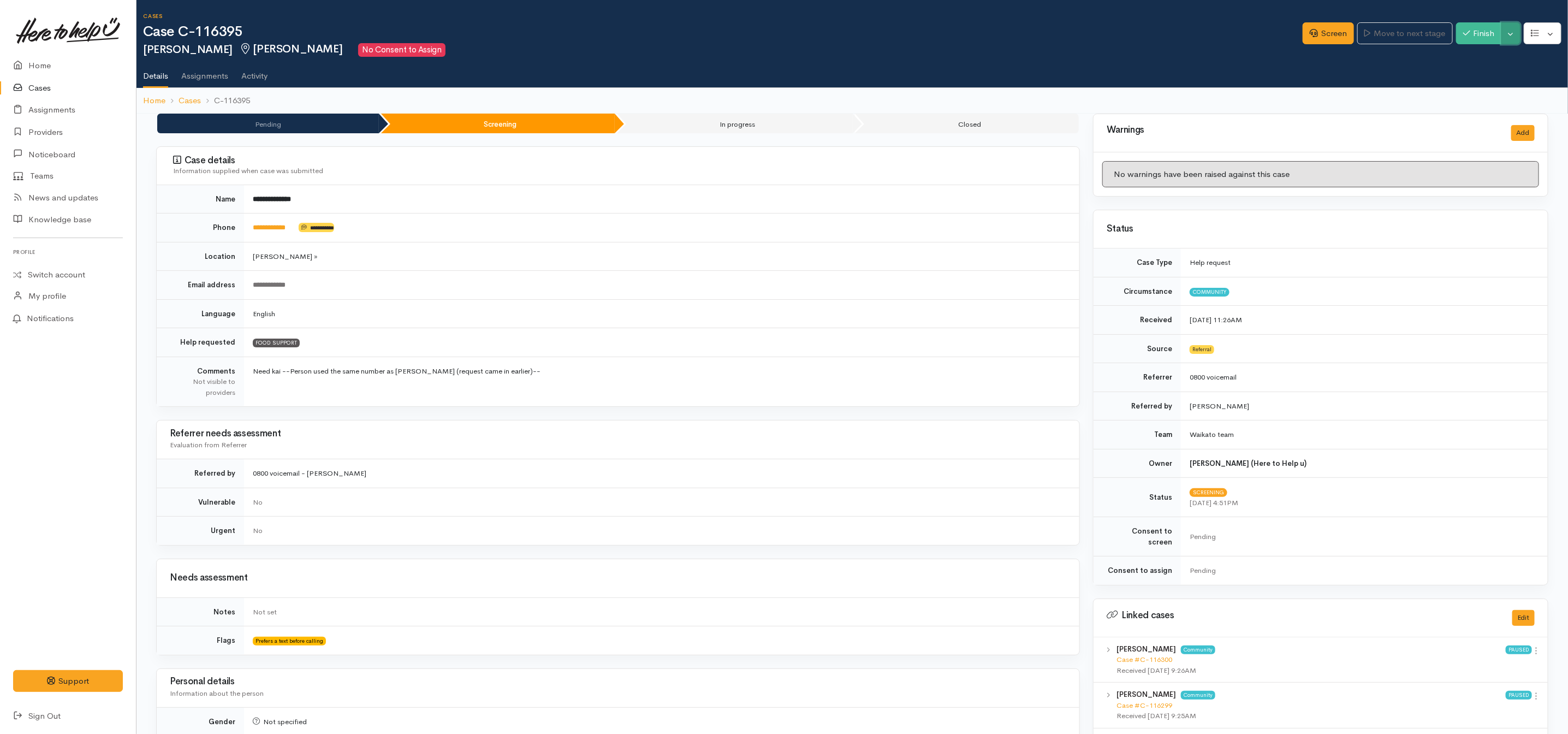
click at [1516, 25] on button "Toggle Dropdown" at bounding box center [1511, 33] width 19 height 22
click at [1476, 71] on link "Cancel" at bounding box center [1477, 75] width 86 height 17
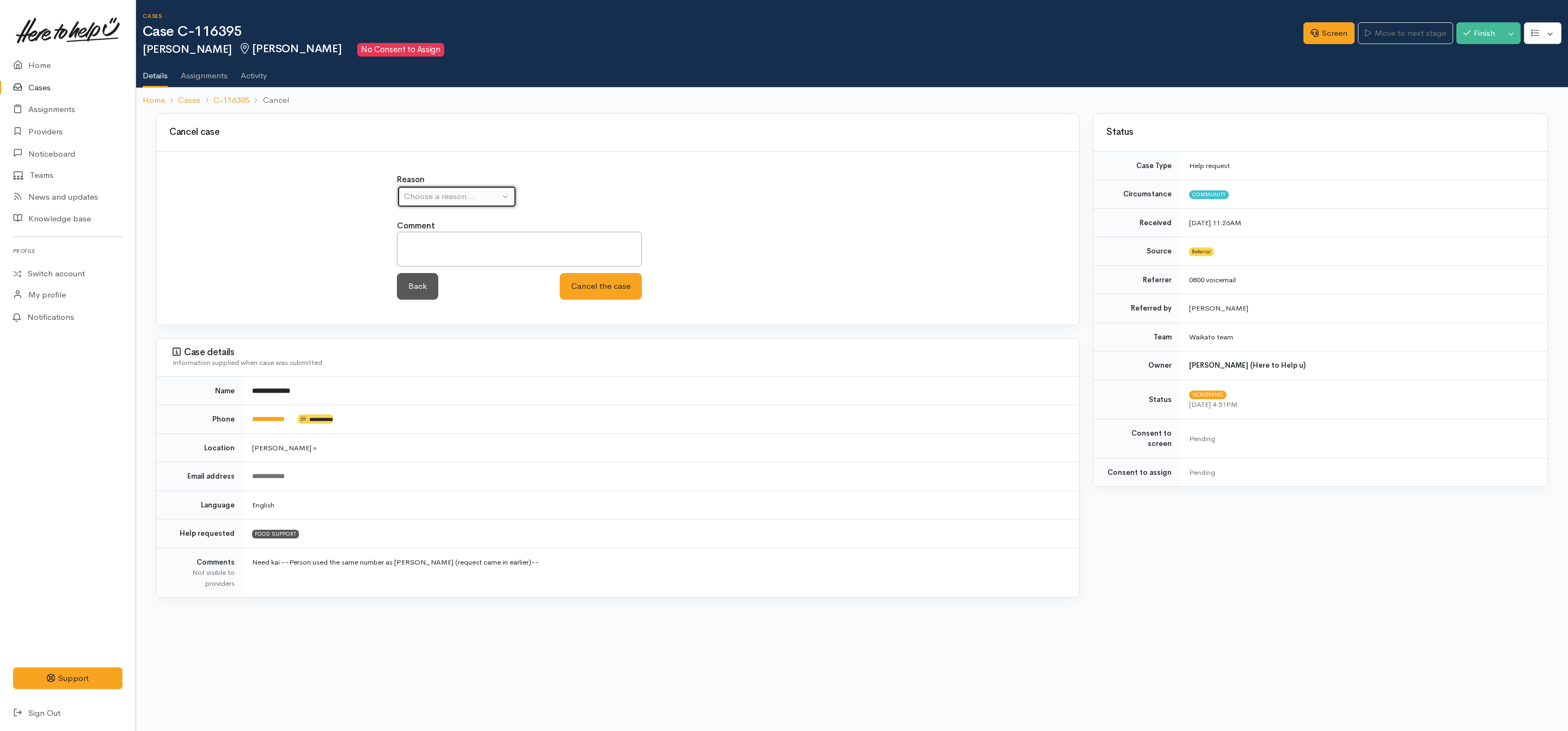
click at [441, 196] on div "Choose a reason..." at bounding box center [452, 196] width 96 height 13
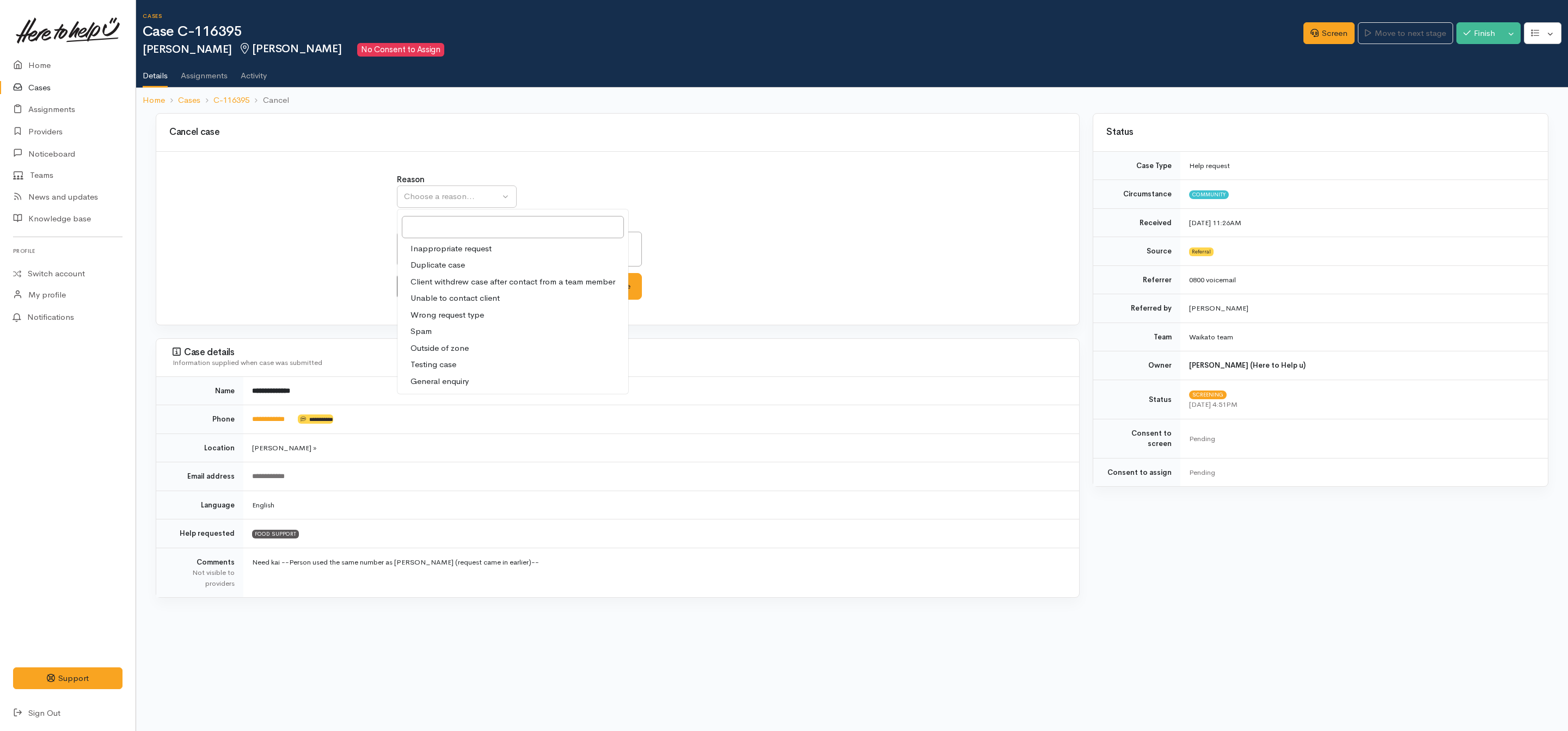
click at [432, 266] on span "Duplicate case" at bounding box center [437, 265] width 54 height 13
select select "2"
click at [581, 279] on button "Cancel the case" at bounding box center [601, 287] width 82 height 27
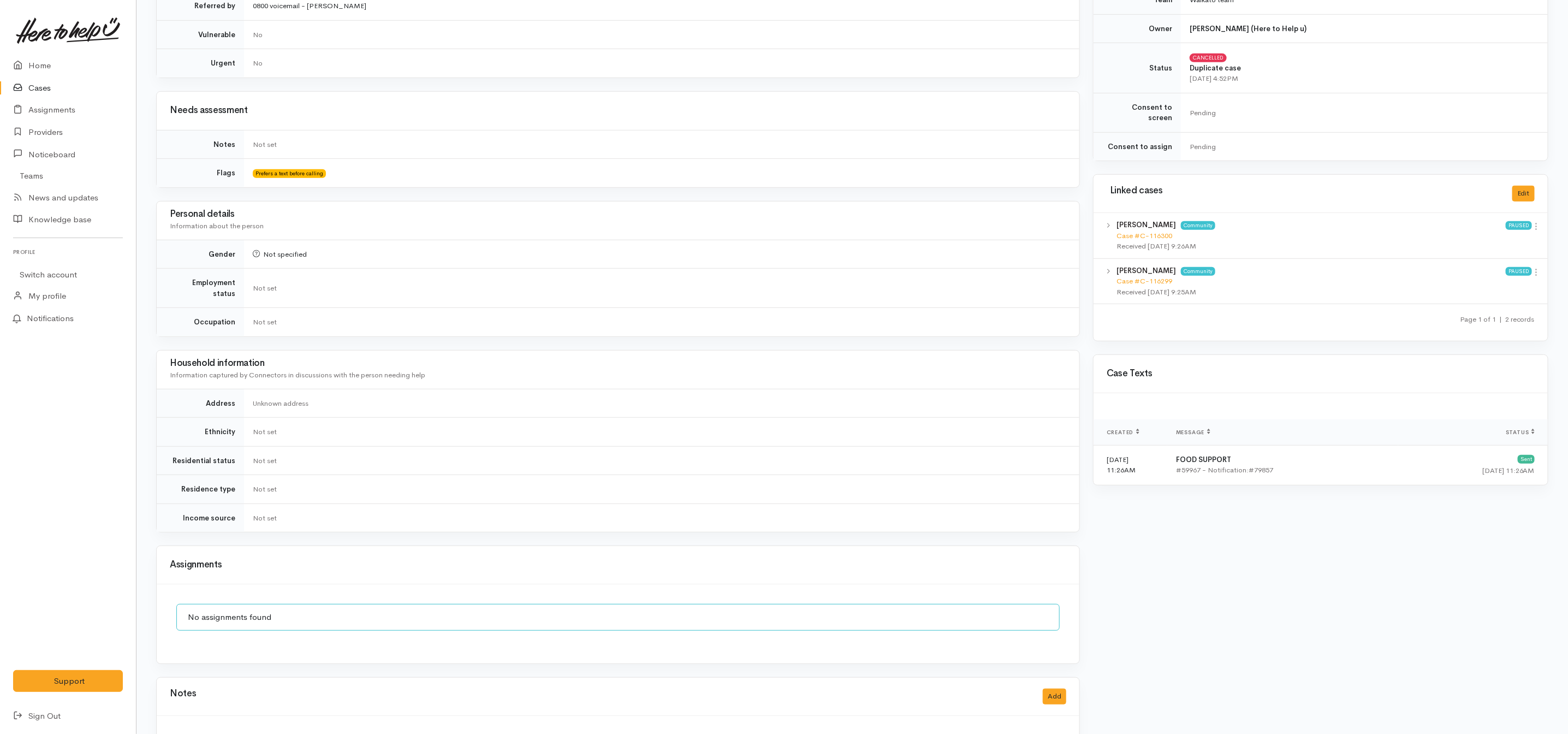
scroll to position [530, 0]
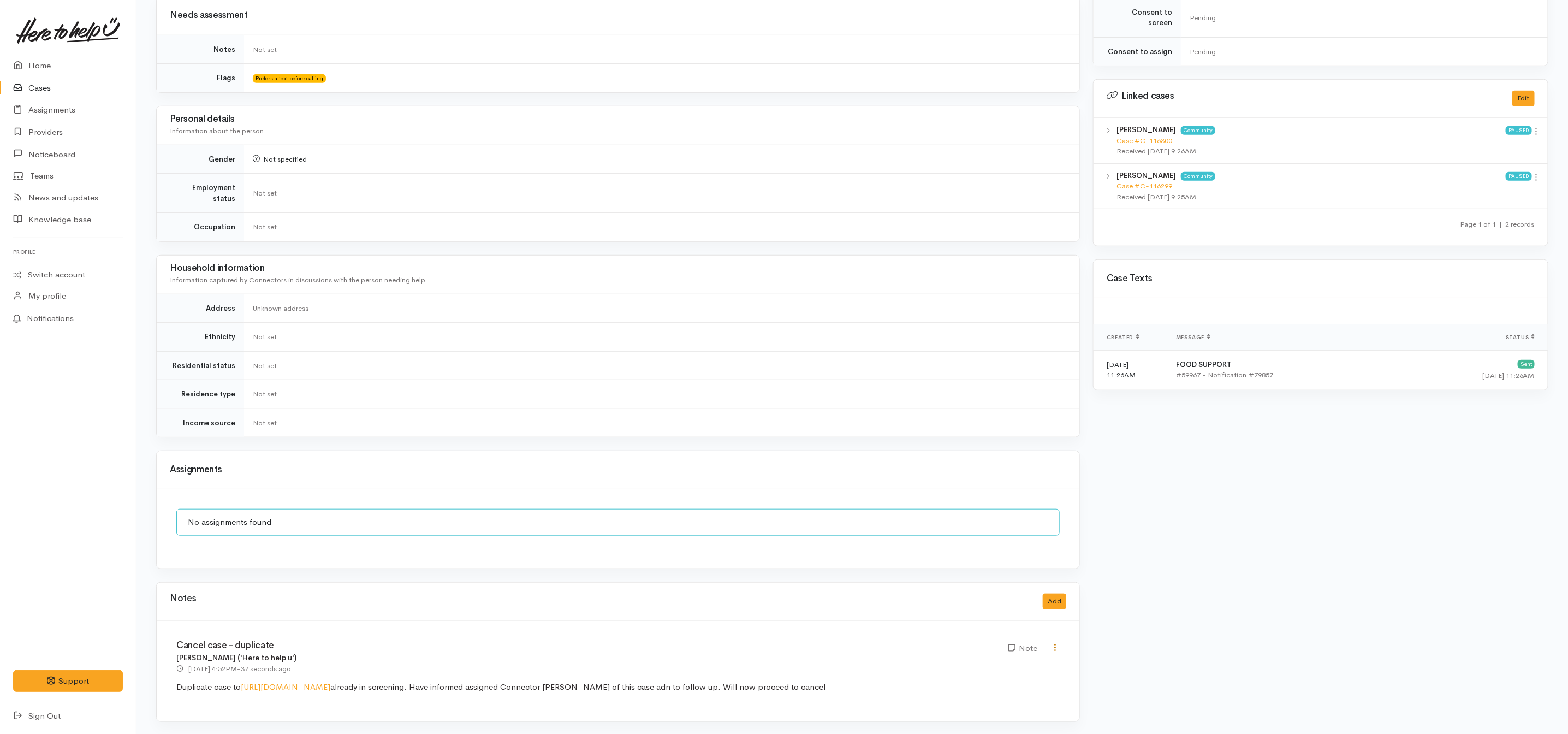
click at [1056, 645] on icon at bounding box center [1055, 648] width 9 height 9
click at [1009, 661] on link "Edit" at bounding box center [1017, 667] width 86 height 17
type input "Cancel case - duplicate"
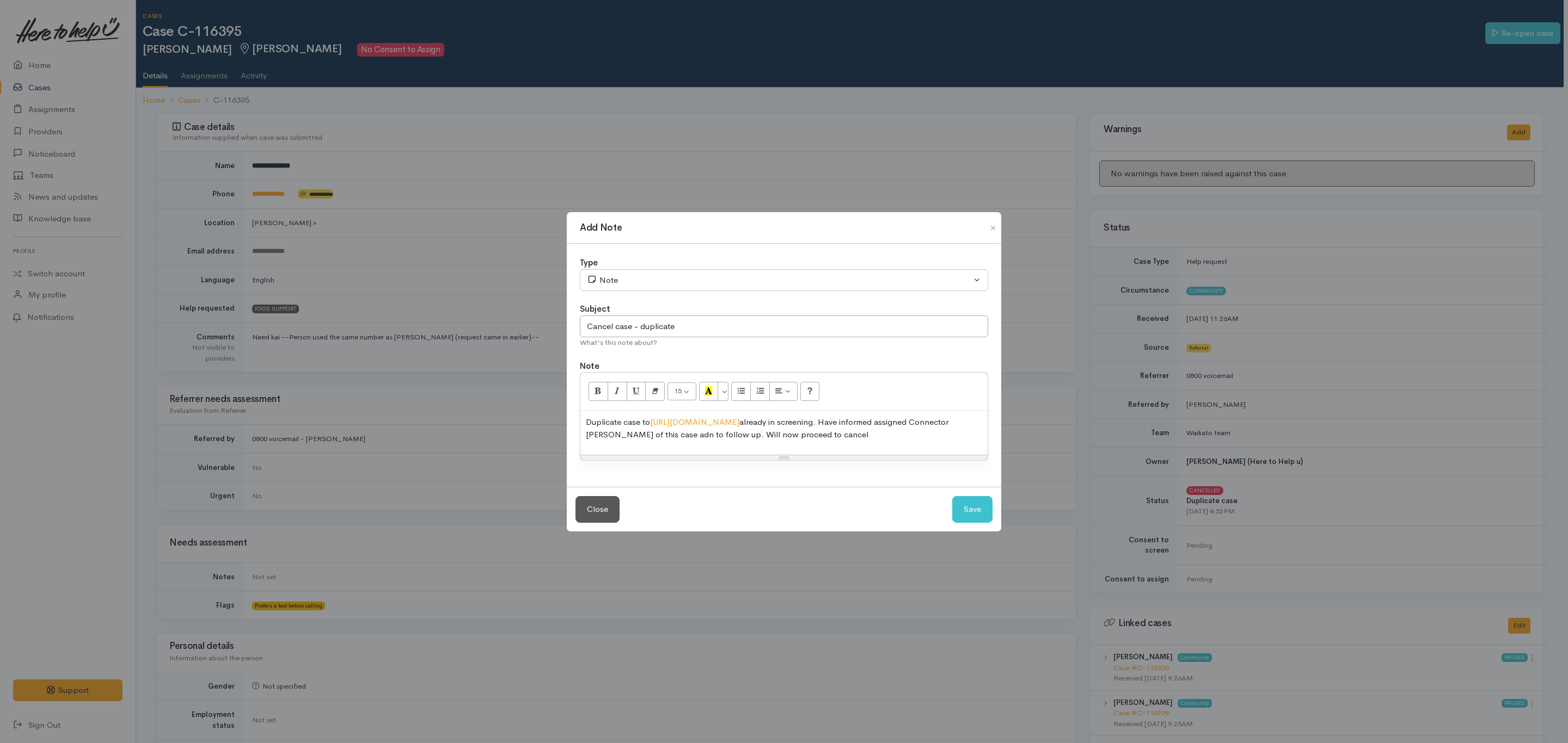
click at [899, 423] on p "Duplicate case to https://heretohelpu.nz/Admin/Cases/116299 already in screenin…" at bounding box center [784, 428] width 396 height 25
click at [970, 502] on button "Save" at bounding box center [972, 510] width 40 height 27
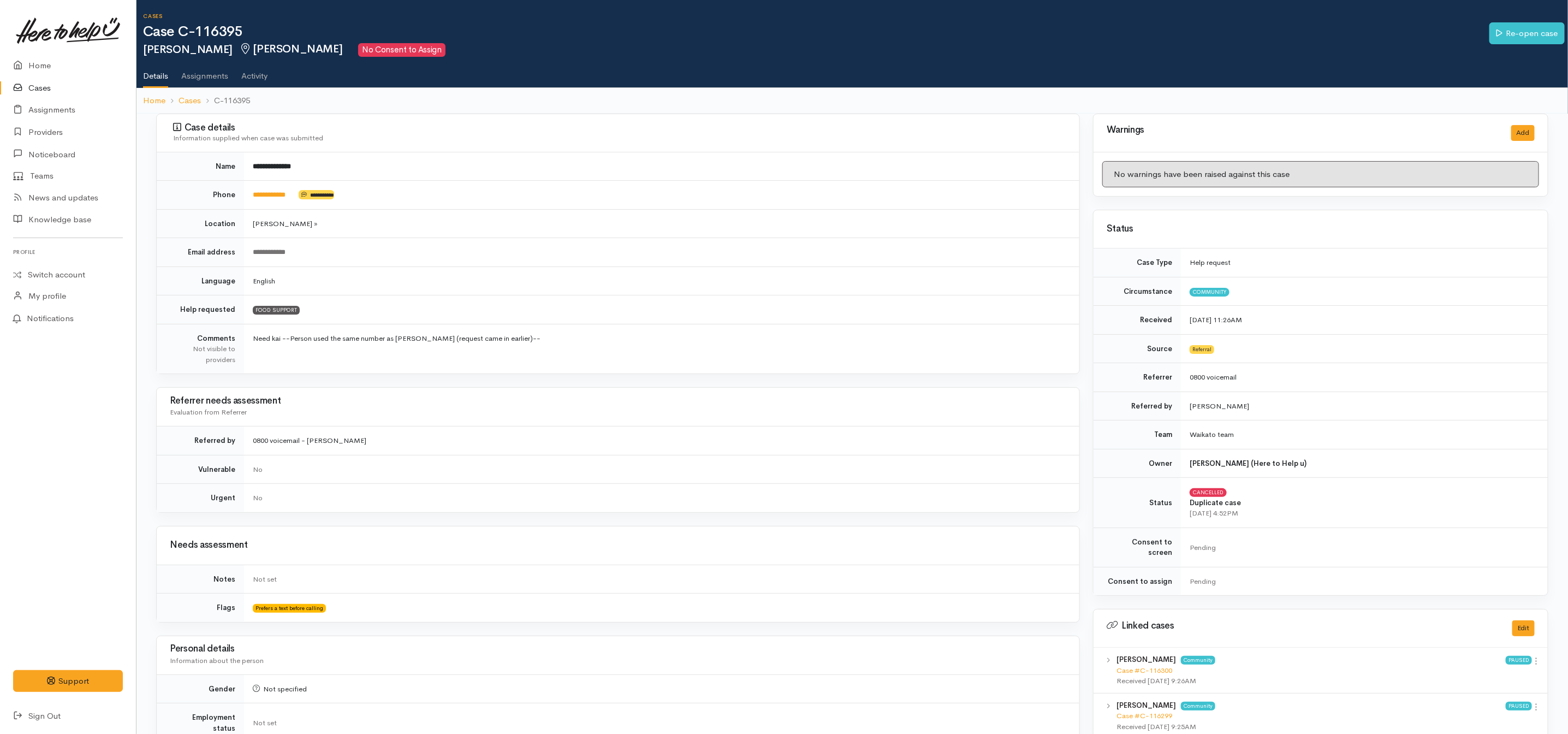
click at [733, 422] on div "Referrer needs assessment Evaluation from Referrer" at bounding box center [618, 407] width 896 height 29
click at [1529, 622] on button "Edit" at bounding box center [1523, 629] width 22 height 16
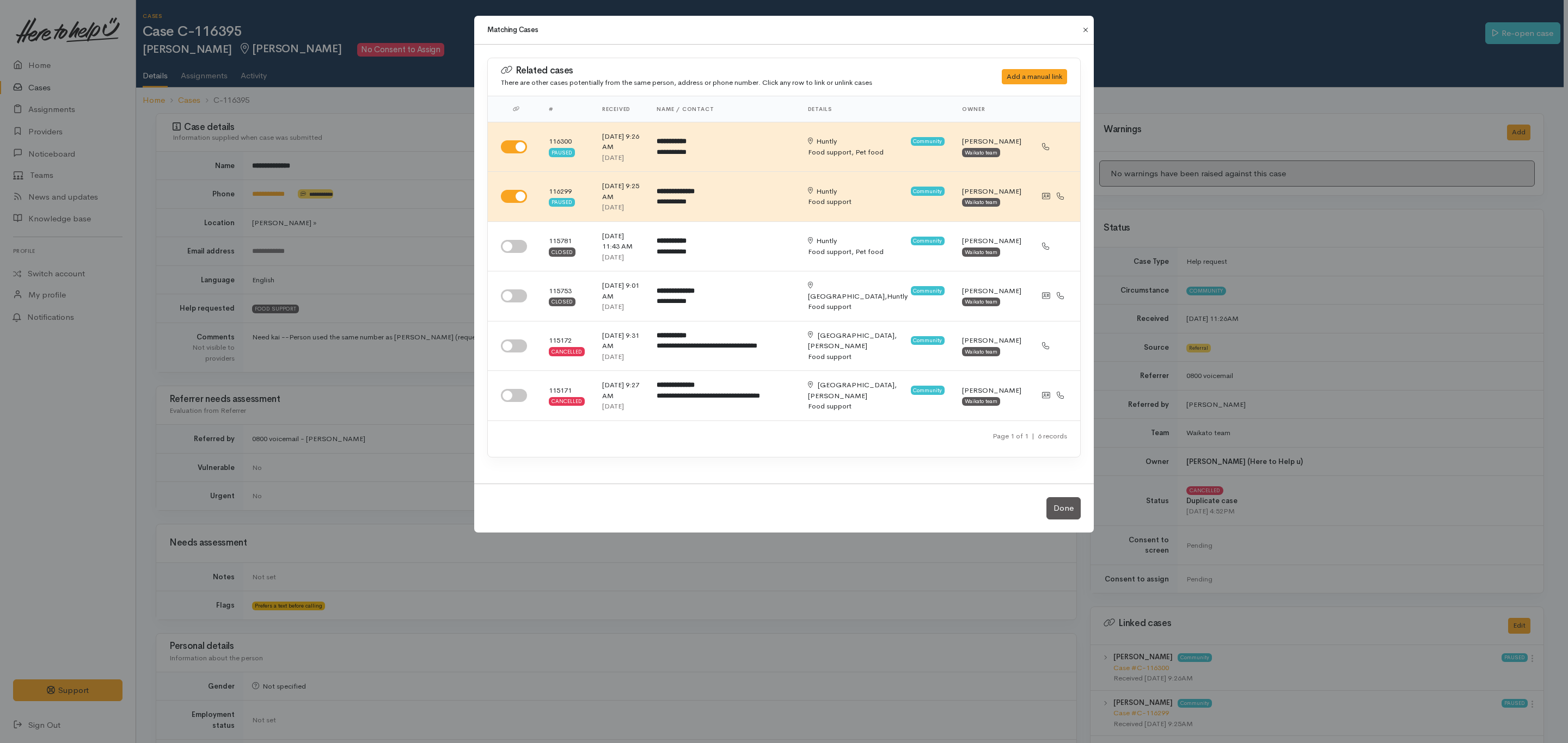
click at [1085, 28] on button "Close" at bounding box center [1085, 29] width 17 height 13
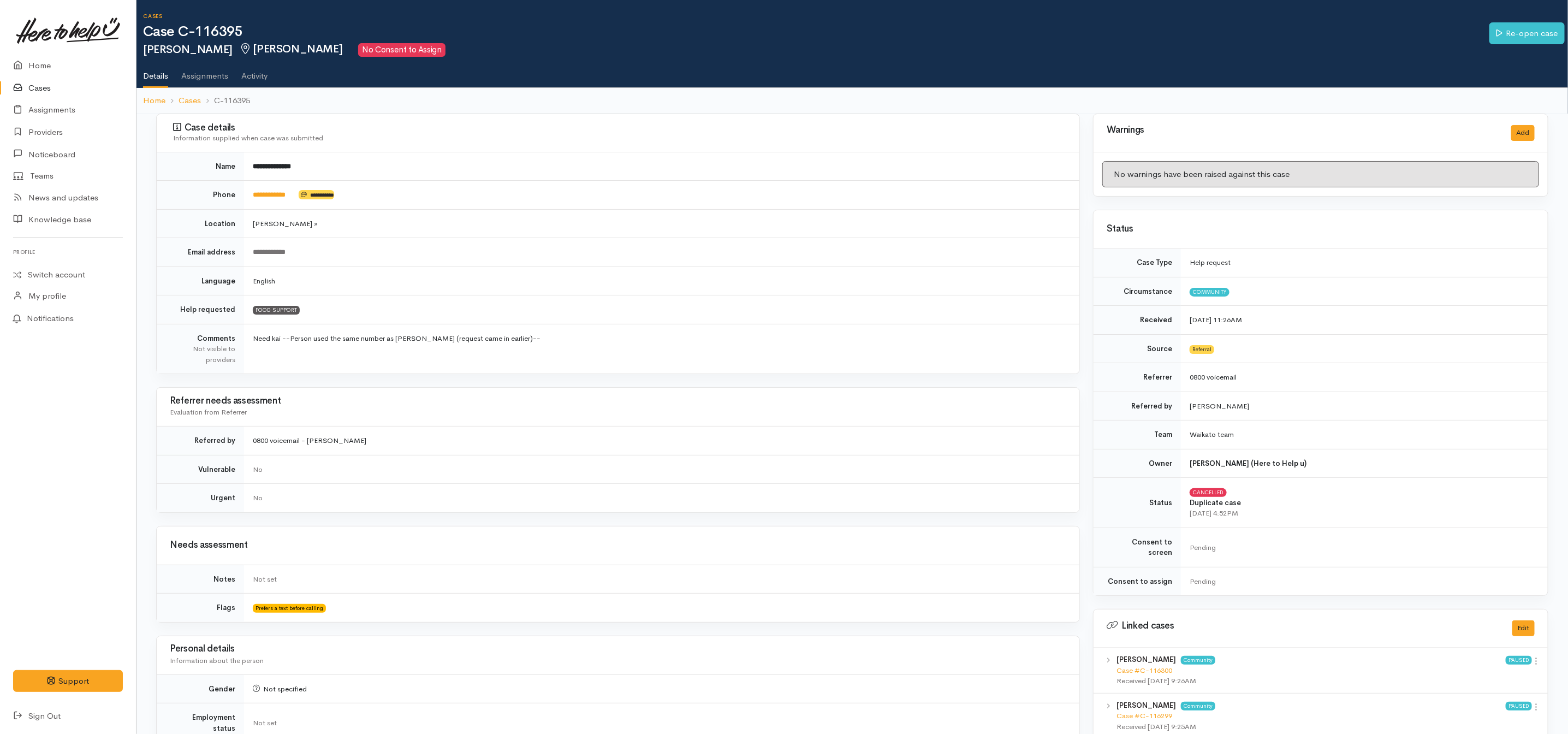
drag, startPoint x: 559, startPoint y: 359, endPoint x: 280, endPoint y: 353, distance: 279.1
click at [280, 353] on td "Need kai --Person used the same number as Peggy Awatere (request came in earlie…" at bounding box center [662, 349] width 835 height 50
click at [1525, 621] on button "Edit" at bounding box center [1523, 629] width 22 height 16
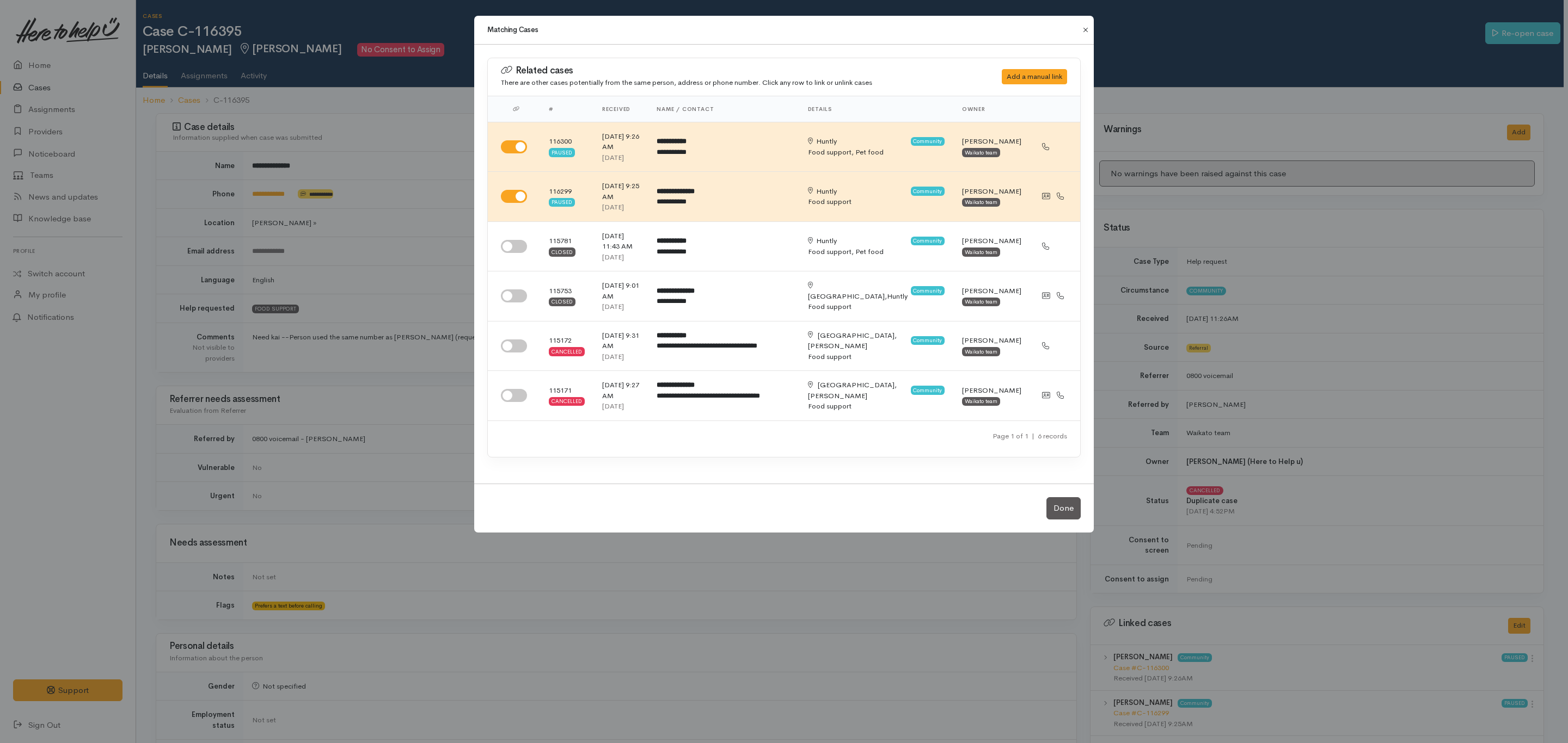
click at [1085, 27] on button "Close" at bounding box center [1085, 29] width 17 height 13
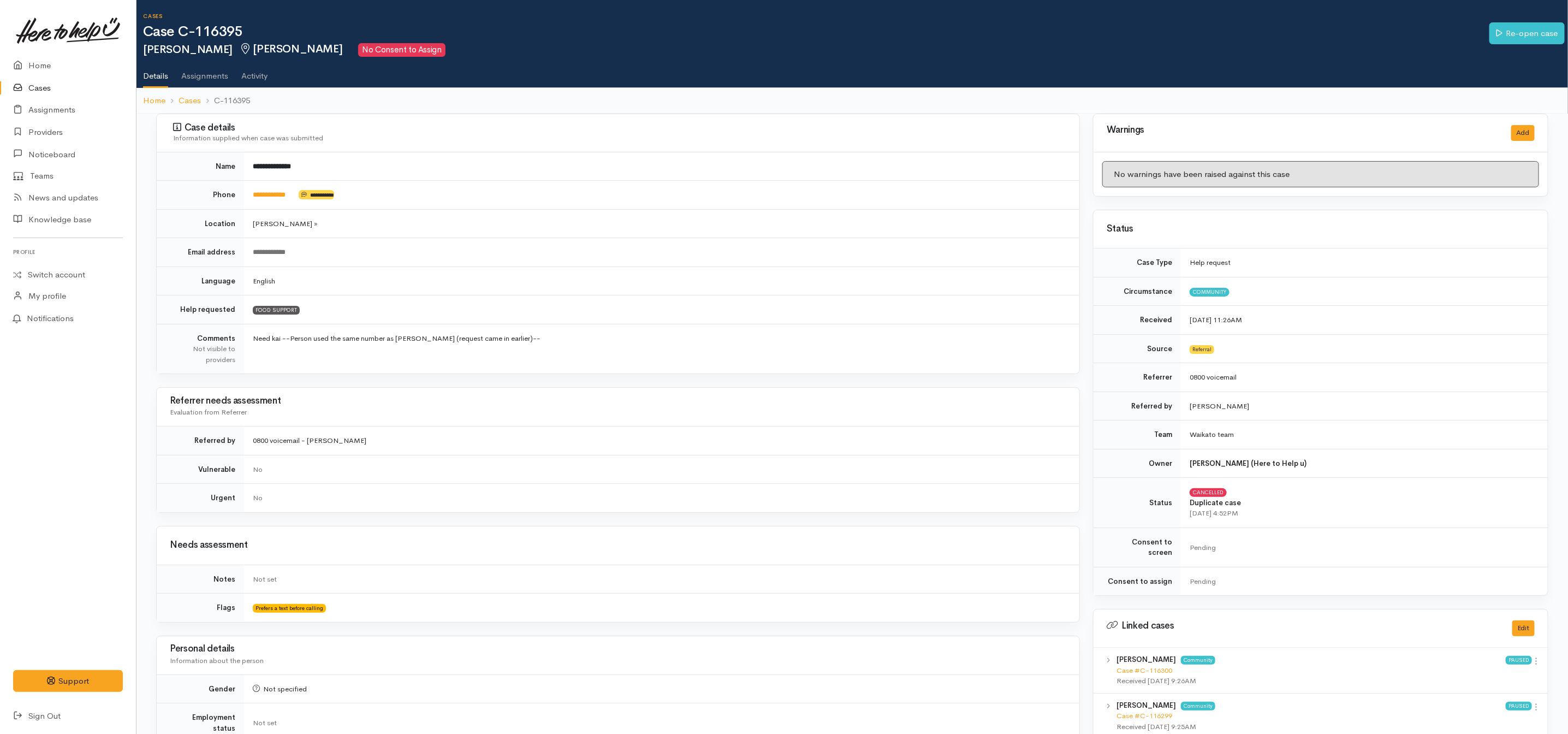
click at [481, 386] on div "**********" at bounding box center [619, 690] width 937 height 1152
drag, startPoint x: 316, startPoint y: 338, endPoint x: 523, endPoint y: 338, distance: 207.0
click at [523, 338] on td "Need kai --Person used the same number as Peggy Awatere (request came in earlie…" at bounding box center [662, 349] width 835 height 50
click at [616, 358] on td "Need kai --Person used the same number as Peggy Awatere (request came in earlie…" at bounding box center [662, 349] width 835 height 50
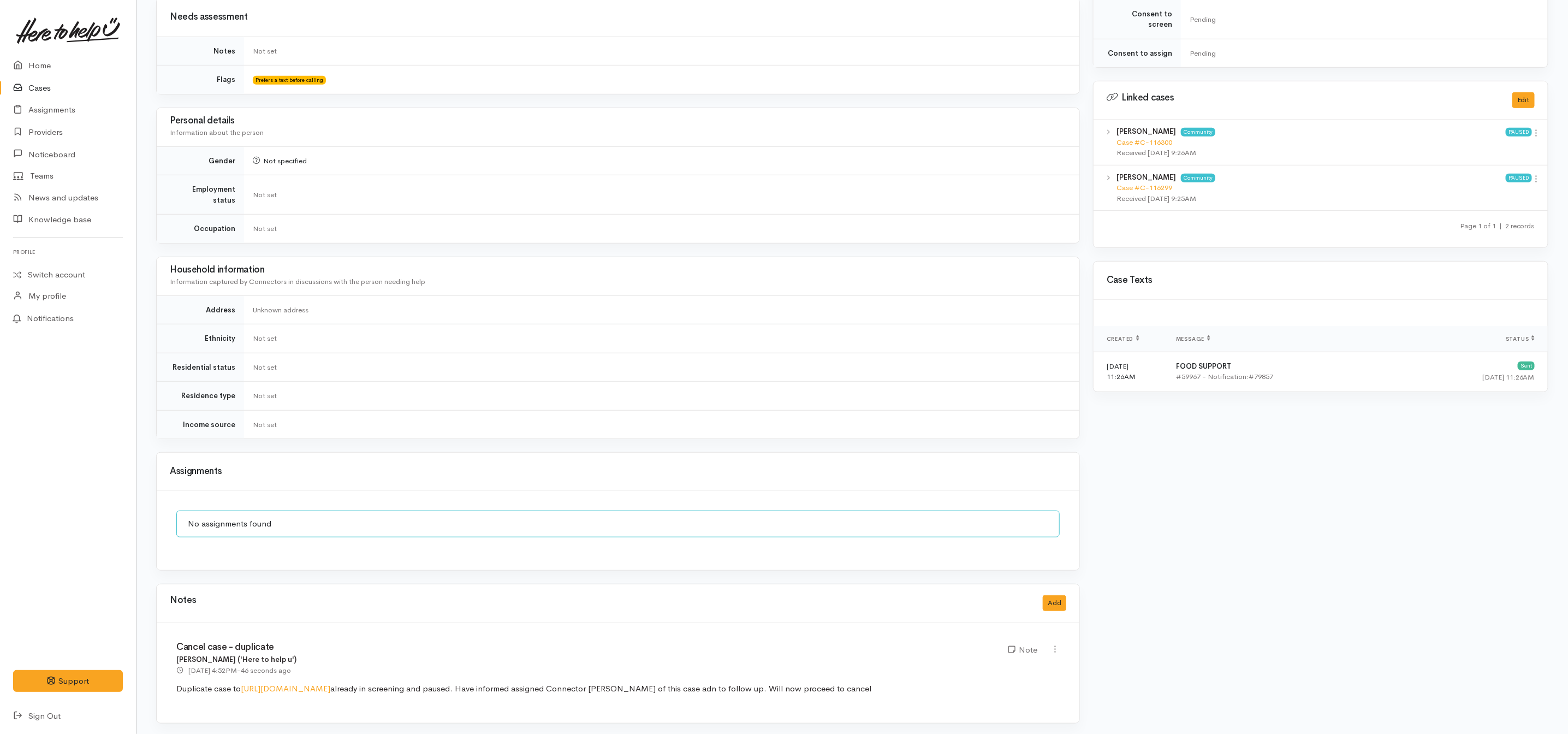
scroll to position [530, 0]
click at [1055, 647] on icon at bounding box center [1055, 648] width 9 height 9
click at [1036, 661] on link "Edit" at bounding box center [1017, 667] width 86 height 17
type input "Cancel case - duplicate"
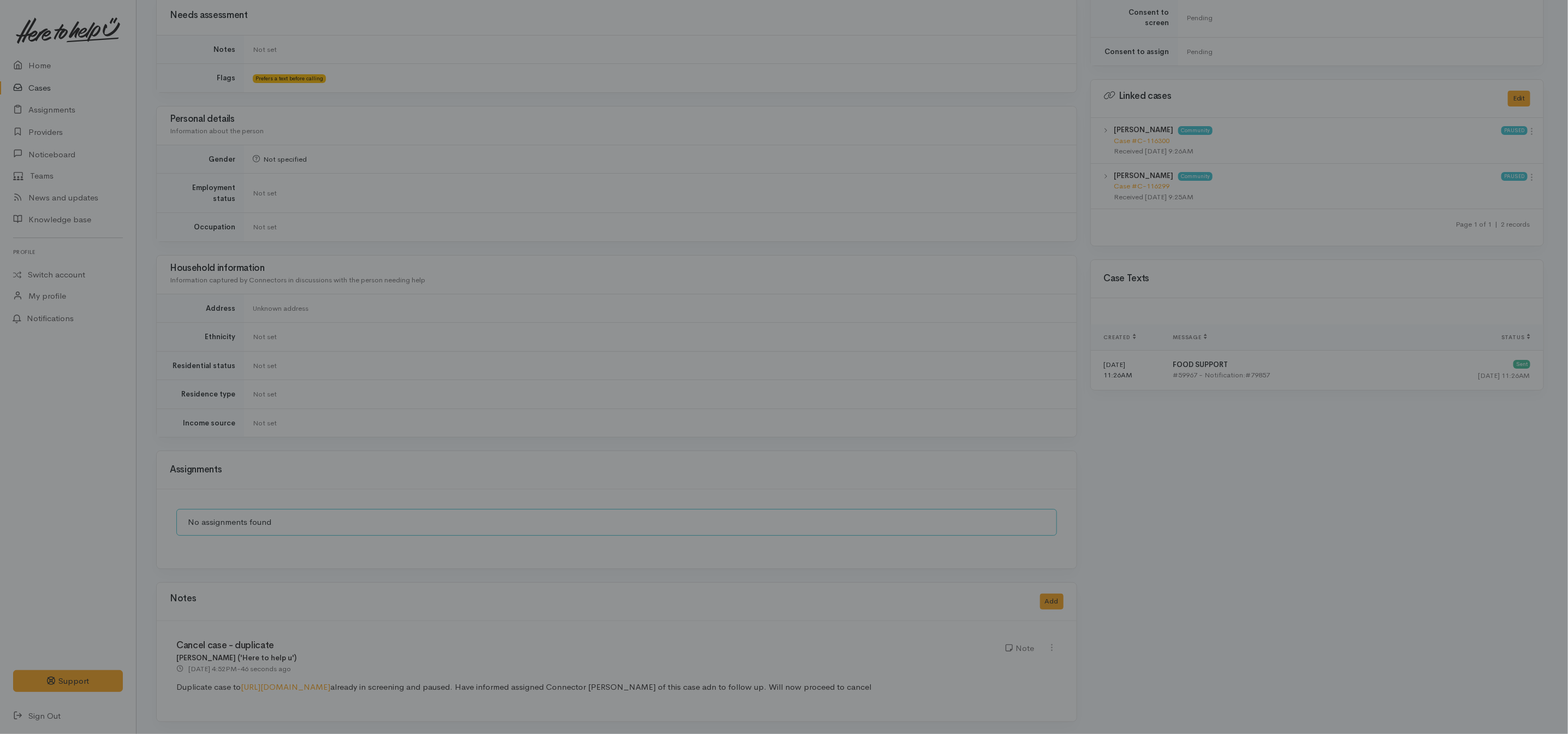
scroll to position [0, 0]
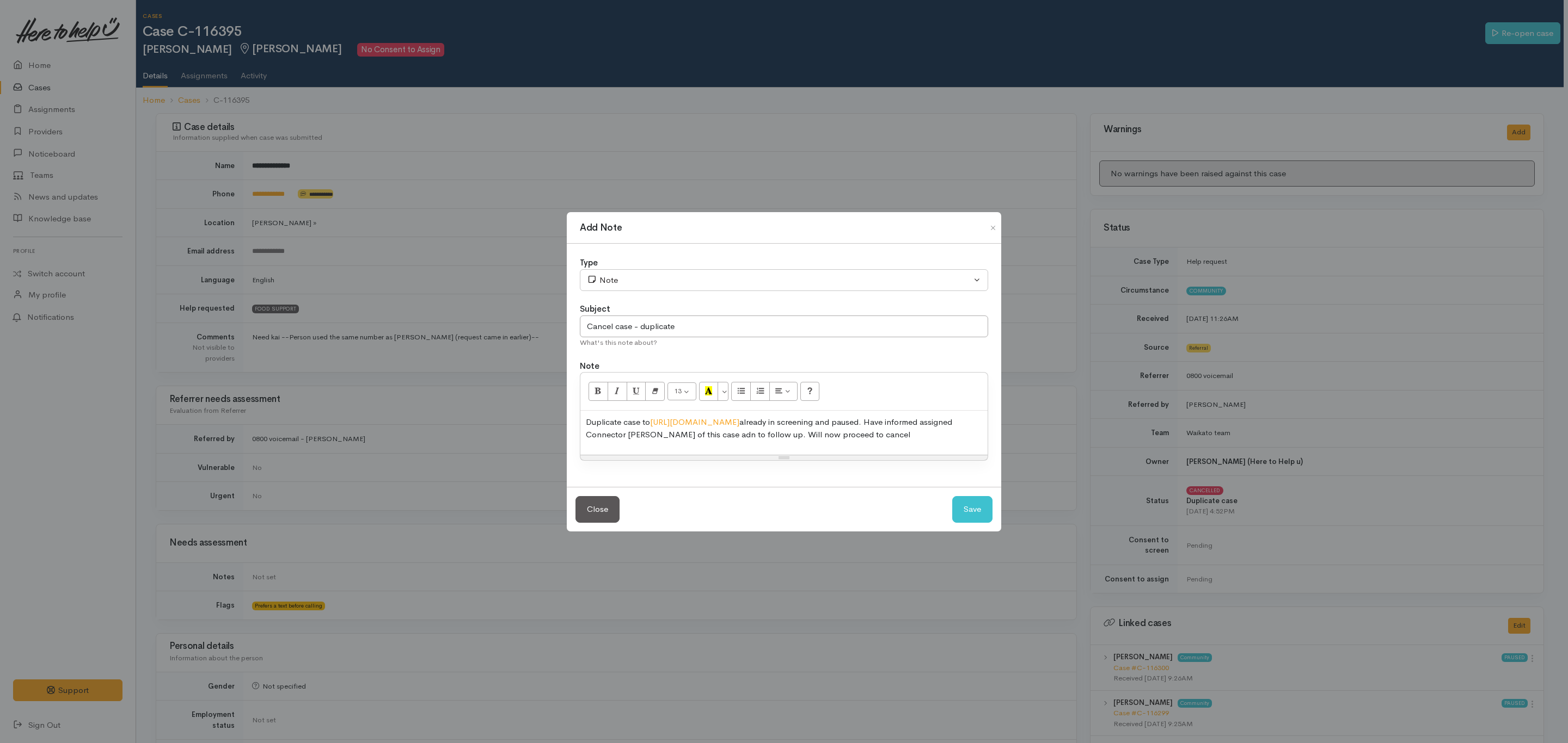
click at [975, 436] on p "Duplicate case to https://heretohelpu.nz/Admin/Cases/116299 already in screenin…" at bounding box center [784, 428] width 396 height 25
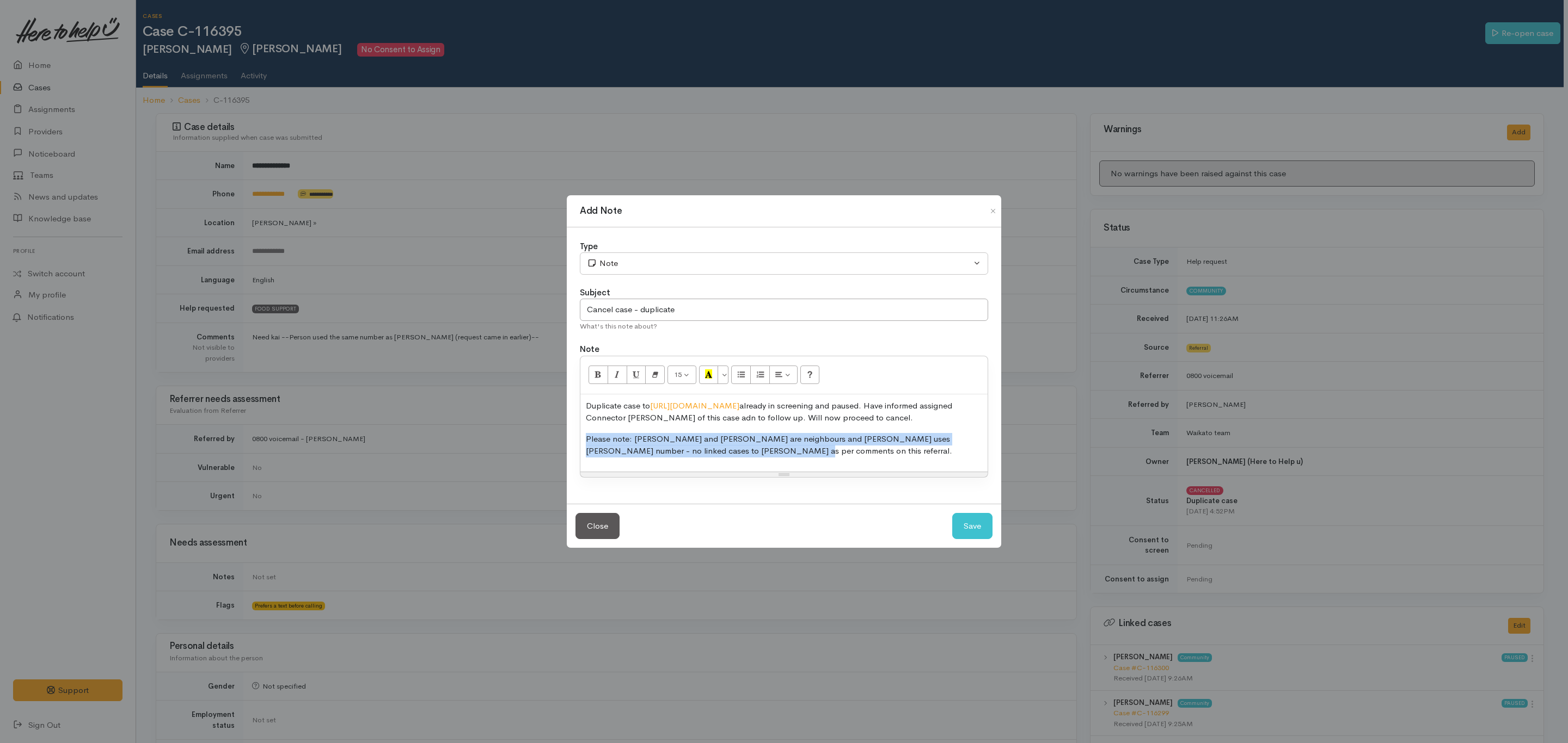
drag, startPoint x: 734, startPoint y: 449, endPoint x: 564, endPoint y: 439, distance: 170.3
click at [564, 439] on div "Add Note Type Correspondence Discussion Email Note Phone call SMS text message …" at bounding box center [784, 371] width 1568 height 743
click at [727, 375] on button "More Color" at bounding box center [723, 375] width 11 height 19
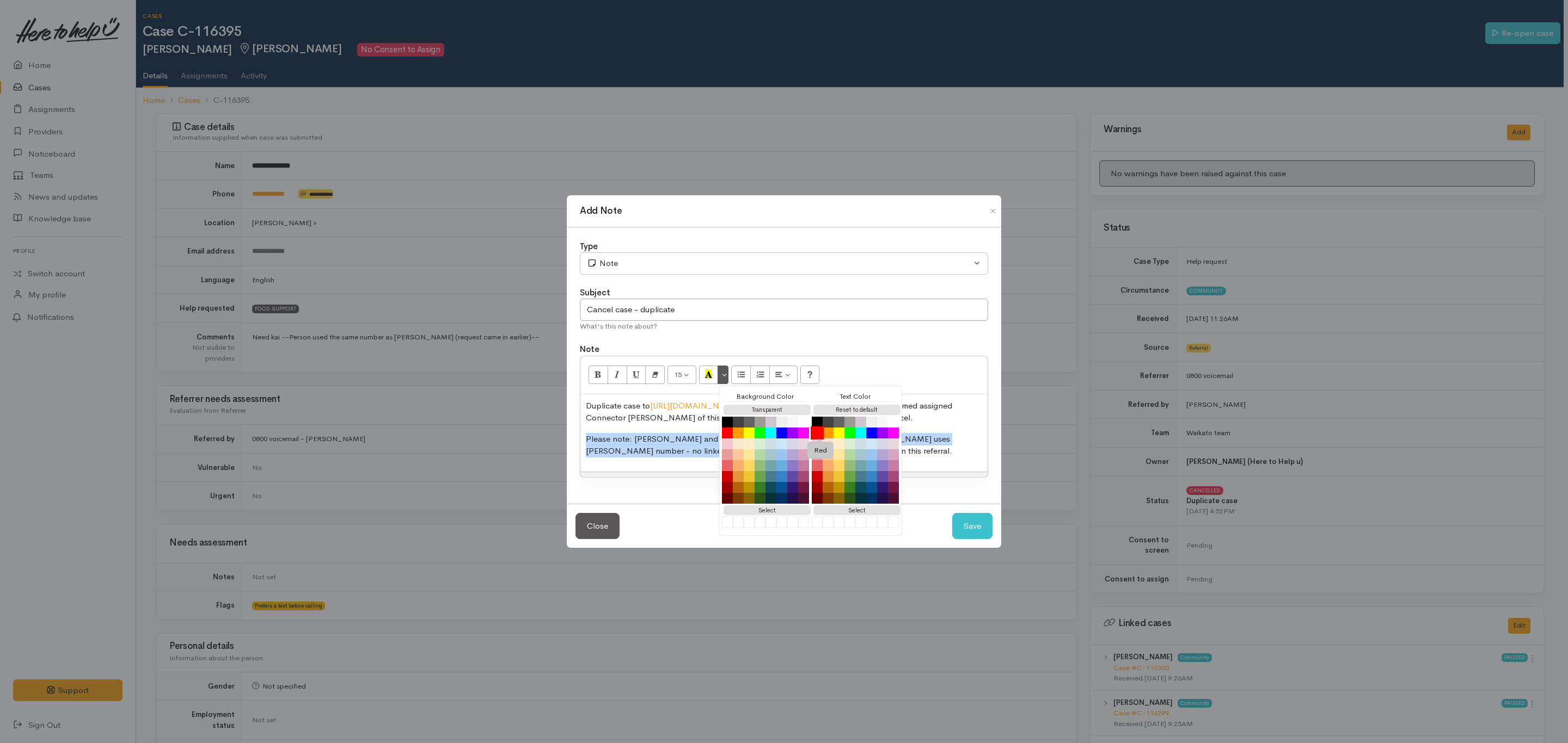
click at [819, 431] on button "Red" at bounding box center [817, 433] width 13 height 13
click at [650, 461] on div "Duplicate case to https://heretohelpu.nz/Admin/Cases/116299 already in screenin…" at bounding box center [784, 433] width 407 height 77
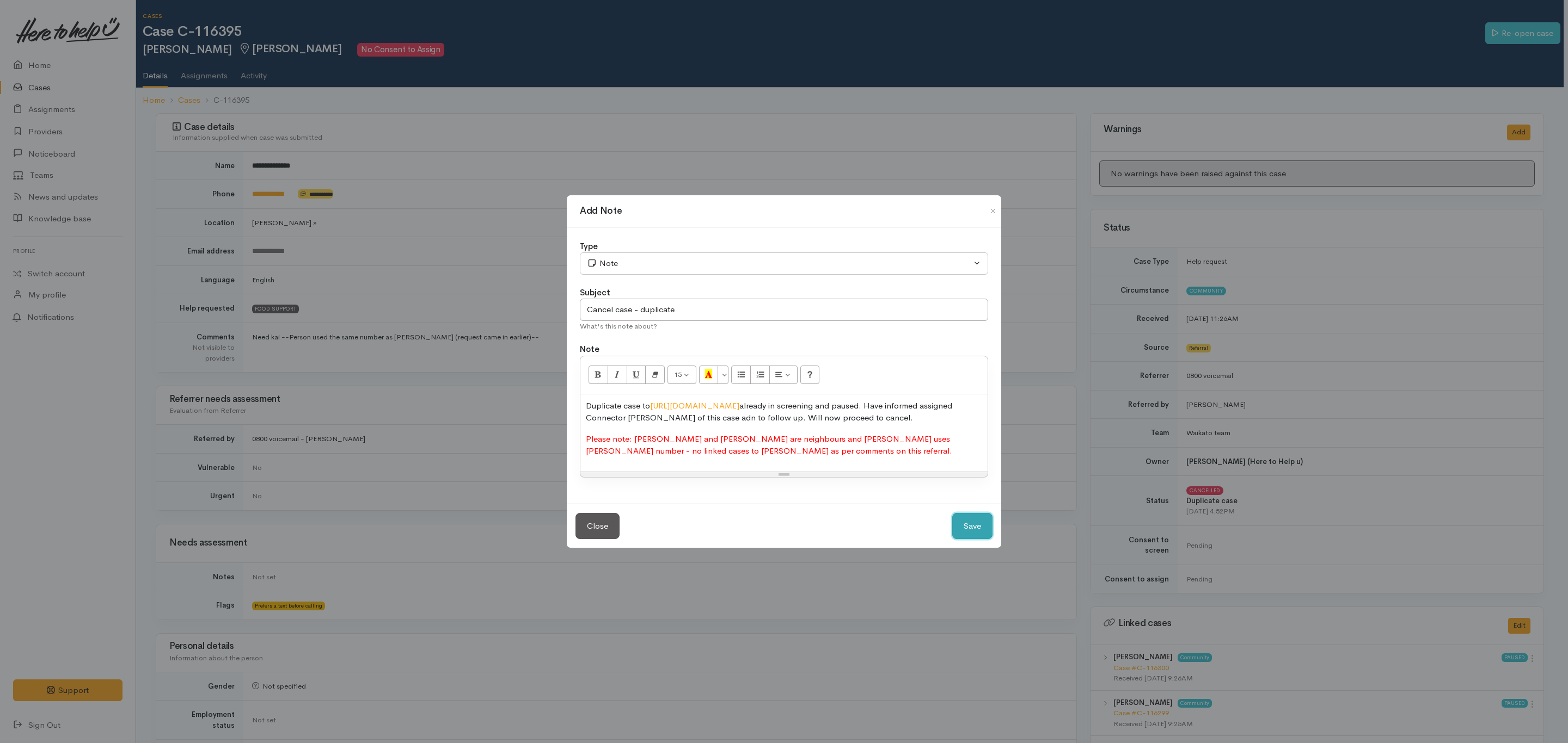
click at [969, 525] on button "Save" at bounding box center [972, 527] width 40 height 27
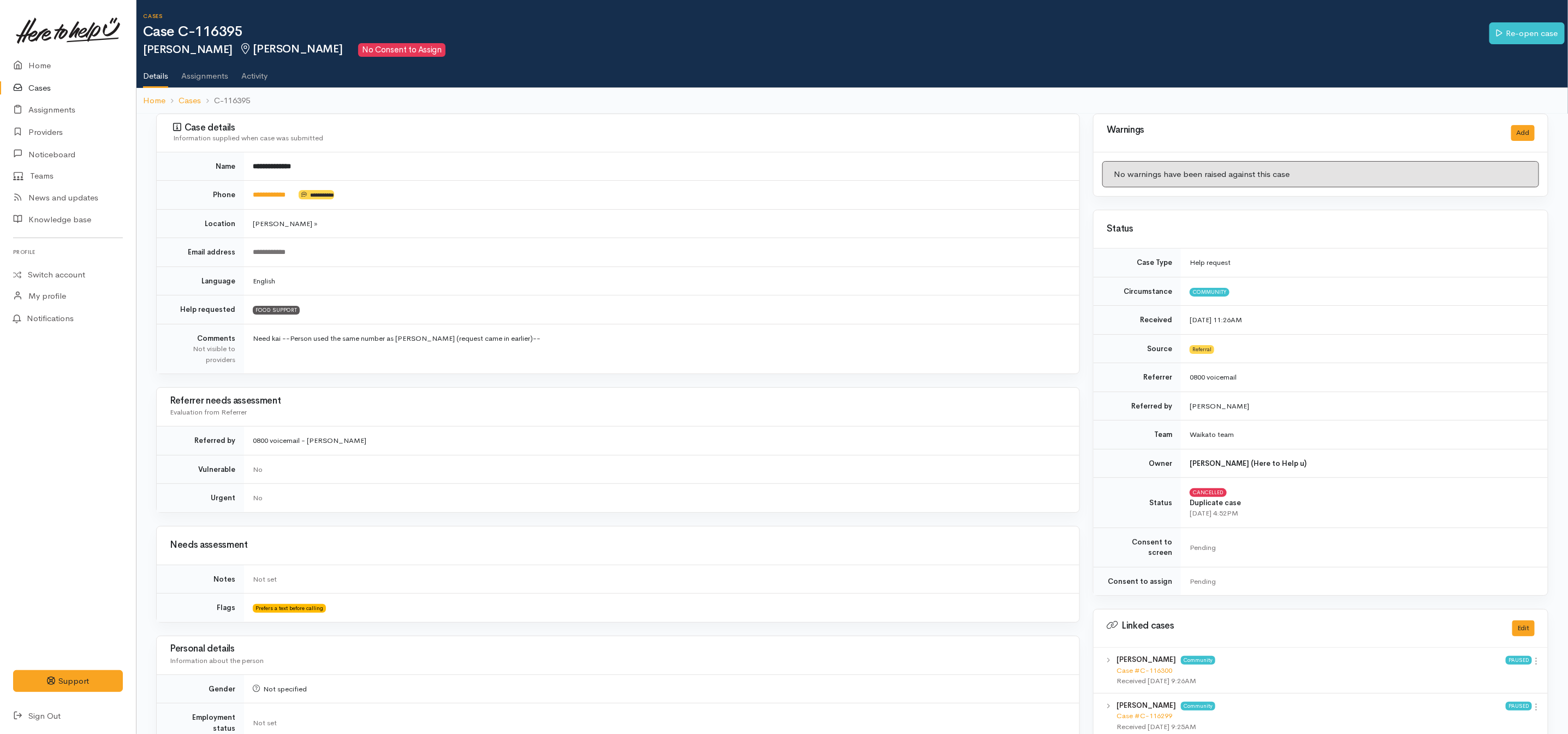
drag, startPoint x: 270, startPoint y: 346, endPoint x: 563, endPoint y: 365, distance: 293.6
click at [563, 365] on td "Need kai --Person used the same number as Peggy Awatere (request came in earlie…" at bounding box center [662, 349] width 835 height 50
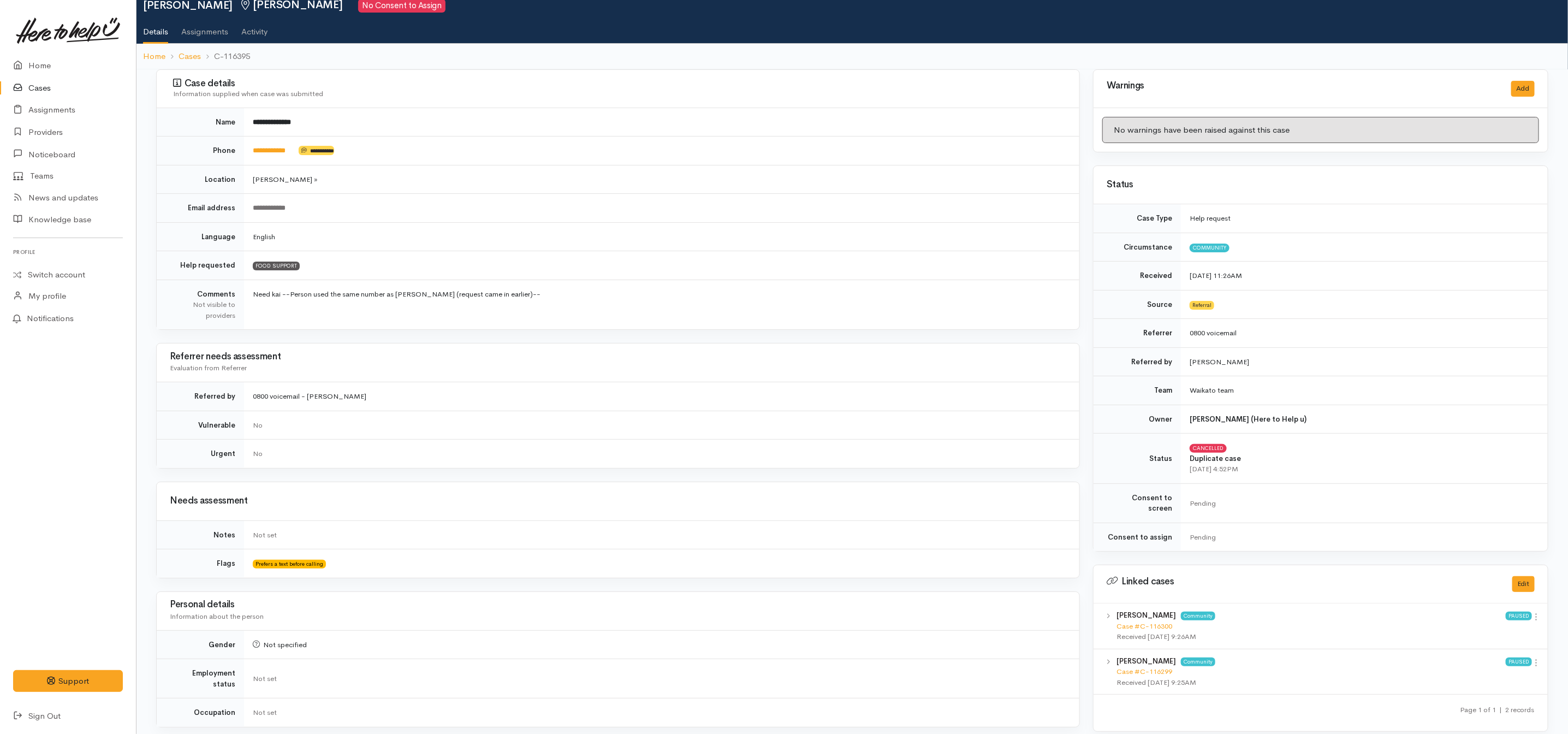
click at [780, 529] on div "Needs assessment Notes Not set Flags Prefers a text before calling" at bounding box center [618, 530] width 924 height 97
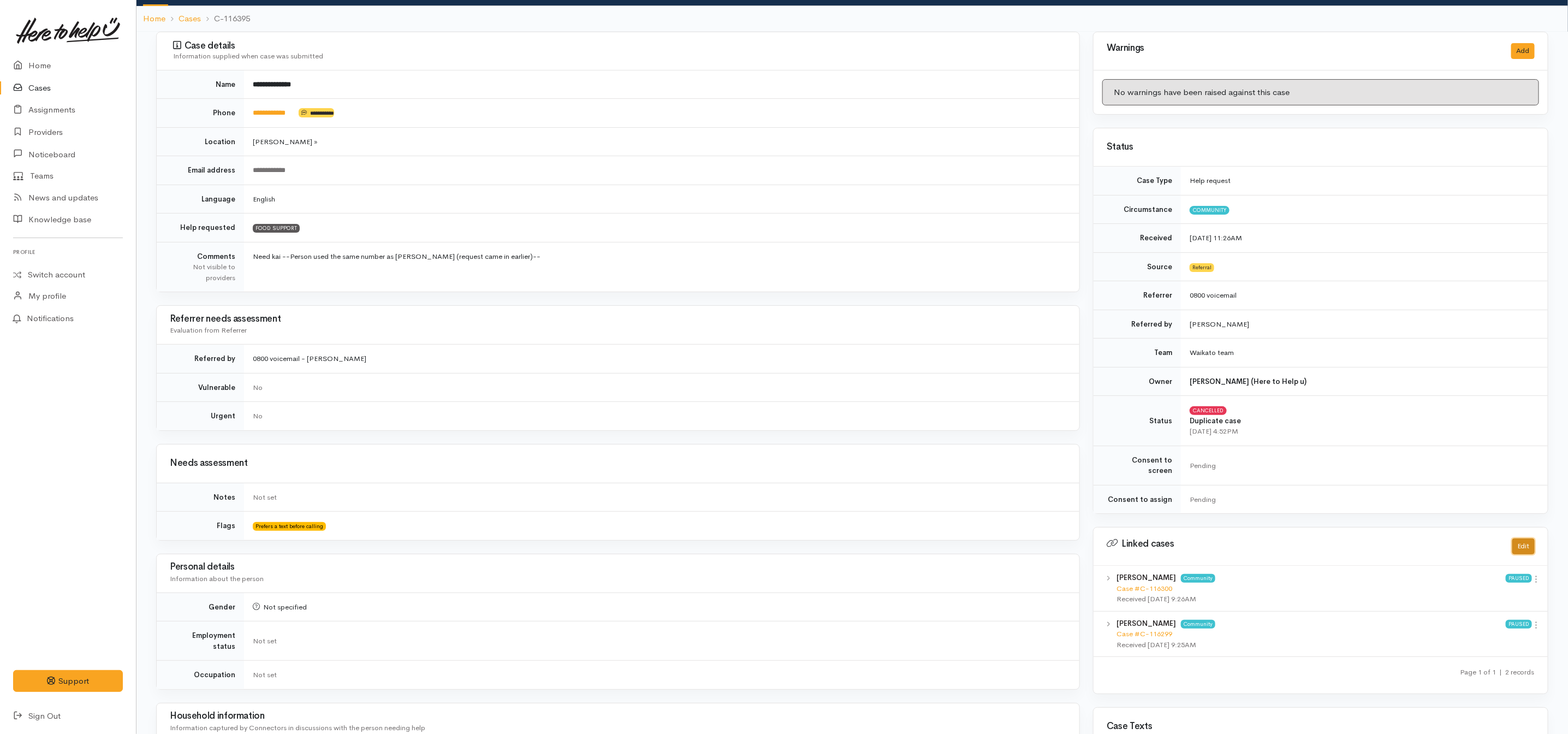
click at [1525, 541] on button "Edit" at bounding box center [1523, 547] width 22 height 16
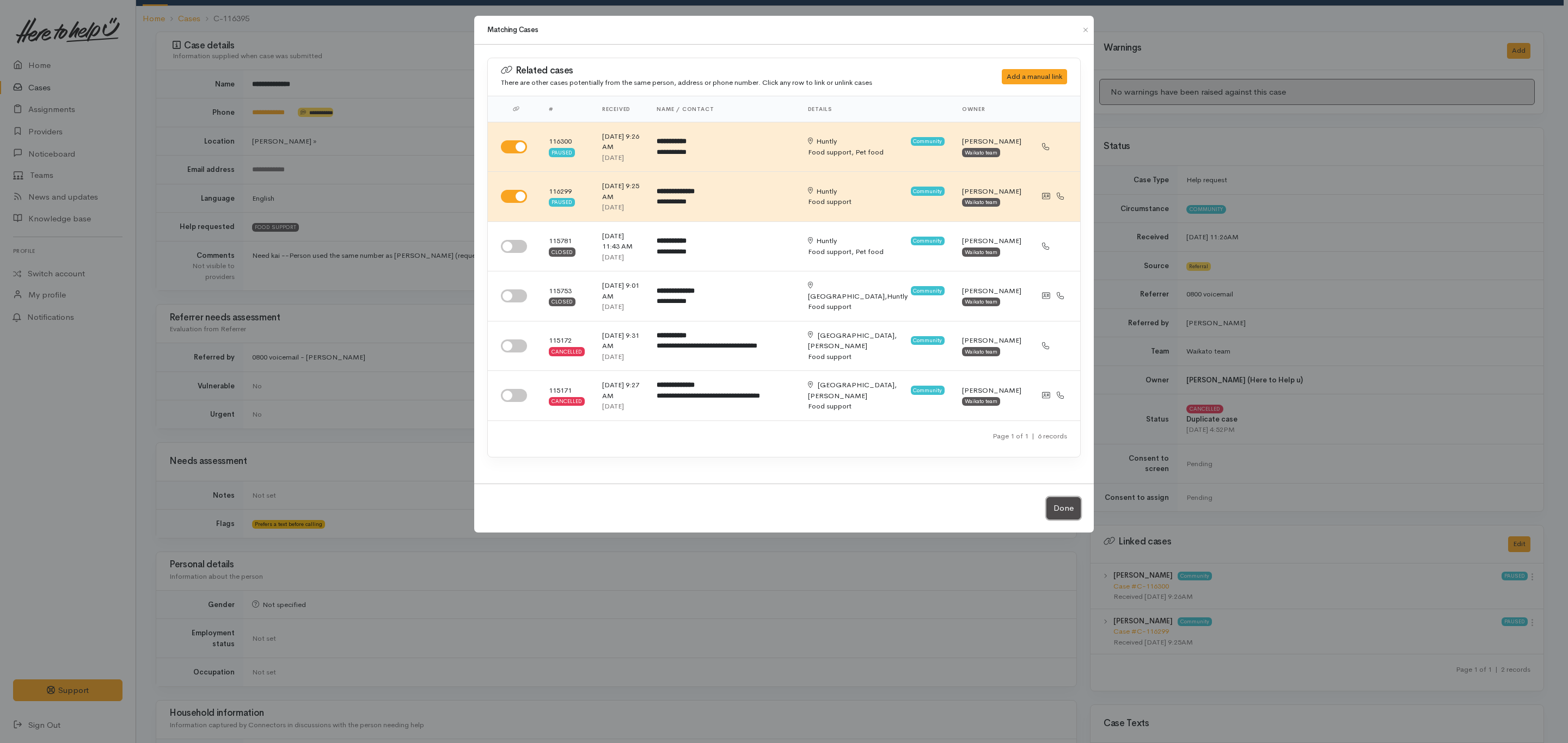
click at [1065, 497] on button "Done" at bounding box center [1063, 508] width 34 height 22
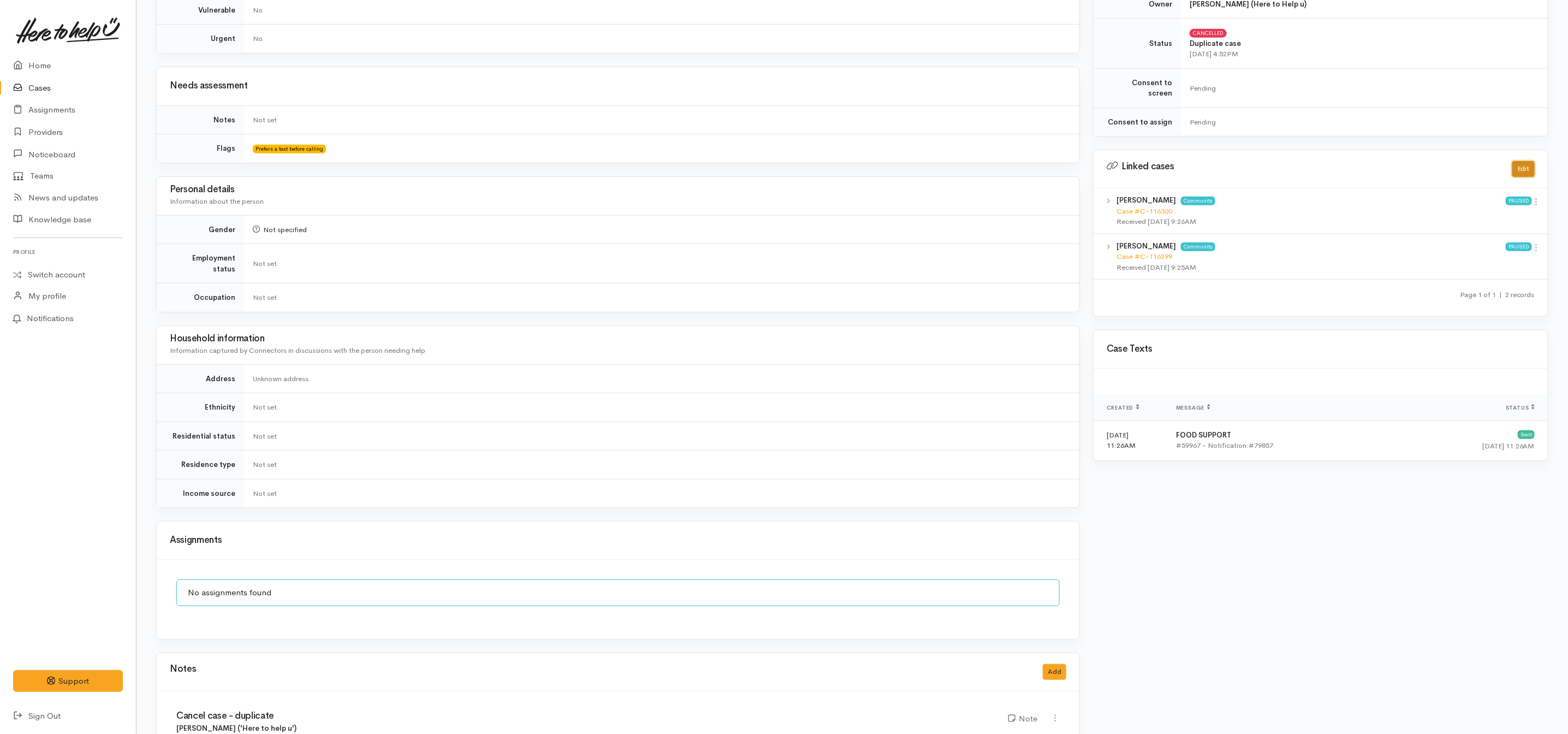
scroll to position [551, 0]
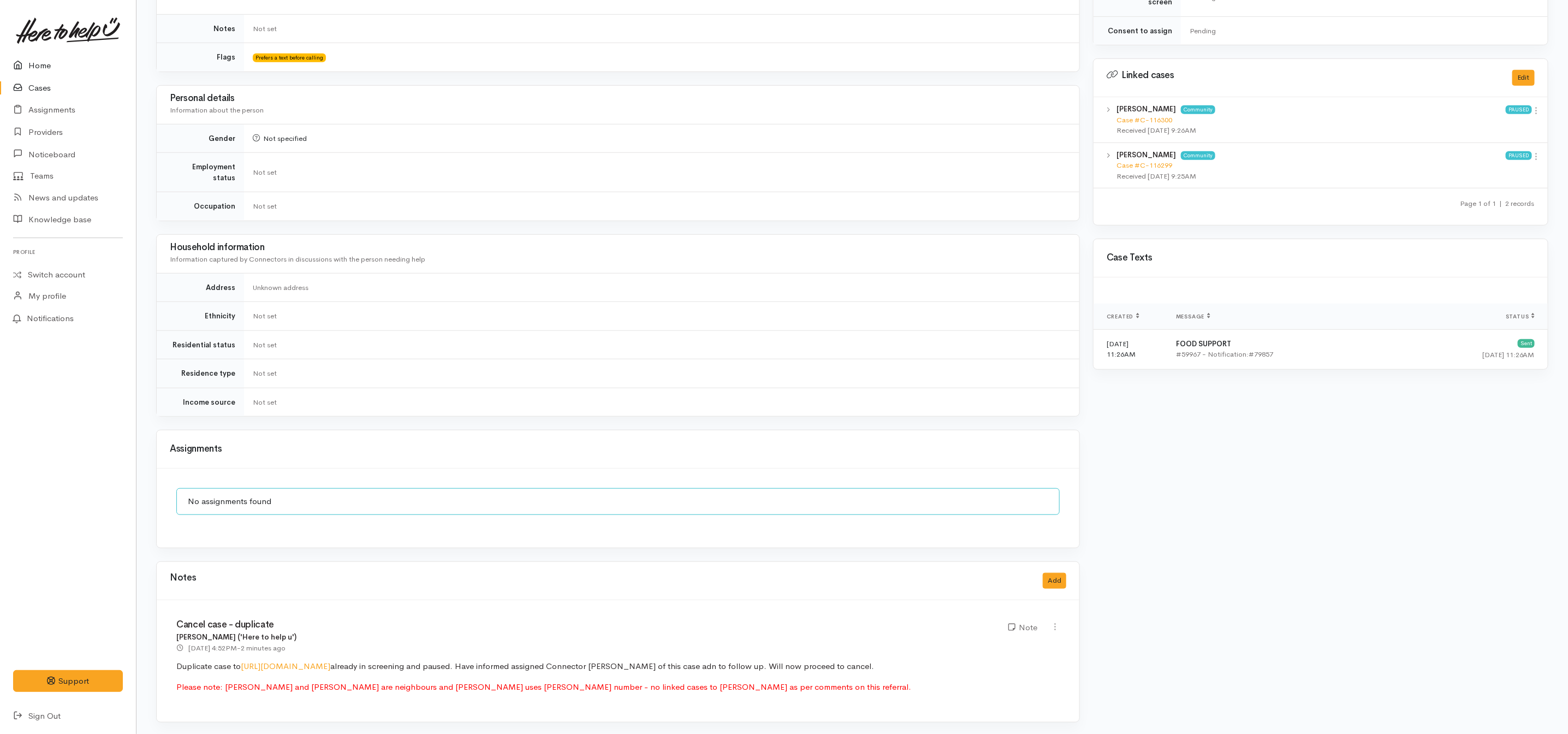
click at [30, 63] on link "Home" at bounding box center [68, 65] width 136 height 22
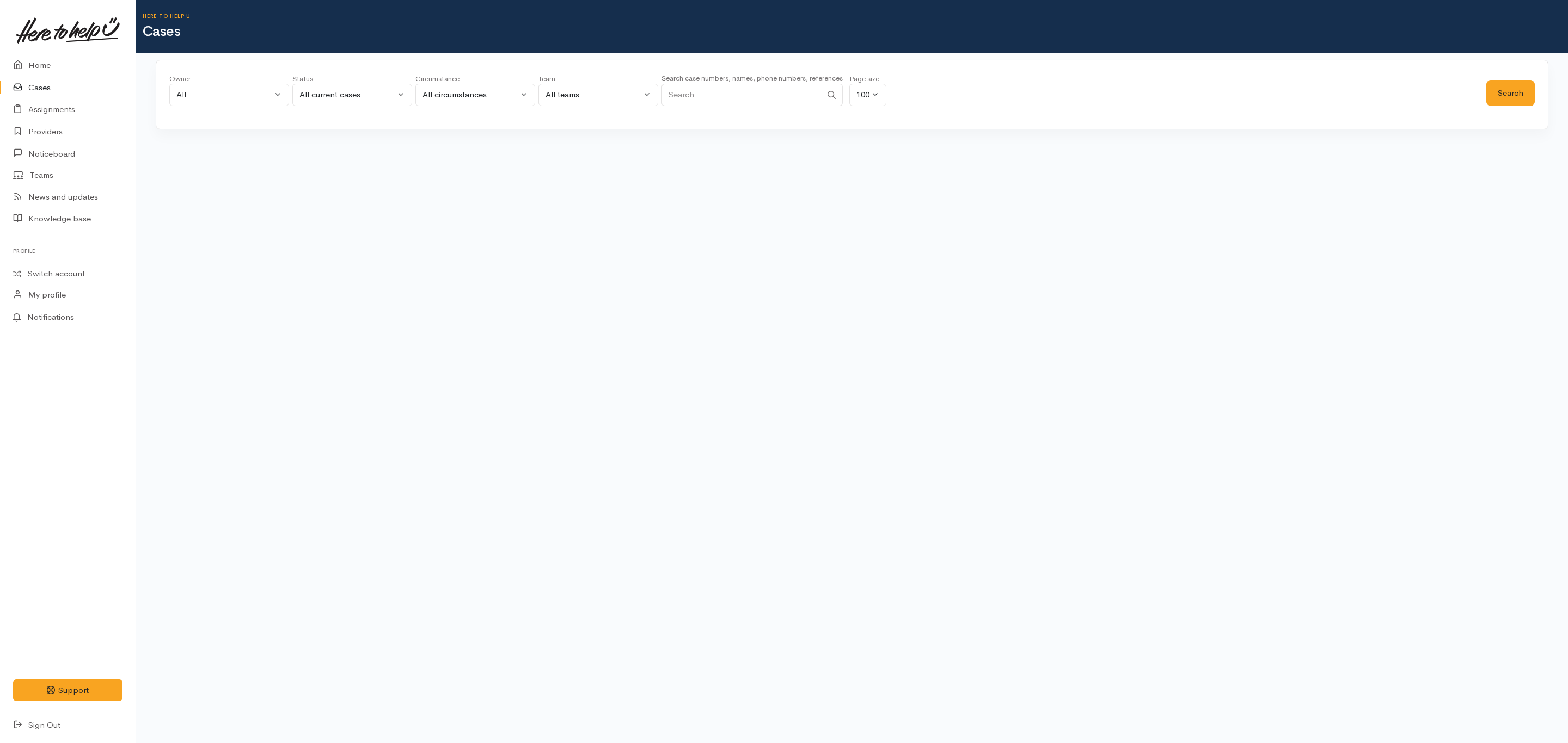
drag, startPoint x: 214, startPoint y: 115, endPoint x: 221, endPoint y: 103, distance: 13.9
click at [217, 108] on div "Owner All My cases [PERSON_NAME] ('Here to help u') [PERSON_NAME] ('Here to hel…" at bounding box center [851, 94] width 1392 height 70
click at [221, 103] on button "All" at bounding box center [229, 94] width 120 height 22
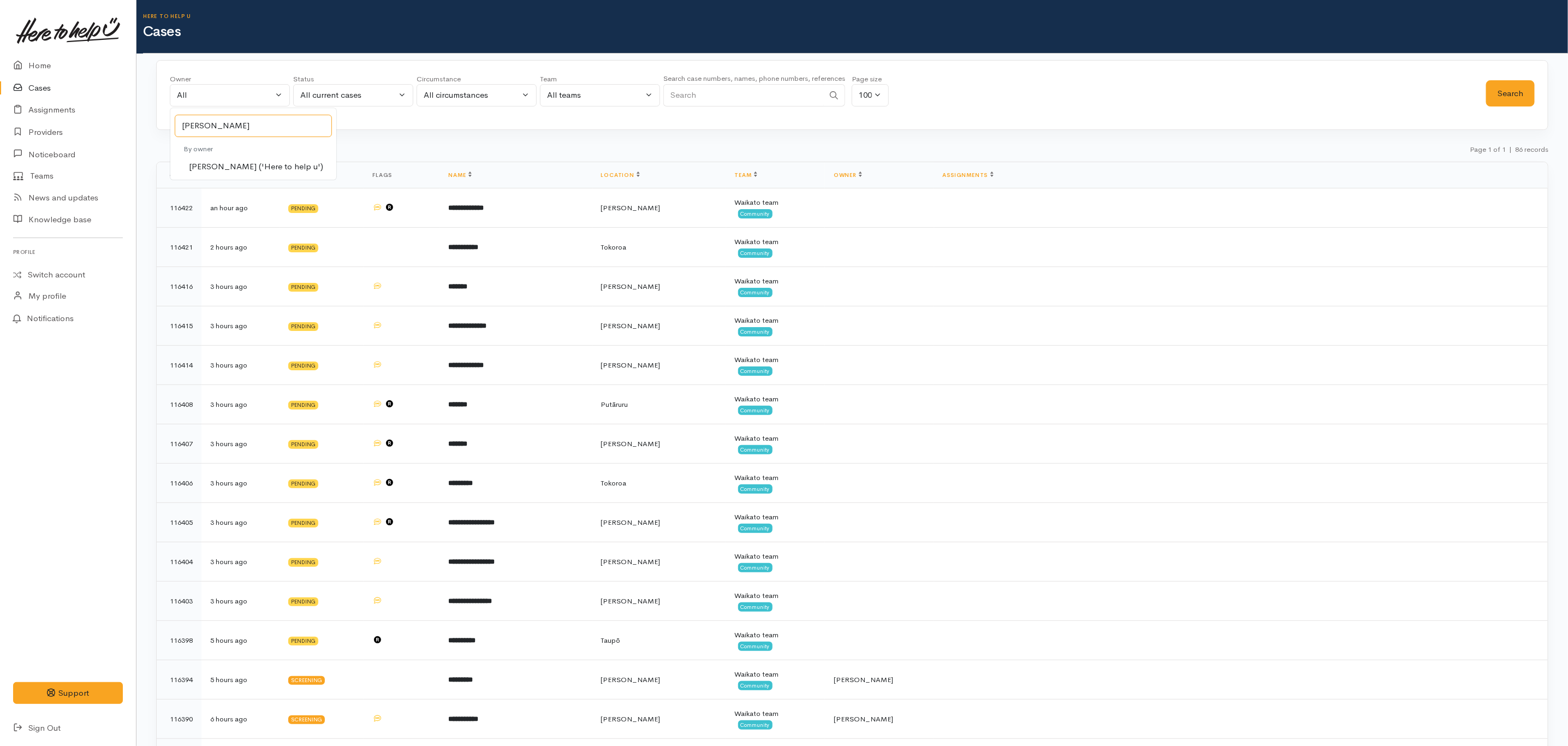
type input "[PERSON_NAME]"
click at [243, 174] on link "[PERSON_NAME] ('Here to help u')" at bounding box center [253, 167] width 166 height 17
select select "1037"
click at [1498, 97] on button "Search" at bounding box center [1510, 94] width 48 height 27
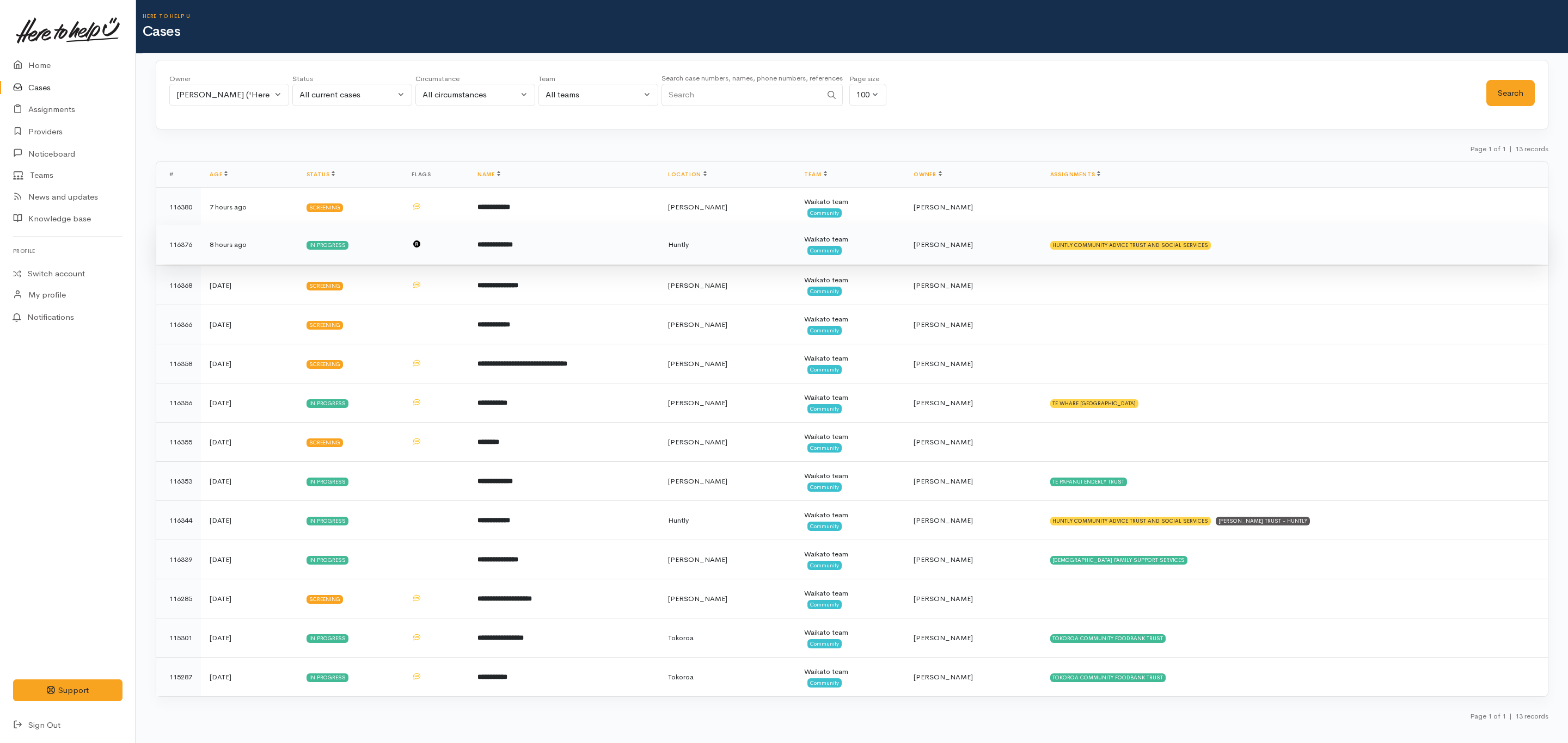
click at [621, 261] on td "**********" at bounding box center [564, 245] width 190 height 39
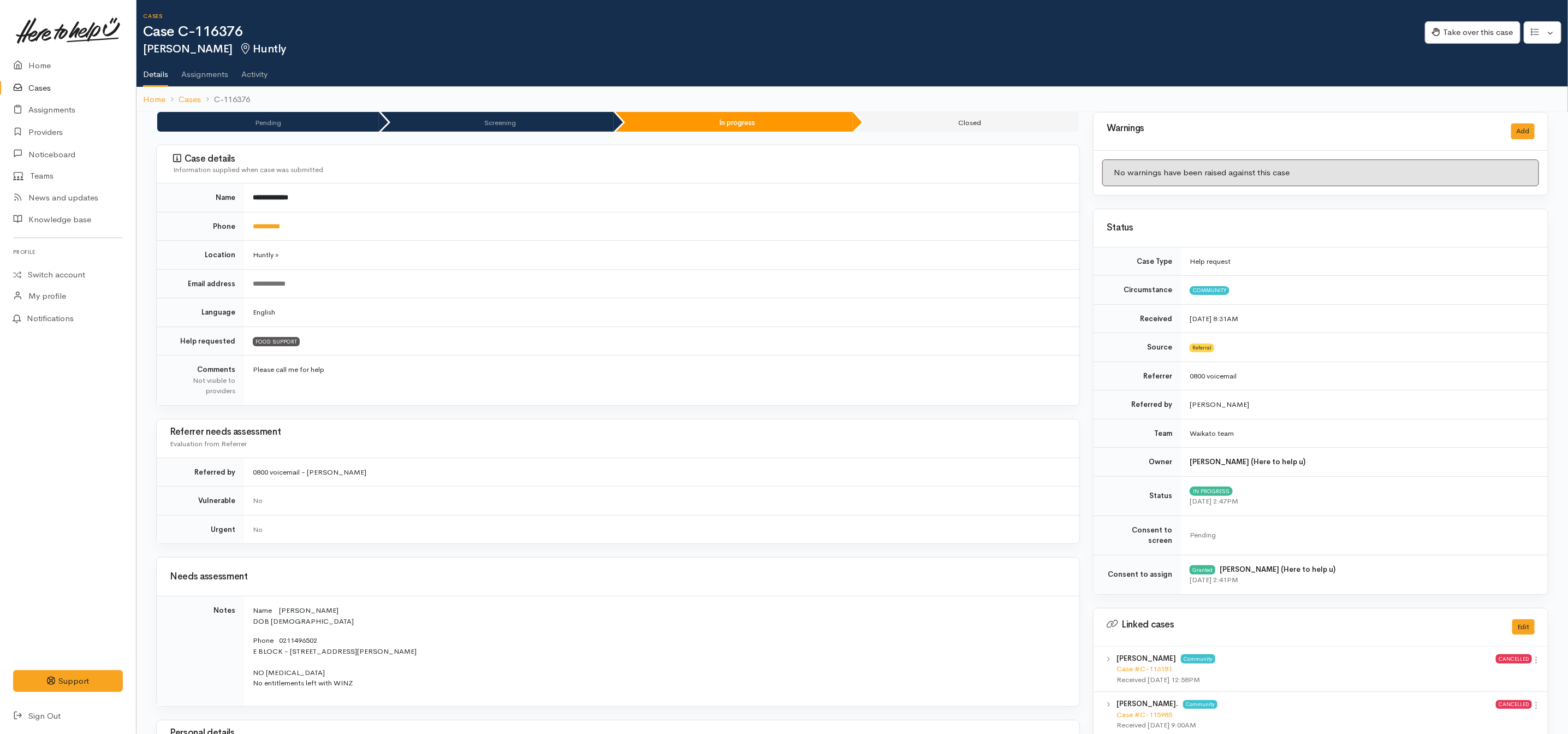
drag, startPoint x: 300, startPoint y: 237, endPoint x: 305, endPoint y: 231, distance: 7.8
click at [305, 231] on td "**********" at bounding box center [662, 226] width 835 height 29
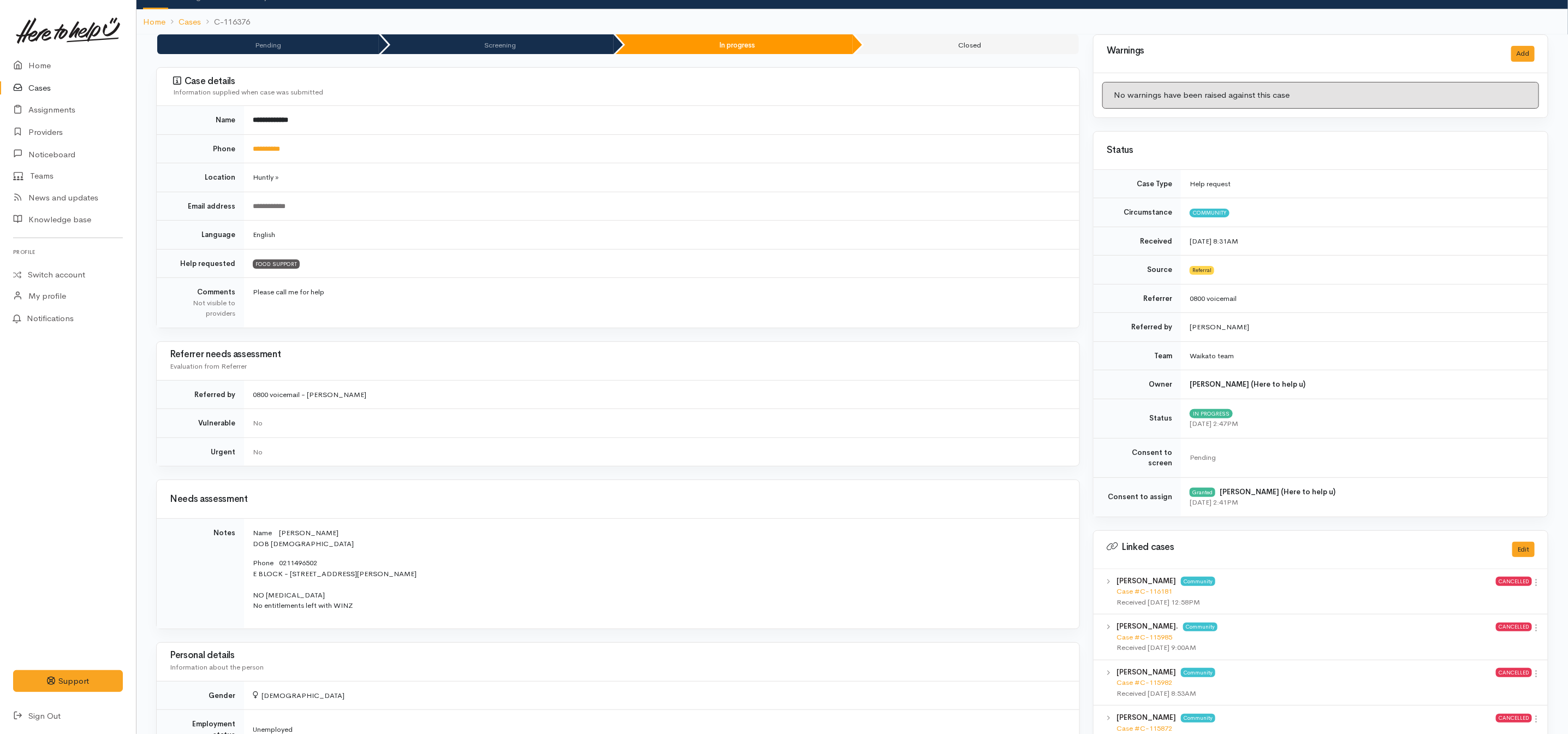
scroll to position [82, 0]
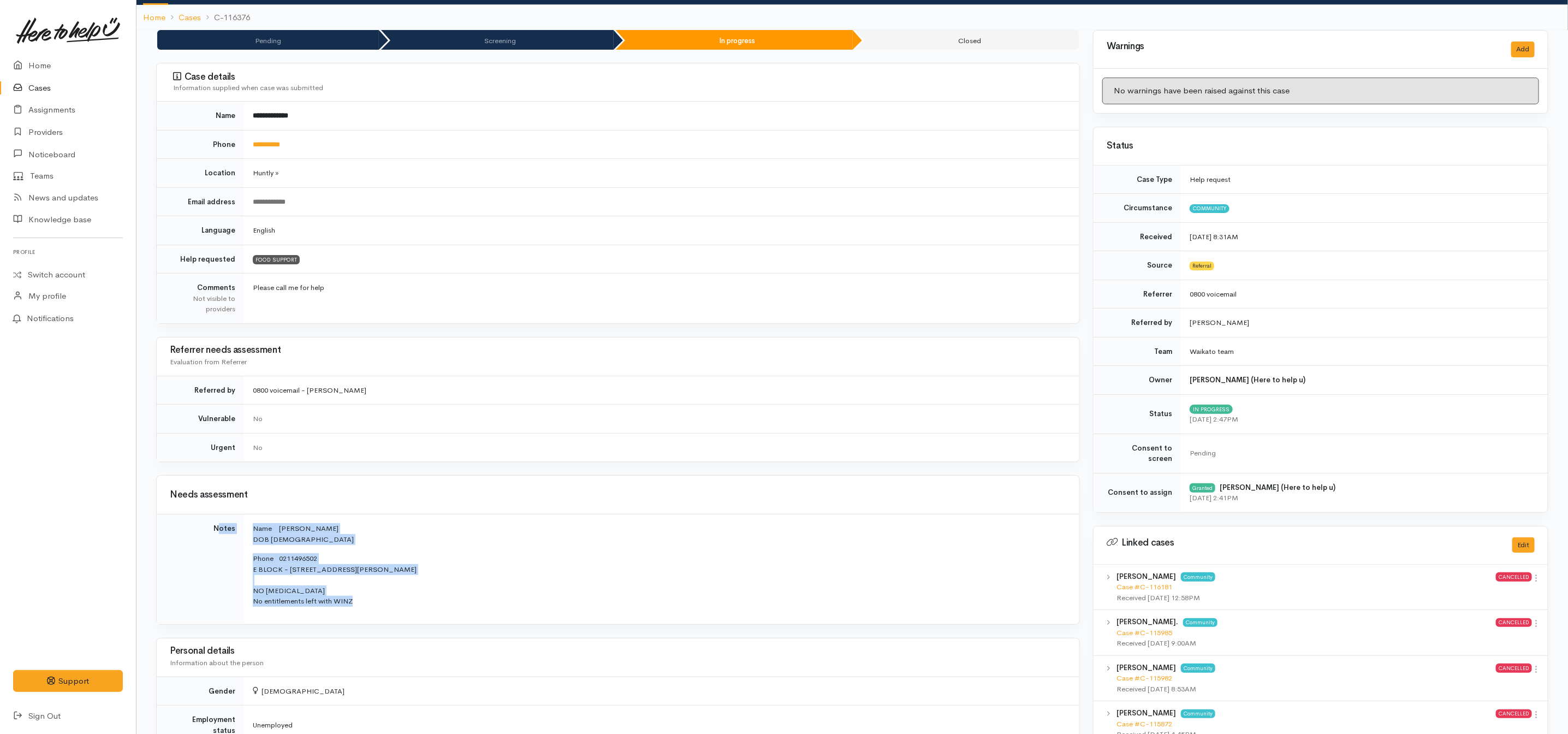
drag, startPoint x: 400, startPoint y: 613, endPoint x: 223, endPoint y: 577, distance: 180.6
click at [223, 577] on tr "Notes Name Peggy Awatere DOB 3/04/1975 Phone 0211496502 E BLOCK - 24 Burke Plac…" at bounding box center [618, 569] width 923 height 110
click at [433, 569] on p "Phone 0211496502 E BLOCK - 24 Burke Place, Huntly, New Zealand NO FOOD ALLERGIE…" at bounding box center [660, 581] width 814 height 54
drag, startPoint x: 433, startPoint y: 576, endPoint x: 247, endPoint y: 577, distance: 186.0
click at [247, 577] on td "Name Peggy Awatere DOB 3/04/1975 Phone 0211496502 E BLOCK - 24 Burke Place, Hun…" at bounding box center [662, 569] width 835 height 110
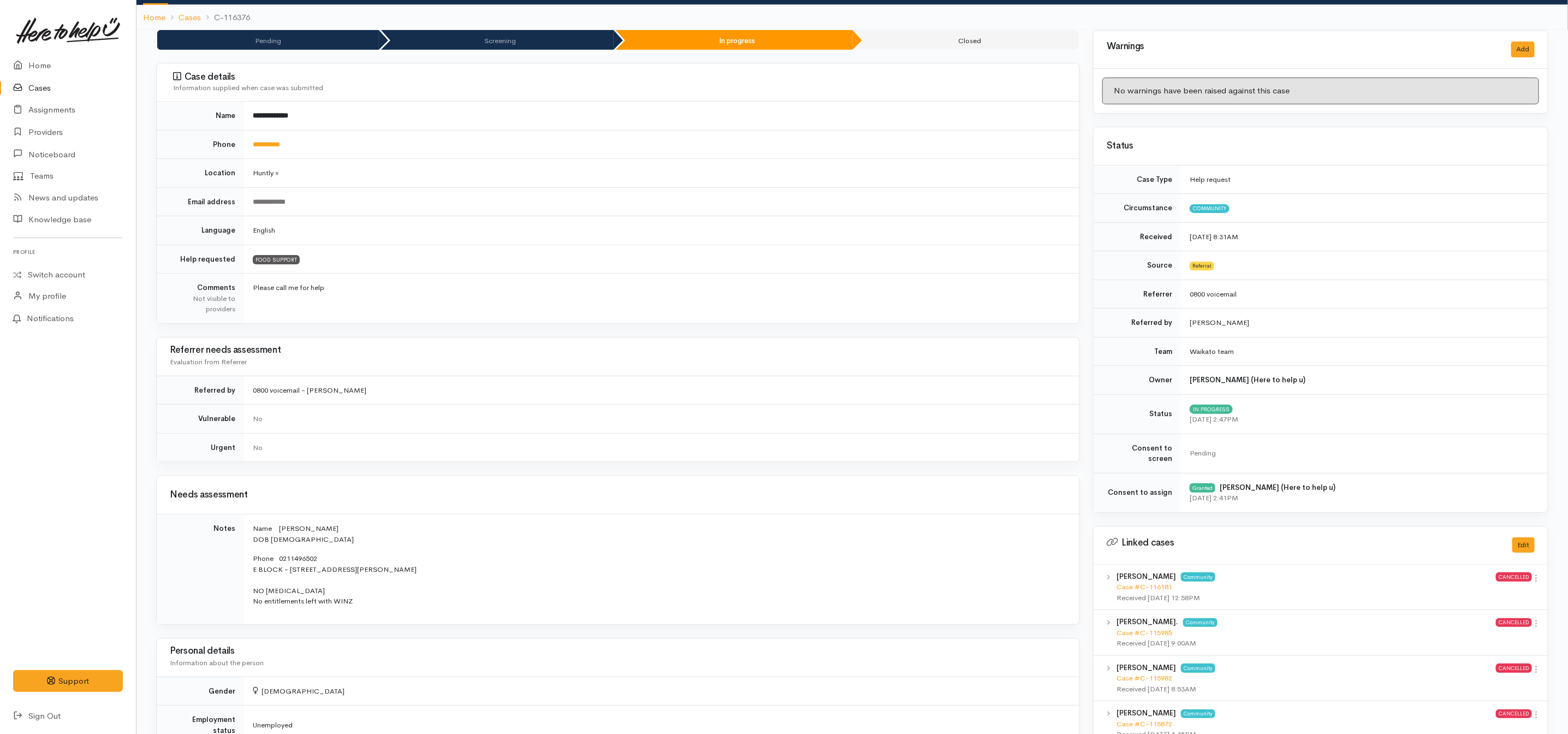
click at [481, 558] on p "Phone 0211496502 E BLOCK - 24 Burke Place, Huntly, New Zealand NO FOOD ALLERGIE…" at bounding box center [660, 581] width 814 height 54
drag, startPoint x: 444, startPoint y: 579, endPoint x: 290, endPoint y: 577, distance: 154.0
click at [290, 577] on p "Phone 0211496502 E BLOCK - 24 Burke Place, Huntly, New Zealand NO FOOD ALLERGIE…" at bounding box center [660, 581] width 814 height 54
copy p "24 Burke Place, Huntly, New Zealand"
click at [51, 85] on link "Cases" at bounding box center [68, 88] width 136 height 22
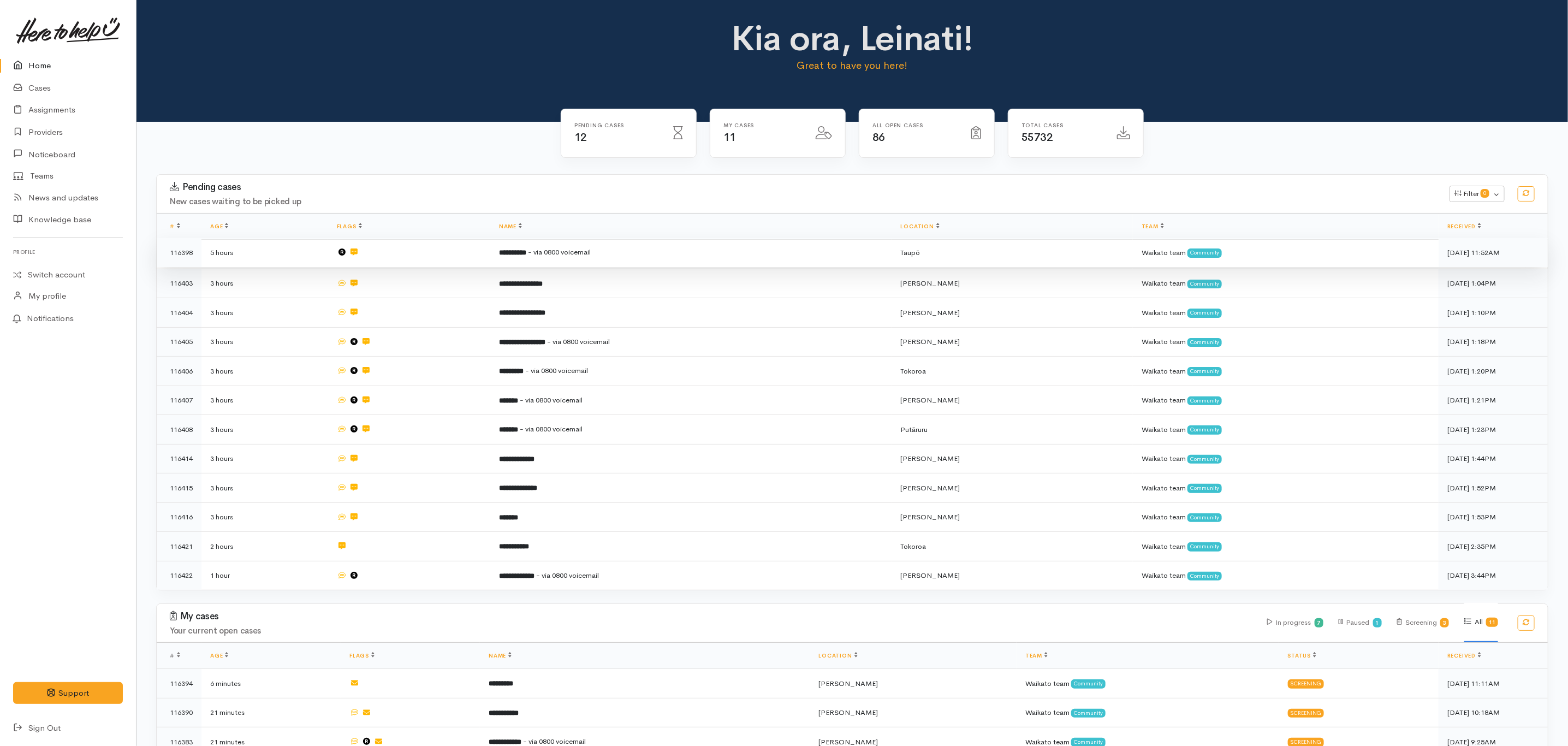
click at [746, 252] on td "**********" at bounding box center [691, 253] width 402 height 30
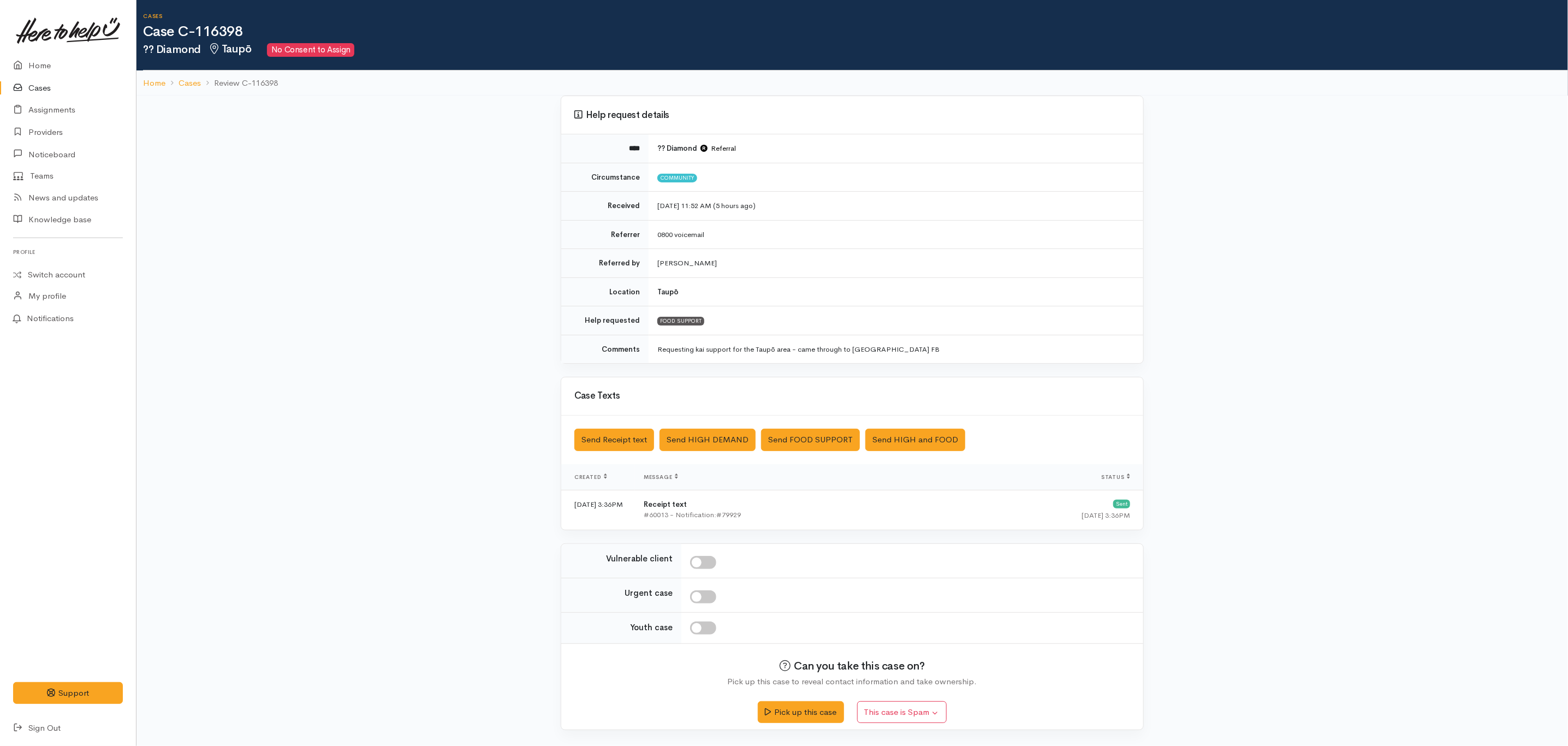
scroll to position [3, 0]
click at [365, 287] on div "Help request details **** ?? Diamond Referral Circumstance Community Received […" at bounding box center [852, 419] width 1432 height 648
click at [42, 61] on link "Home" at bounding box center [68, 65] width 136 height 22
